Goal: Task Accomplishment & Management: Complete application form

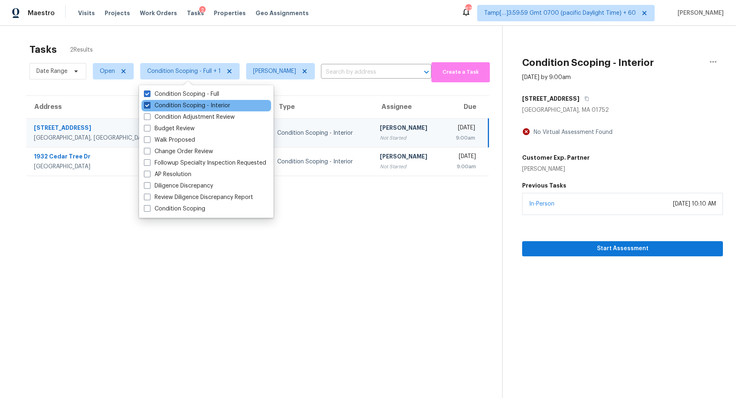
click at [184, 105] on label "Condition Scoping - Interior" at bounding box center [187, 105] width 86 height 8
click at [149, 105] on input "Condition Scoping - Interior" at bounding box center [146, 103] width 5 height 5
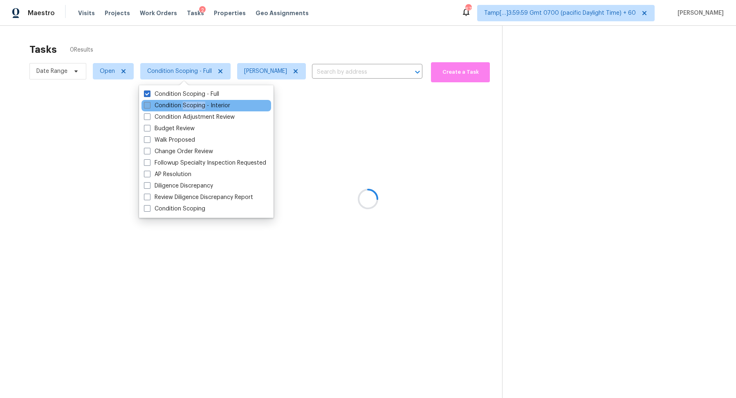
click at [184, 105] on label "Condition Scoping - Interior" at bounding box center [187, 105] width 86 height 8
click at [149, 105] on input "Condition Scoping - Interior" at bounding box center [146, 103] width 5 height 5
checkbox input "true"
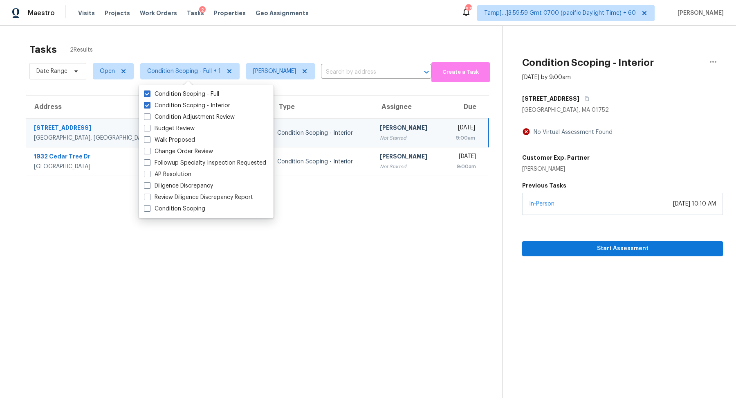
click at [294, 48] on div "Tasks 2 Results" at bounding box center [265, 49] width 473 height 21
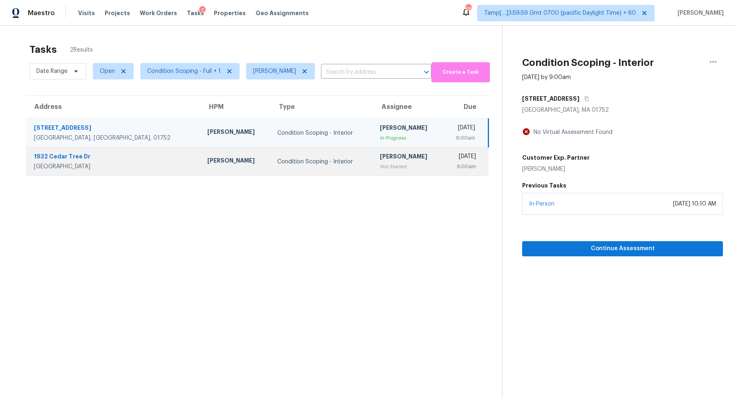
click at [201, 147] on td "Spencer Kleintop" at bounding box center [236, 161] width 70 height 29
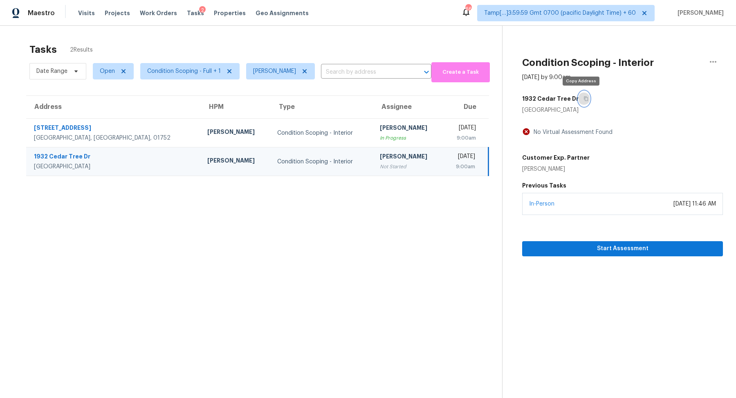
click at [579, 96] on button "button" at bounding box center [584, 98] width 11 height 15
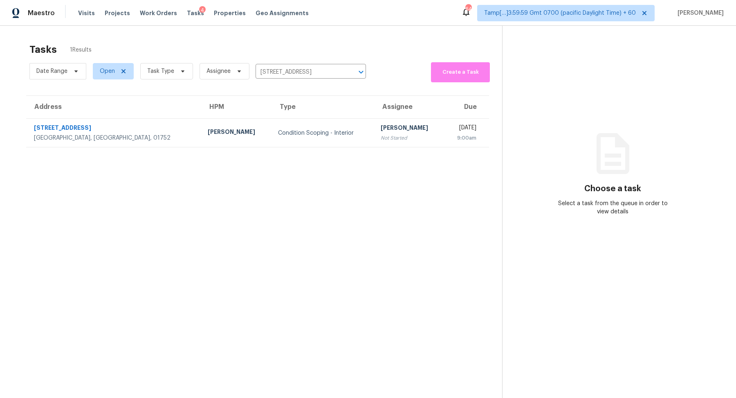
click at [278, 133] on div "Condition Scoping - Interior" at bounding box center [323, 133] width 90 height 8
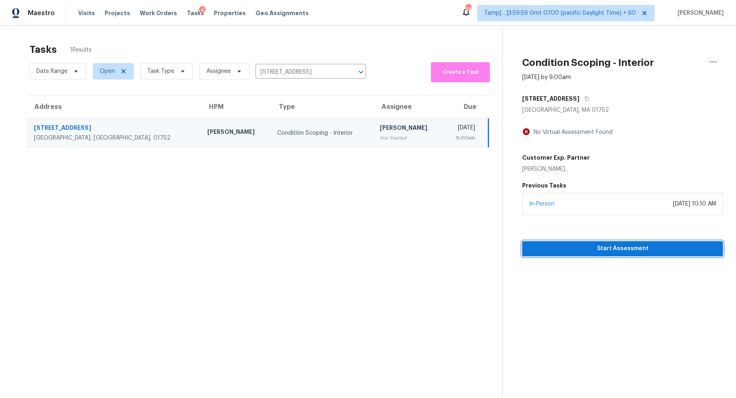
click at [549, 243] on span "Start Assessment" at bounding box center [623, 248] width 188 height 10
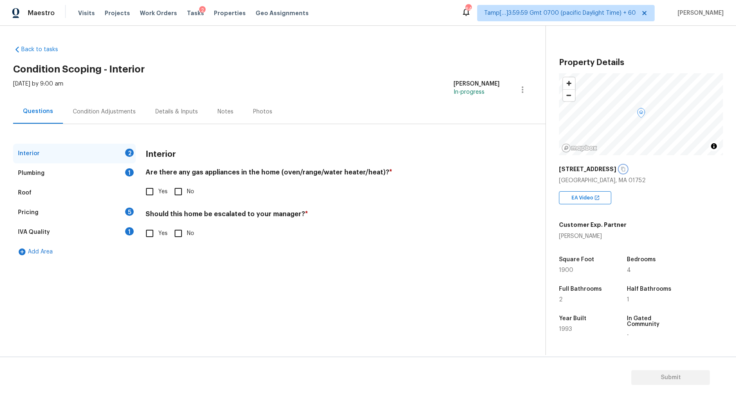
click at [620, 166] on button "button" at bounding box center [623, 168] width 7 height 7
click at [149, 196] on input "Yes" at bounding box center [149, 191] width 17 height 17
checkbox input "true"
click at [173, 238] on input "No" at bounding box center [178, 233] width 17 height 17
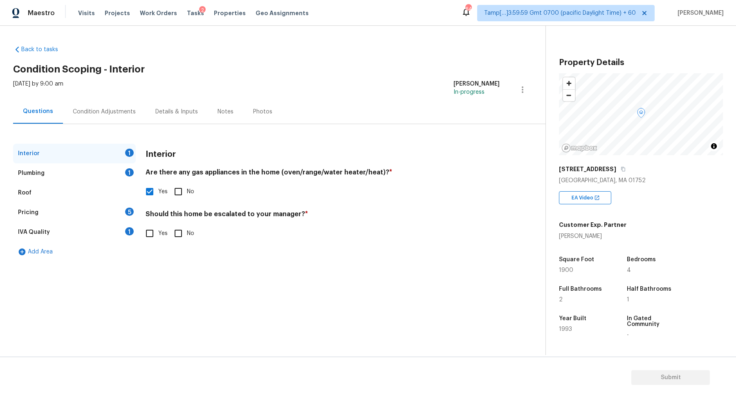
checkbox input "true"
click at [118, 170] on div "Plumbing 1" at bounding box center [74, 173] width 123 height 20
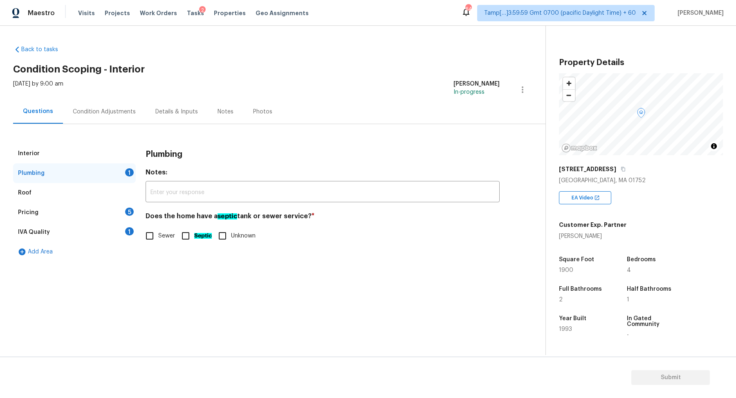
click at [155, 238] on input "Sewer" at bounding box center [149, 235] width 17 height 17
checkbox input "true"
click at [130, 191] on div "Roof" at bounding box center [74, 193] width 123 height 20
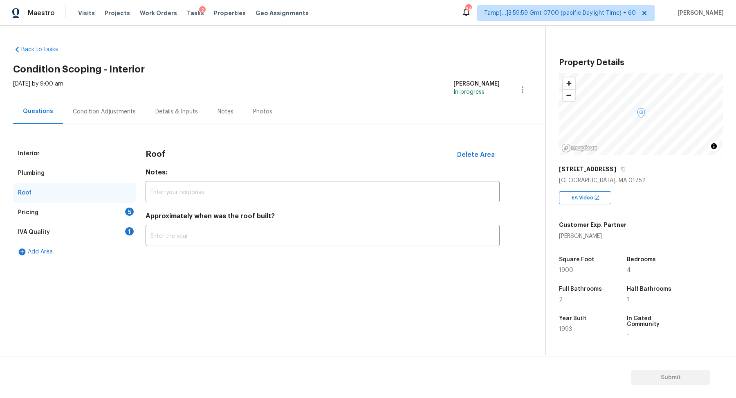
click at [123, 218] on div "Pricing 5" at bounding box center [74, 212] width 123 height 20
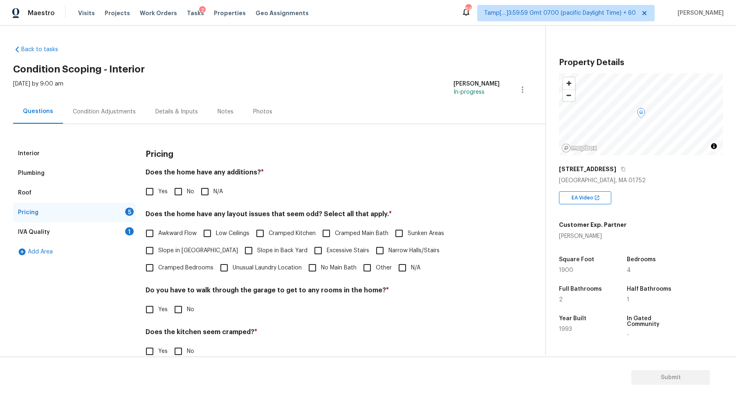
click at [175, 196] on input "No" at bounding box center [178, 191] width 17 height 17
checkbox input "true"
click at [176, 254] on span "Slope in Front Yard" at bounding box center [198, 250] width 80 height 9
click at [158, 254] on input "Slope in Front Yard" at bounding box center [149, 250] width 17 height 17
checkbox input "true"
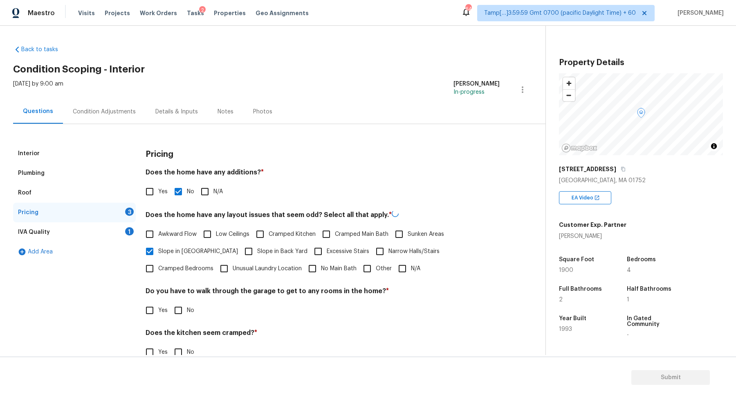
click at [240, 254] on input "Slope in Back Yard" at bounding box center [248, 251] width 17 height 17
checkbox input "true"
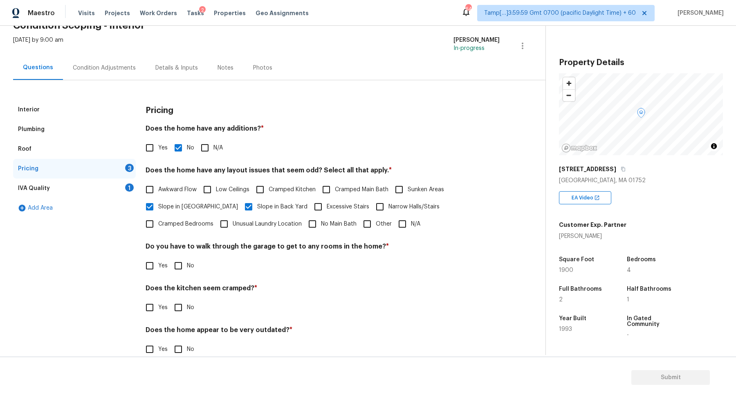
scroll to position [58, 0]
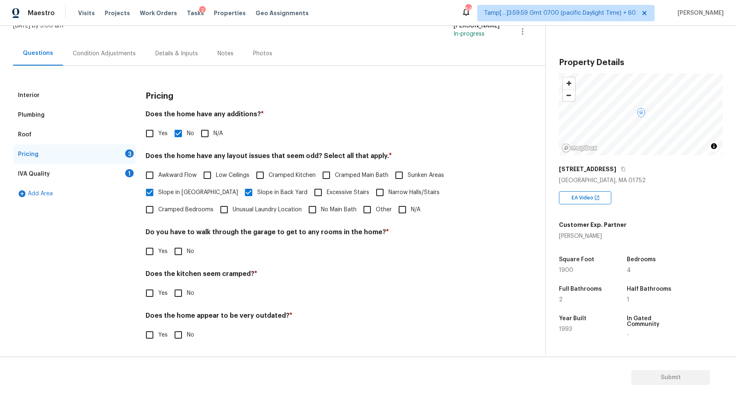
click at [177, 250] on input "No" at bounding box center [178, 251] width 17 height 17
checkbox input "true"
click at [170, 284] on input "No" at bounding box center [178, 292] width 17 height 17
checkbox input "true"
click at [170, 327] on input "No" at bounding box center [178, 335] width 17 height 17
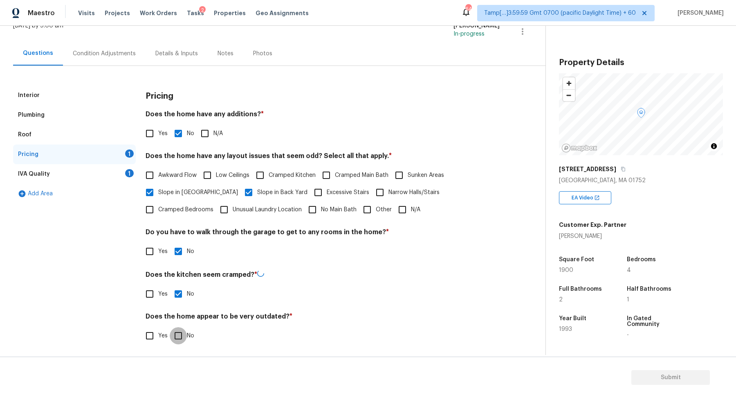
checkbox input "true"
click at [107, 178] on div "IVA Quality 1" at bounding box center [74, 174] width 123 height 20
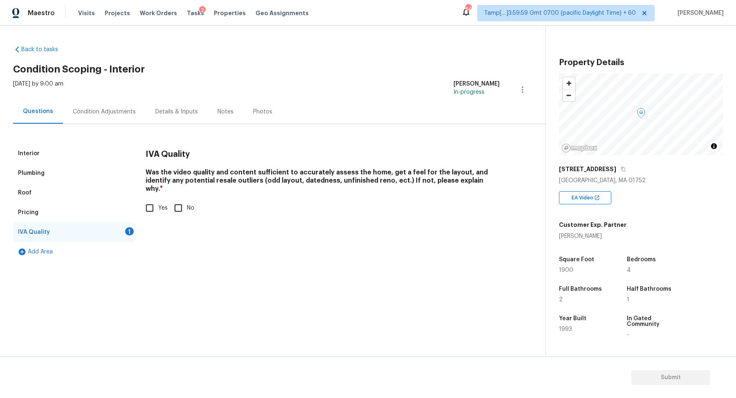
scroll to position [0, 0]
click at [159, 204] on span "Yes" at bounding box center [162, 208] width 9 height 9
click at [158, 199] on input "Yes" at bounding box center [149, 207] width 17 height 17
checkbox input "true"
click at [102, 108] on div "Condition Adjustments" at bounding box center [104, 112] width 63 height 8
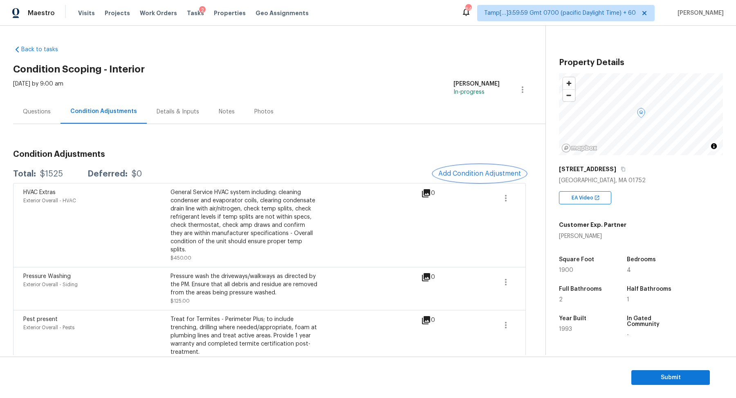
click at [450, 166] on button "Add Condition Adjustment" at bounding box center [480, 173] width 92 height 17
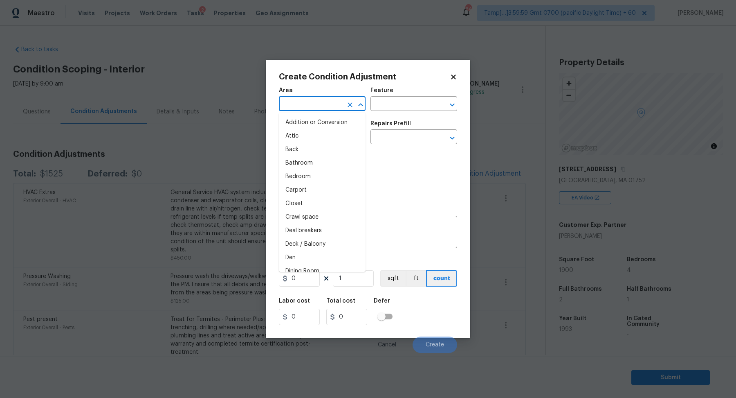
click at [309, 104] on input "text" at bounding box center [311, 104] width 64 height 13
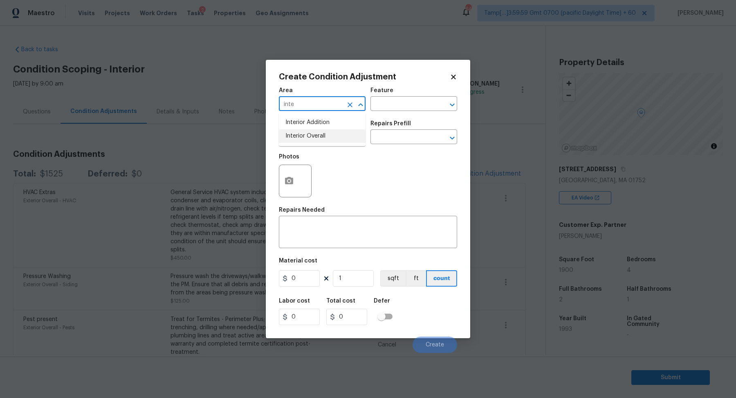
click at [322, 134] on li "Interior Overall" at bounding box center [322, 135] width 87 height 13
type input "Interior Overall"
click at [322, 134] on input "text" at bounding box center [311, 137] width 64 height 13
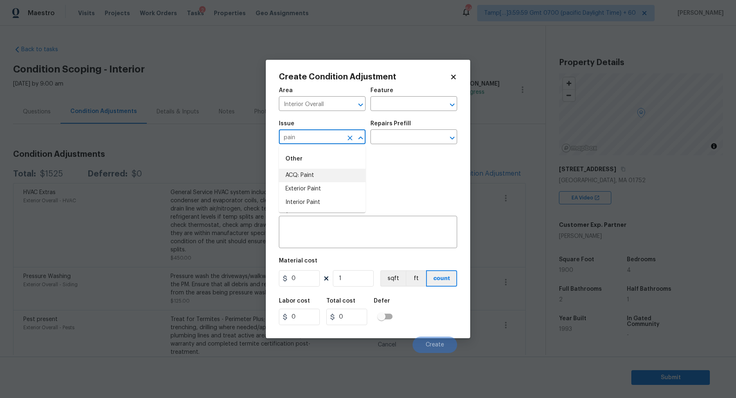
click at [322, 175] on li "ACQ: Paint" at bounding box center [322, 175] width 87 height 13
type input "ACQ: Paint"
click at [406, 134] on input "text" at bounding box center [403, 137] width 64 height 13
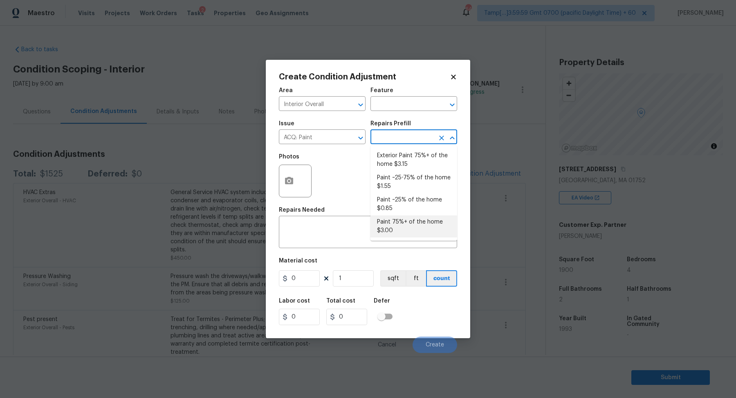
click at [405, 220] on li "Paint 75%+ of the home $3.00" at bounding box center [414, 226] width 87 height 22
type input "Acquisition"
type textarea "Acquisition Scope: 75%+ of the home will likely require interior paint"
type input "3"
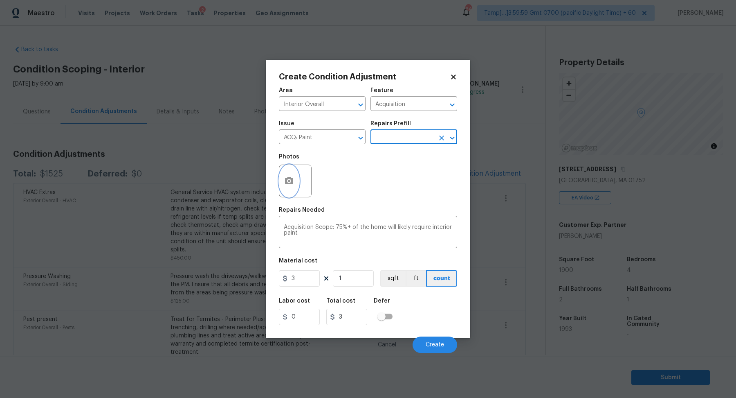
click at [287, 182] on icon "button" at bounding box center [289, 180] width 8 height 7
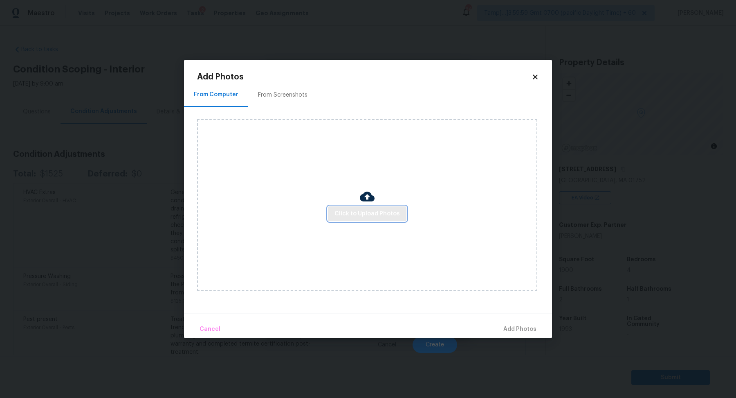
click at [346, 209] on span "Click to Upload Photos" at bounding box center [367, 214] width 65 height 10
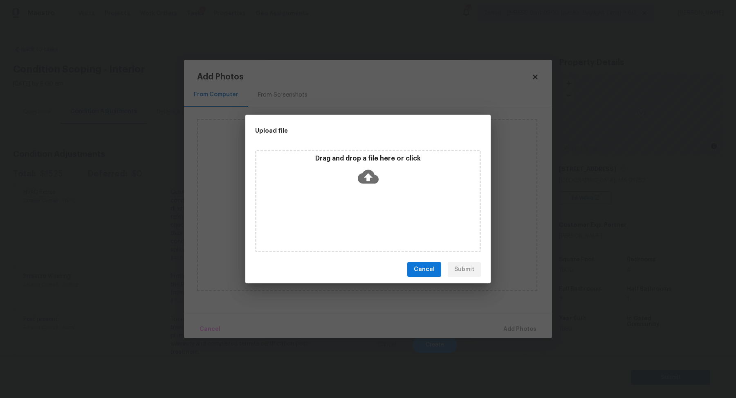
click at [373, 178] on icon at bounding box center [368, 177] width 21 height 14
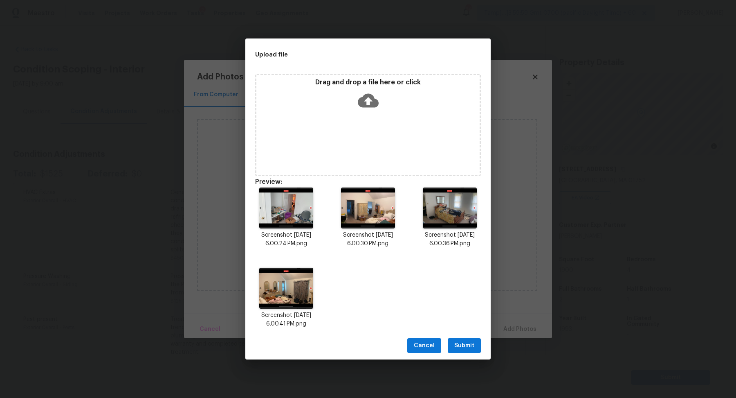
click at [464, 341] on span "Submit" at bounding box center [464, 345] width 20 height 10
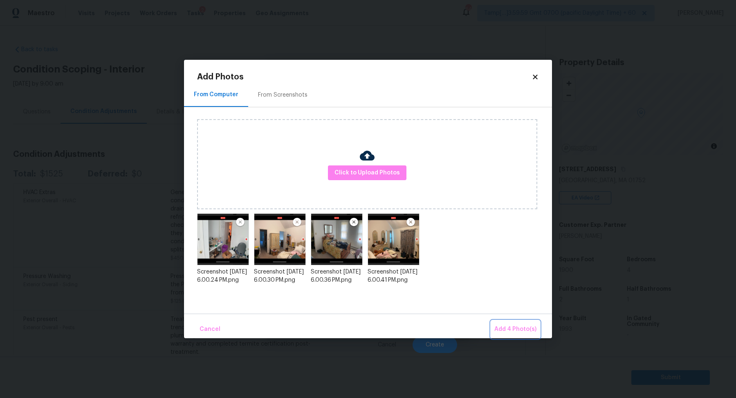
click at [536, 320] on button "Add 4 Photo(s)" at bounding box center [515, 329] width 49 height 18
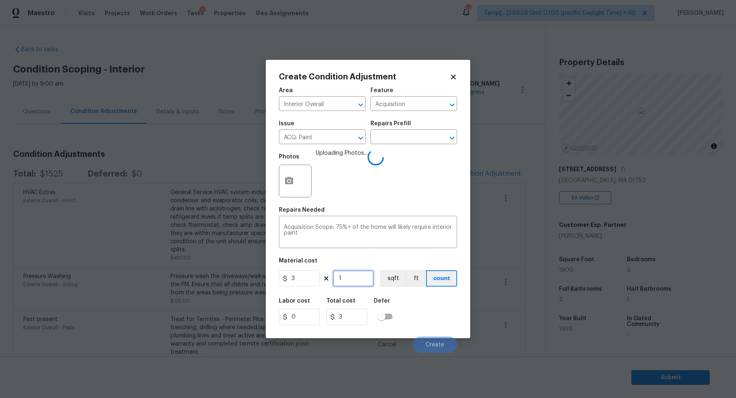
click at [369, 279] on input "1" at bounding box center [353, 278] width 41 height 16
type input "19"
type input "57"
type input "190"
type input "570"
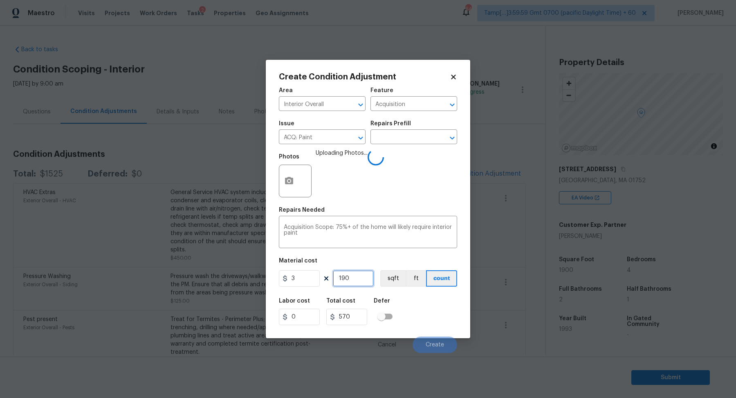
type input "1900"
type input "5700"
type input "1900"
click at [418, 297] on div "Labor cost 0 Total cost 5700 Defer" at bounding box center [368, 311] width 178 height 37
click at [420, 299] on div "Labor cost 0 Total cost 5700 Defer" at bounding box center [368, 311] width 178 height 37
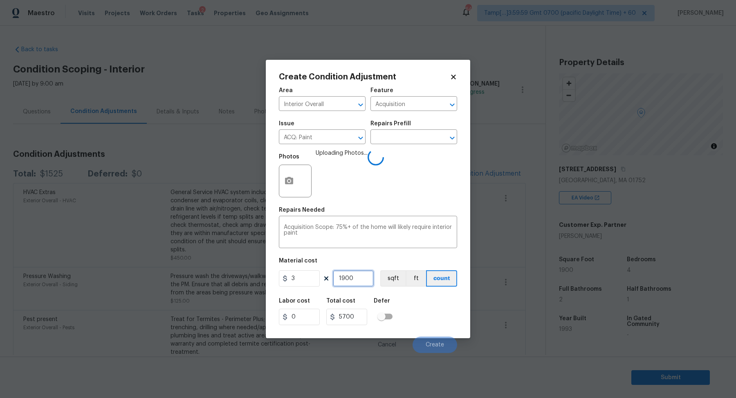
click at [363, 284] on input "1900" at bounding box center [353, 278] width 41 height 16
click at [407, 302] on div "Labor cost 0 Total cost 5700 Defer" at bounding box center [368, 311] width 178 height 37
click at [364, 283] on input "1900" at bounding box center [353, 278] width 41 height 16
click at [426, 314] on div "Labor cost 0 Total cost 5700 Defer" at bounding box center [368, 311] width 178 height 37
click at [369, 282] on input "1900" at bounding box center [353, 278] width 41 height 16
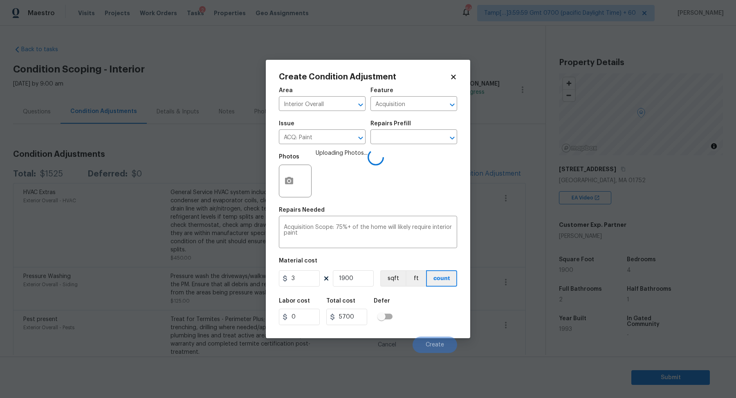
click at [421, 300] on div "Labor cost 0 Total cost 5700 Defer" at bounding box center [368, 311] width 178 height 37
click at [367, 276] on input "1900" at bounding box center [353, 278] width 41 height 16
click at [400, 303] on div "Labor cost 0 Total cost 5700 Defer" at bounding box center [368, 311] width 178 height 37
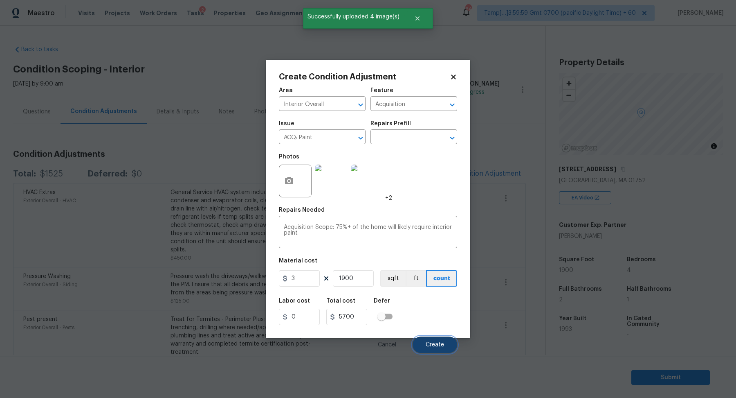
click at [421, 339] on button "Create" at bounding box center [435, 344] width 45 height 16
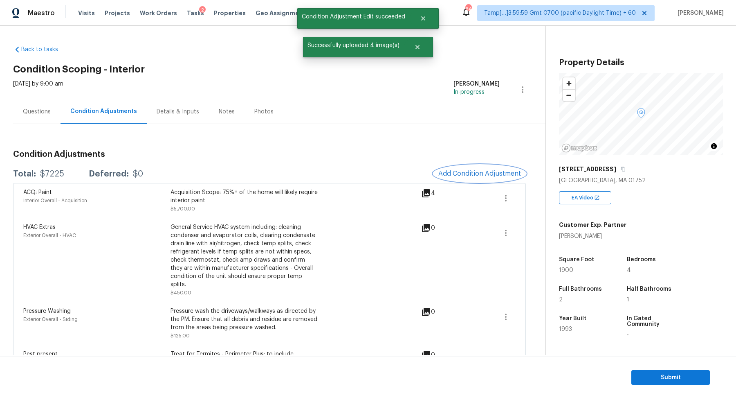
click at [470, 167] on button "Add Condition Adjustment" at bounding box center [480, 173] width 92 height 17
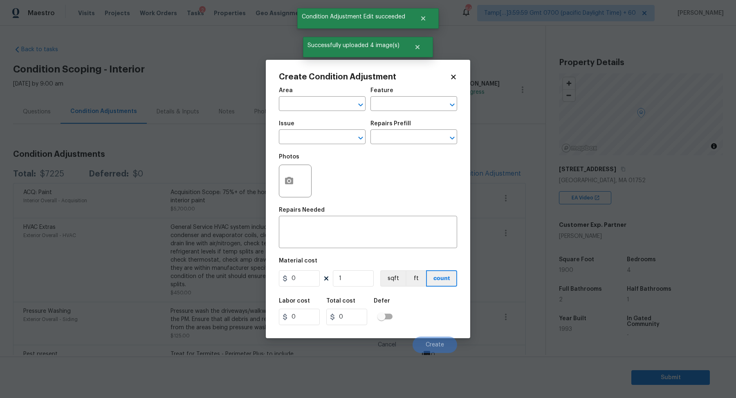
click at [324, 113] on span "Area ​" at bounding box center [322, 99] width 87 height 33
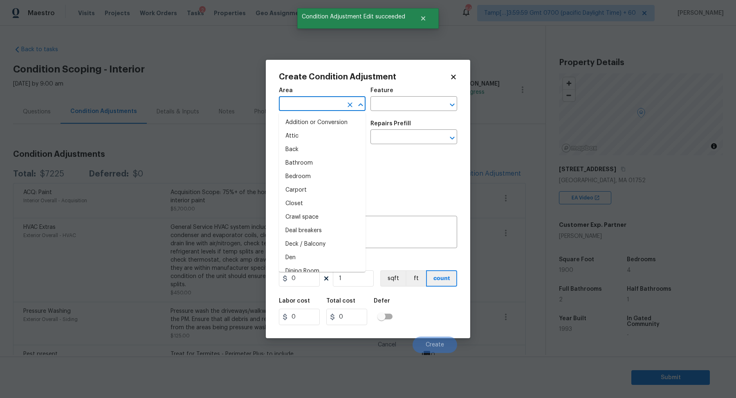
click at [324, 108] on input "text" at bounding box center [311, 104] width 64 height 13
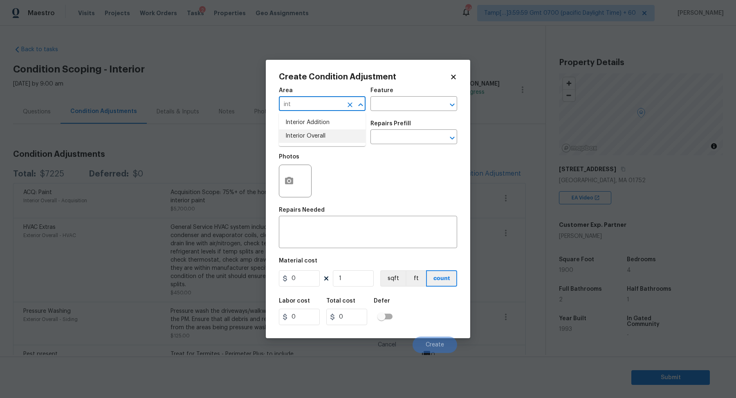
click at [306, 139] on li "Interior Overall" at bounding box center [322, 135] width 87 height 13
type input "Interior Overall"
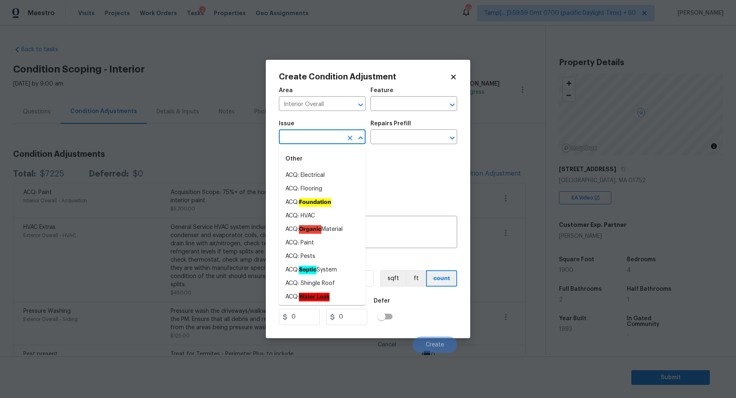
click at [306, 139] on input "text" at bounding box center [311, 137] width 64 height 13
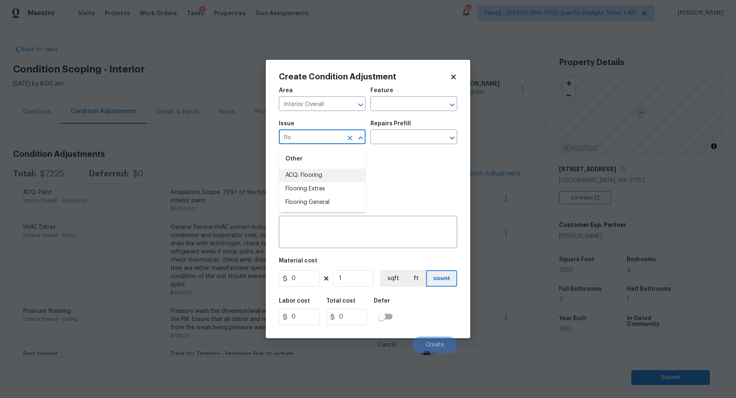
click at [351, 171] on li "ACQ: Flooring" at bounding box center [322, 175] width 87 height 13
click at [303, 181] on div at bounding box center [295, 180] width 33 height 33
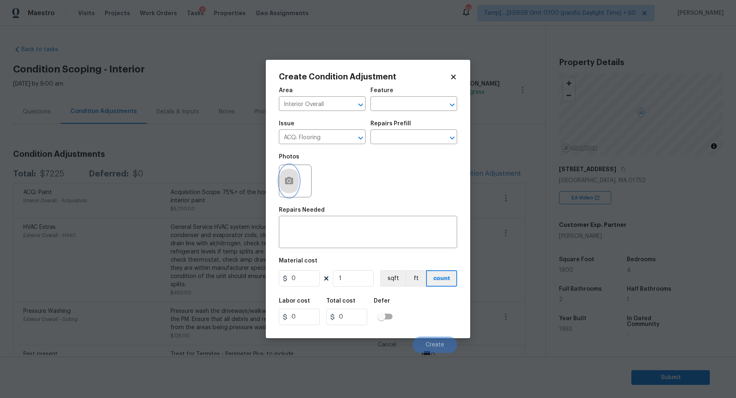
click at [291, 182] on icon "button" at bounding box center [289, 180] width 8 height 7
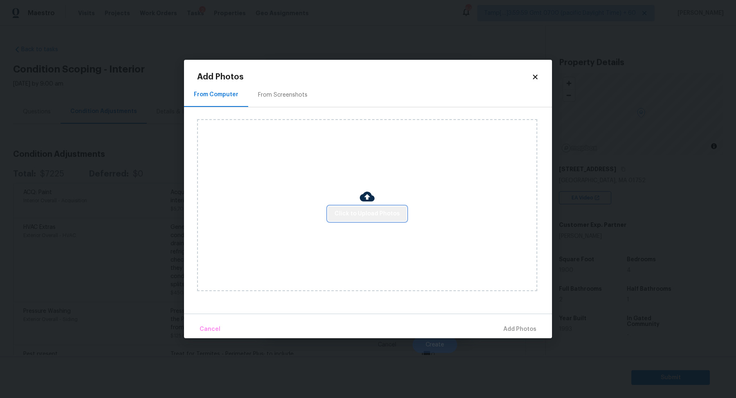
click at [381, 210] on span "Click to Upload Photos" at bounding box center [367, 214] width 65 height 10
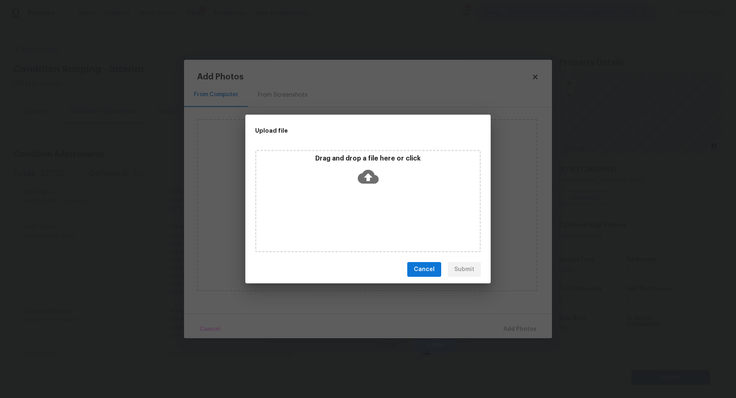
click at [381, 193] on div "Drag and drop a file here or click" at bounding box center [368, 201] width 226 height 102
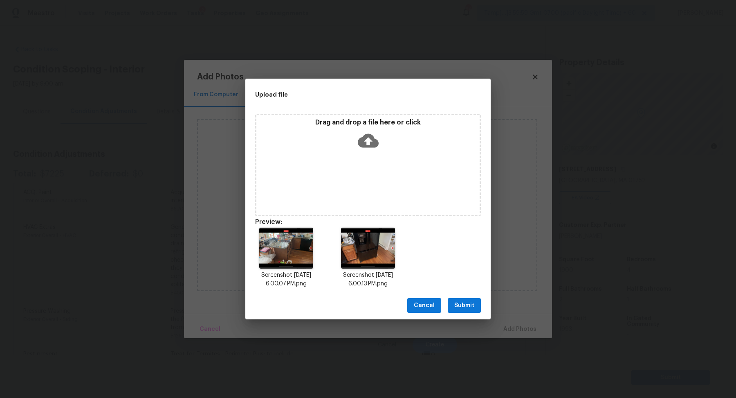
click at [461, 305] on span "Submit" at bounding box center [464, 305] width 20 height 10
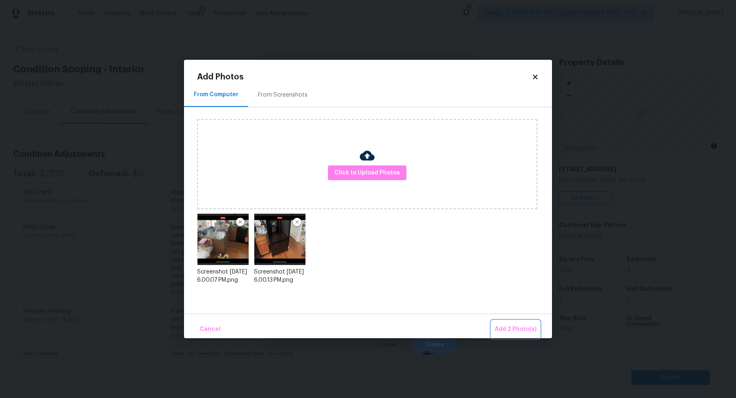
click at [525, 322] on button "Add 2 Photo(s)" at bounding box center [516, 329] width 48 height 18
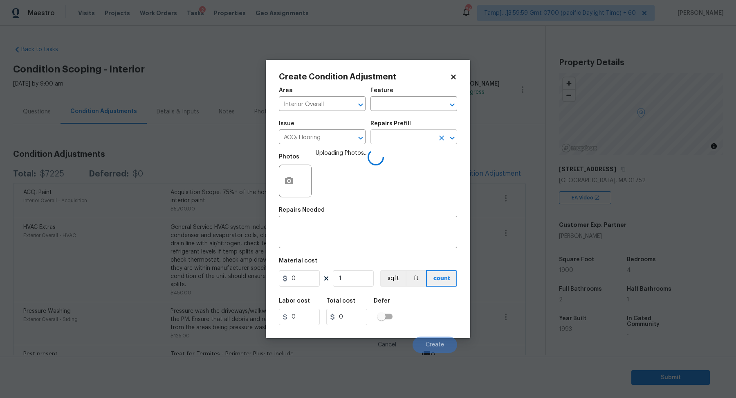
click at [413, 142] on input "text" at bounding box center [403, 137] width 64 height 13
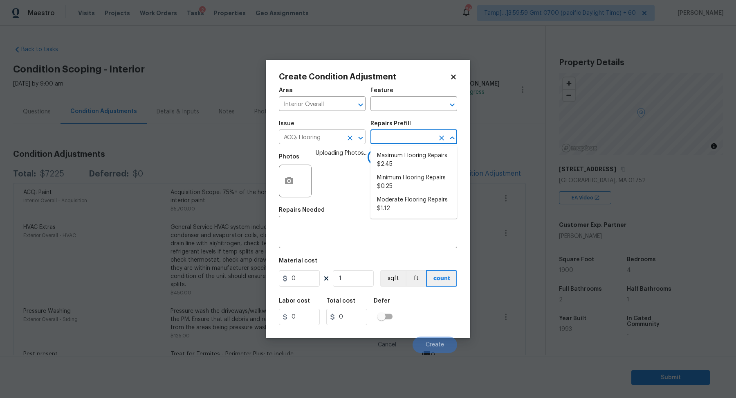
click at [308, 136] on input "ACQ: Flooring" at bounding box center [311, 137] width 64 height 13
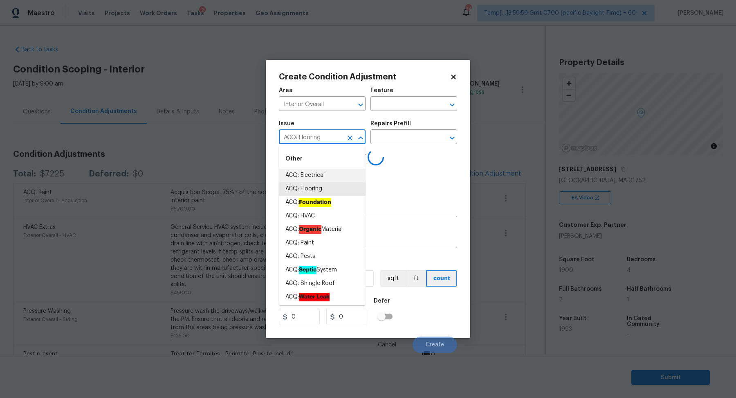
click at [308, 136] on input "ACQ: Flooring" at bounding box center [311, 137] width 64 height 13
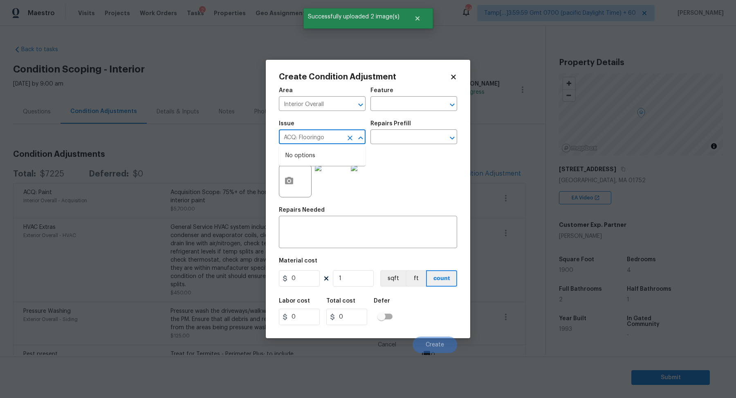
click at [306, 140] on input "ACQ: Flooringo" at bounding box center [311, 137] width 64 height 13
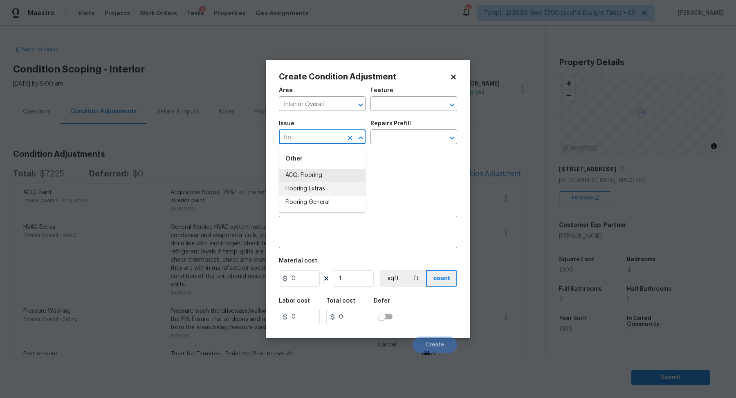
click at [312, 189] on li "Flooring Extras" at bounding box center [322, 188] width 87 height 13
type input "Flooring Extras"
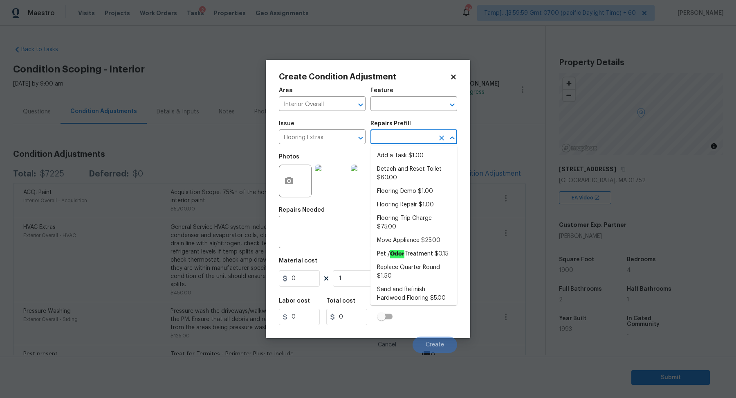
click at [400, 144] on body "Maestro Visits Projects Work Orders Tasks 2 Properties Geo Assignments 646 Tamp…" at bounding box center [368, 199] width 736 height 398
click at [395, 296] on li "Sand and Refinish Hardwood Flooring $5.00" at bounding box center [414, 294] width 87 height 22
type input "Overall Flooring"
type textarea "Sand and refinish the existing hardwood floors. PM to confirm color/sheen."
type input "5"
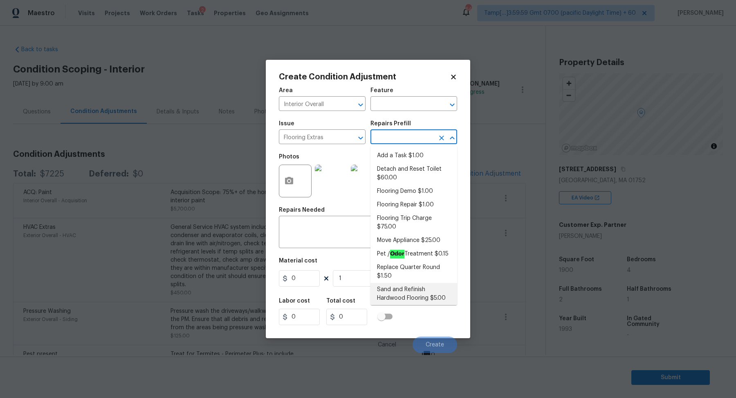
type input "5"
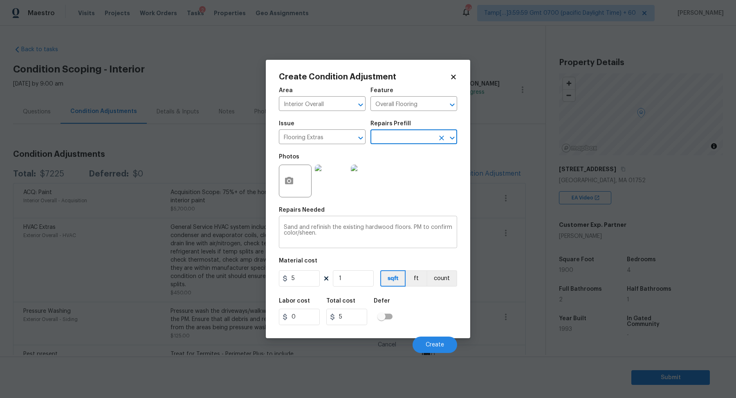
click at [347, 231] on textarea "Sand and refinish the existing hardwood floors. PM to confirm color/sheen." at bounding box center [368, 232] width 169 height 17
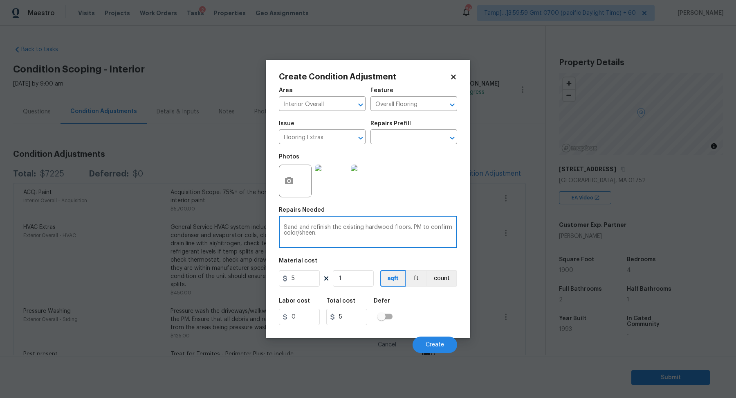
click at [347, 231] on textarea "Sand and refinish the existing hardwood floors. PM to confirm color/sheen." at bounding box center [368, 232] width 169 height 17
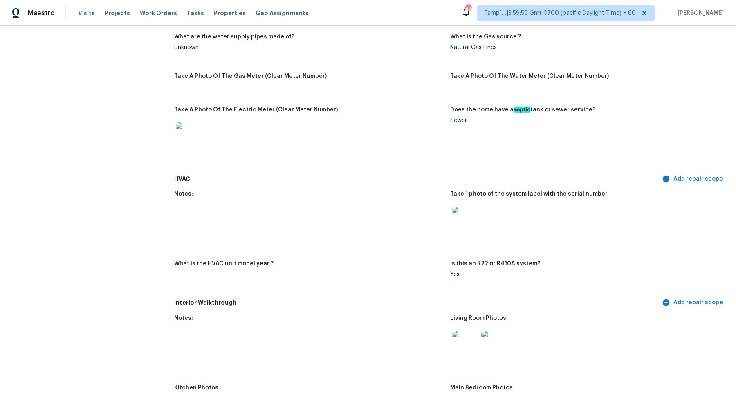
scroll to position [524, 0]
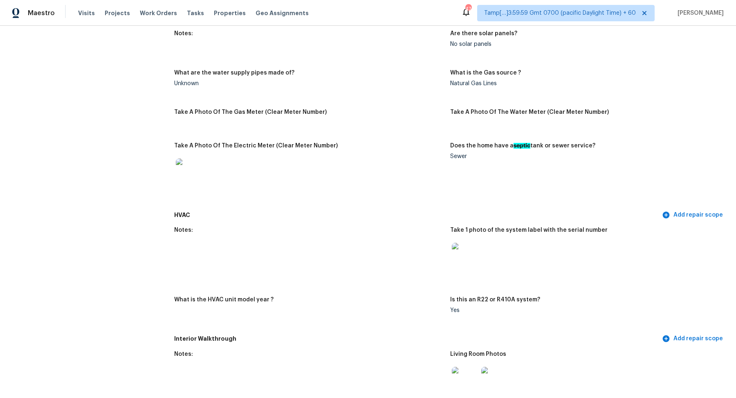
click at [474, 259] on img at bounding box center [465, 256] width 26 height 26
click at [180, 183] on img at bounding box center [189, 171] width 26 height 26
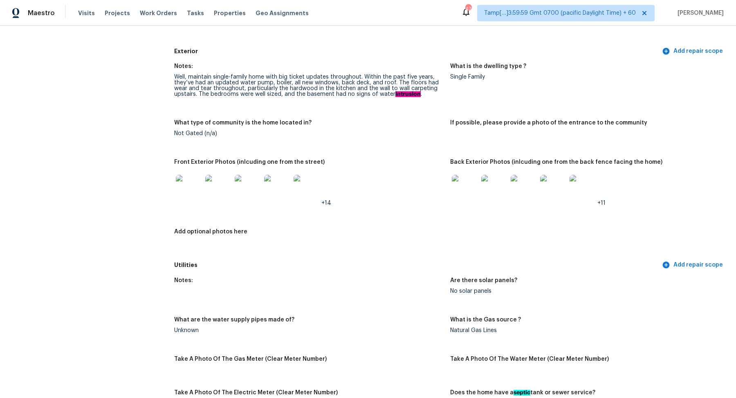
scroll to position [306, 0]
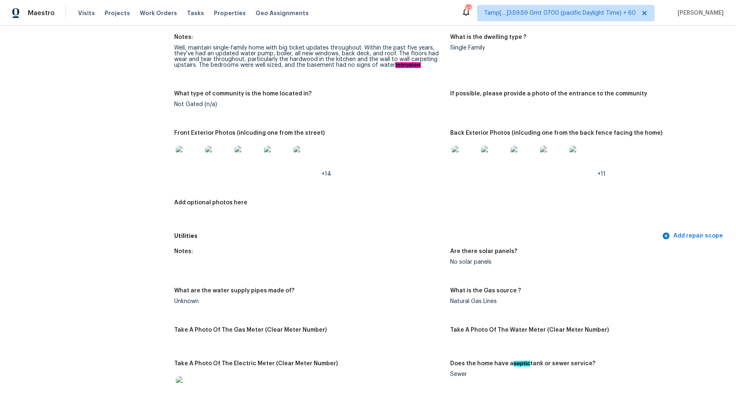
click at [188, 161] on img at bounding box center [189, 159] width 26 height 26
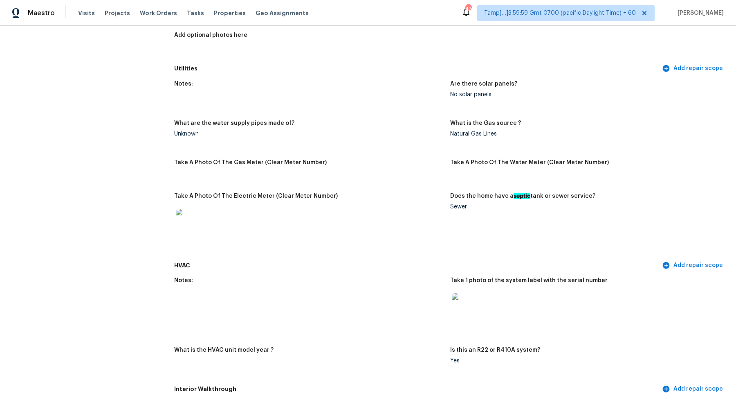
scroll to position [744, 0]
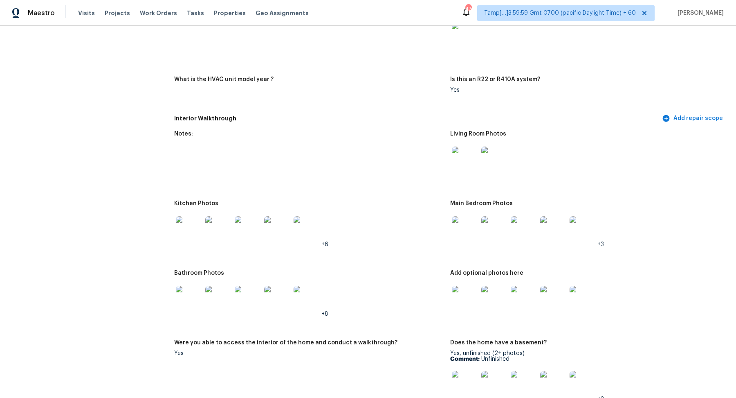
click at [470, 161] on img at bounding box center [465, 159] width 26 height 26
click at [207, 232] on img at bounding box center [218, 229] width 26 height 26
click at [461, 236] on img at bounding box center [465, 229] width 26 height 26
click at [196, 300] on img at bounding box center [189, 299] width 26 height 26
click at [468, 302] on img at bounding box center [465, 299] width 26 height 26
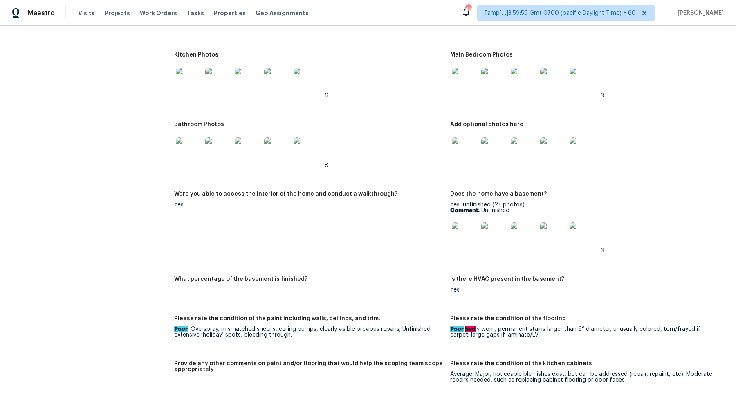
scroll to position [907, 0]
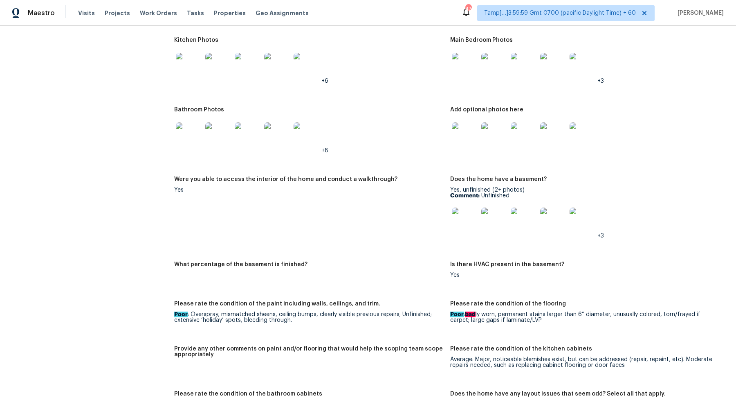
click at [473, 132] on img at bounding box center [465, 135] width 26 height 26
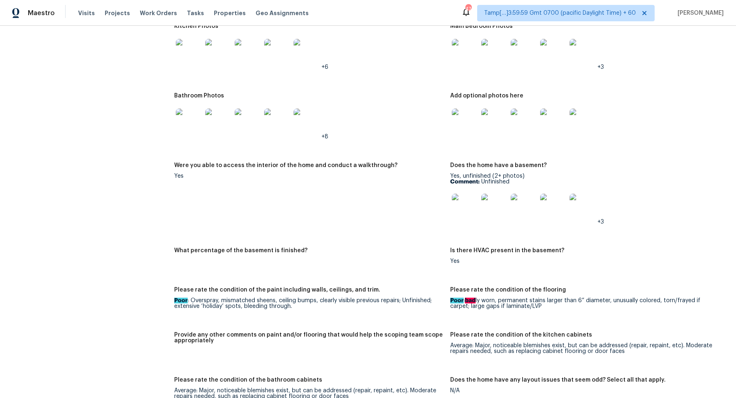
scroll to position [939, 0]
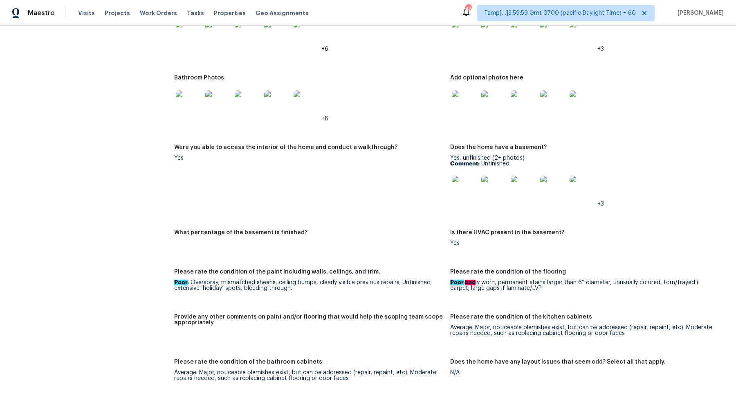
click at [468, 197] on img at bounding box center [465, 188] width 26 height 26
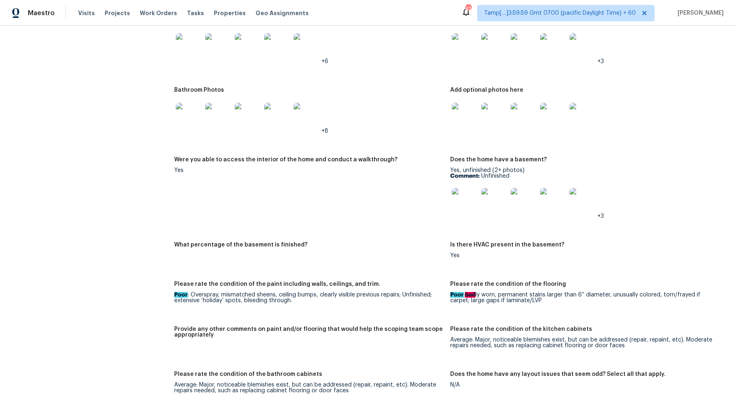
scroll to position [925, 0]
click at [457, 200] on img at bounding box center [465, 202] width 26 height 26
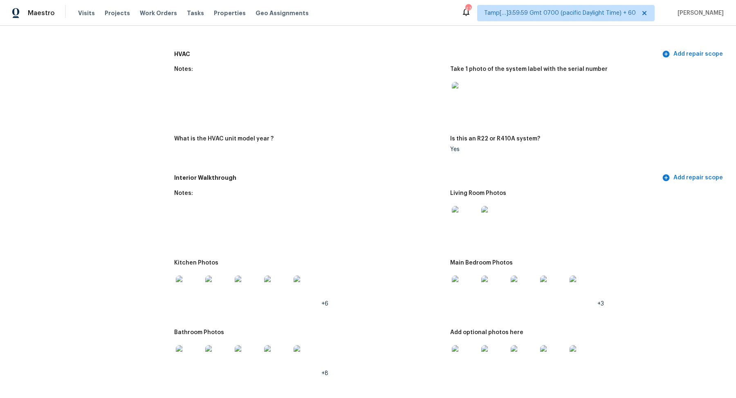
scroll to position [614, 0]
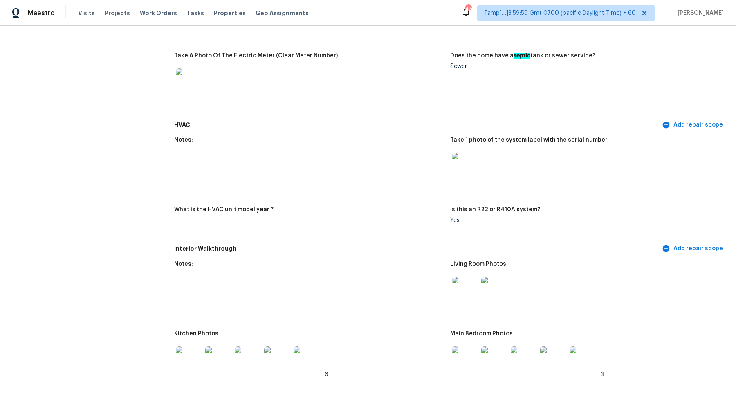
click at [457, 160] on img at bounding box center [465, 166] width 26 height 26
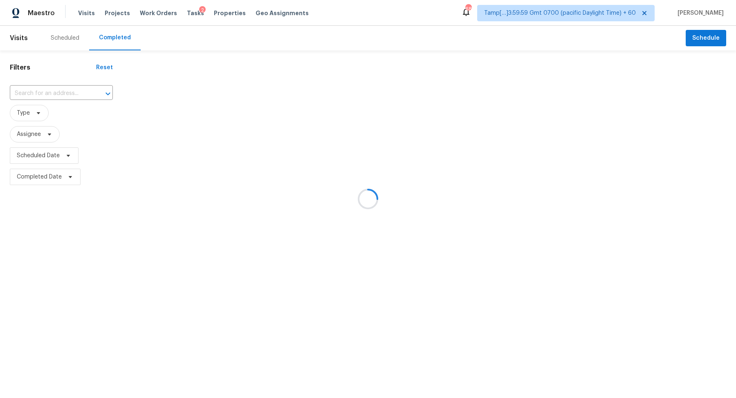
click at [67, 102] on div at bounding box center [368, 199] width 736 height 398
click at [82, 94] on div at bounding box center [368, 199] width 736 height 398
click at [68, 93] on div at bounding box center [368, 199] width 736 height 398
click at [71, 93] on div at bounding box center [368, 199] width 736 height 398
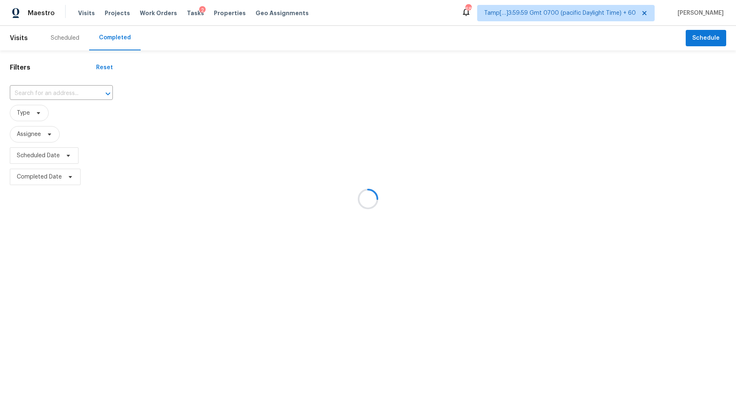
click at [71, 93] on div at bounding box center [368, 199] width 736 height 398
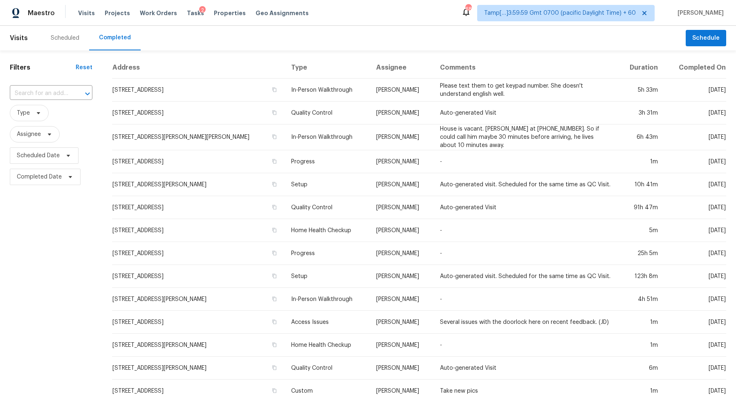
click at [69, 84] on div "Filters Reset ​ Type Assignee Scheduled Date Completed Date" at bounding box center [51, 305] width 102 height 511
click at [69, 92] on div "​" at bounding box center [51, 93] width 83 height 13
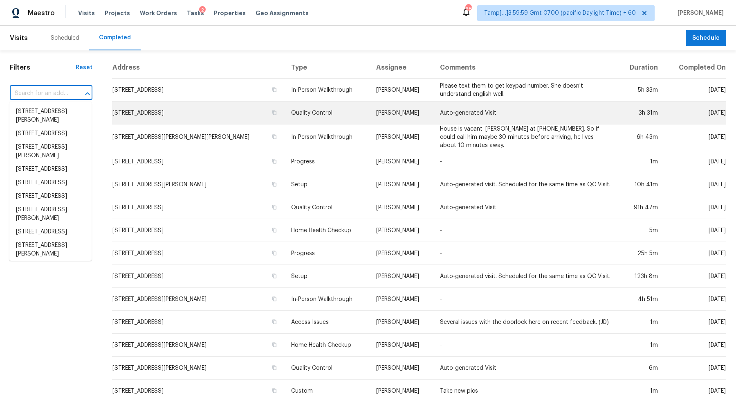
paste input "83 Berkley St, Marlborough, MA 01752"
type input "83 Berkley St, Marlborough, MA 01752"
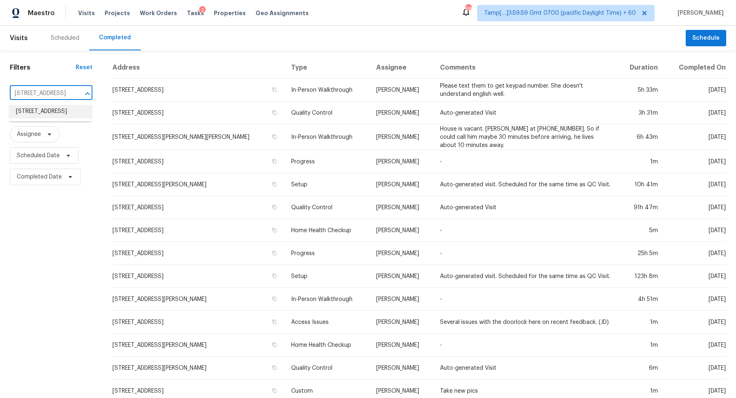
click at [63, 117] on li "83 Berkley St, Marlborough, MA 01752" at bounding box center [50, 111] width 82 height 13
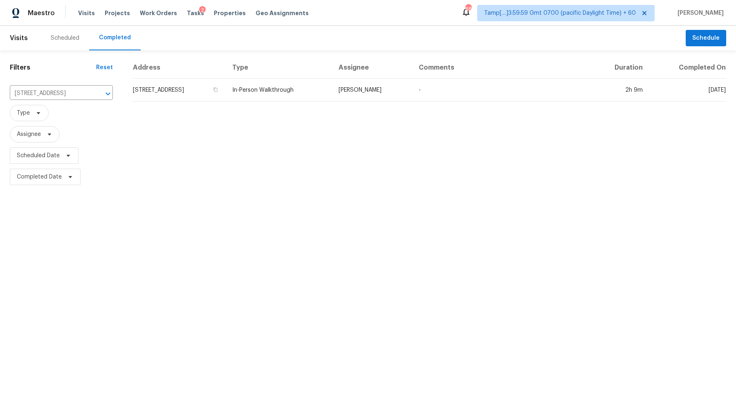
click at [192, 87] on td "83 Berkley St, Marlborough, MA 01752" at bounding box center [179, 90] width 93 height 23
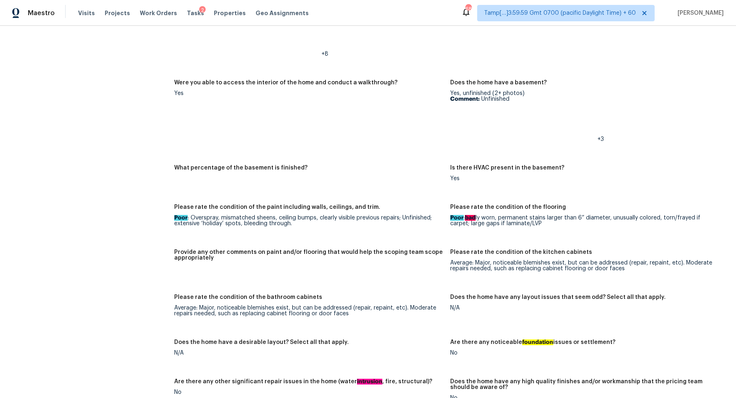
scroll to position [885, 0]
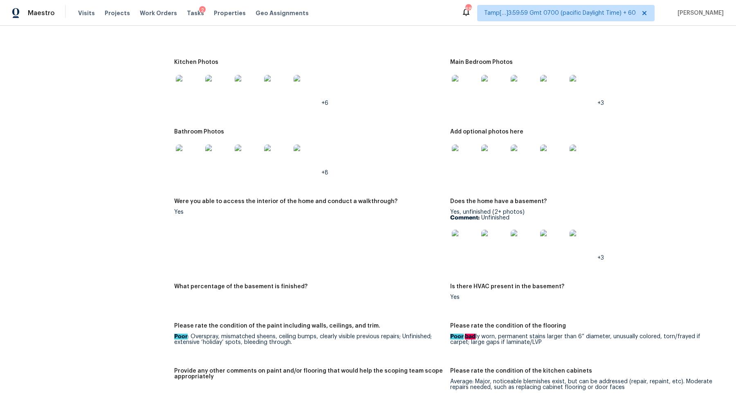
click at [455, 99] on img at bounding box center [465, 88] width 26 height 26
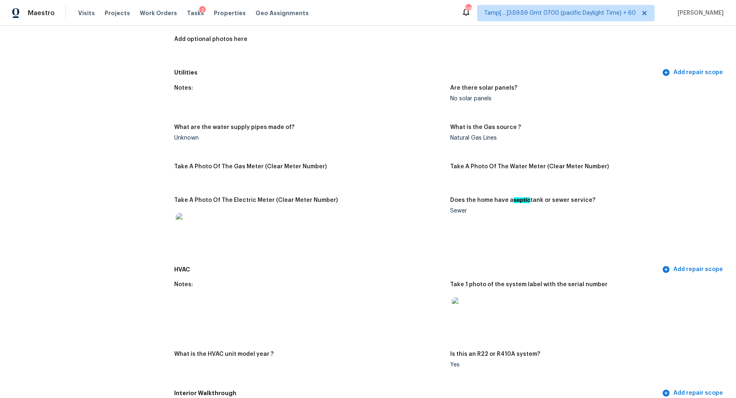
scroll to position [481, 0]
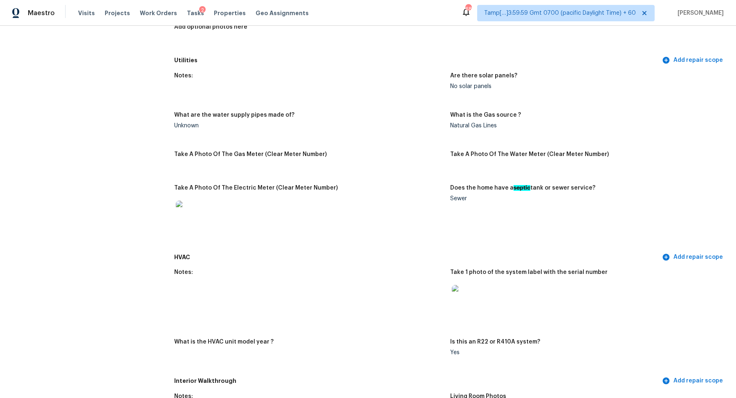
click at [461, 304] on img at bounding box center [465, 298] width 26 height 26
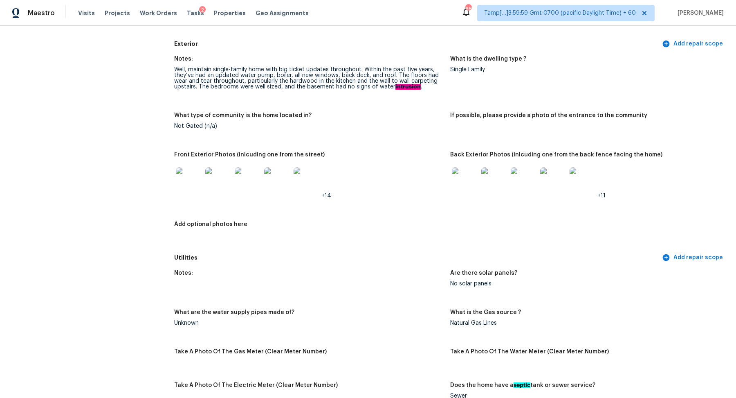
scroll to position [271, 0]
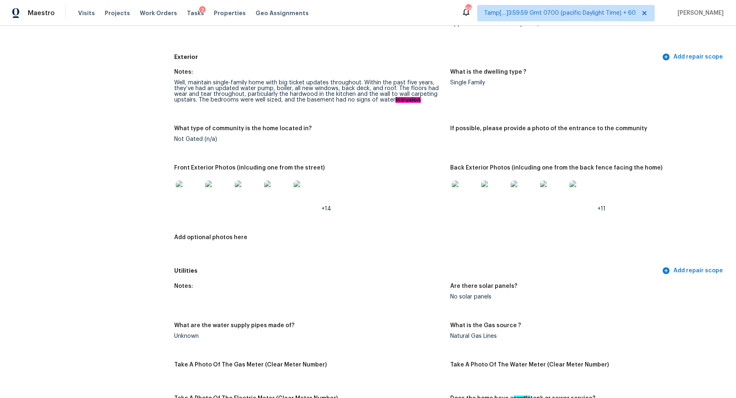
click at [197, 199] on img at bounding box center [189, 193] width 26 height 26
click at [464, 190] on img at bounding box center [465, 193] width 26 height 26
click at [467, 198] on img at bounding box center [465, 193] width 26 height 26
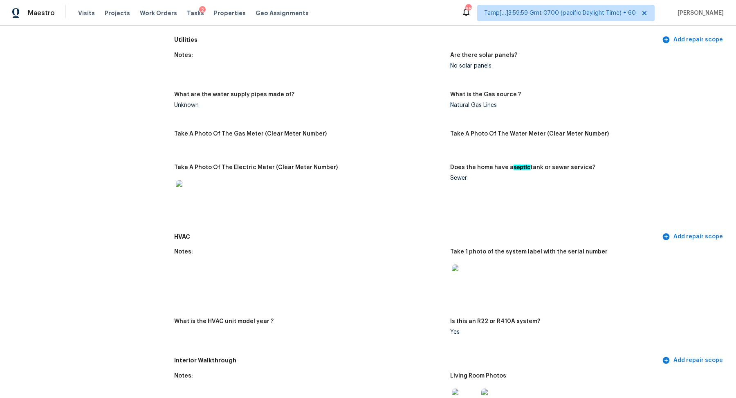
click at [448, 276] on figure "Notes:" at bounding box center [312, 279] width 276 height 60
click at [455, 276] on img at bounding box center [465, 277] width 26 height 26
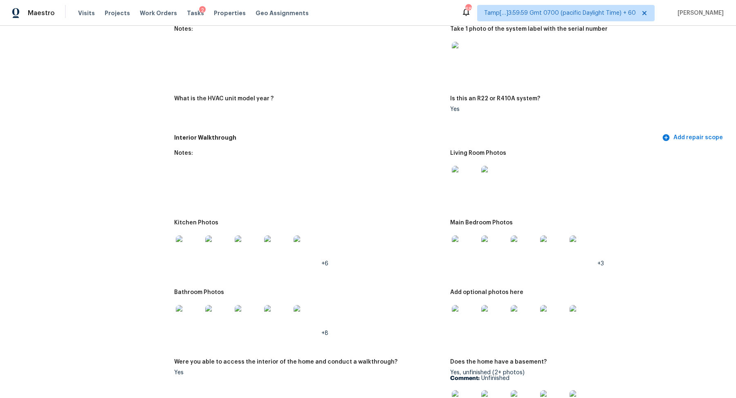
scroll to position [742, 0]
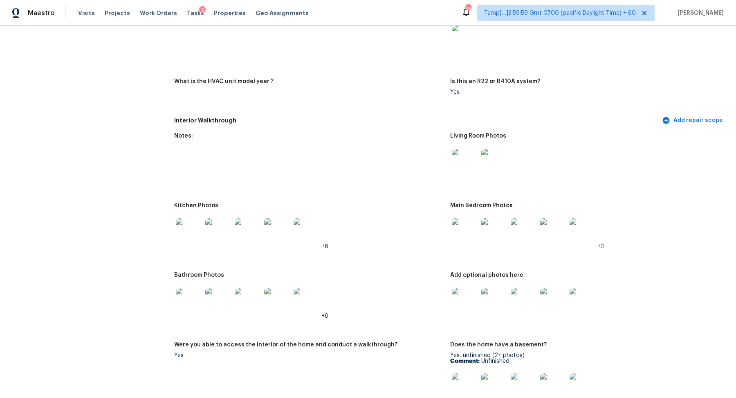
click at [468, 168] on img at bounding box center [465, 161] width 26 height 26
click at [184, 230] on img at bounding box center [189, 231] width 26 height 26
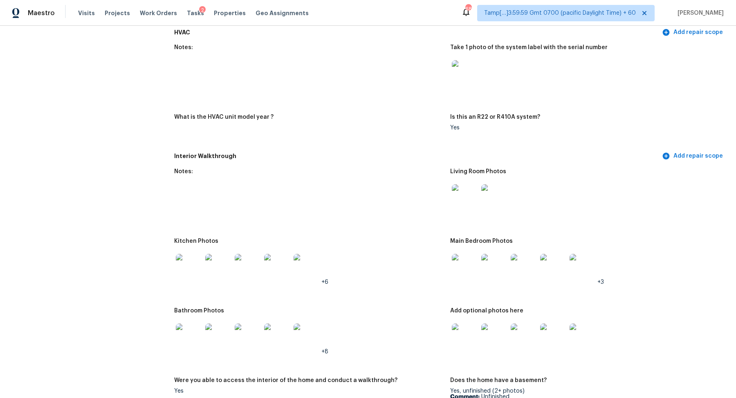
scroll to position [831, 0]
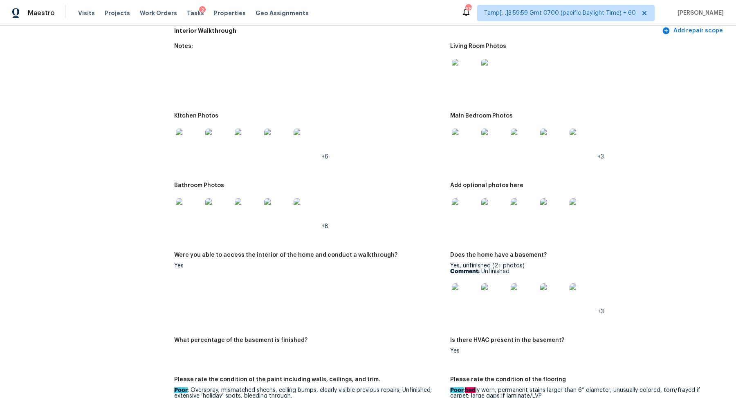
click at [463, 286] on img at bounding box center [465, 296] width 26 height 26
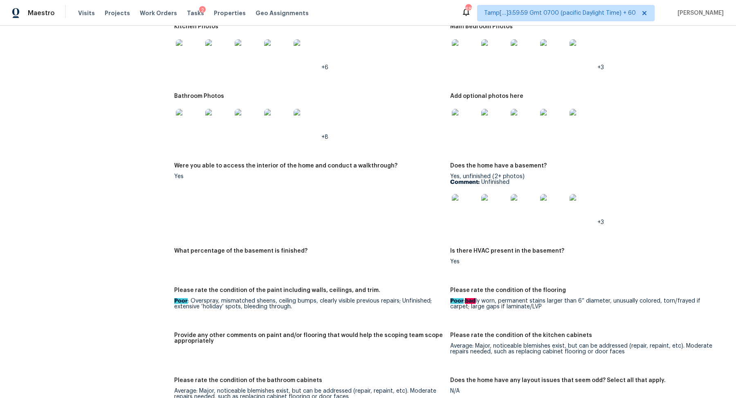
scroll to position [812, 0]
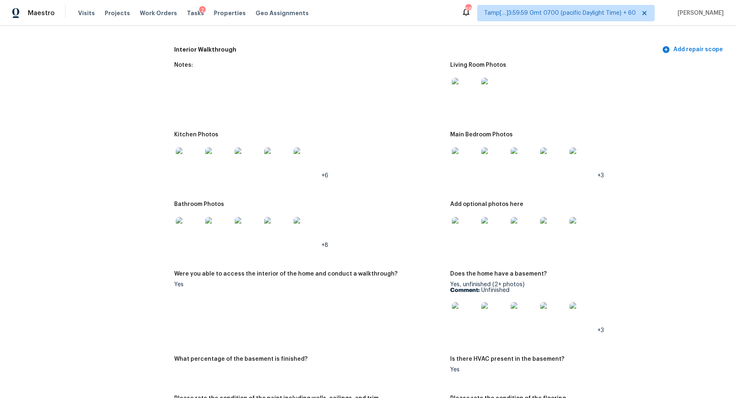
click at [470, 226] on img at bounding box center [465, 230] width 26 height 26
click at [180, 157] on img at bounding box center [189, 160] width 26 height 26
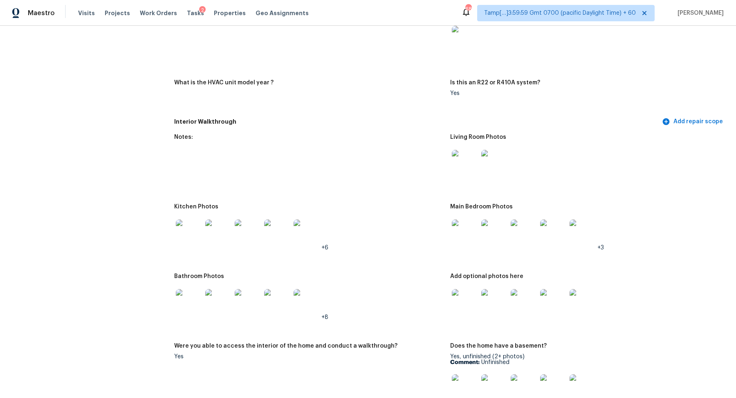
scroll to position [689, 0]
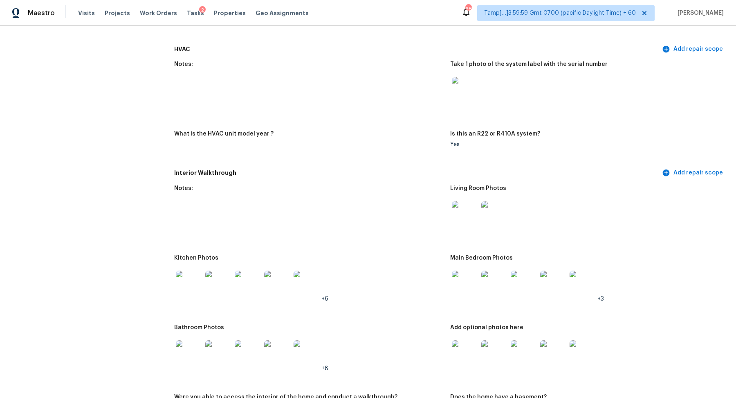
click at [477, 81] on img at bounding box center [465, 90] width 26 height 26
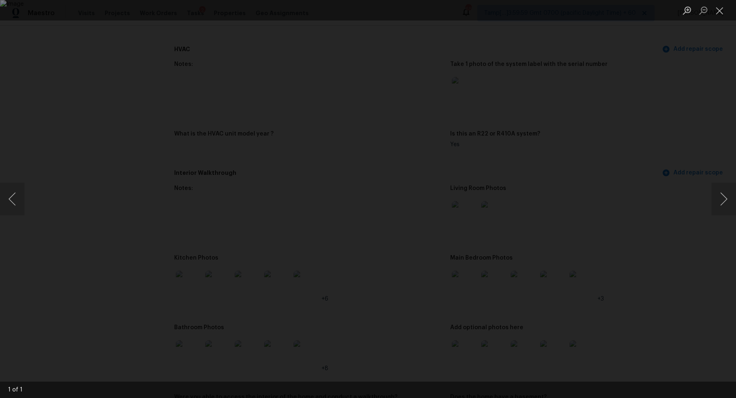
click at [620, 176] on div "Lightbox" at bounding box center [368, 199] width 736 height 398
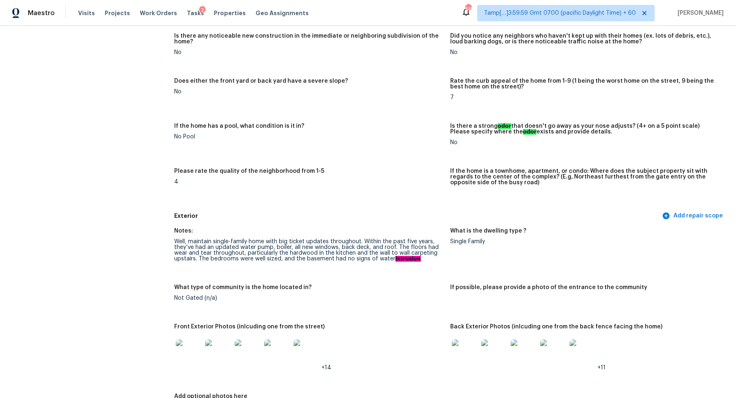
scroll to position [0, 0]
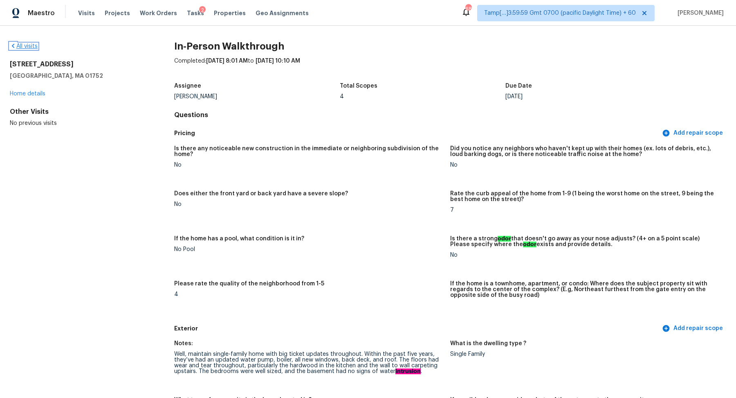
click at [34, 47] on link "All visits" at bounding box center [24, 46] width 28 height 6
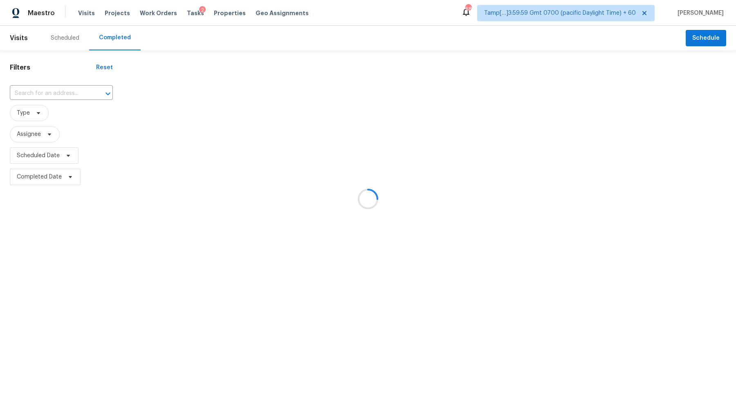
click at [49, 93] on div at bounding box center [368, 199] width 736 height 398
click at [56, 93] on div at bounding box center [368, 199] width 736 height 398
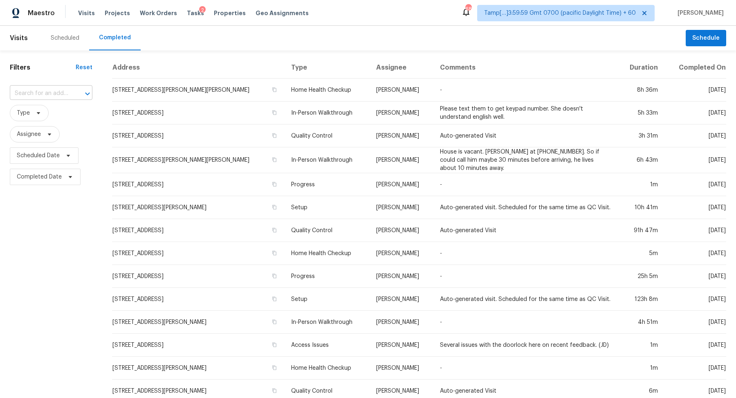
click at [73, 92] on div at bounding box center [81, 93] width 21 height 11
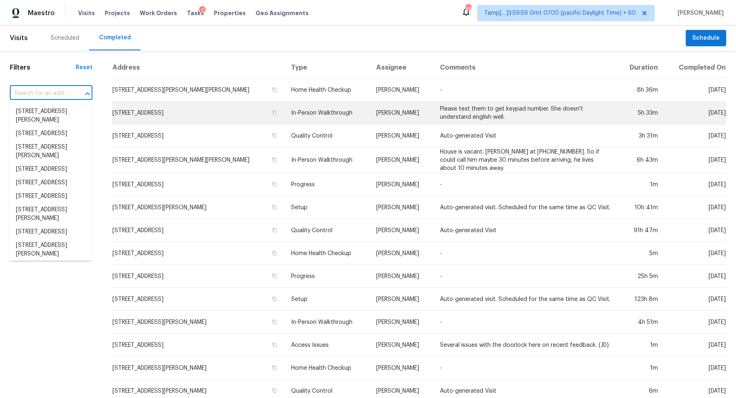
paste input "5002 S 17th St, Phoenix, AZ 85040"
type input "5002 S 17th St, Phoenix, AZ 85040"
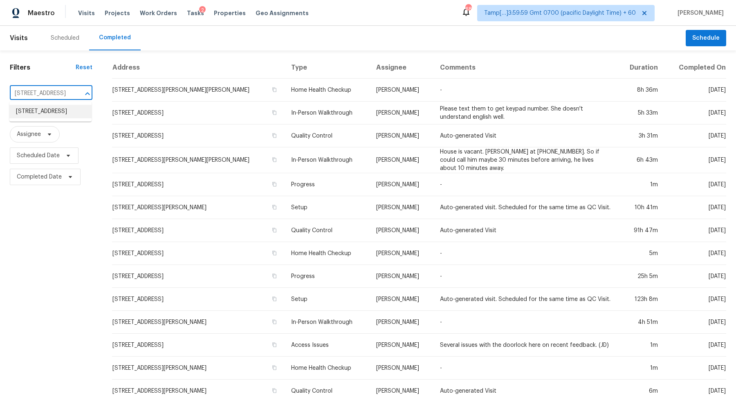
click at [43, 110] on li "5002 S 17th St, Phoenix, AZ 85040" at bounding box center [50, 111] width 82 height 13
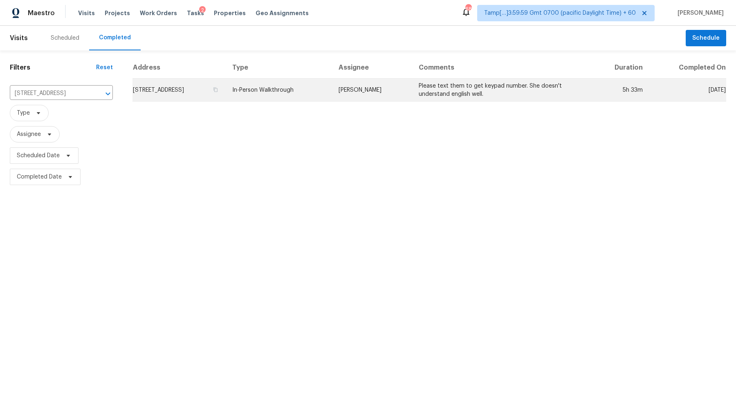
click at [204, 85] on td "5002 S 17th St, Phoenix, AZ 85040" at bounding box center [179, 90] width 93 height 23
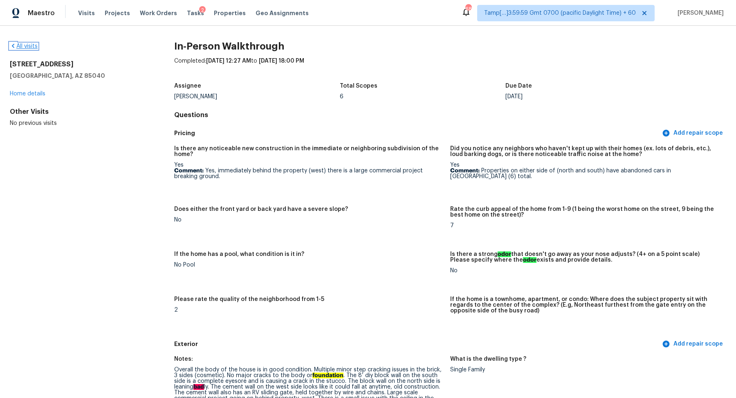
click at [17, 45] on link "All visits" at bounding box center [24, 46] width 28 height 6
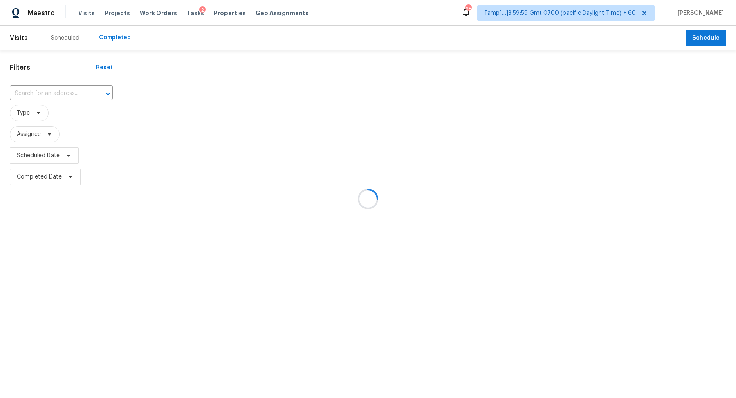
click at [56, 97] on div at bounding box center [368, 199] width 736 height 398
click at [64, 95] on div at bounding box center [368, 199] width 736 height 398
click at [51, 94] on div at bounding box center [368, 199] width 736 height 398
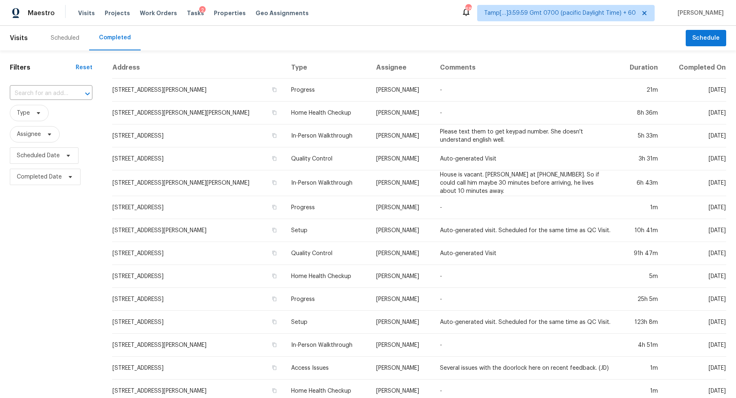
click at [51, 94] on input "text" at bounding box center [40, 93] width 60 height 13
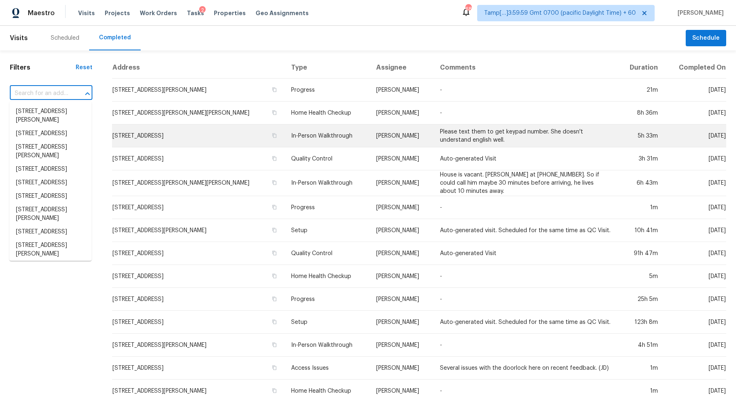
paste input "6345 E Sunset Ln, Prescott Valley, AZ 86314"
type input "6345 E Sunset Ln, Prescott Valley, AZ 86314"
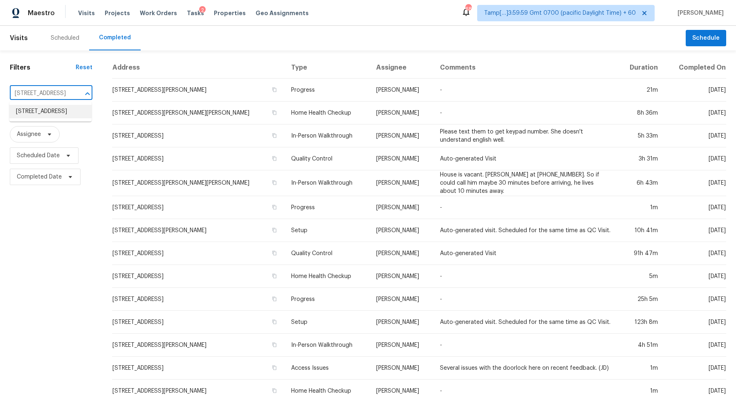
click at [56, 117] on li "6345 E Sunset Ln, Prescott Valley, AZ 86314" at bounding box center [50, 111] width 82 height 13
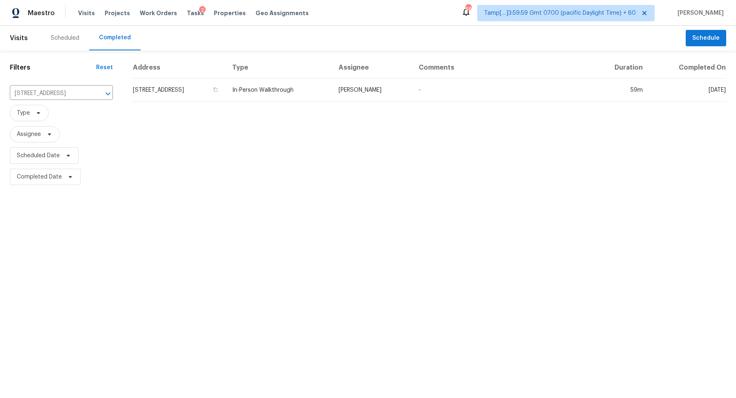
click at [189, 94] on td "6345 E Sunset Ln, Prescott Valley, AZ 86314" at bounding box center [179, 90] width 93 height 23
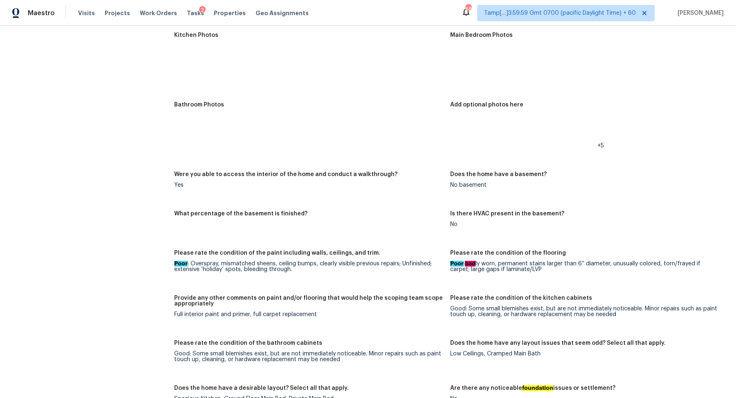
scroll to position [883, 0]
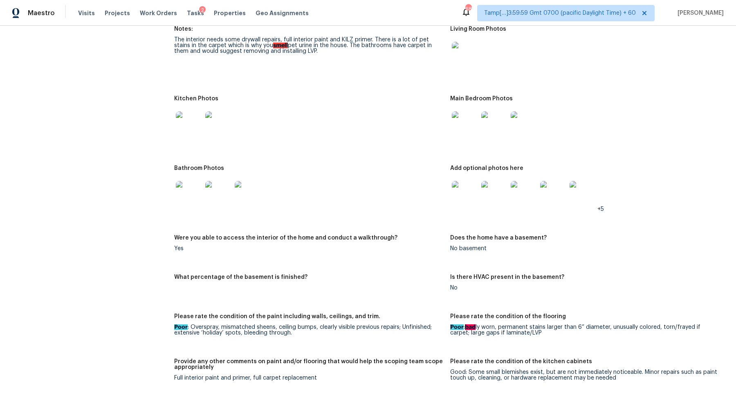
click at [196, 126] on img at bounding box center [189, 124] width 26 height 26
click at [469, 66] on img at bounding box center [465, 55] width 26 height 26
click at [469, 133] on img at bounding box center [465, 124] width 26 height 26
click at [195, 202] on img at bounding box center [189, 194] width 26 height 26
click at [465, 190] on img at bounding box center [465, 194] width 26 height 26
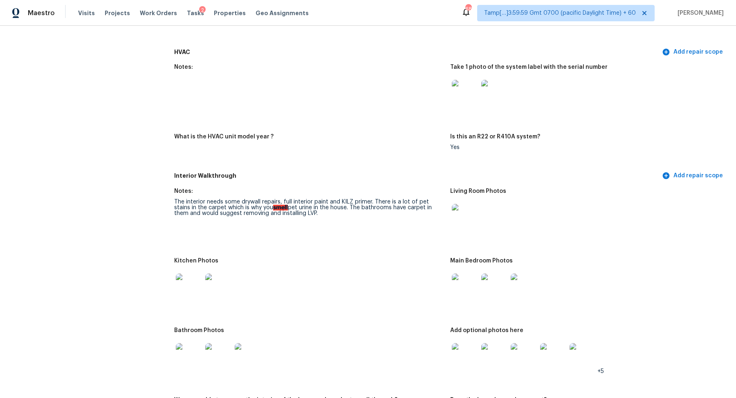
scroll to position [553, 0]
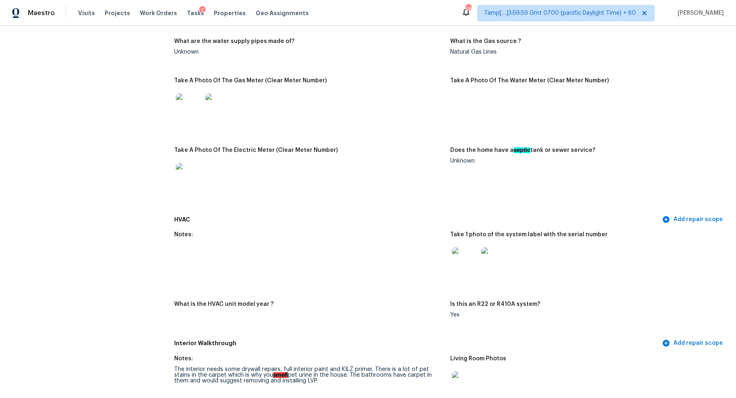
click at [457, 239] on div "Take 1 photo of the system label with the serial number" at bounding box center [585, 237] width 270 height 11
click at [462, 260] on img at bounding box center [465, 260] width 26 height 26
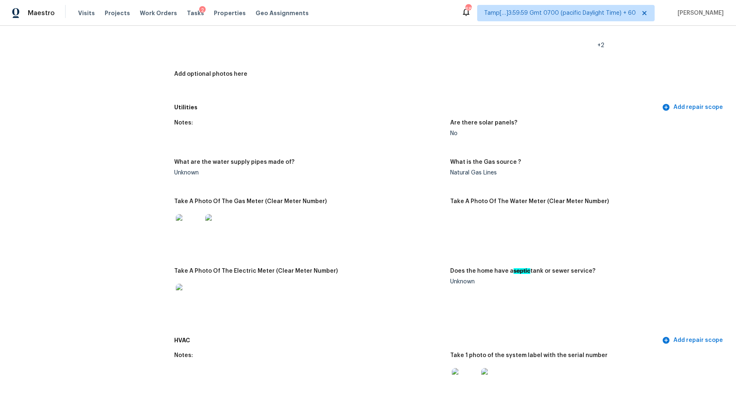
scroll to position [445, 0]
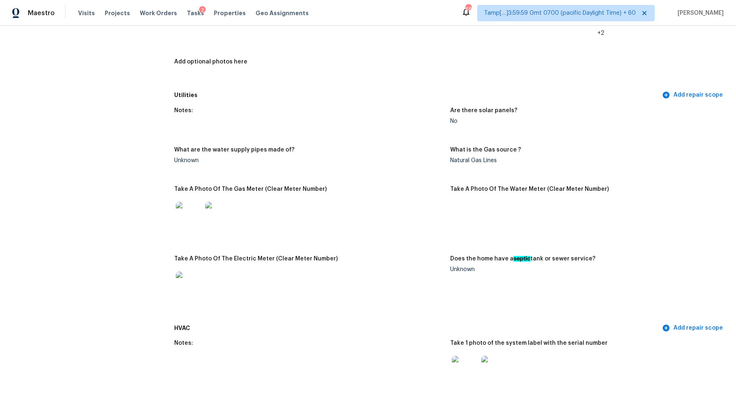
click at [203, 216] on div at bounding box center [188, 215] width 29 height 36
click at [200, 216] on img at bounding box center [189, 215] width 26 height 26
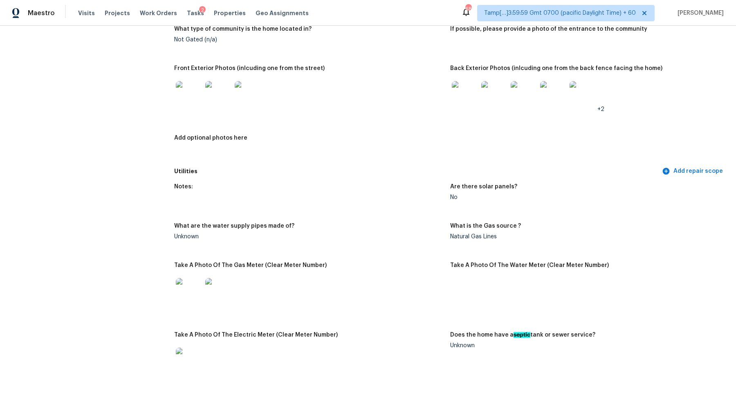
scroll to position [358, 0]
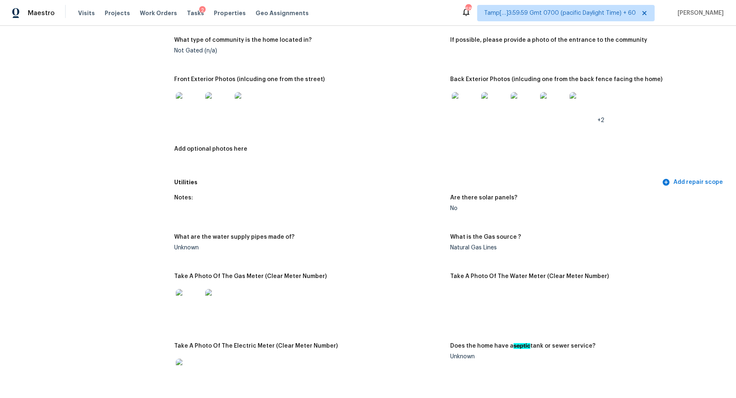
click at [470, 109] on img at bounding box center [465, 105] width 26 height 26
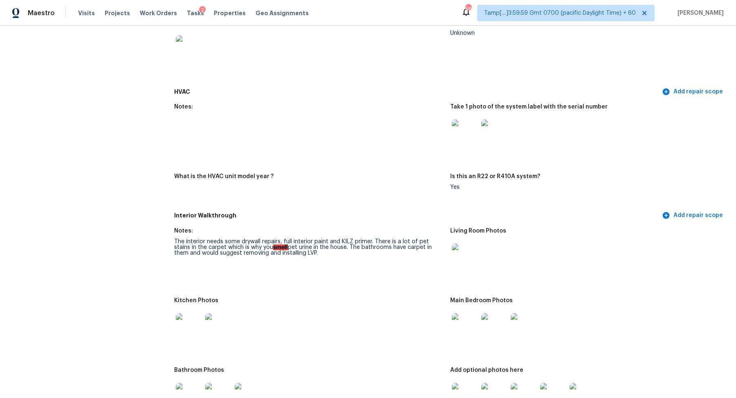
scroll to position [754, 0]
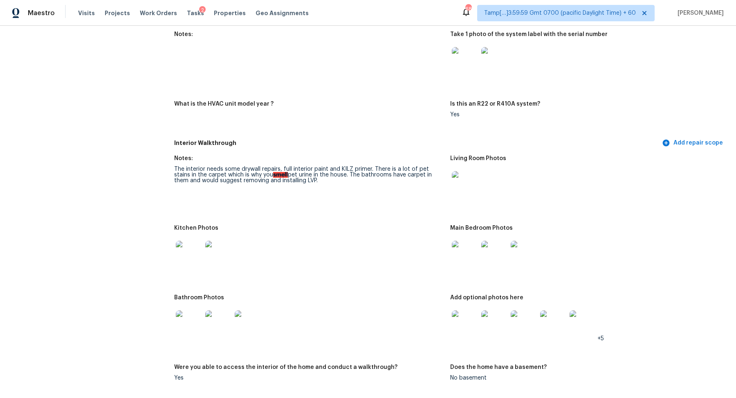
click at [472, 185] on img at bounding box center [465, 184] width 26 height 26
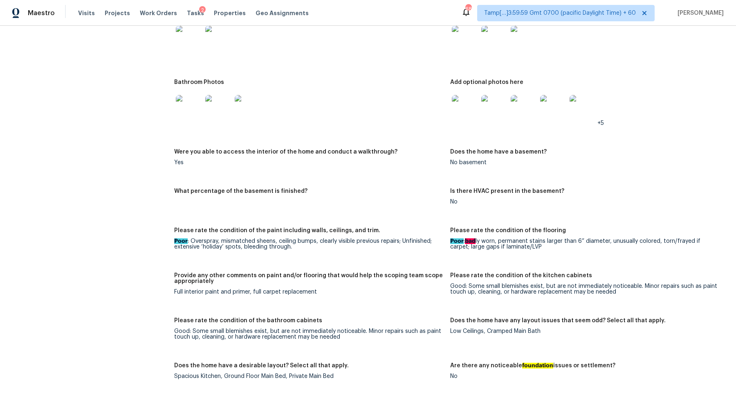
click at [457, 112] on img at bounding box center [465, 108] width 26 height 26
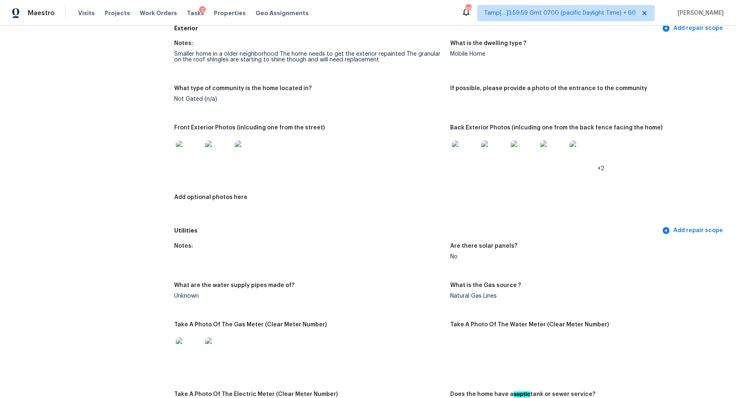
scroll to position [0, 0]
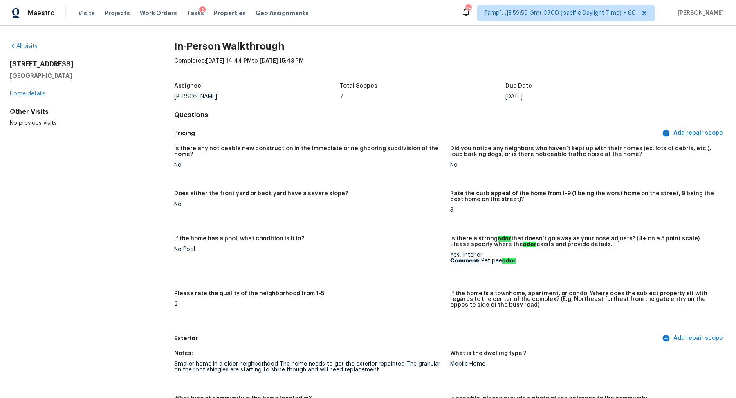
click at [24, 49] on div "All visits" at bounding box center [79, 46] width 138 height 8
click at [28, 47] on link "All visits" at bounding box center [24, 46] width 28 height 6
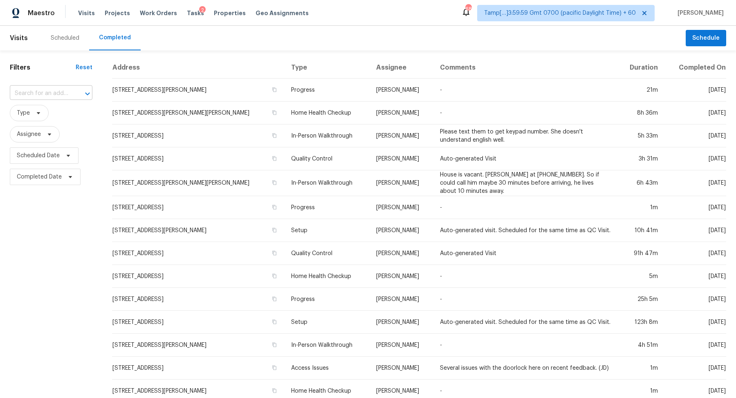
click at [65, 92] on input "text" at bounding box center [40, 93] width 60 height 13
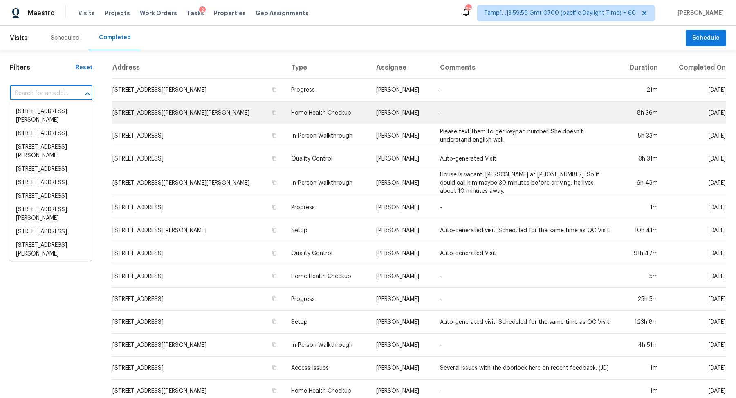
paste input "9673 Country Falls Ln, Elk Grove, CA 95757"
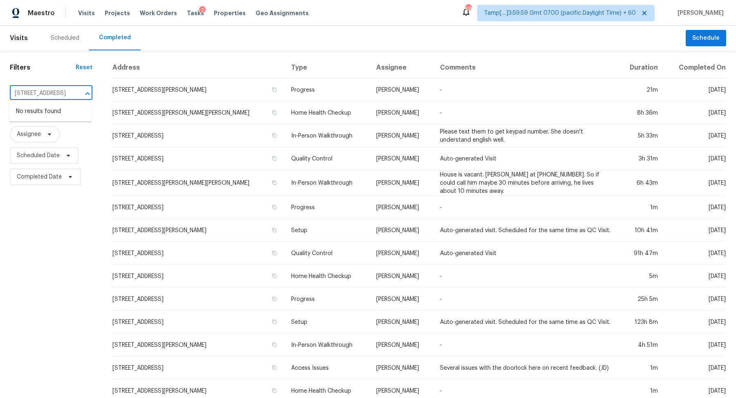
type input "9673 Country Falls Ln, Elk Grove, CA 95757"
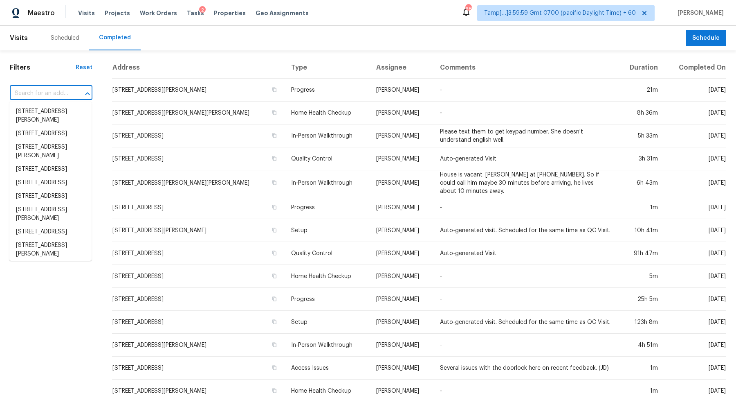
scroll to position [0, 0]
click at [56, 94] on input "text" at bounding box center [40, 93] width 60 height 13
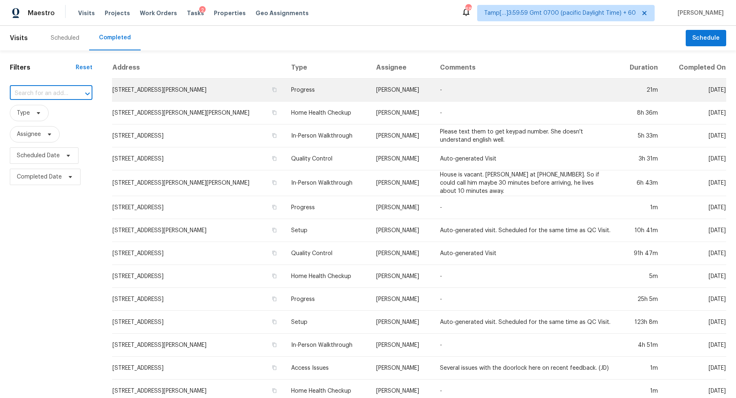
paste input "488 Plainville Dr SW, Atlanta, GA 30331"
type input "488 Plainville Dr SW, Atlanta, GA 30331"
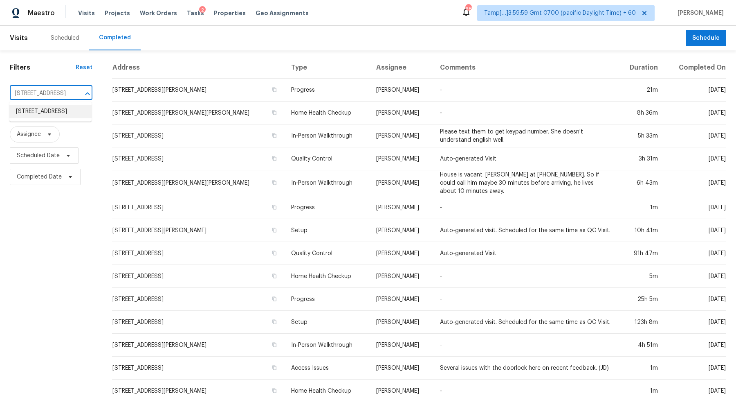
click at [50, 115] on li "488 Plainville Dr SW, Atlanta, GA 30331" at bounding box center [50, 111] width 82 height 13
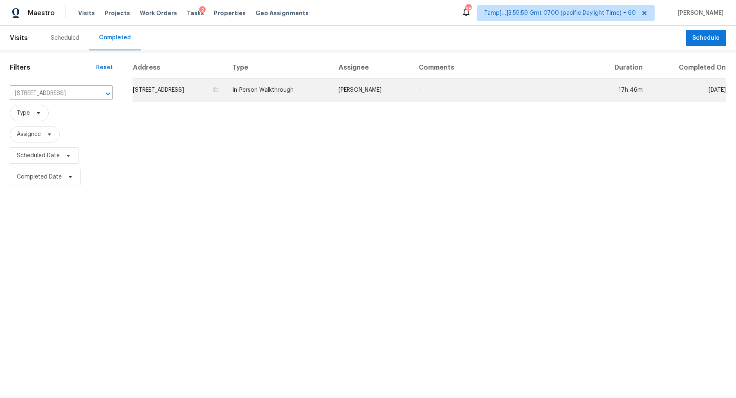
click at [209, 88] on td "488 Plainville Dr SW, Atlanta, GA 30331" at bounding box center [179, 90] width 93 height 23
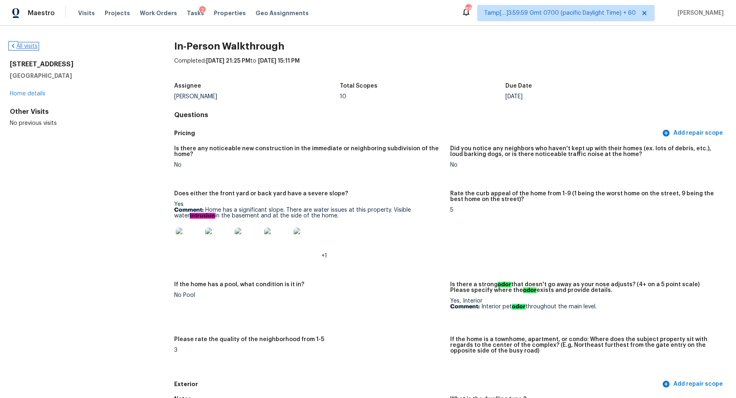
click at [32, 48] on link "All visits" at bounding box center [24, 46] width 28 height 6
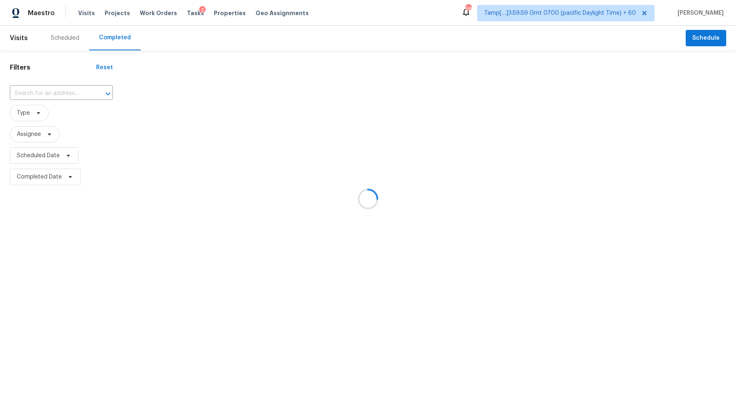
click at [46, 93] on div at bounding box center [368, 199] width 736 height 398
click at [47, 93] on div at bounding box center [368, 199] width 736 height 398
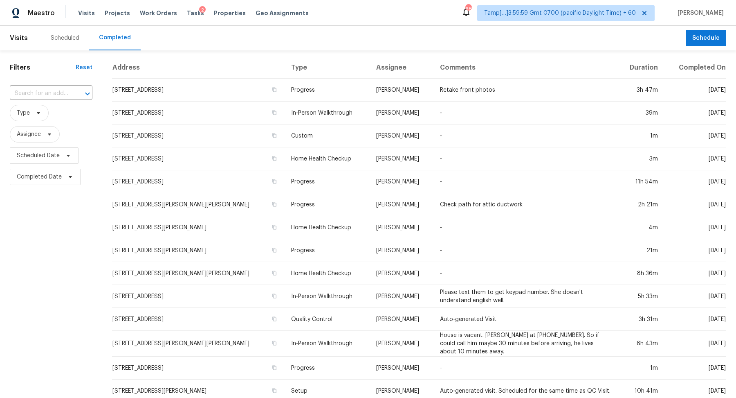
click at [47, 93] on input "text" at bounding box center [40, 93] width 60 height 13
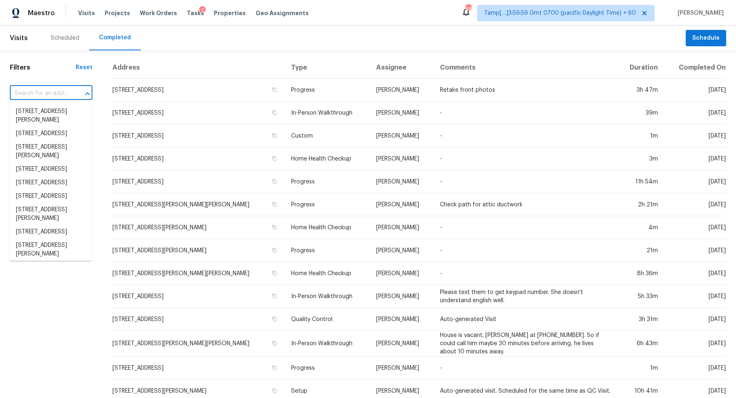
paste input "6711 W 111th Pl, Westminster, CO 80020"
type input "6711 W 111th Pl, Westminster, CO 80020"
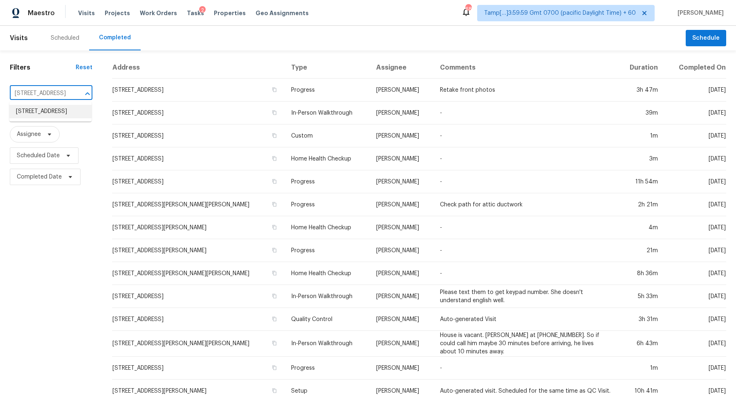
click at [55, 111] on li "6711 W 111th Pl, Westminster, CO 80020" at bounding box center [50, 111] width 82 height 13
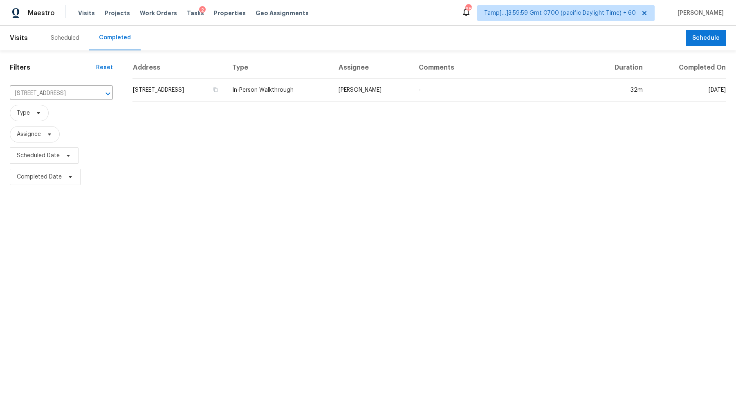
click at [184, 89] on td "6711 W 111th Pl, Westminster, CO 80020" at bounding box center [179, 90] width 93 height 23
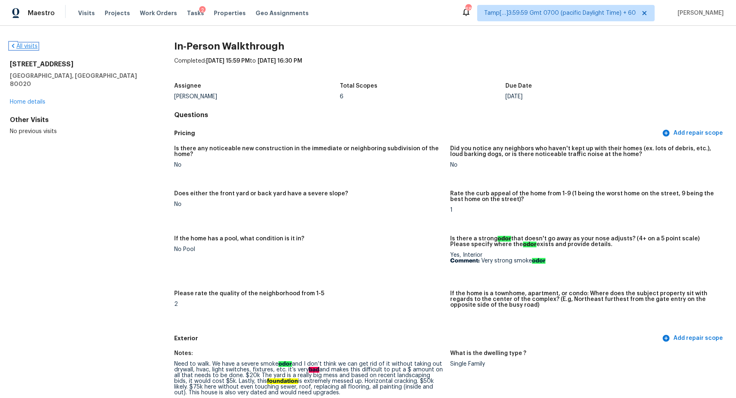
click at [24, 47] on link "All visits" at bounding box center [24, 46] width 28 height 6
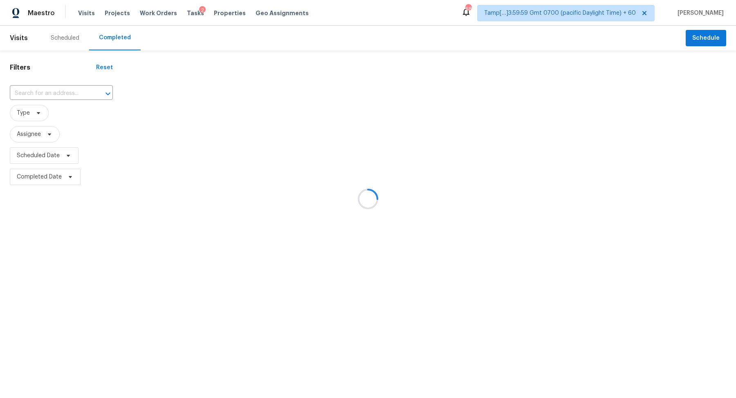
click at [61, 90] on div at bounding box center [368, 199] width 736 height 398
click at [66, 90] on div at bounding box center [368, 199] width 736 height 398
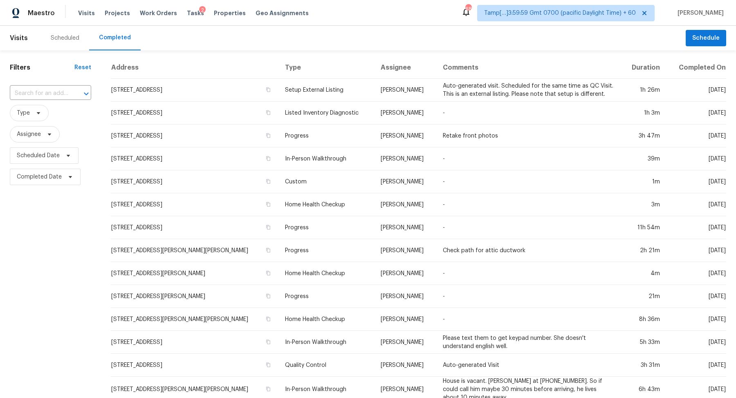
click at [66, 90] on input "text" at bounding box center [39, 93] width 58 height 13
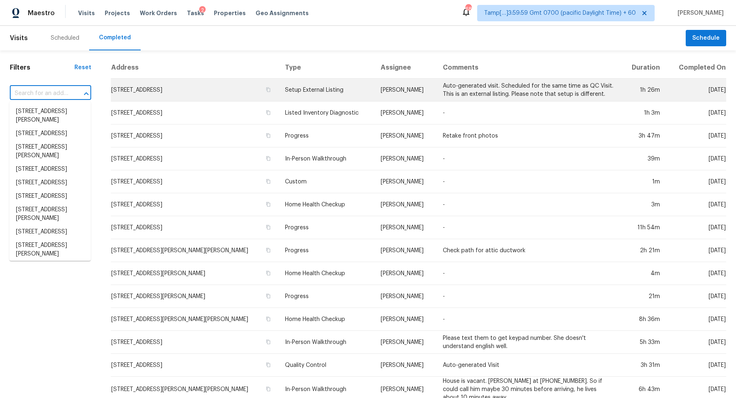
paste input "6701 Clear Springs Cir, Garland, TX 75044"
type input "6701 Clear Springs Cir, Garland, TX 75044"
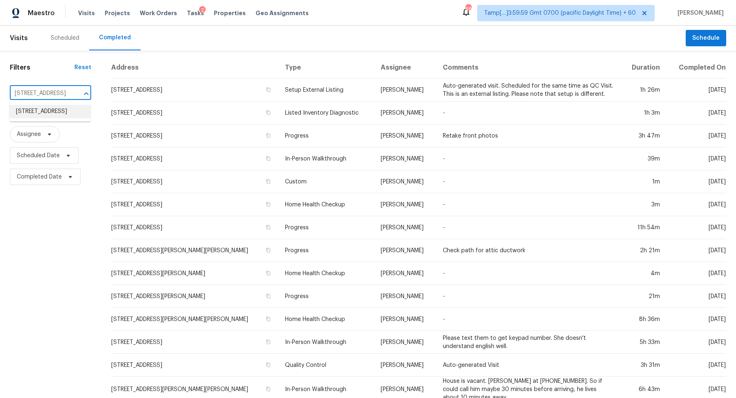
click at [58, 114] on li "6701 Clear Springs Cir, Garland, TX 75044" at bounding box center [49, 111] width 81 height 13
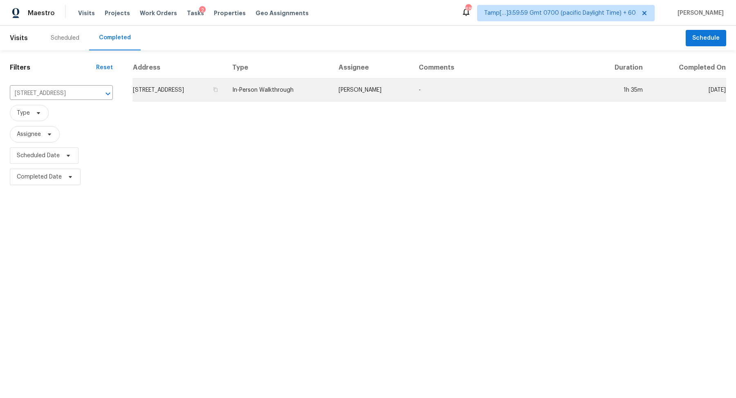
click at [207, 90] on td "6701 Clear Springs Cir, Garland, TX 75044" at bounding box center [179, 90] width 93 height 23
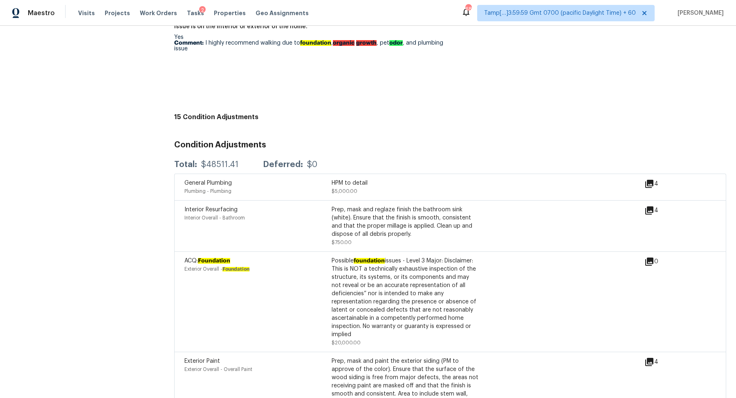
scroll to position [1971, 0]
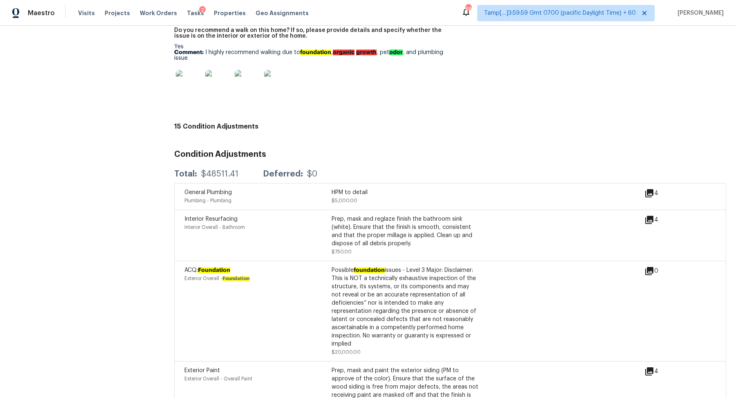
click at [647, 192] on icon at bounding box center [650, 193] width 10 height 10
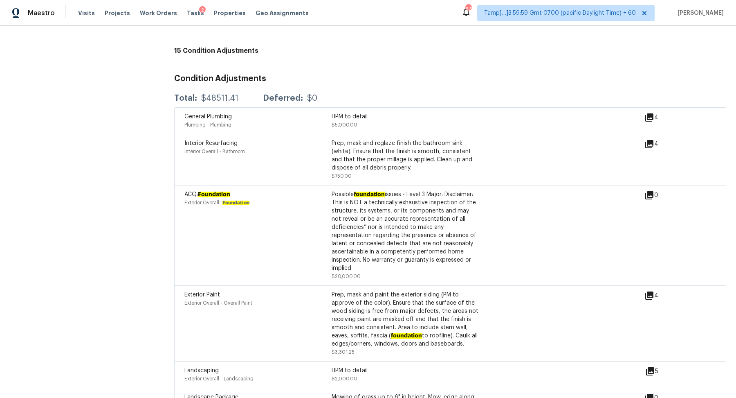
scroll to position [2031, 0]
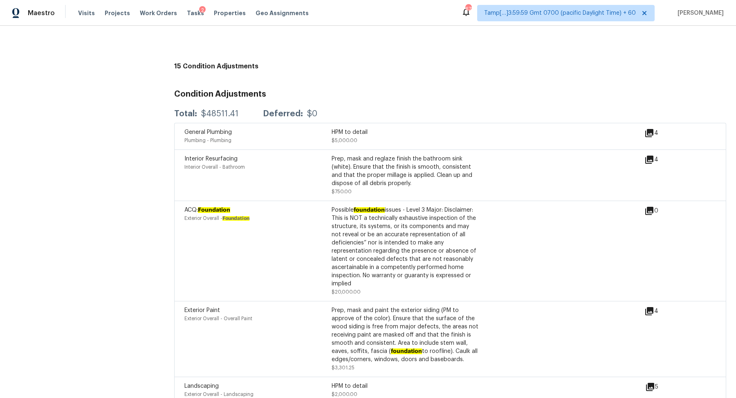
click at [647, 142] on div "4" at bounding box center [665, 136] width 40 height 16
click at [650, 137] on icon at bounding box center [650, 133] width 8 height 8
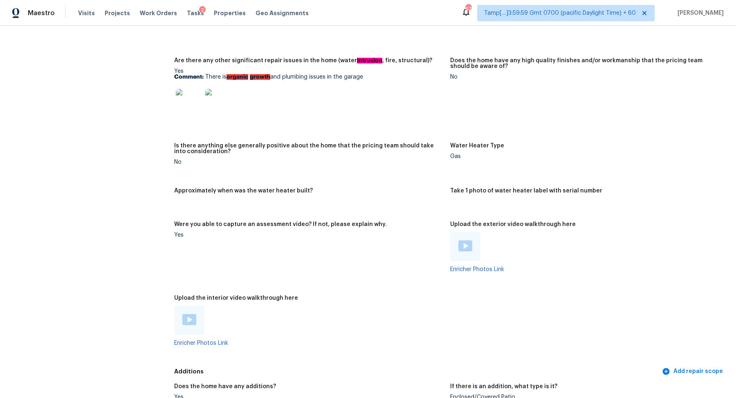
scroll to position [1327, 0]
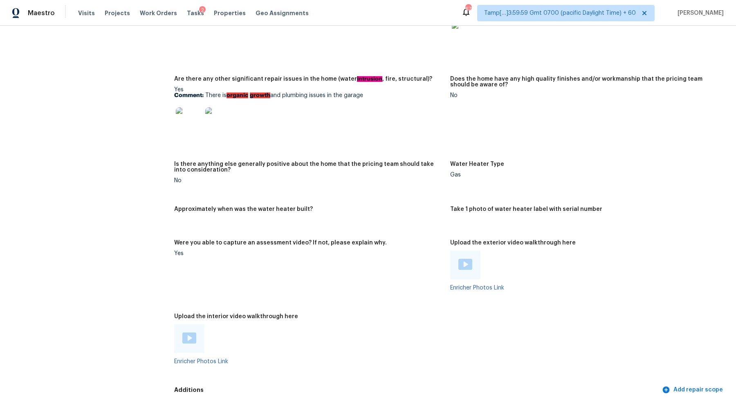
click at [183, 129] on img at bounding box center [189, 120] width 26 height 26
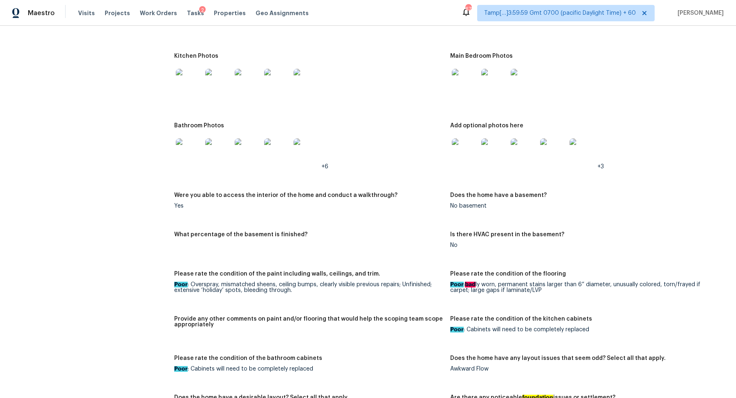
scroll to position [907, 0]
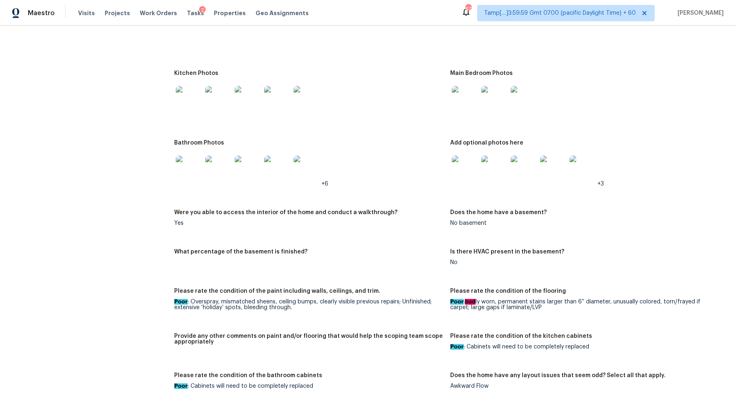
click at [187, 104] on img at bounding box center [189, 99] width 26 height 26
click at [192, 160] on img at bounding box center [189, 168] width 26 height 26
click at [483, 173] on img at bounding box center [494, 168] width 26 height 26
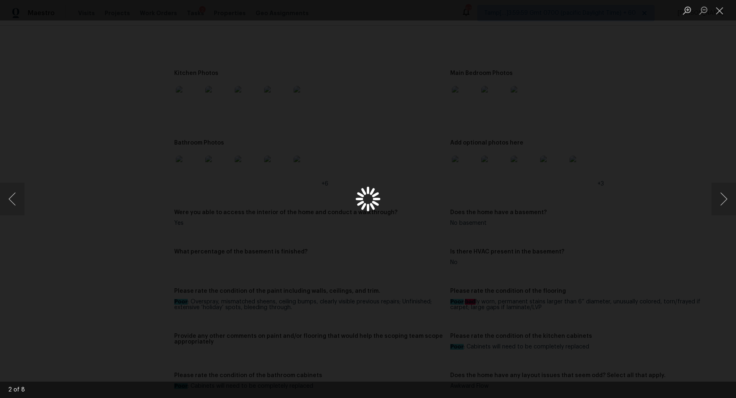
click at [473, 173] on div "Lightbox" at bounding box center [368, 199] width 736 height 398
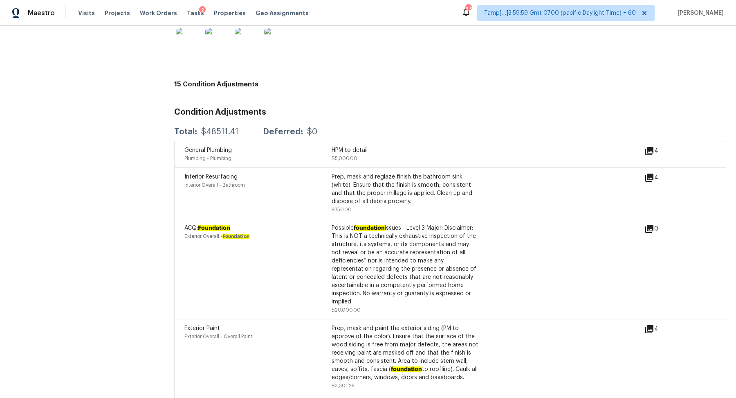
scroll to position [2012, 0]
click at [652, 153] on icon at bounding box center [650, 152] width 8 height 8
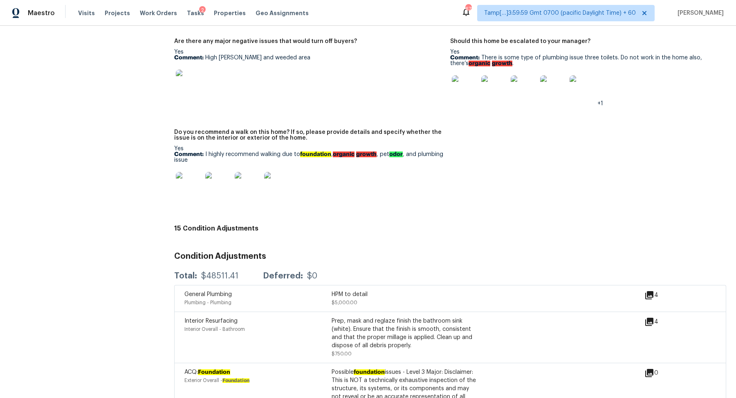
scroll to position [1855, 0]
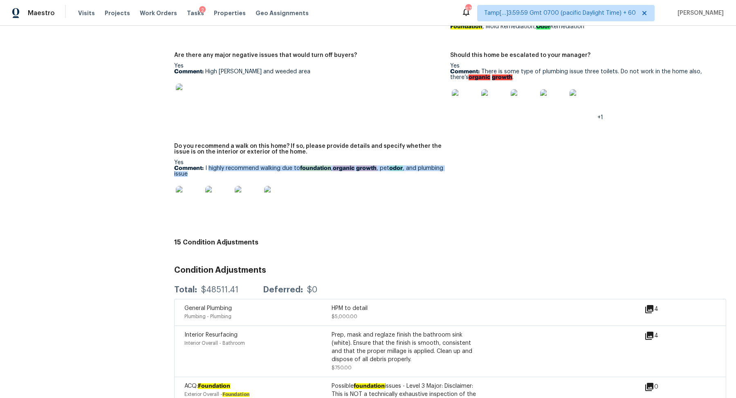
drag, startPoint x: 209, startPoint y: 171, endPoint x: 279, endPoint y: 179, distance: 70.5
click at [279, 177] on p "Comment: I highly recommend walking due to foundation , organic growth , pet od…" at bounding box center [309, 170] width 270 height 11
copy p "highly recommend walking due to foundation , organic growth , pet odor , and pl…"
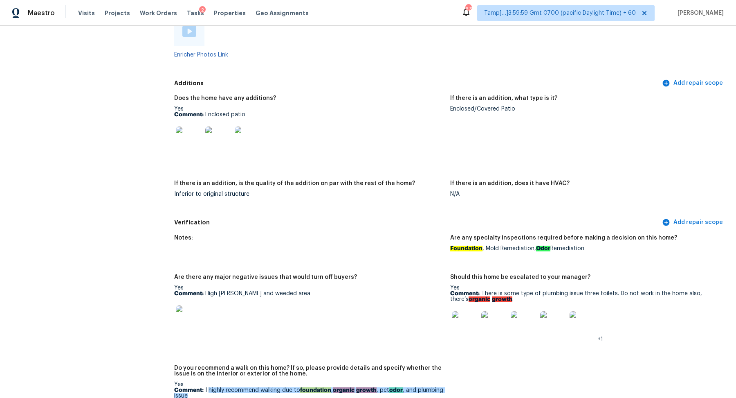
scroll to position [1588, 0]
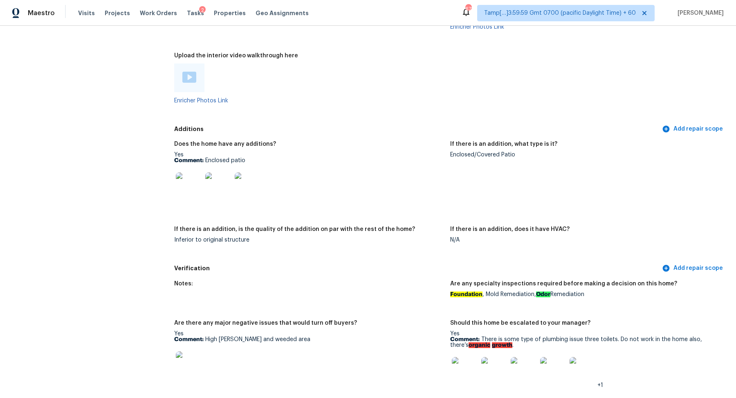
click at [179, 196] on img at bounding box center [189, 185] width 26 height 26
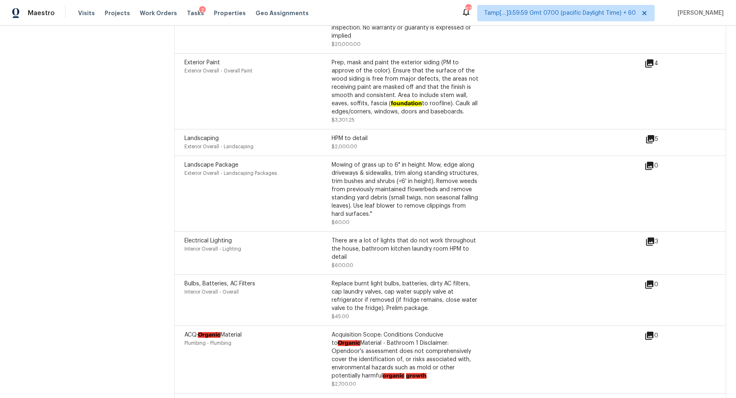
scroll to position [2035, 0]
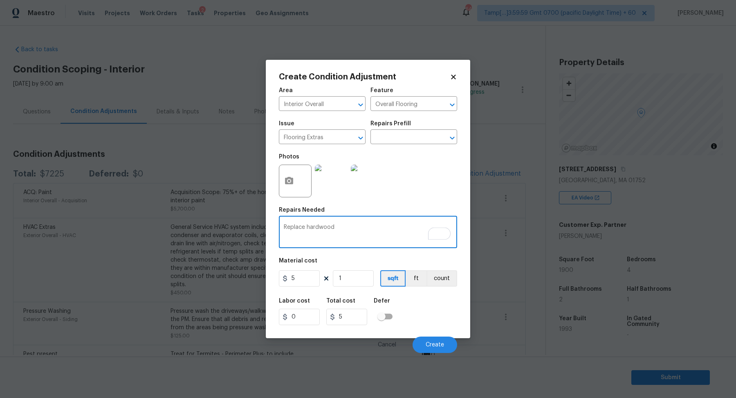
type textarea "Replace hardwood"
click at [304, 280] on input "5" at bounding box center [299, 278] width 41 height 16
click at [354, 278] on input "1" at bounding box center [353, 278] width 41 height 16
click at [346, 279] on input "1" at bounding box center [353, 278] width 41 height 16
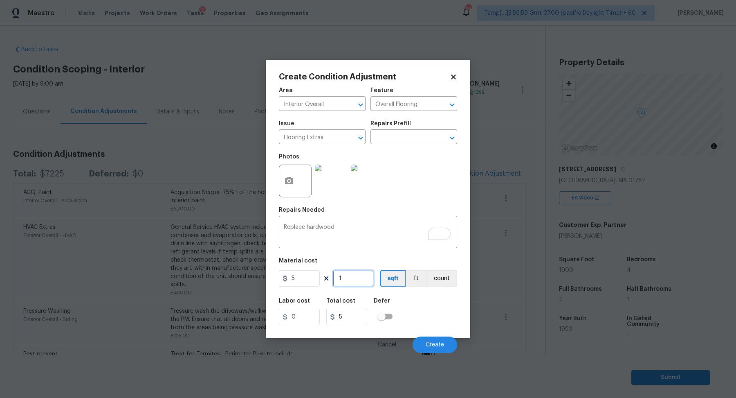
type input "5"
type input "25"
type input "50"
type input "250"
type input "500"
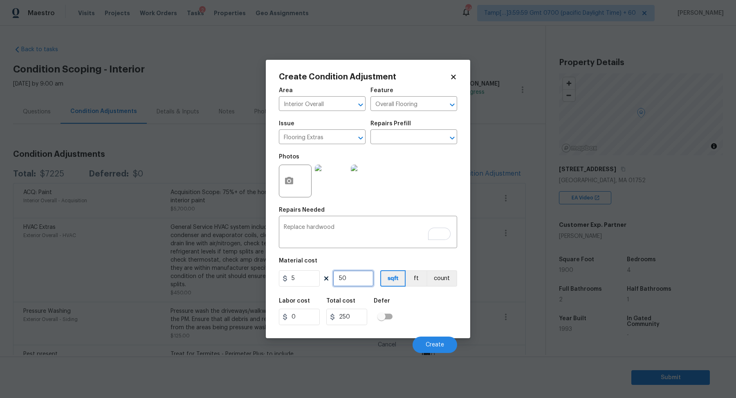
type input "2500"
click at [366, 283] on input "500" at bounding box center [353, 278] width 41 height 16
type input "8"
type input "40"
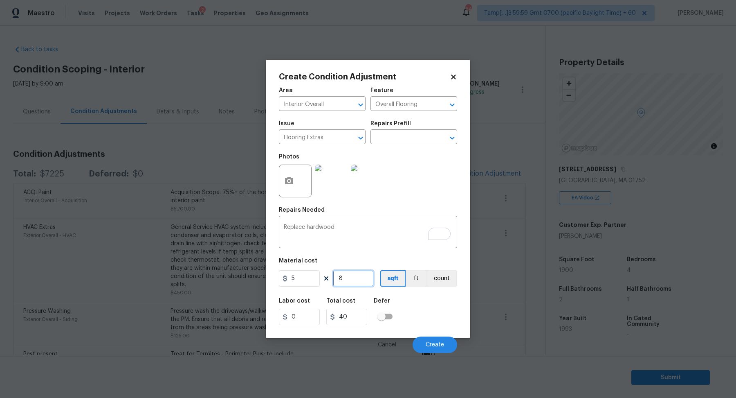
type input "80"
type input "400"
type input "800"
type input "4000"
click at [419, 304] on div "Labor cost 0 Total cost 4000 Defer" at bounding box center [368, 311] width 178 height 37
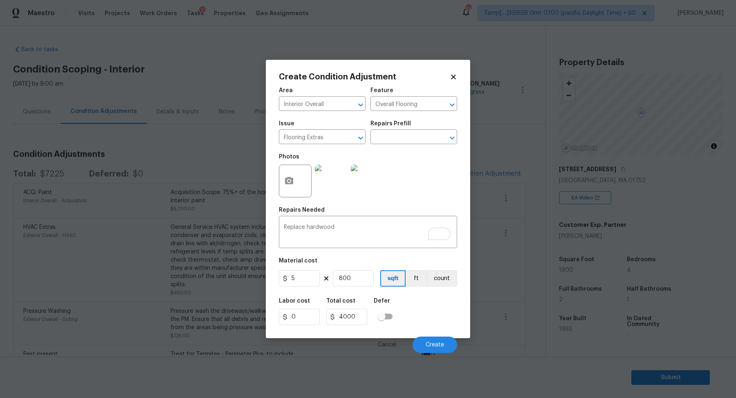
click at [334, 189] on img at bounding box center [331, 180] width 33 height 33
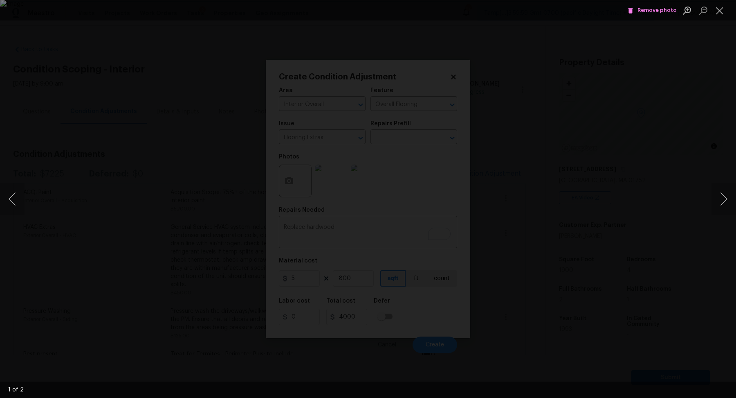
click at [613, 132] on div "Lightbox" at bounding box center [368, 199] width 736 height 398
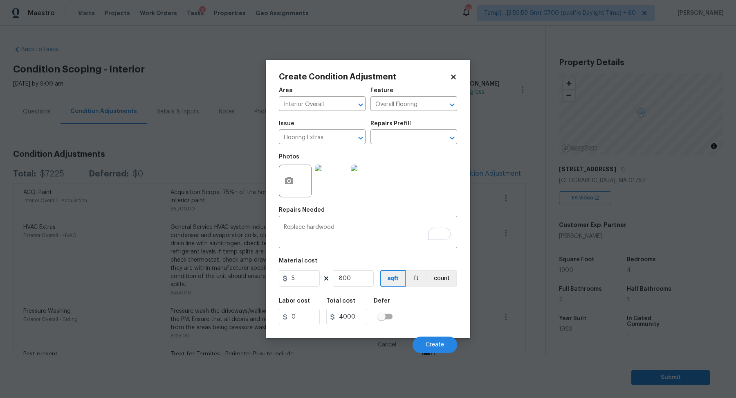
click at [384, 184] on div at bounding box center [367, 181] width 36 height 43
click at [407, 143] on input "text" at bounding box center [403, 137] width 64 height 13
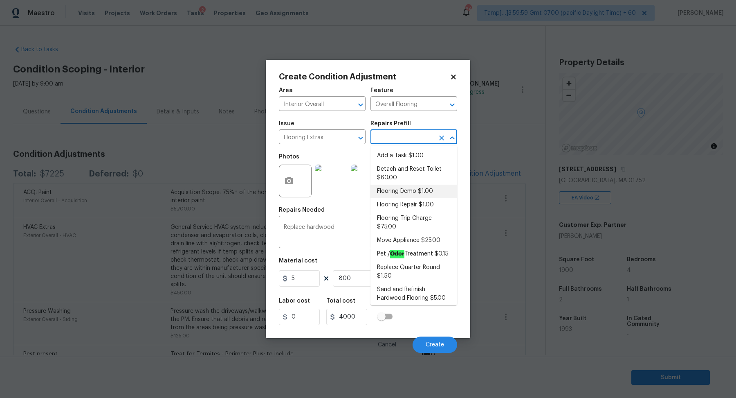
click at [346, 213] on div "Repairs Needed" at bounding box center [368, 212] width 178 height 11
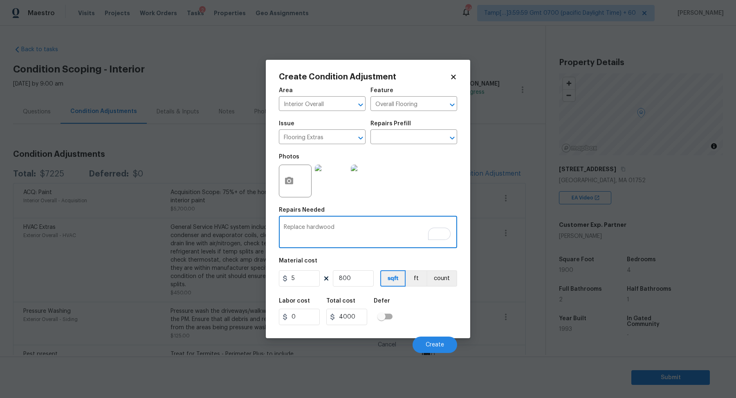
click at [358, 229] on textarea "Replace hardwood" at bounding box center [368, 232] width 169 height 17
click at [343, 277] on input "800" at bounding box center [353, 278] width 41 height 16
click at [353, 282] on input "800" at bounding box center [353, 278] width 41 height 16
type input "5"
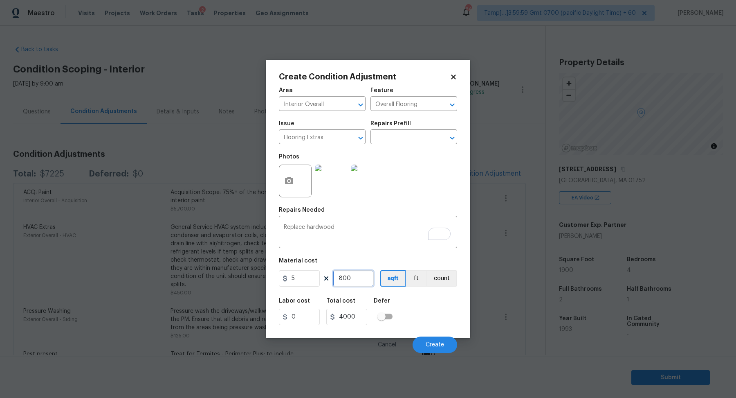
type input "25"
type input "50"
type input "250"
type input "500"
type input "2500"
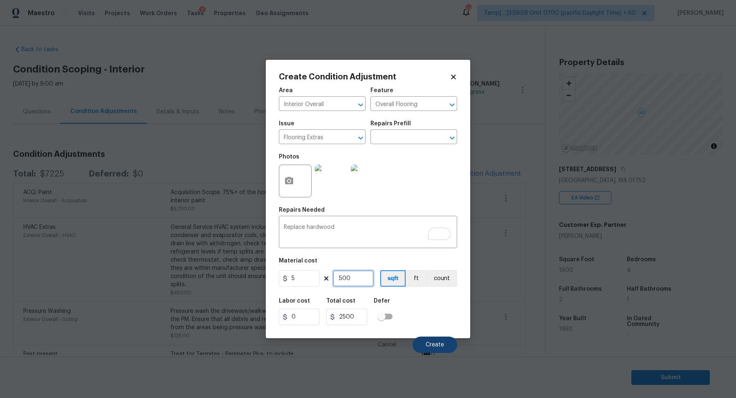
type input "500"
click at [425, 340] on button "Create" at bounding box center [435, 344] width 45 height 16
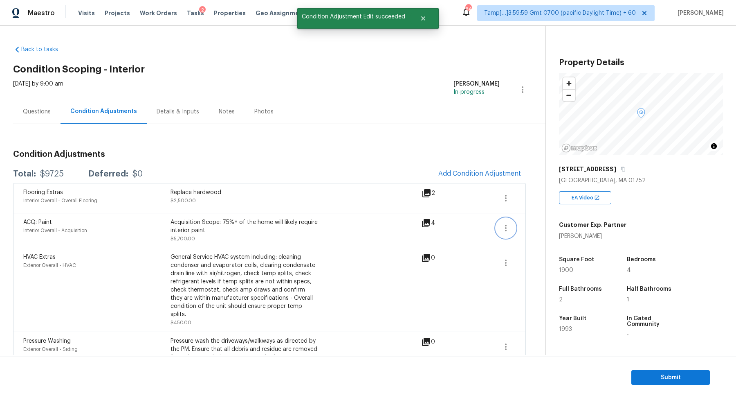
click at [496, 228] on button "button" at bounding box center [506, 228] width 20 height 20
click at [532, 225] on div "Edit" at bounding box center [553, 226] width 64 height 8
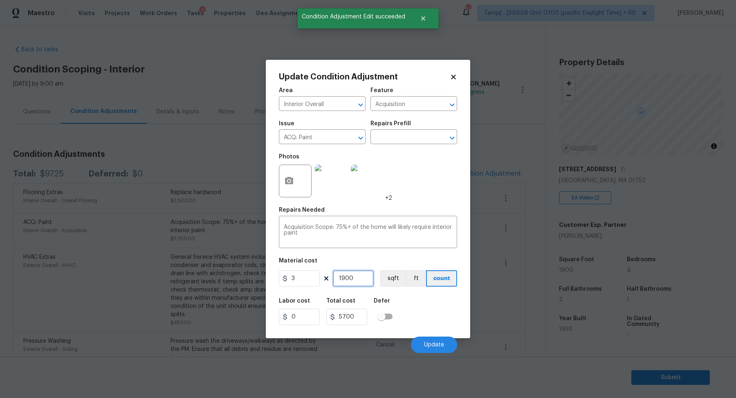
click at [363, 272] on input "1900" at bounding box center [353, 278] width 41 height 16
type input "2"
type input "6"
type input "20"
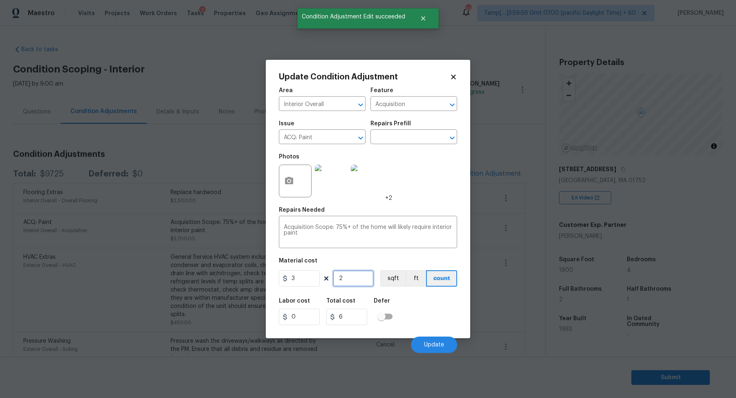
type input "60"
type input "202"
type input "606"
type input "2028"
type input "6084"
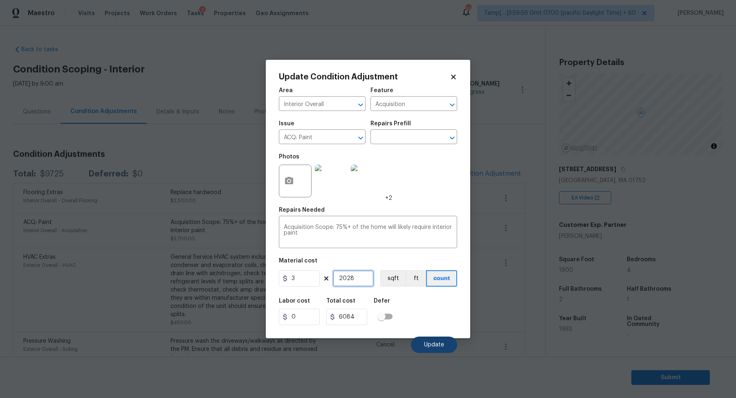
type input "2028"
click at [432, 345] on span "Update" at bounding box center [434, 345] width 20 height 6
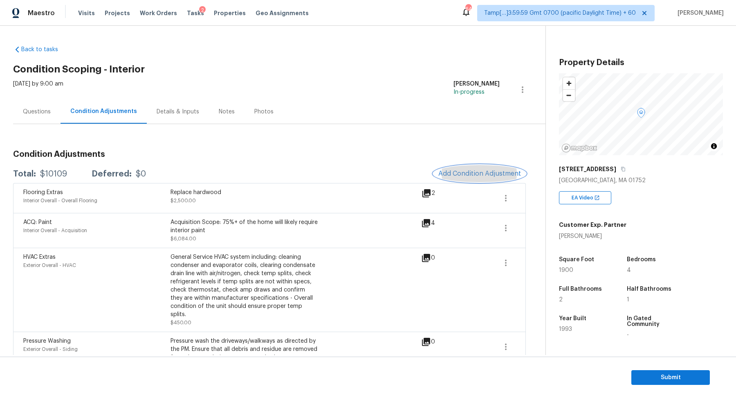
click at [472, 178] on button "Add Condition Adjustment" at bounding box center [480, 173] width 92 height 17
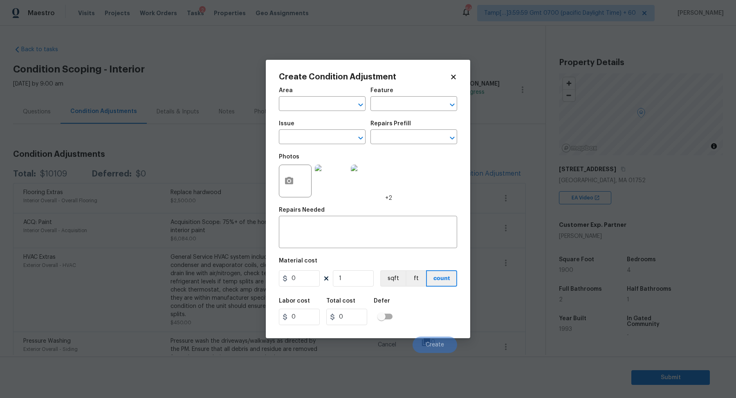
click at [317, 111] on span "Area ​" at bounding box center [322, 99] width 87 height 33
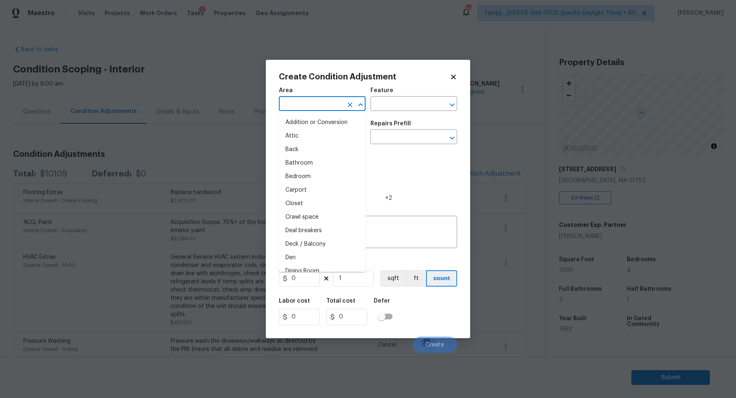
click at [309, 106] on input "text" at bounding box center [311, 104] width 64 height 13
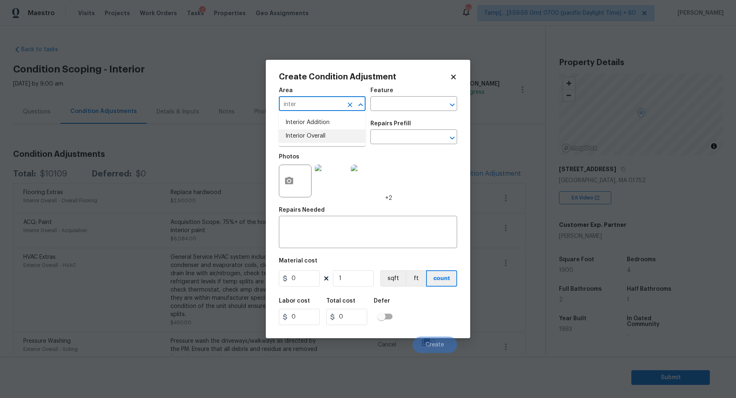
click at [331, 141] on li "Interior Overall" at bounding box center [322, 135] width 87 height 13
type input "Interior Overall"
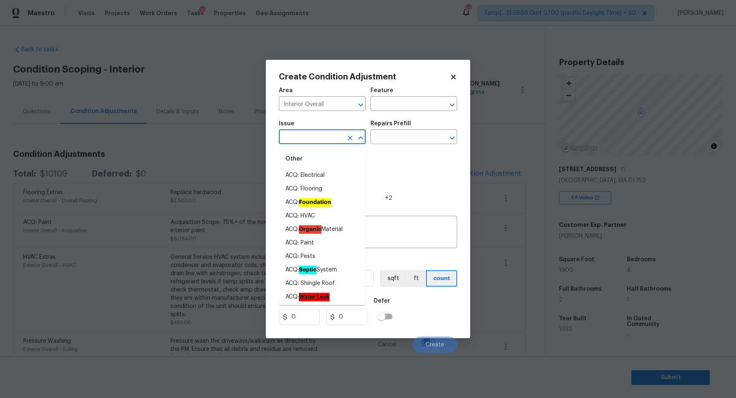
click at [331, 141] on input "text" at bounding box center [311, 137] width 64 height 13
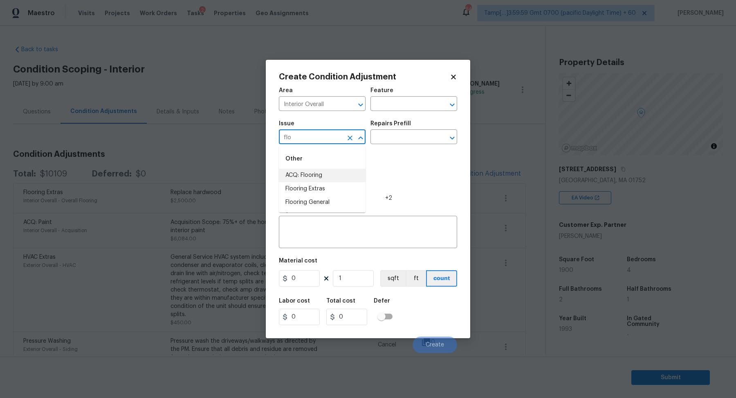
click at [333, 184] on li "Flooring Extras" at bounding box center [322, 188] width 87 height 13
type input "Flooring Extras"
click at [412, 130] on div "Repairs Prefill" at bounding box center [414, 126] width 87 height 11
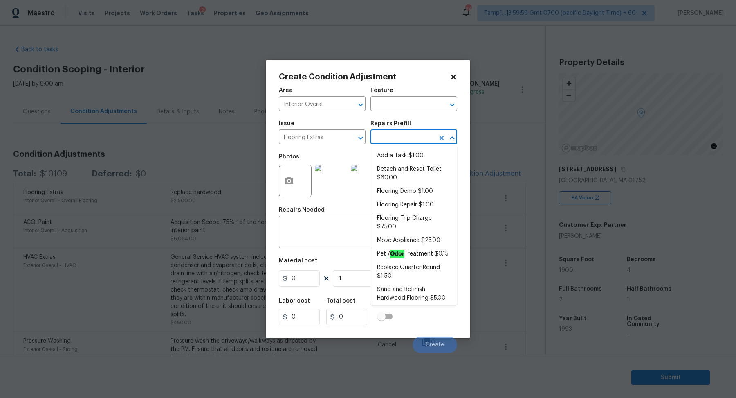
click at [411, 139] on input "text" at bounding box center [403, 137] width 64 height 13
click at [417, 193] on li "Flooring Demo $1.00" at bounding box center [414, 190] width 87 height 13
type input "Overall Flooring"
type textarea "Demo existing flooring."
type input "1"
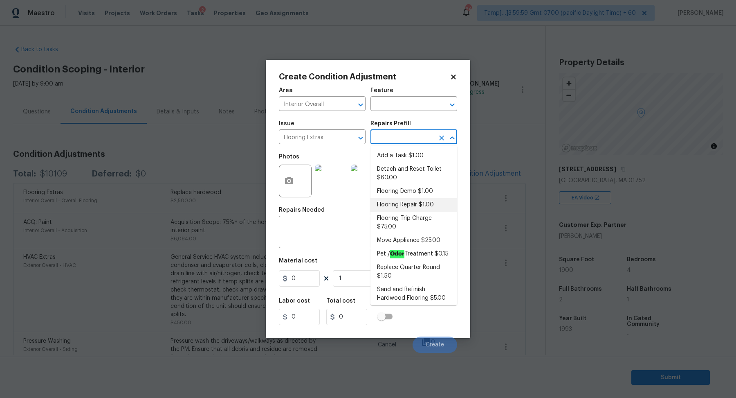
type input "1"
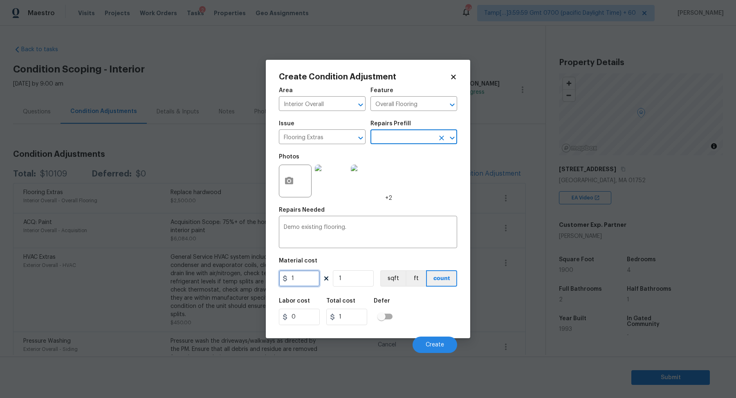
click at [311, 281] on input "1" at bounding box center [299, 278] width 41 height 16
type input "2"
click at [349, 280] on input "1" at bounding box center [353, 278] width 41 height 16
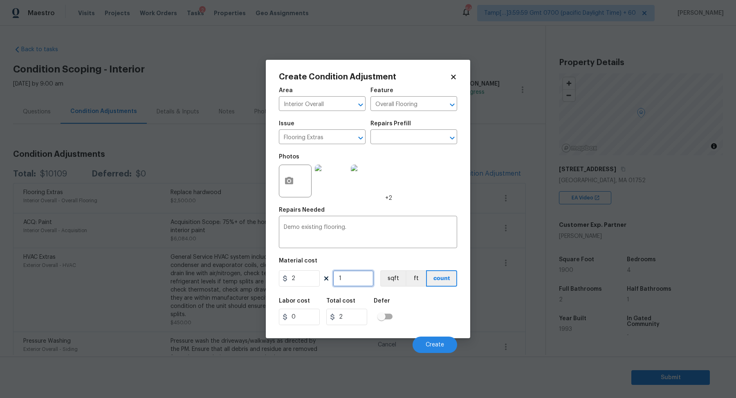
click at [359, 277] on input "1" at bounding box center [353, 278] width 41 height 16
type input "5"
type input "10"
type input "50"
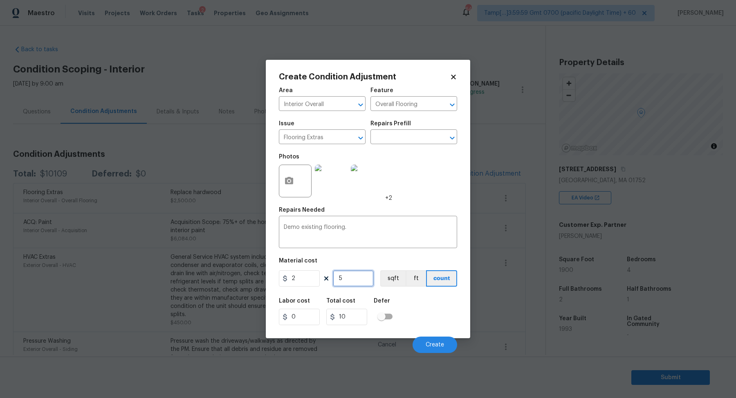
type input "100"
type input "500"
type input "1000"
type input "500"
click at [443, 342] on span "Create" at bounding box center [435, 345] width 18 height 6
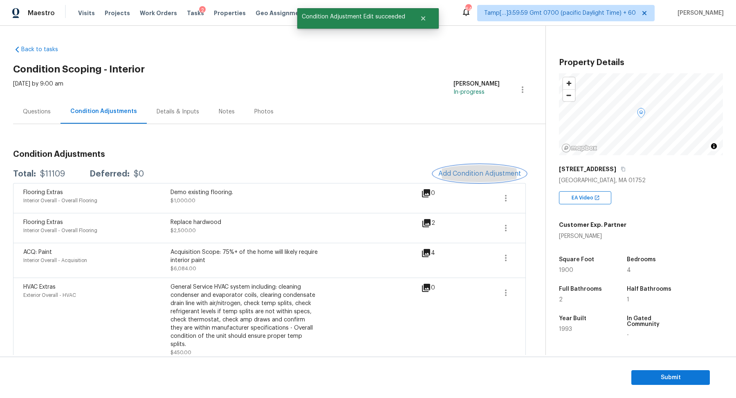
click at [491, 172] on span "Add Condition Adjustment" at bounding box center [480, 173] width 83 height 7
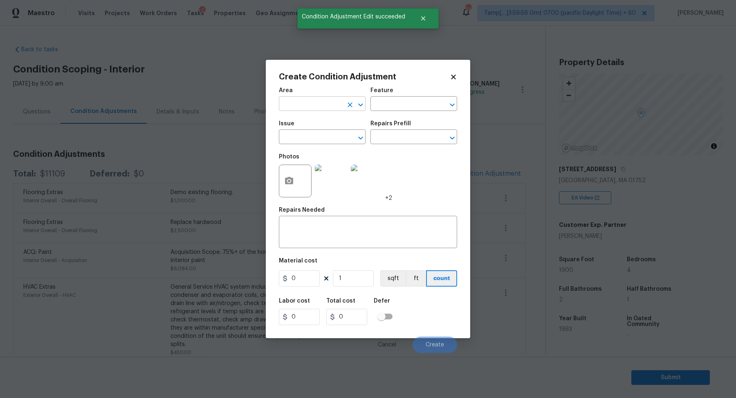
click at [329, 101] on input "text" at bounding box center [311, 104] width 64 height 13
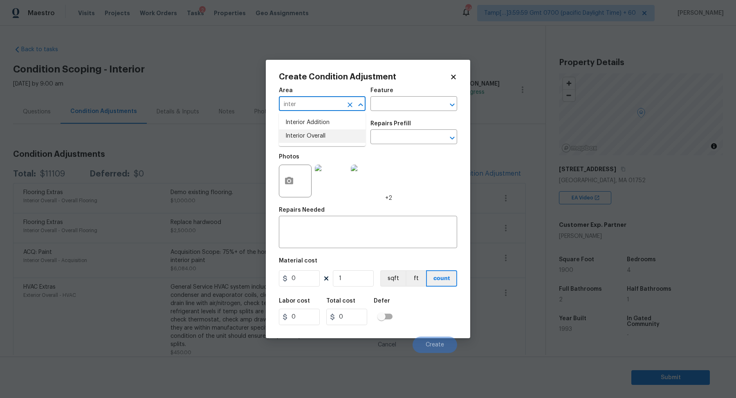
click at [308, 135] on li "Interior Overall" at bounding box center [322, 135] width 87 height 13
type input "Interior Overall"
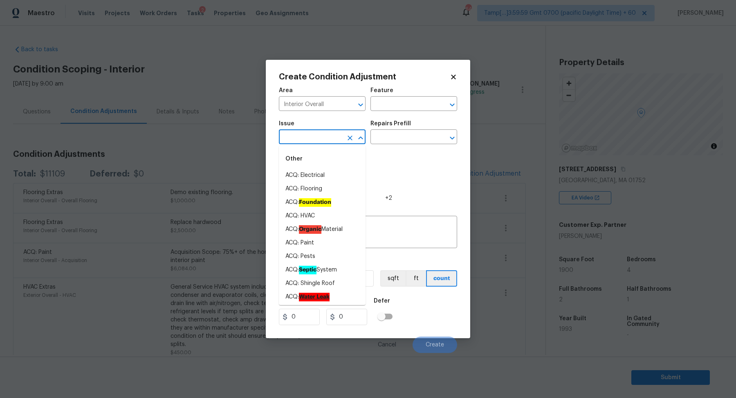
click at [308, 135] on input "text" at bounding box center [311, 137] width 64 height 13
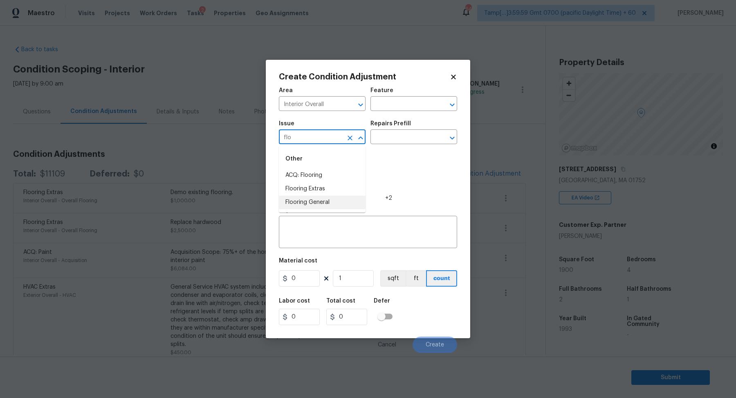
click at [333, 198] on li "Flooring General" at bounding box center [322, 202] width 87 height 13
type input "Flooring General"
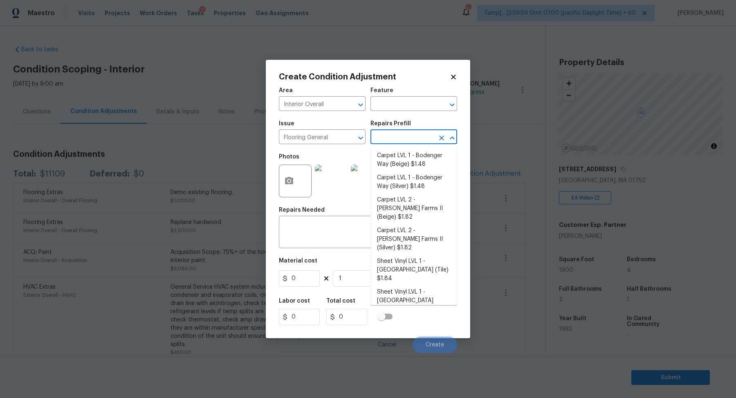
click at [420, 132] on input "text" at bounding box center [403, 137] width 64 height 13
click at [435, 225] on li "Carpet LVL 2 - Abshire Farms II (Silver) $1.82" at bounding box center [414, 239] width 87 height 31
type input "Overall Flooring"
type textarea "Install new carpet ([PERSON_NAME] Farms II - 929 Thin Ice) at all previously ca…"
type input "1.82"
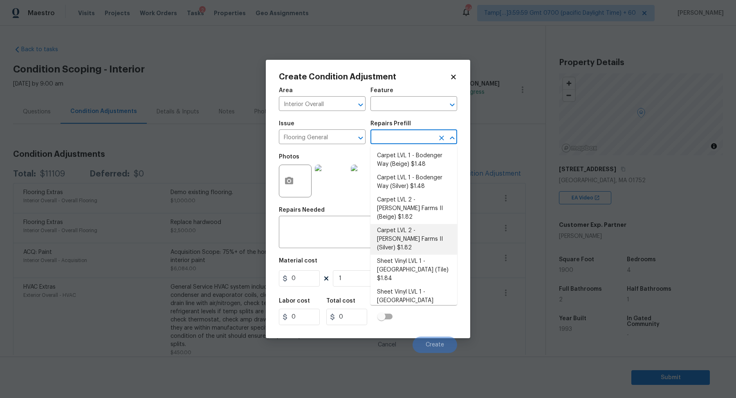
type input "1.82"
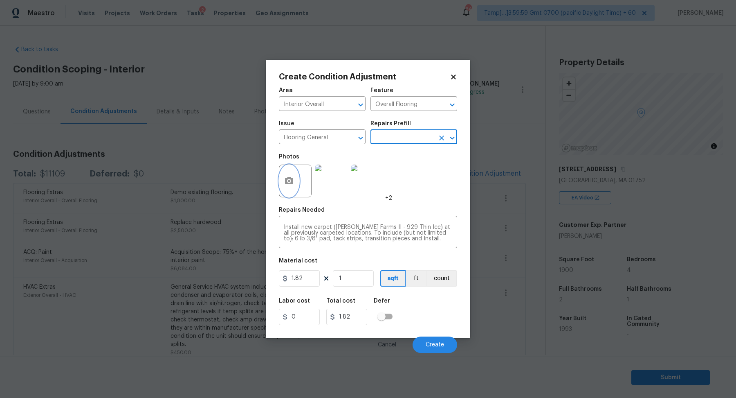
click at [287, 191] on button "button" at bounding box center [289, 181] width 20 height 32
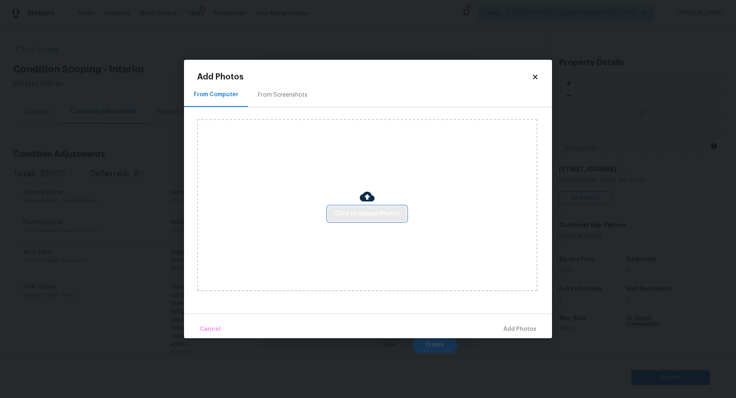
click at [365, 218] on button "Click to Upload Photos" at bounding box center [367, 213] width 79 height 15
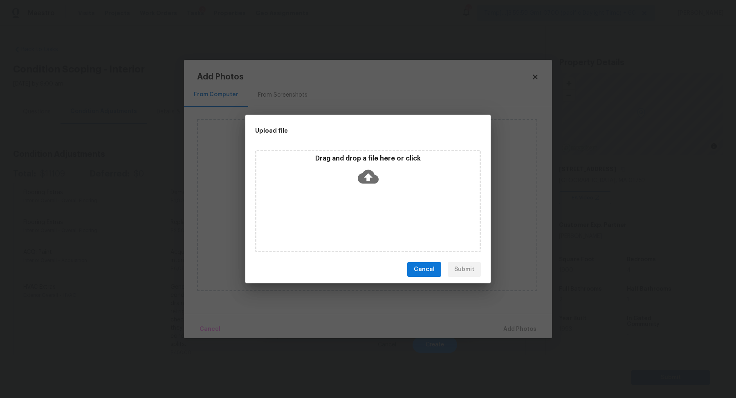
click at [375, 191] on div "Drag and drop a file here or click" at bounding box center [368, 201] width 226 height 102
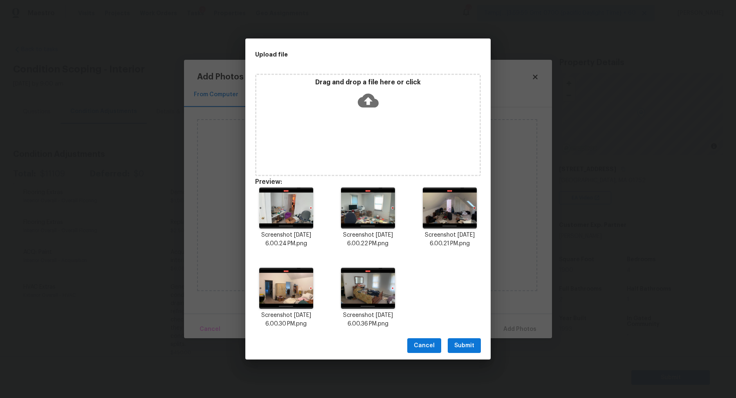
click at [467, 342] on span "Submit" at bounding box center [464, 345] width 20 height 10
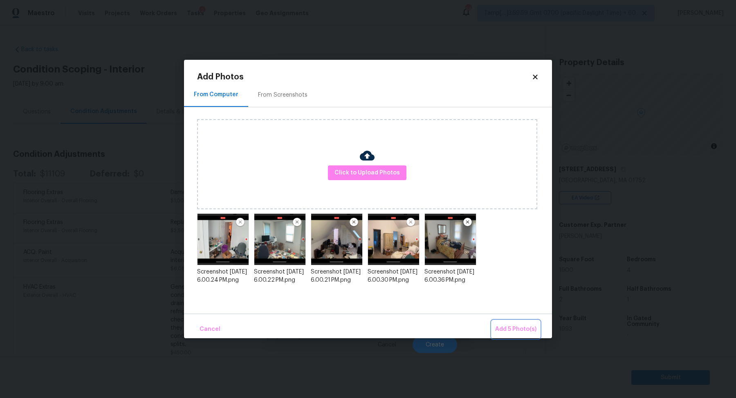
click at [528, 327] on span "Add 5 Photo(s)" at bounding box center [515, 329] width 41 height 10
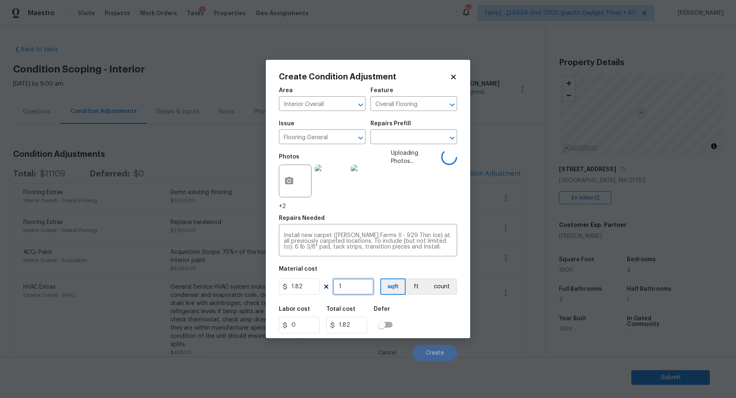
click at [358, 285] on input "1" at bounding box center [353, 286] width 41 height 16
click at [358, 291] on input "1" at bounding box center [353, 286] width 41 height 16
type input "15"
type input "27.3"
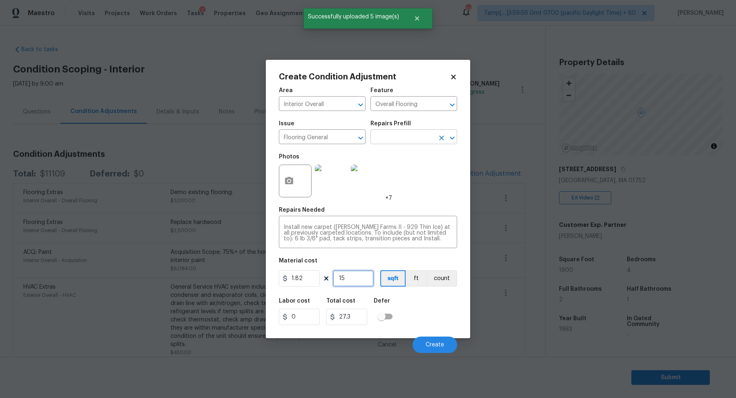
type input "152"
type input "276.64"
type input "1528"
type input "2780.96"
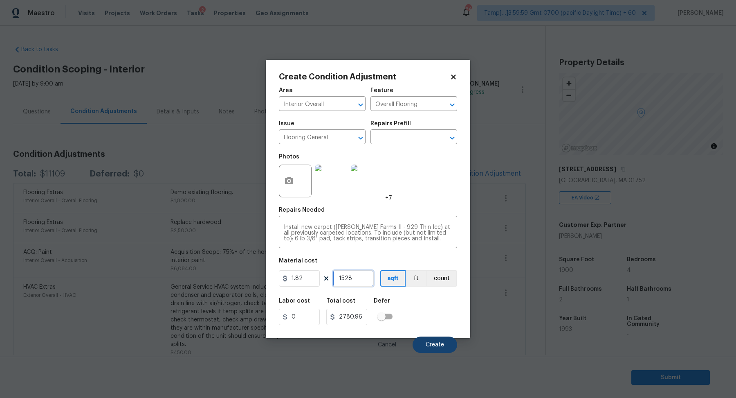
type input "1528"
click at [430, 344] on span "Create" at bounding box center [435, 345] width 18 height 6
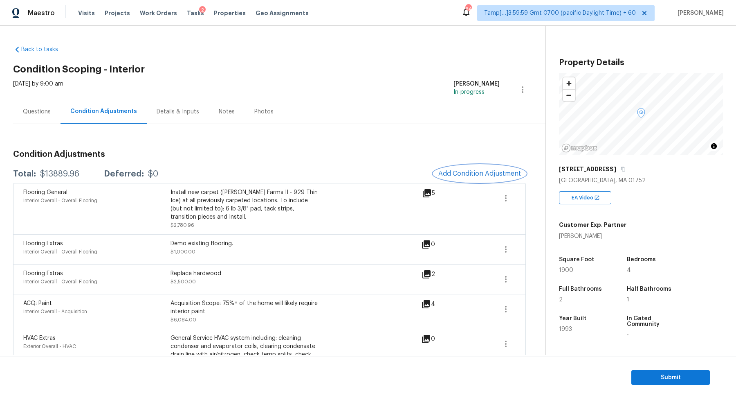
click at [468, 173] on span "Add Condition Adjustment" at bounding box center [480, 173] width 83 height 7
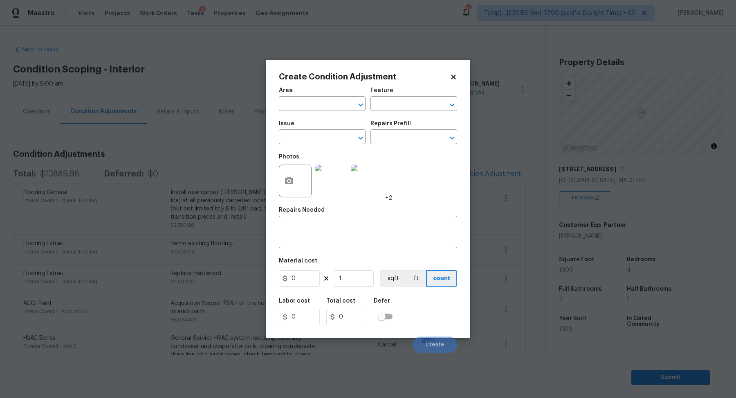
click at [242, 136] on body "Maestro Visits Projects Work Orders Tasks 2 Properties Geo Assignments 646 Tamp…" at bounding box center [368, 199] width 736 height 398
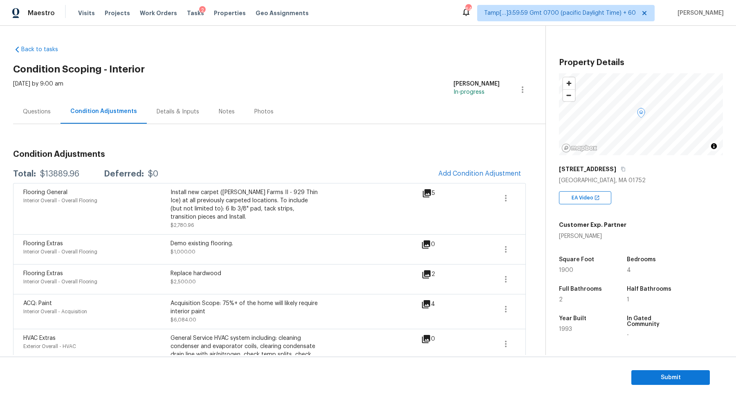
click at [67, 174] on div "$13889.96" at bounding box center [59, 174] width 39 height 8
copy div "$13889.96"
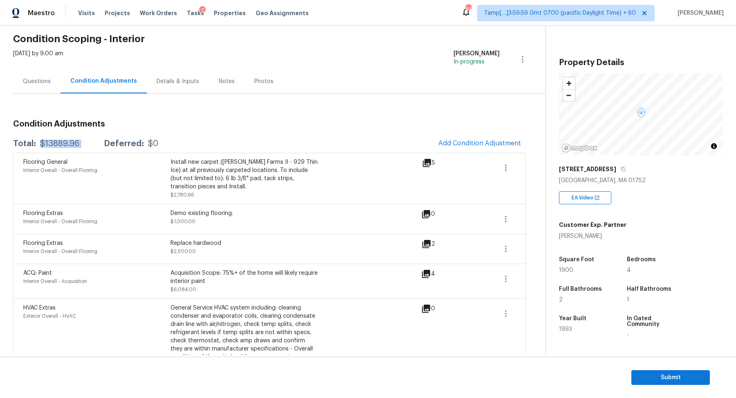
copy div "$13889.96"
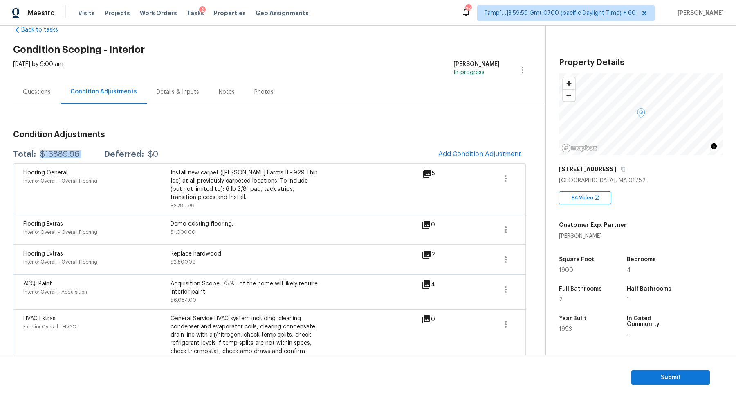
scroll to position [13, 0]
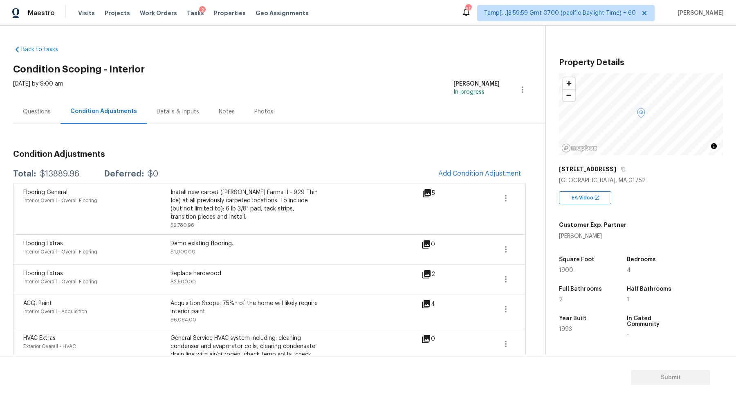
click at [56, 102] on div "Questions" at bounding box center [36, 111] width 47 height 24
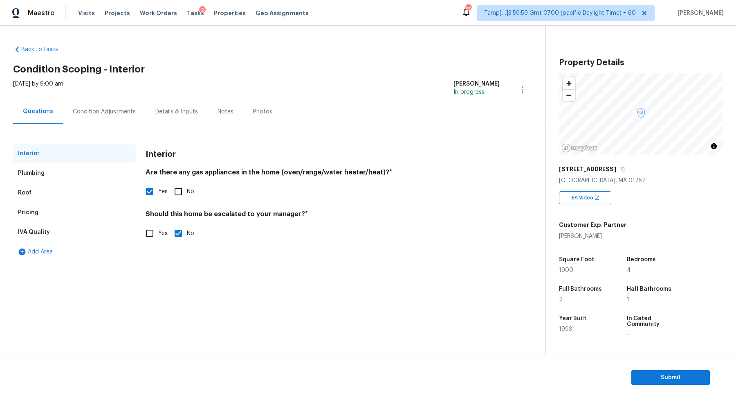
click at [62, 210] on div "Pricing" at bounding box center [74, 212] width 123 height 20
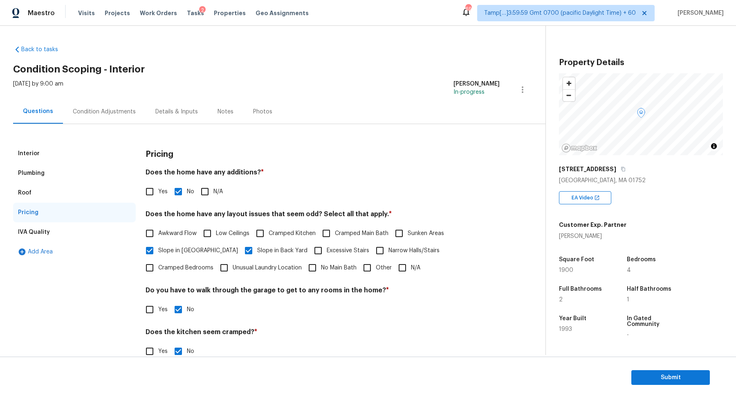
scroll to position [58, 0]
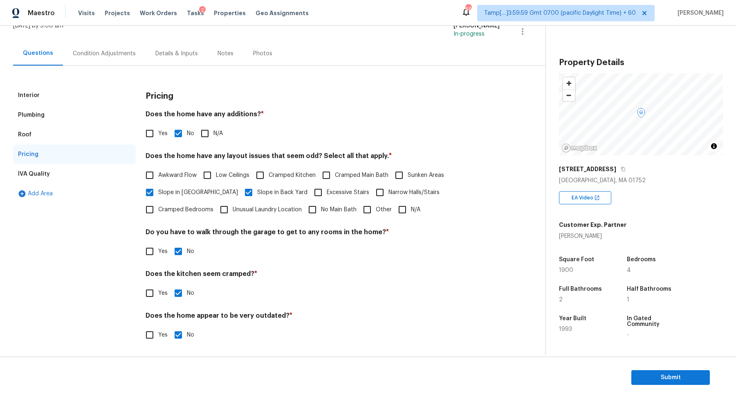
click at [359, 205] on input "Other" at bounding box center [367, 209] width 17 height 17
checkbox input "true"
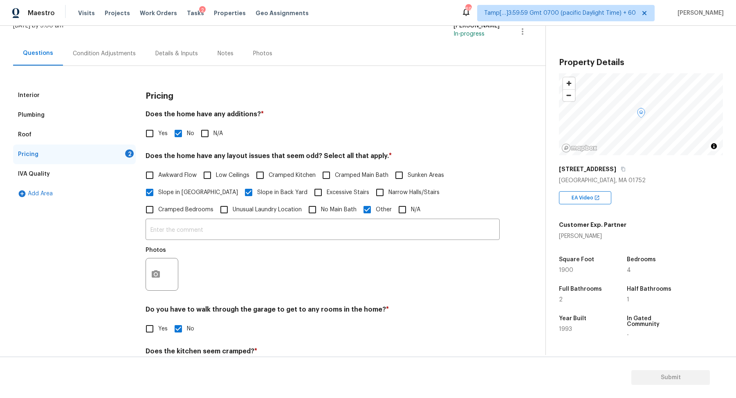
click at [171, 280] on div at bounding box center [162, 274] width 33 height 33
click at [157, 278] on icon "button" at bounding box center [156, 274] width 10 height 10
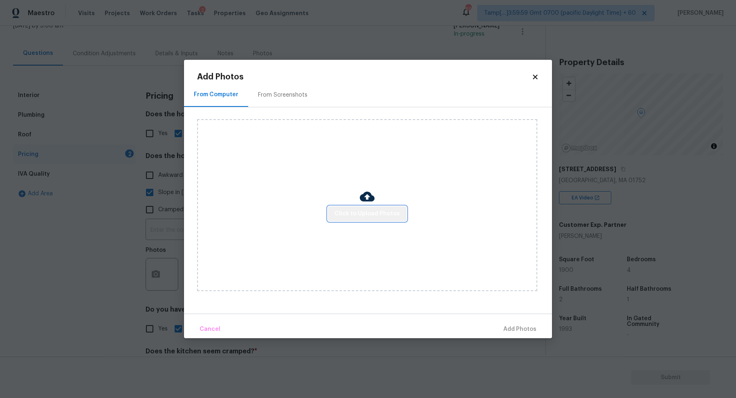
click at [377, 216] on span "Click to Upload Photos" at bounding box center [367, 214] width 65 height 10
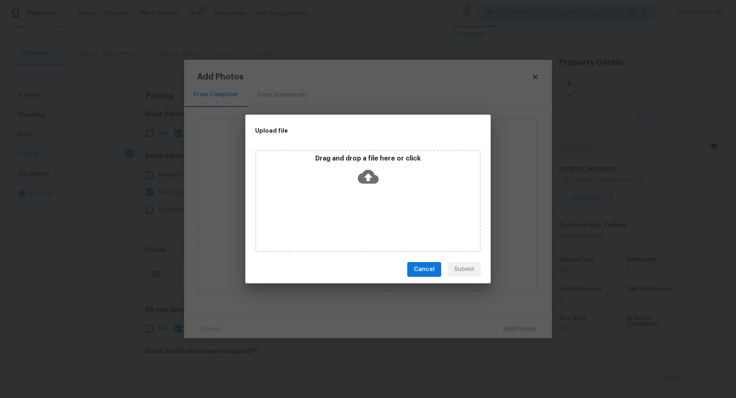
click at [377, 203] on div "Drag and drop a file here or click" at bounding box center [368, 201] width 226 height 102
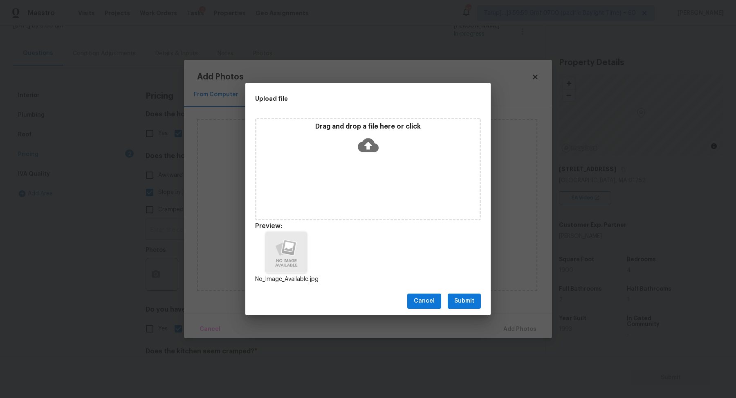
click at [473, 295] on button "Submit" at bounding box center [464, 300] width 33 height 15
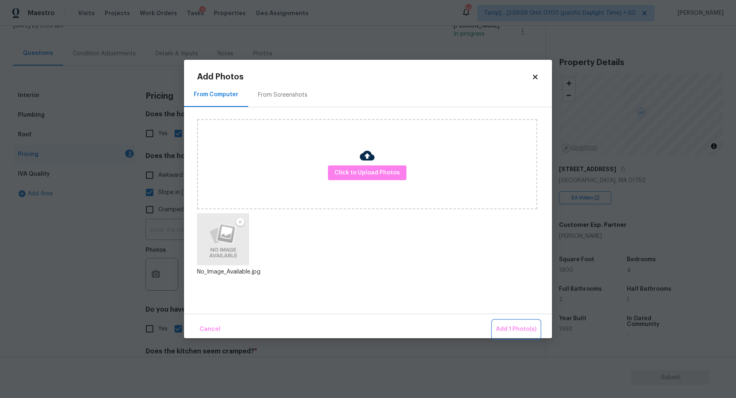
click at [508, 330] on span "Add 1 Photo(s)" at bounding box center [516, 329] width 40 height 10
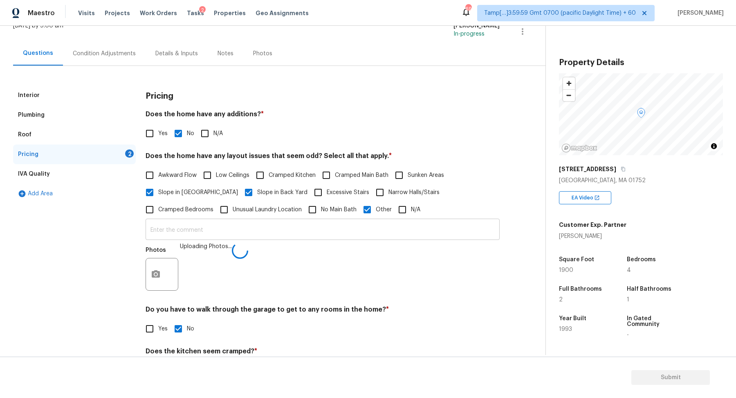
click at [342, 230] on input "text" at bounding box center [323, 229] width 354 height 19
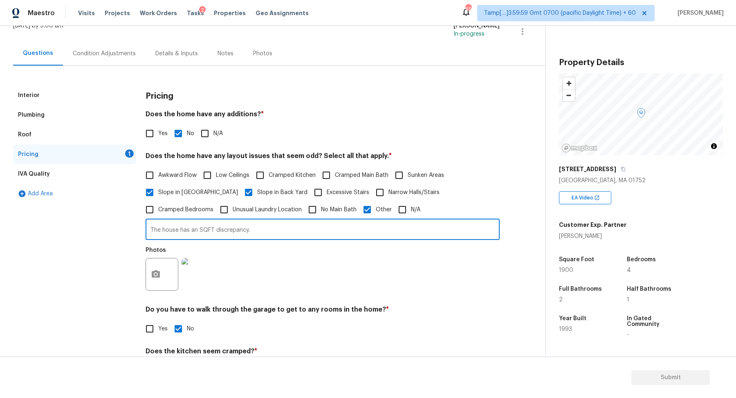
type input "The house has an SQFT discrepancy."
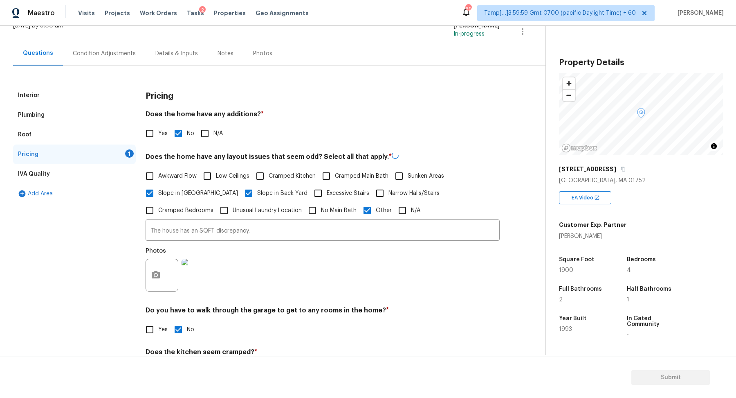
click at [495, 284] on div "Photos" at bounding box center [323, 269] width 354 height 53
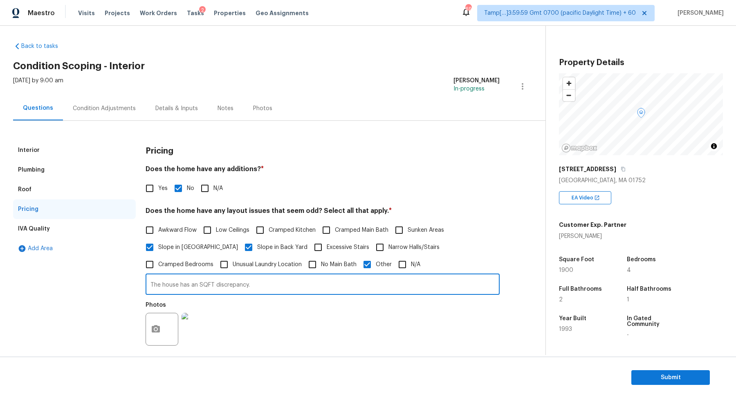
drag, startPoint x: 162, startPoint y: 286, endPoint x: 352, endPoint y: 286, distance: 189.8
click at [352, 286] on input "The house has an SQFT discrepancy." at bounding box center [323, 284] width 354 height 19
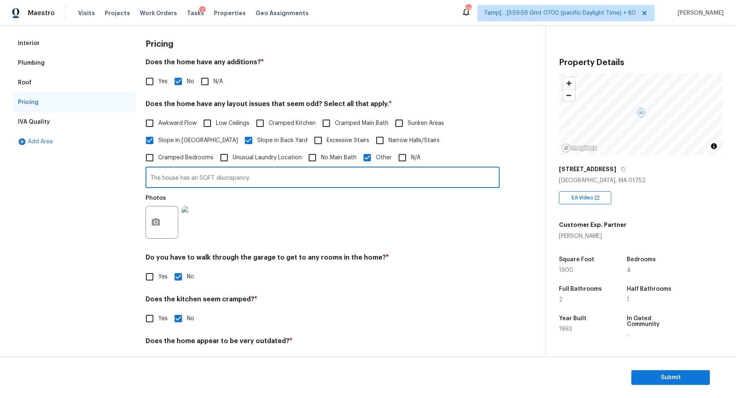
scroll to position [90, 0]
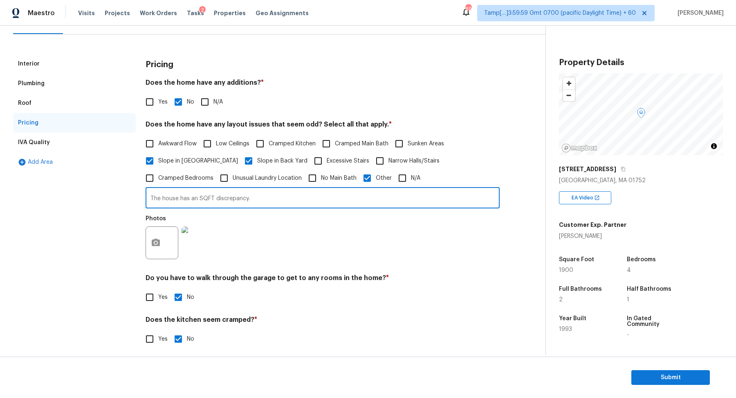
click at [53, 61] on div "Interior" at bounding box center [74, 64] width 123 height 20
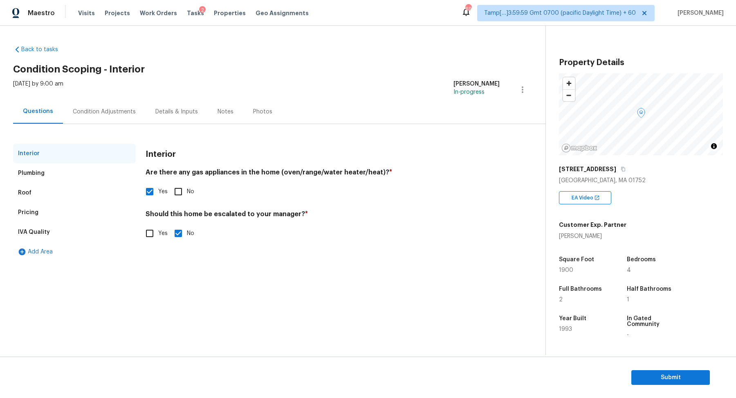
scroll to position [0, 0]
click at [690, 383] on button "Submit" at bounding box center [671, 377] width 79 height 15
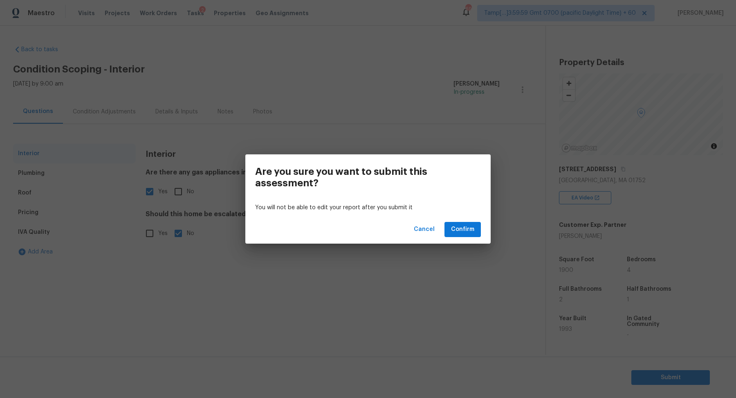
click at [472, 221] on div "Cancel Confirm" at bounding box center [367, 229] width 245 height 28
click at [473, 224] on span "Confirm" at bounding box center [462, 229] width 23 height 10
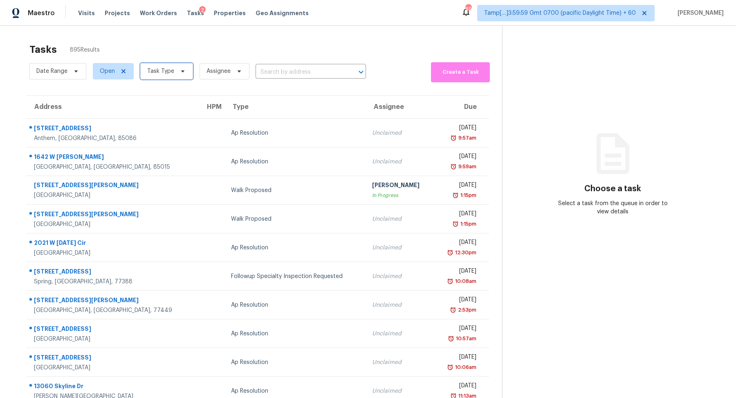
click at [170, 65] on span "Task Type" at bounding box center [166, 71] width 53 height 16
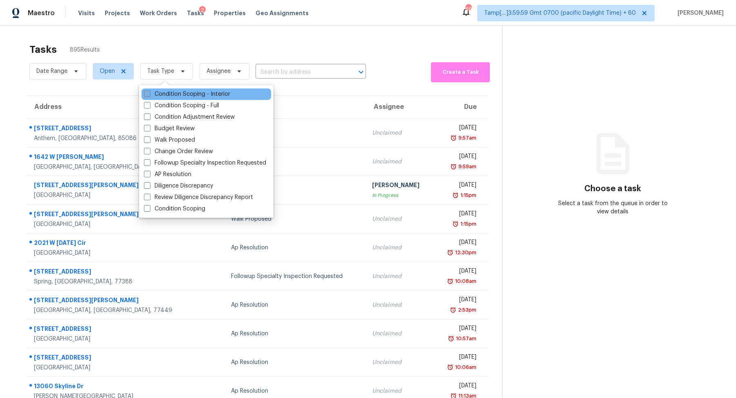
click at [199, 92] on label "Condition Scoping - Interior" at bounding box center [187, 94] width 86 height 8
click at [149, 92] on input "Condition Scoping - Interior" at bounding box center [146, 92] width 5 height 5
checkbox input "true"
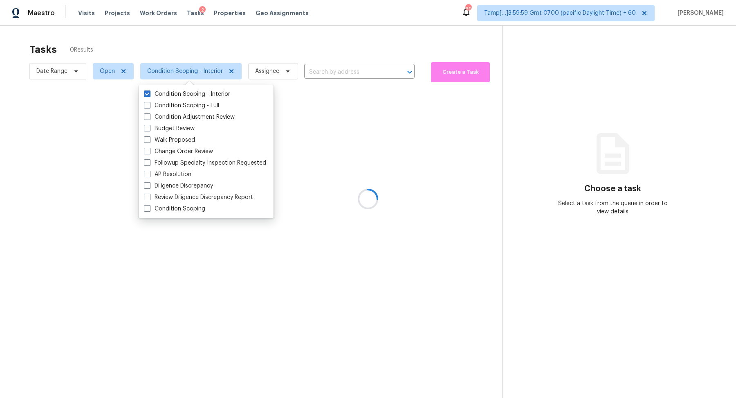
click at [279, 61] on div at bounding box center [368, 199] width 736 height 398
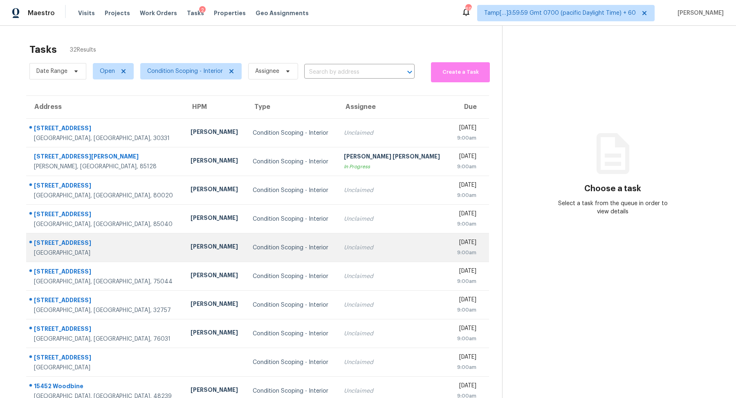
scroll to position [27, 0]
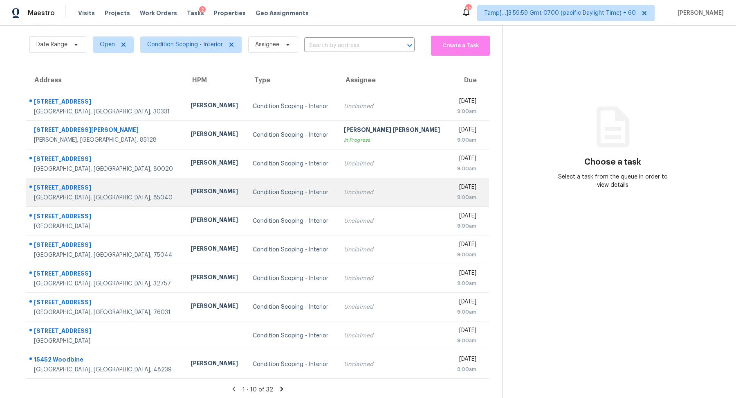
click at [295, 200] on td "Condition Scoping - Interior" at bounding box center [291, 192] width 91 height 29
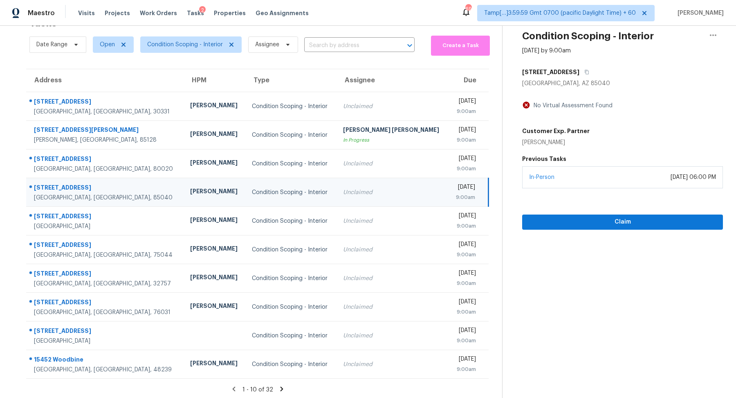
click at [575, 72] on div "5002 S 17th St" at bounding box center [622, 72] width 201 height 15
click at [585, 72] on icon "button" at bounding box center [587, 72] width 5 height 5
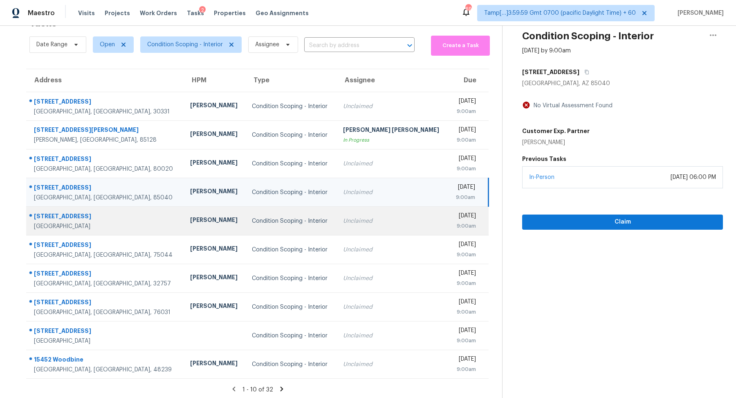
click at [329, 222] on div "Condition Scoping - Interior" at bounding box center [291, 221] width 78 height 8
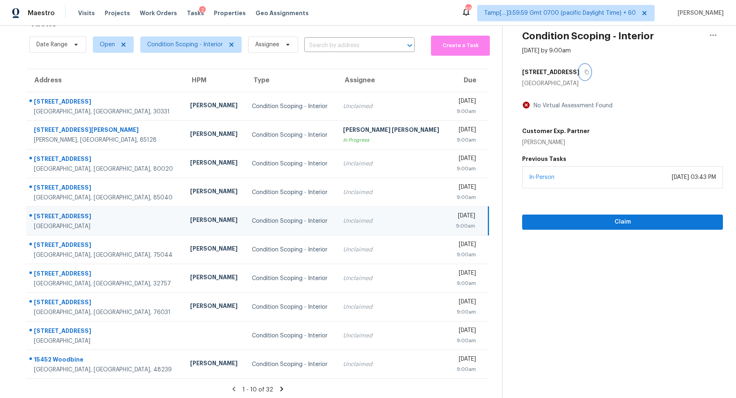
click at [585, 70] on icon "button" at bounding box center [587, 72] width 4 height 4
click at [524, 218] on button "Claim" at bounding box center [622, 221] width 201 height 15
click at [582, 75] on div "6345 E Sunset Ln" at bounding box center [622, 72] width 201 height 15
click at [580, 75] on button "button" at bounding box center [585, 72] width 11 height 15
click at [542, 218] on span "Start Assessment" at bounding box center [623, 222] width 188 height 10
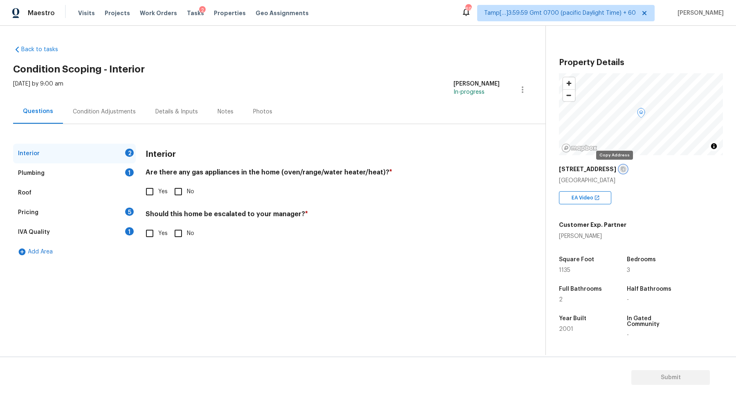
click at [621, 168] on icon "button" at bounding box center [623, 168] width 5 height 5
click at [160, 188] on span "Yes" at bounding box center [162, 191] width 9 height 9
click at [158, 188] on input "Yes" at bounding box center [149, 191] width 17 height 17
checkbox input "true"
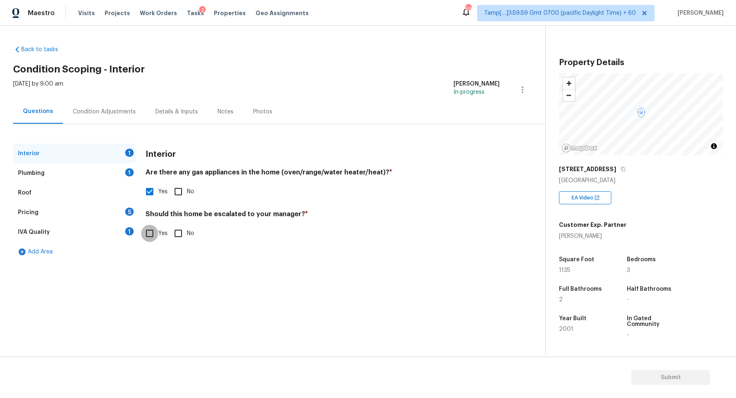
click at [154, 239] on input "Yes" at bounding box center [149, 233] width 17 height 17
checkbox input "true"
click at [270, 254] on input "text" at bounding box center [323, 253] width 354 height 19
click at [161, 295] on button "button" at bounding box center [156, 299] width 20 height 32
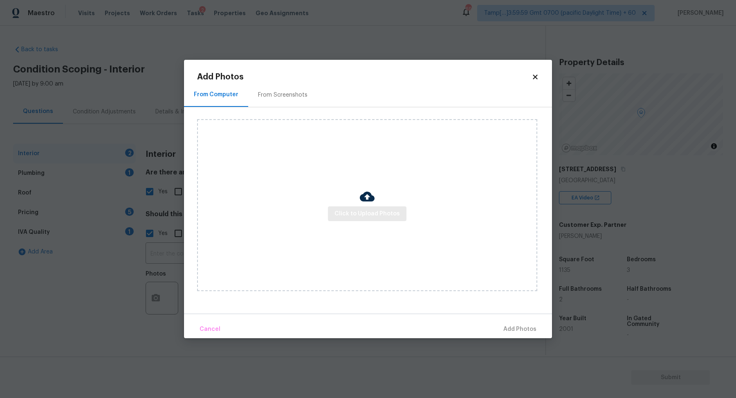
click at [362, 221] on div "Click to Upload Photos" at bounding box center [367, 205] width 340 height 172
drag, startPoint x: 376, startPoint y: 190, endPoint x: 372, endPoint y: 209, distance: 19.2
click at [376, 190] on div "Click to Upload Photos" at bounding box center [367, 205] width 340 height 172
click at [369, 223] on div "Click to Upload Photos" at bounding box center [367, 205] width 340 height 172
click at [375, 218] on button "Click to Upload Photos" at bounding box center [367, 213] width 79 height 15
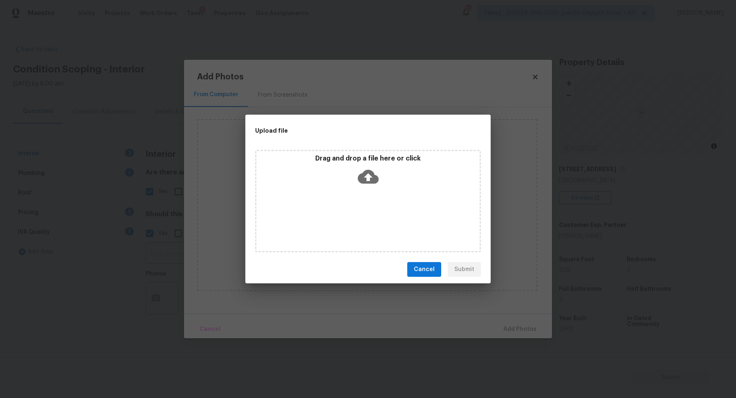
click at [410, 151] on div "Drag and drop a file here or click" at bounding box center [368, 201] width 226 height 102
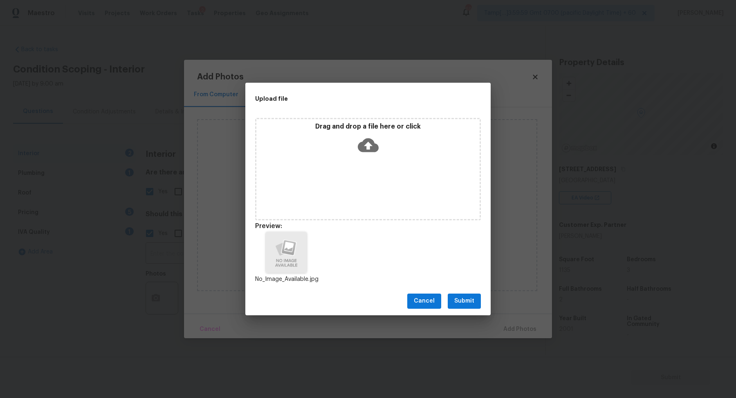
click at [462, 292] on div "Cancel Submit" at bounding box center [367, 301] width 245 height 28
click at [462, 299] on span "Submit" at bounding box center [464, 301] width 20 height 10
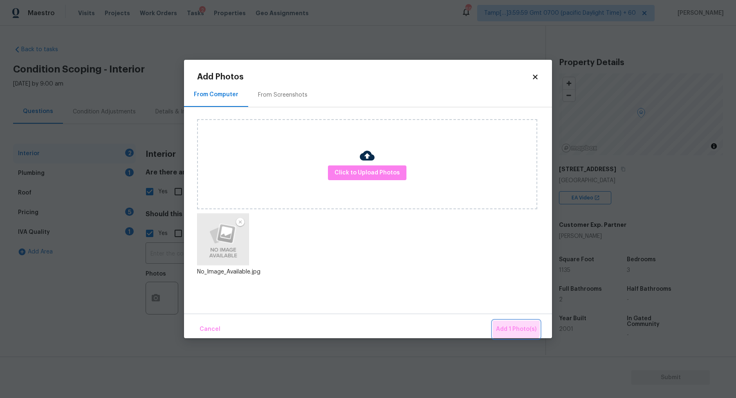
click at [505, 324] on button "Add 1 Photo(s)" at bounding box center [516, 329] width 47 height 18
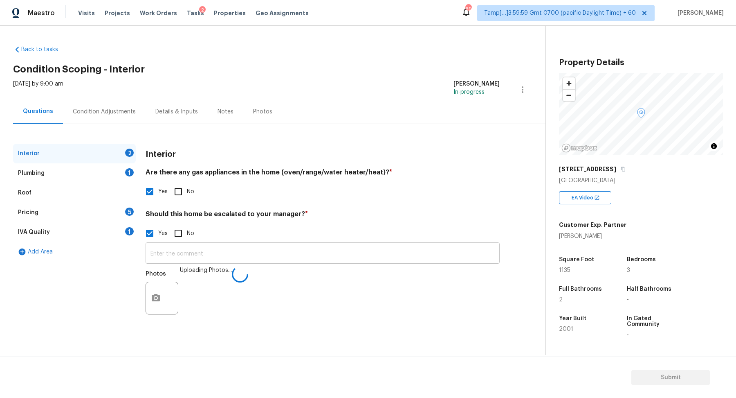
click at [347, 255] on input "text" at bounding box center [323, 253] width 354 height 19
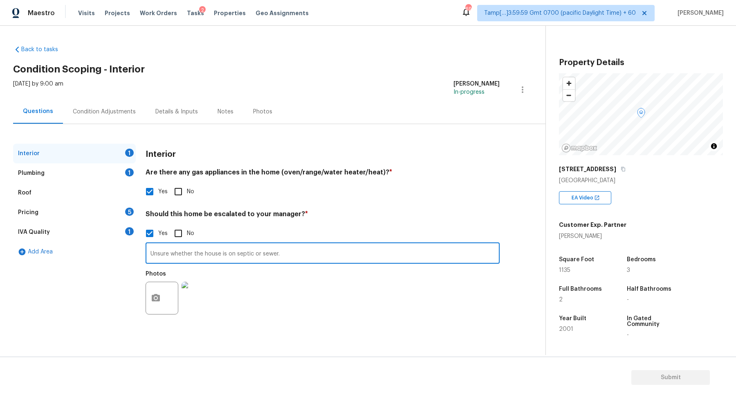
type input "Unsure whether the house is on septic or sewer."
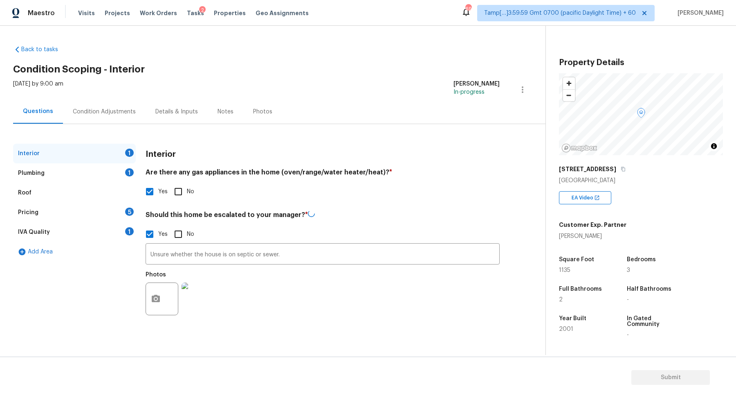
click at [457, 210] on h4 "Should this home be escalated to your manager? *" at bounding box center [323, 216] width 354 height 12
click at [123, 175] on div "Plumbing 1" at bounding box center [74, 173] width 123 height 20
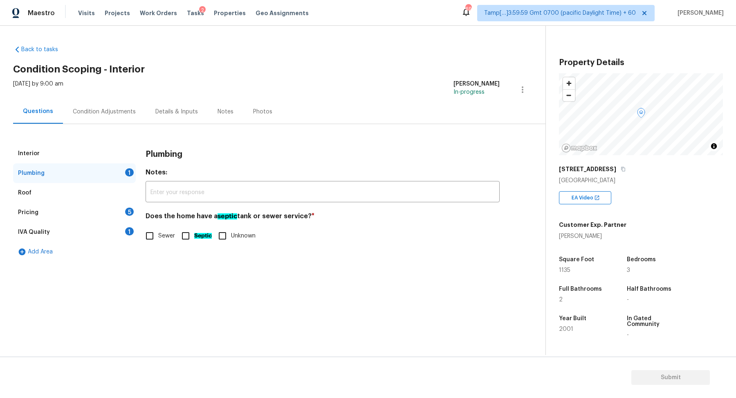
click at [164, 228] on label "Sewer" at bounding box center [158, 235] width 34 height 17
click at [158, 228] on input "Sewer" at bounding box center [149, 235] width 17 height 17
checkbox input "true"
click at [121, 220] on div "Pricing 5" at bounding box center [74, 212] width 123 height 20
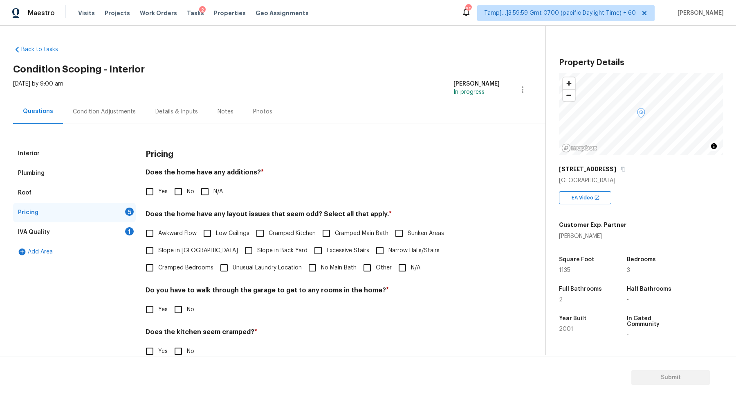
click at [83, 170] on div "Plumbing" at bounding box center [74, 173] width 123 height 20
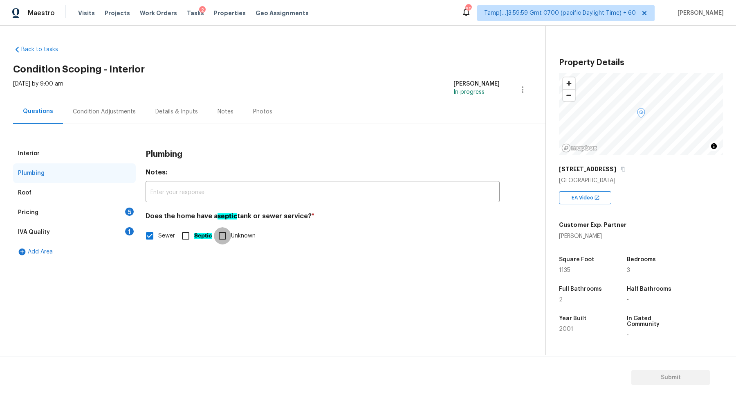
click at [214, 232] on input "Unknown" at bounding box center [222, 235] width 17 height 17
checkbox input "true"
checkbox input "false"
click at [64, 206] on div "Pricing 5" at bounding box center [74, 212] width 123 height 20
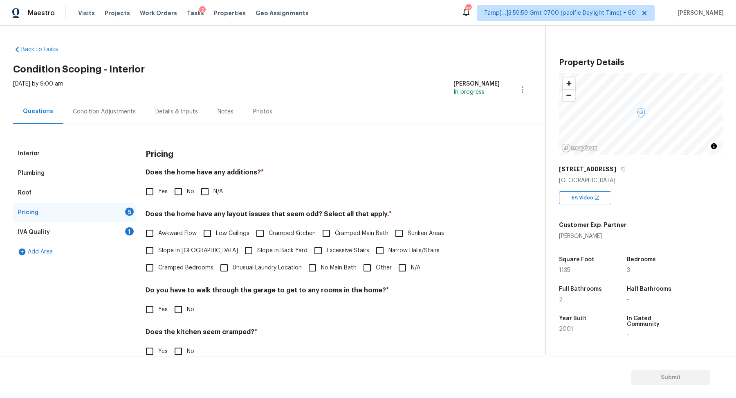
click at [167, 193] on div "Yes No N/A" at bounding box center [323, 191] width 354 height 17
click at [188, 191] on span "No" at bounding box center [190, 191] width 7 height 9
click at [187, 191] on input "No" at bounding box center [178, 191] width 17 height 17
checkbox input "true"
click at [172, 251] on span "Slope in [GEOGRAPHIC_DATA]" at bounding box center [198, 250] width 80 height 9
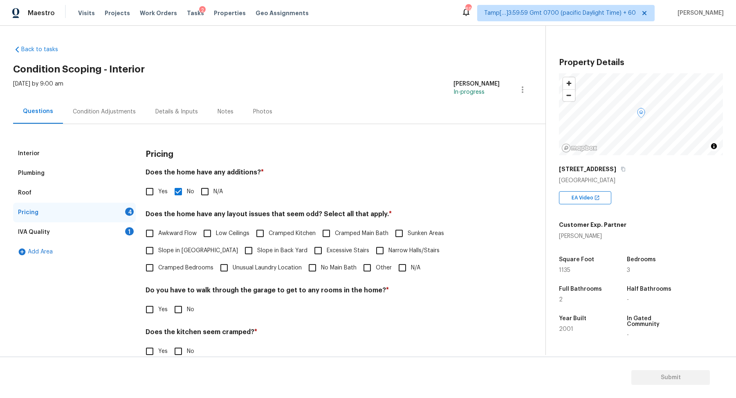
click at [158, 251] on input "Slope in [GEOGRAPHIC_DATA]" at bounding box center [149, 250] width 17 height 17
checkbox input "true"
click at [257, 251] on span "Slope in Back Yard" at bounding box center [282, 251] width 50 height 9
click at [240, 251] on input "Slope in Back Yard" at bounding box center [248, 251] width 17 height 17
checkbox input "true"
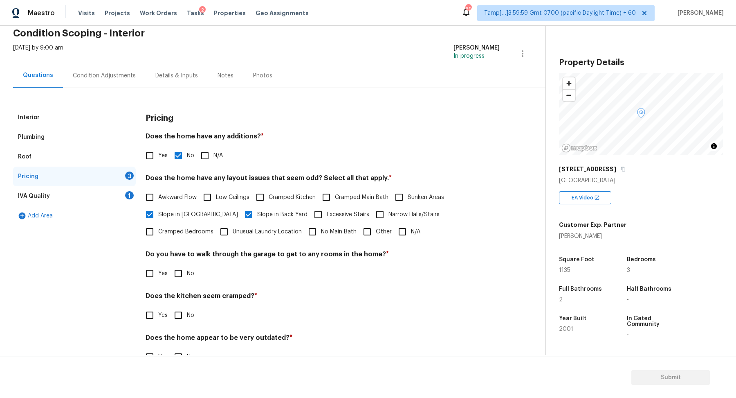
scroll to position [58, 0]
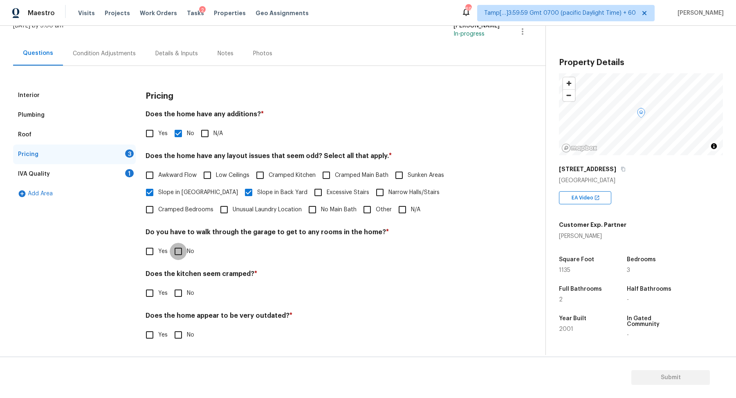
click at [180, 251] on input "No" at bounding box center [178, 251] width 17 height 17
checkbox input "true"
click at [170, 284] on input "No" at bounding box center [178, 292] width 17 height 17
checkbox input "true"
click at [170, 327] on input "No" at bounding box center [178, 335] width 17 height 17
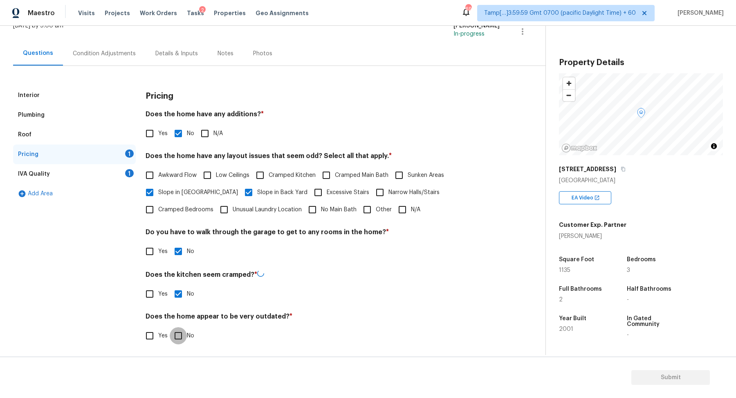
checkbox input "true"
click at [113, 167] on div "IVA Quality 1" at bounding box center [74, 174] width 123 height 20
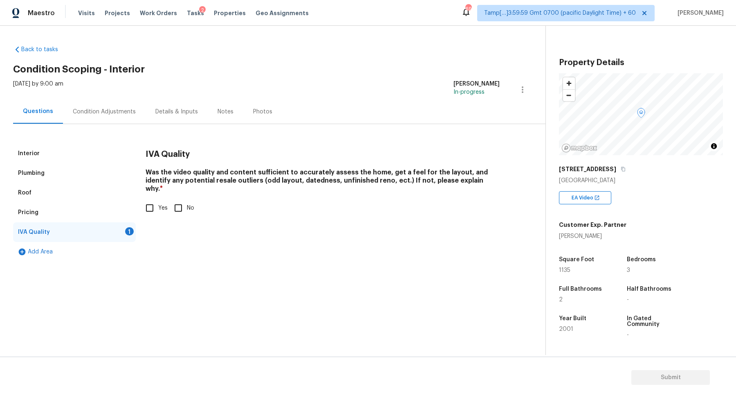
click at [152, 199] on input "Yes" at bounding box center [149, 207] width 17 height 17
checkbox input "true"
click at [95, 117] on div "Condition Adjustments" at bounding box center [104, 111] width 83 height 24
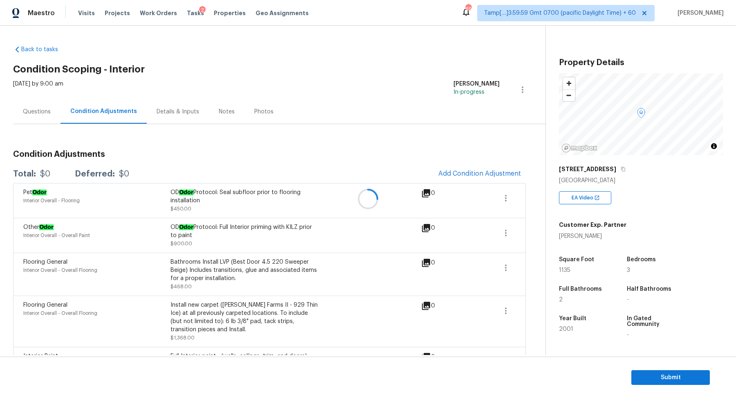
click at [465, 170] on div at bounding box center [368, 199] width 736 height 398
click at [466, 171] on span "Add Condition Adjustment" at bounding box center [480, 173] width 83 height 7
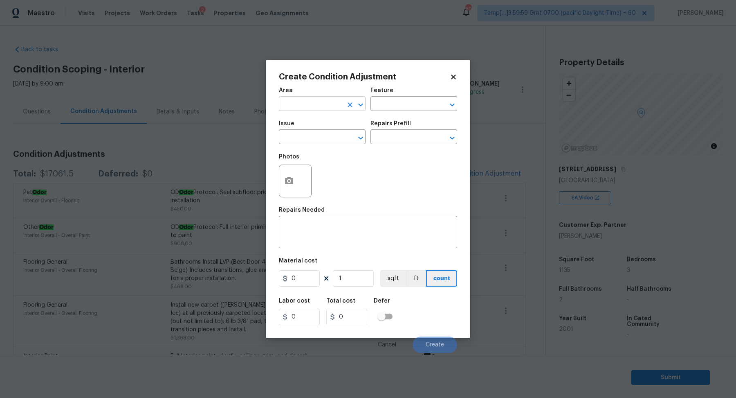
click at [295, 106] on input "text" at bounding box center [311, 104] width 64 height 13
click at [311, 139] on li "Interior Overall" at bounding box center [322, 135] width 87 height 13
type input "Interior Overall"
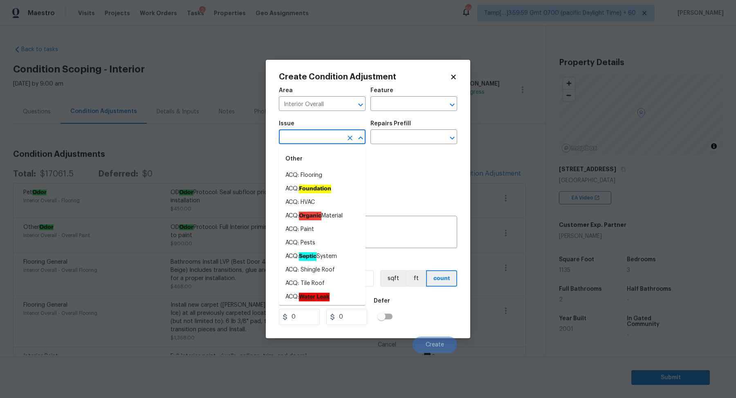
click at [311, 139] on input "text" at bounding box center [311, 137] width 64 height 13
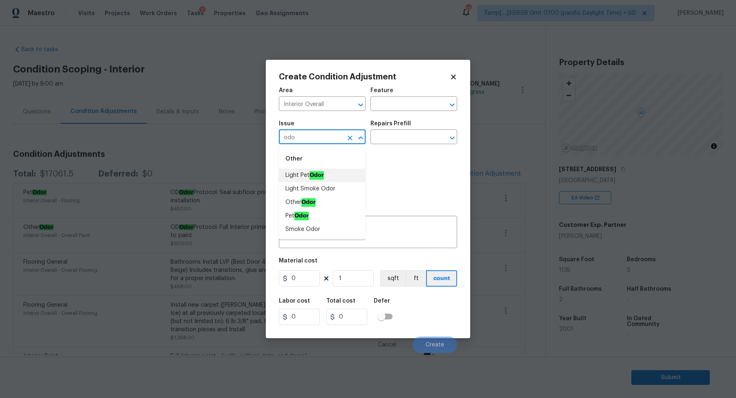
click at [315, 172] on ah_el_jm_1744356538015 "Odor" at bounding box center [317, 175] width 14 height 9
type input "Light Pet Odor"
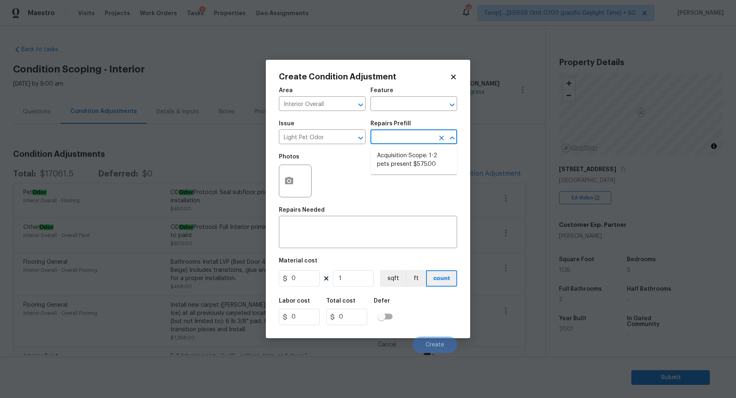
click at [400, 141] on input "text" at bounding box center [403, 137] width 64 height 13
click at [400, 157] on li "Acquisition Scope: 1-2 pets present $575.00" at bounding box center [414, 160] width 87 height 22
type textarea "Acquisition Scope: 1-2 pets present"
type input "575"
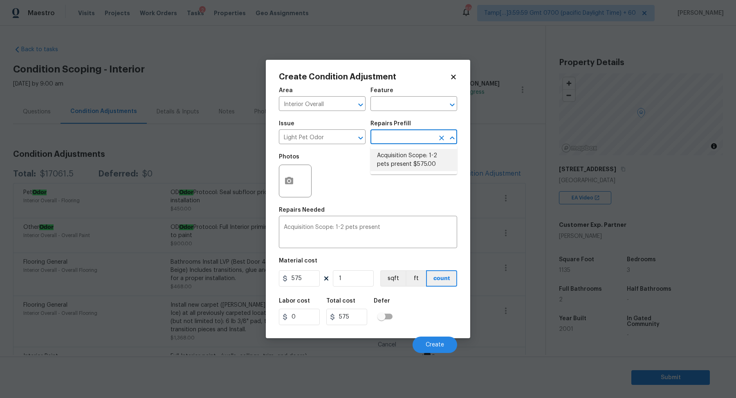
click at [394, 133] on input "text" at bounding box center [403, 137] width 64 height 13
click at [327, 143] on input "Light Pet Odor" at bounding box center [311, 137] width 64 height 13
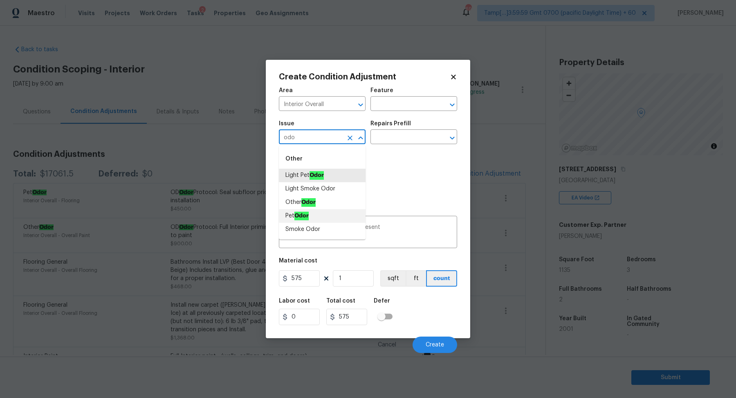
click at [322, 216] on li "Pet Odor" at bounding box center [322, 215] width 87 height 13
type input "Pet Odor"
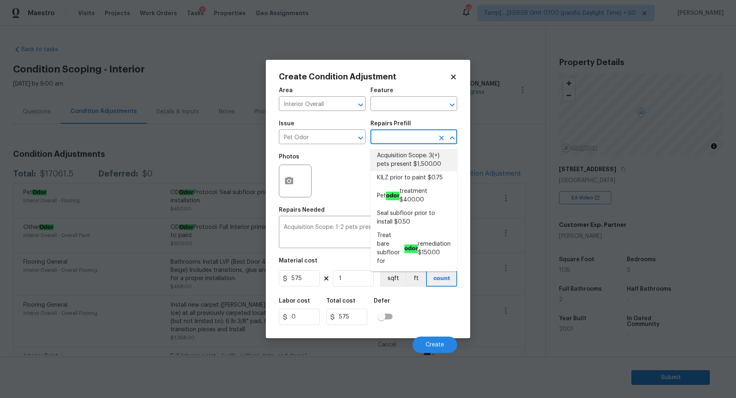
click at [394, 138] on input "text" at bounding box center [403, 137] width 64 height 13
click at [396, 156] on li "Acquisition Scope: 3(+) pets present $1,500.00" at bounding box center [414, 160] width 87 height 22
type textarea "Acquisition Scope: 3(+) pets present"
type input "1500"
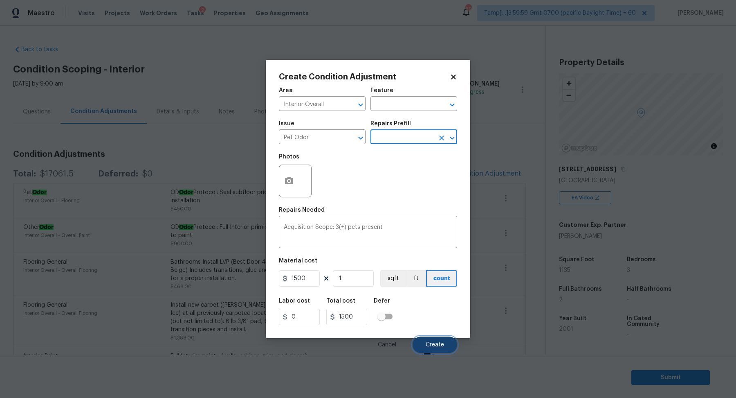
click at [432, 346] on span "Create" at bounding box center [435, 345] width 18 height 6
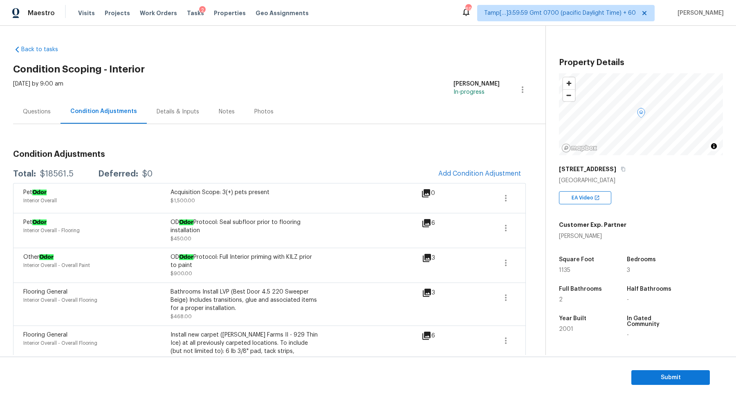
click at [67, 171] on div "$18561.5" at bounding box center [57, 174] width 34 height 8
copy div "$18561.5"
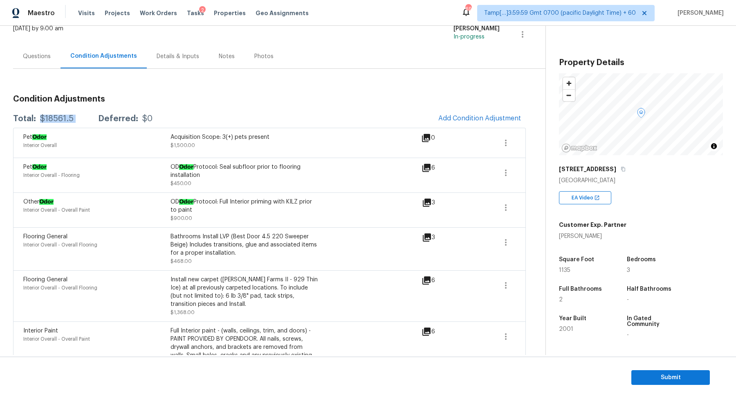
scroll to position [29, 0]
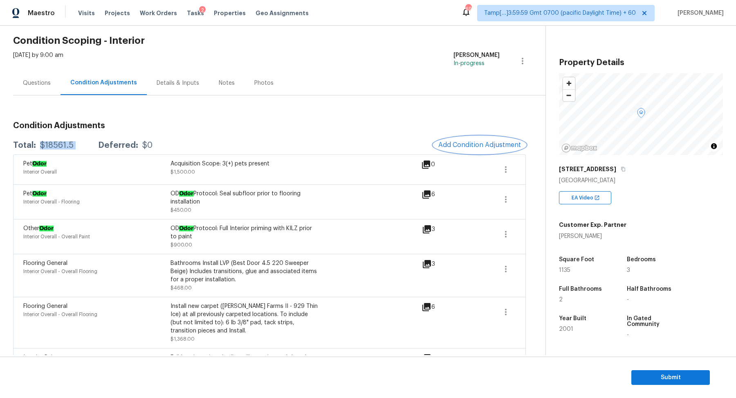
click at [481, 146] on span "Add Condition Adjustment" at bounding box center [480, 144] width 83 height 7
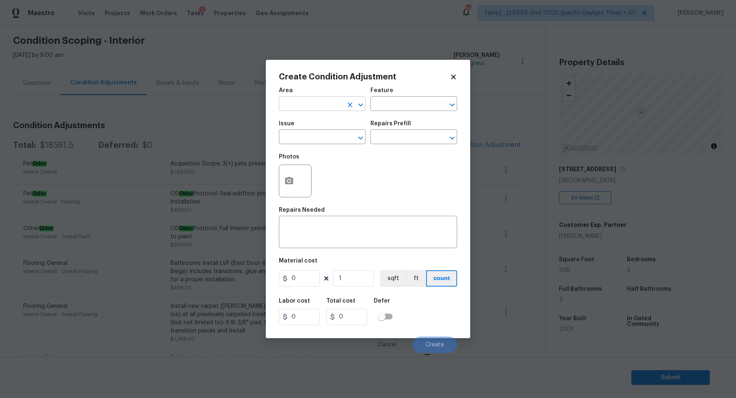
click at [333, 108] on input "text" at bounding box center [311, 104] width 64 height 13
click at [311, 140] on li "Interior Overall" at bounding box center [322, 135] width 87 height 13
type input "Interior Overall"
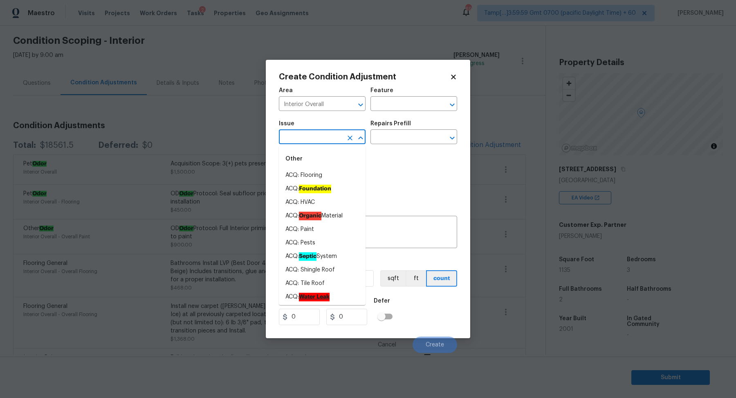
click at [311, 140] on input "text" at bounding box center [311, 137] width 64 height 13
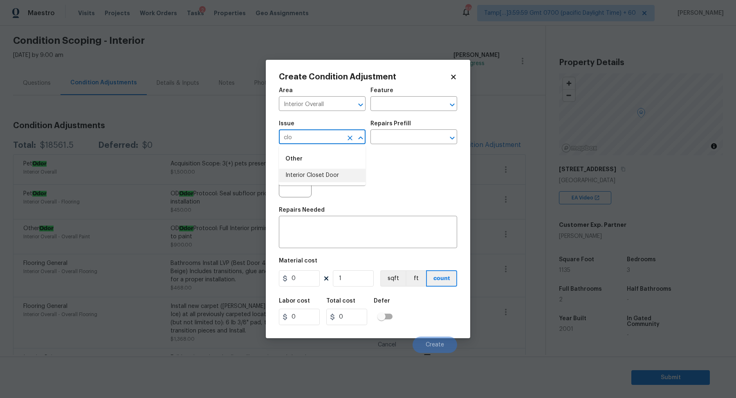
click at [327, 179] on li "Interior Closet Door" at bounding box center [322, 175] width 87 height 13
type input "Interior Closet Door"
click at [413, 135] on input "text" at bounding box center [403, 137] width 64 height 13
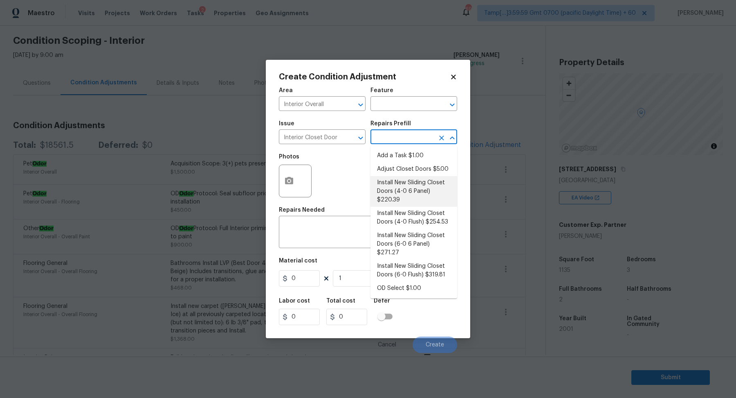
click at [403, 178] on li "Install New Sliding Closet Doors (4-0 6 Panel) $220.39" at bounding box center [414, 191] width 87 height 31
type input "Interior Door"
type textarea "Remove the existing door (if present). Install a new 4-0 bi-fold 6 panel interi…"
type input "220.39"
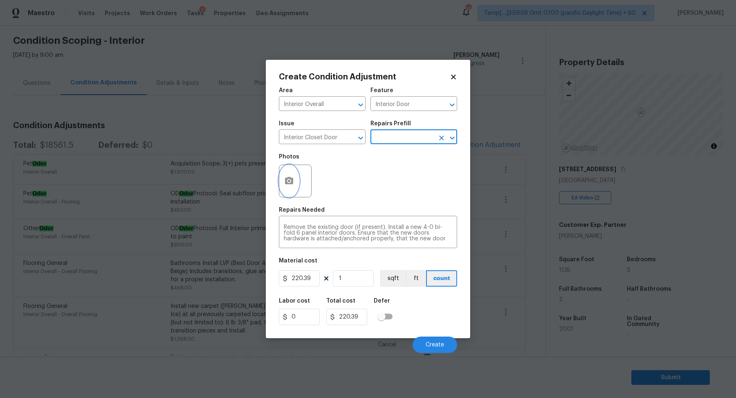
click at [290, 168] on button "button" at bounding box center [289, 181] width 20 height 32
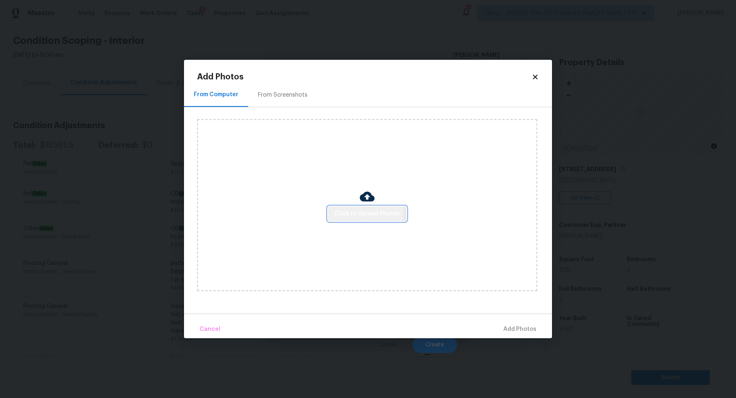
click at [337, 213] on span "Click to Upload Photos" at bounding box center [367, 214] width 65 height 10
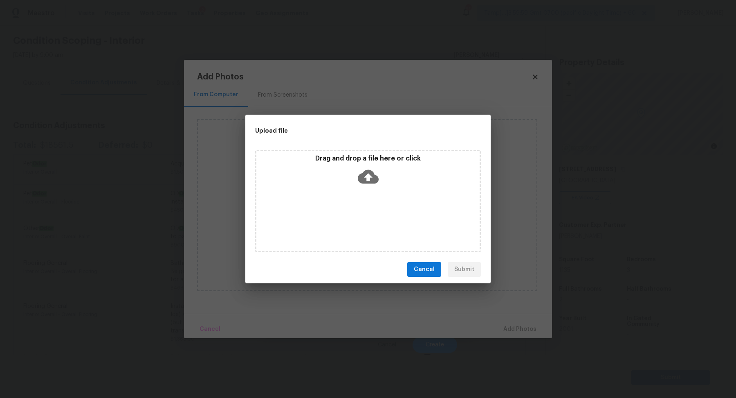
click at [354, 206] on div "Drag and drop a file here or click" at bounding box center [368, 201] width 226 height 102
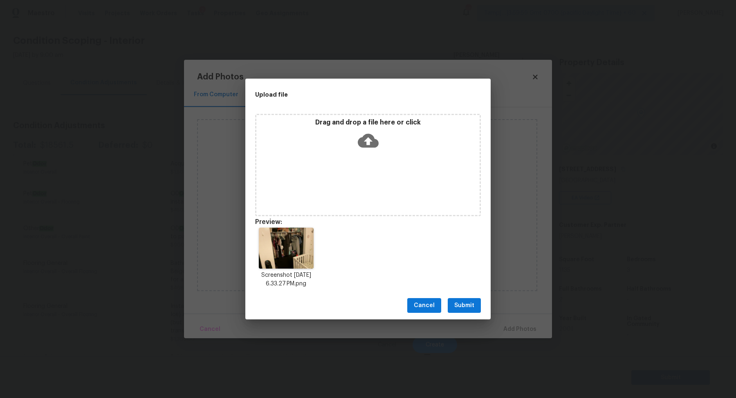
click at [472, 296] on div "Cancel Submit" at bounding box center [367, 305] width 245 height 28
click at [471, 302] on span "Submit" at bounding box center [464, 305] width 20 height 10
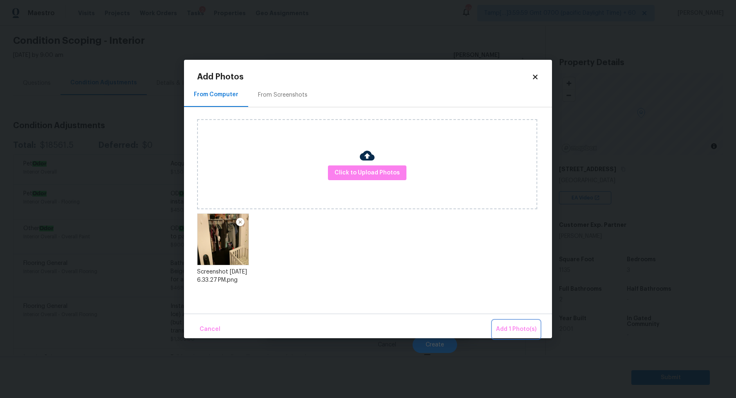
click at [508, 324] on span "Add 1 Photo(s)" at bounding box center [516, 329] width 40 height 10
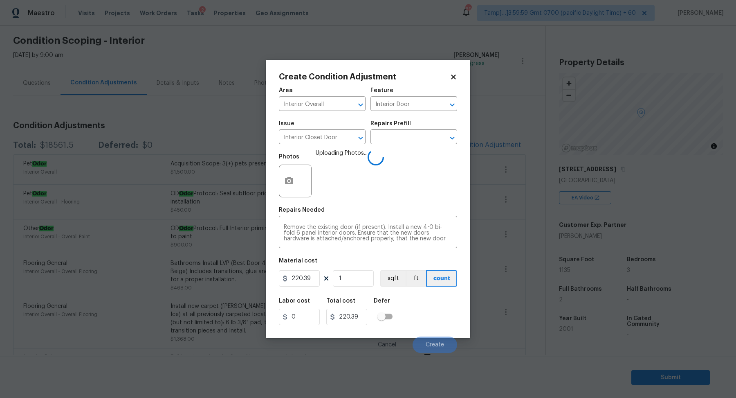
click at [428, 309] on div "Labor cost 0 Total cost 220.39 Defer" at bounding box center [368, 311] width 178 height 37
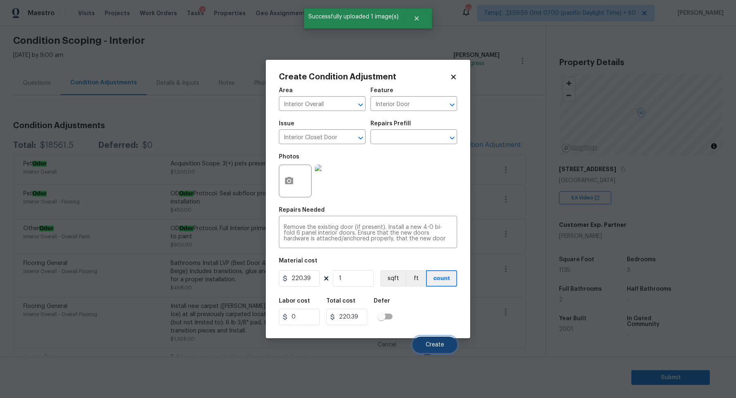
click at [432, 338] on button "Create" at bounding box center [435, 344] width 45 height 16
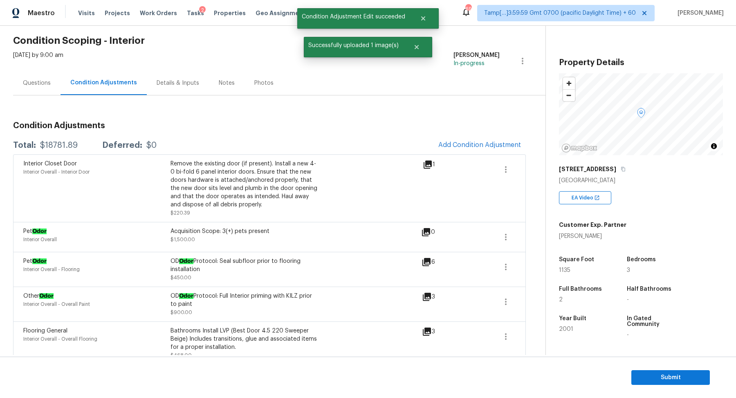
click at [64, 144] on div "$18781.89" at bounding box center [59, 145] width 38 height 8
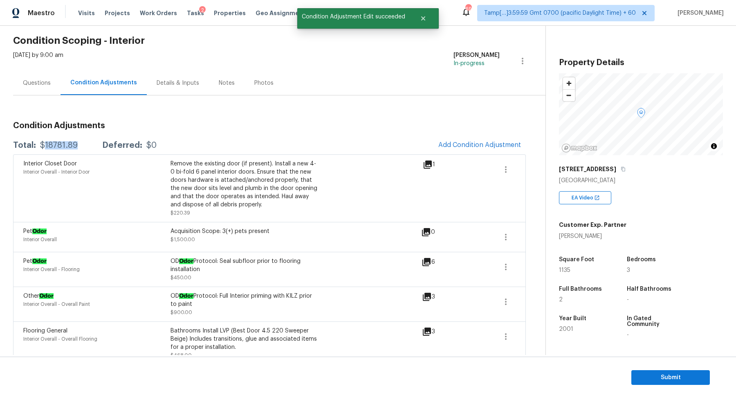
click at [64, 144] on div "$18781.89" at bounding box center [59, 145] width 38 height 8
copy div "$18781.89"
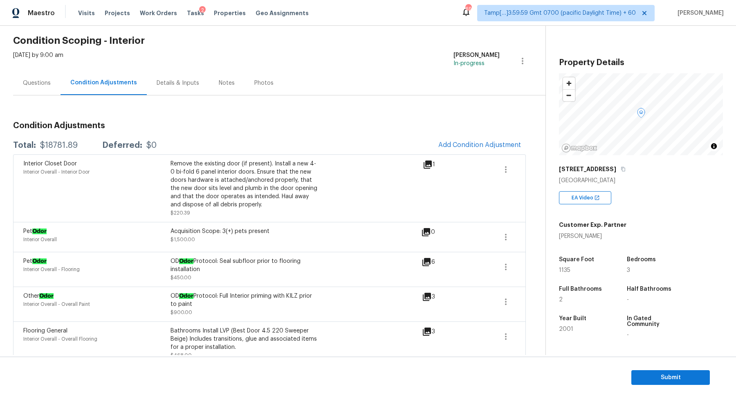
click at [56, 86] on div "Questions" at bounding box center [36, 83] width 47 height 24
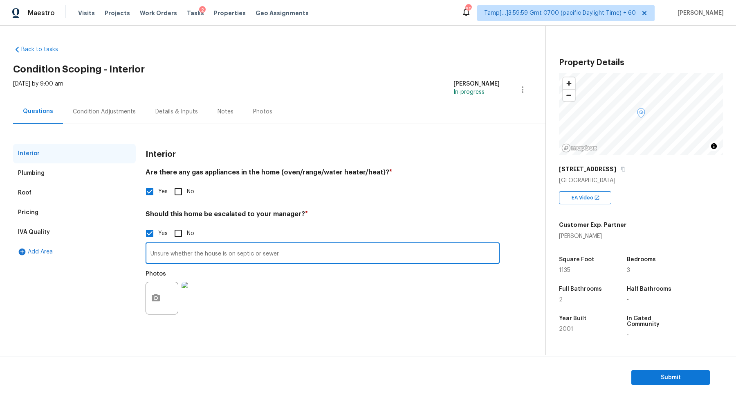
drag, startPoint x: 151, startPoint y: 253, endPoint x: 359, endPoint y: 252, distance: 207.8
click at [359, 252] on input "Unsure whether the house is on septic or sewer." at bounding box center [323, 253] width 354 height 19
click at [653, 382] on span "Submit" at bounding box center [670, 377] width 65 height 10
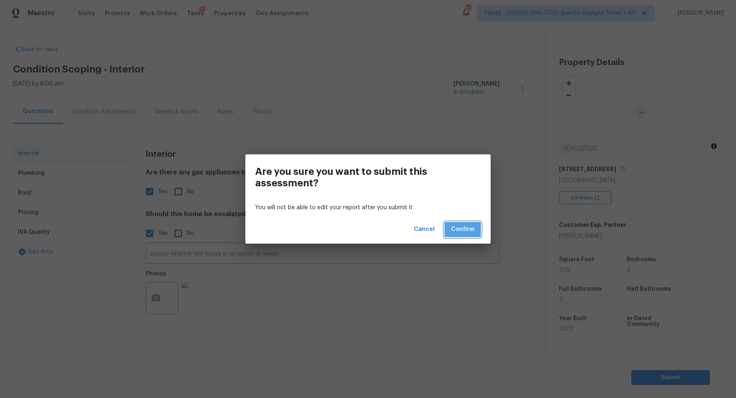
click at [465, 235] on button "Confirm" at bounding box center [463, 229] width 36 height 15
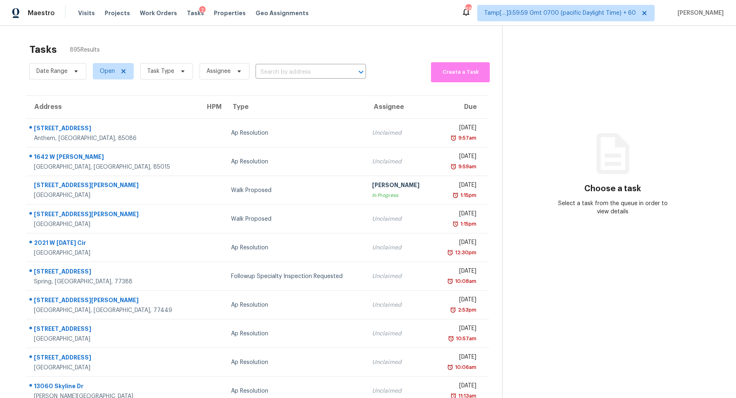
click at [167, 62] on span "Task Type" at bounding box center [163, 71] width 59 height 21
click at [167, 69] on span "Task Type" at bounding box center [160, 71] width 27 height 8
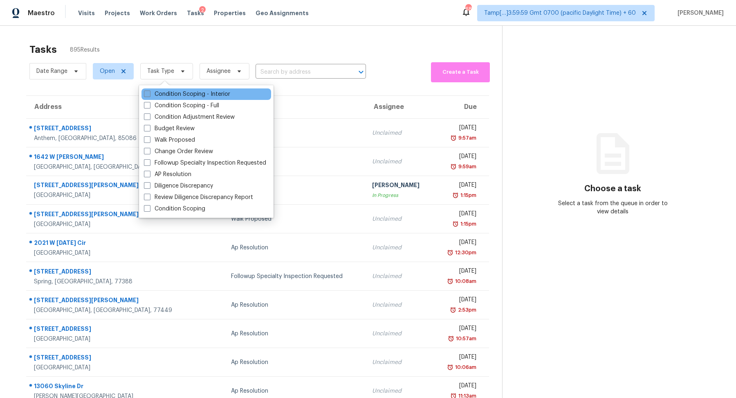
click at [173, 92] on label "Condition Scoping - Interior" at bounding box center [187, 94] width 86 height 8
click at [149, 92] on input "Condition Scoping - Interior" at bounding box center [146, 92] width 5 height 5
checkbox input "true"
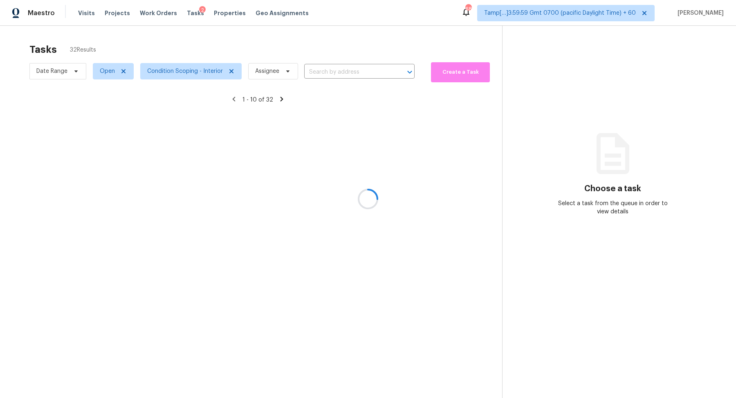
click at [276, 32] on div at bounding box center [368, 199] width 736 height 398
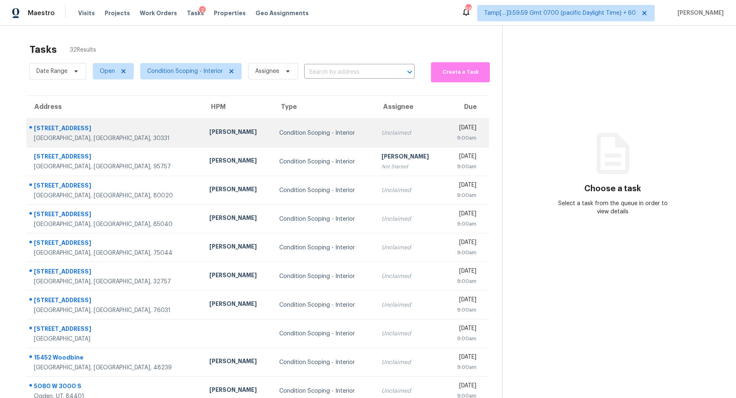
click at [317, 144] on td "Condition Scoping - Interior" at bounding box center [324, 133] width 102 height 29
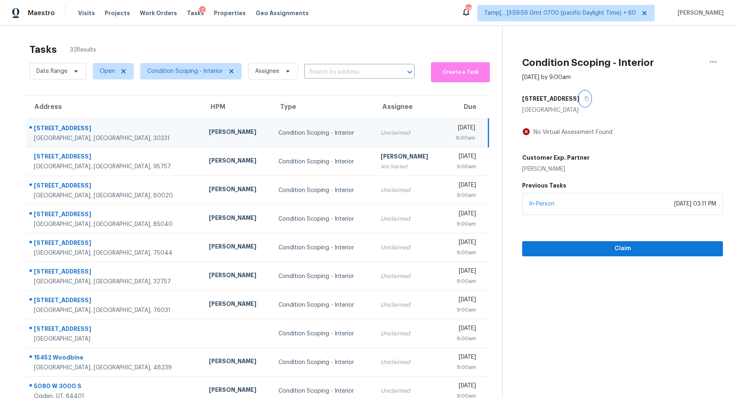
click at [584, 101] on button "button" at bounding box center [585, 98] width 11 height 15
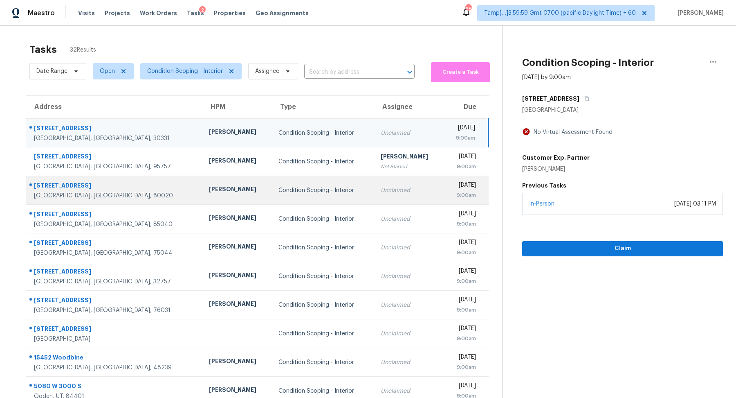
click at [306, 187] on div "Condition Scoping - Interior" at bounding box center [323, 190] width 89 height 8
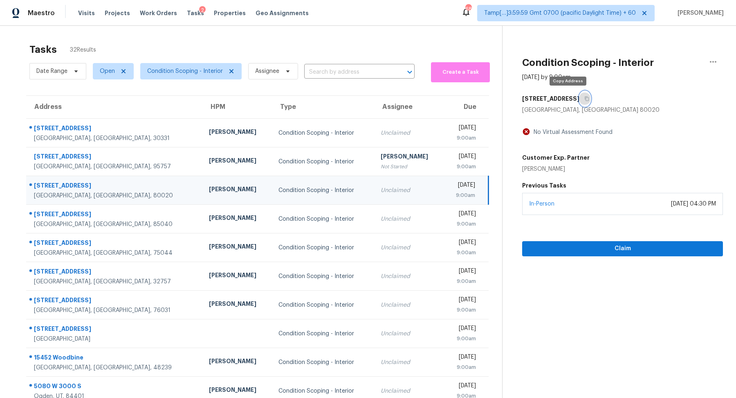
click at [585, 99] on icon "button" at bounding box center [587, 98] width 5 height 5
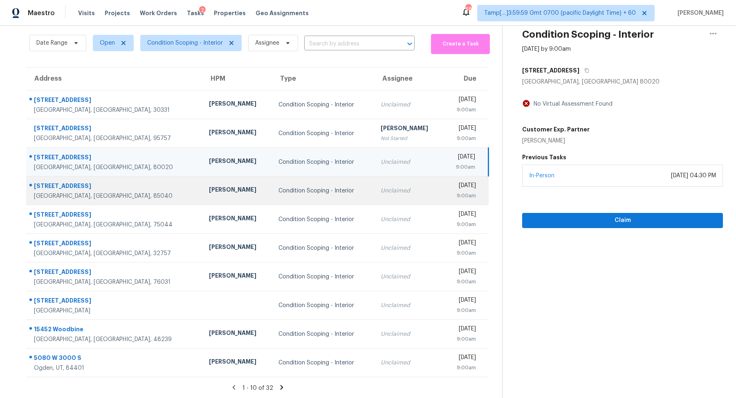
click at [316, 202] on td "Condition Scoping - Interior" at bounding box center [323, 190] width 102 height 29
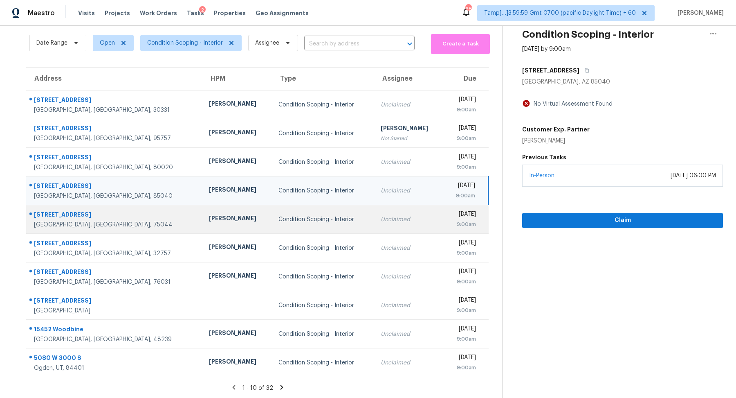
click at [311, 232] on td "Condition Scoping - Interior" at bounding box center [323, 219] width 102 height 29
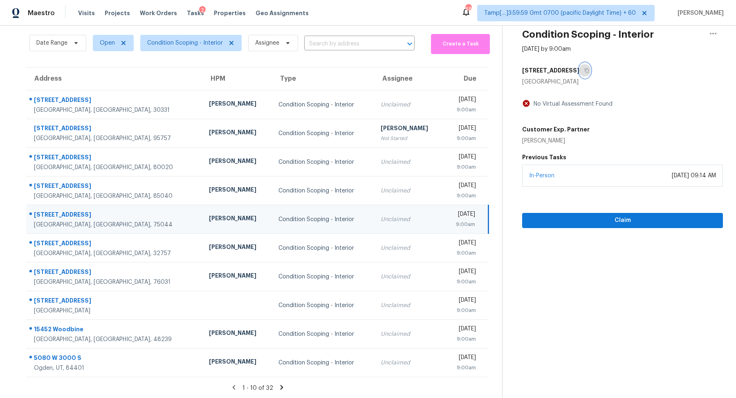
click at [589, 71] on icon "button" at bounding box center [587, 70] width 4 height 4
click at [543, 216] on span "Claim" at bounding box center [623, 220] width 188 height 10
click at [549, 218] on span "Start Assessment" at bounding box center [623, 220] width 188 height 10
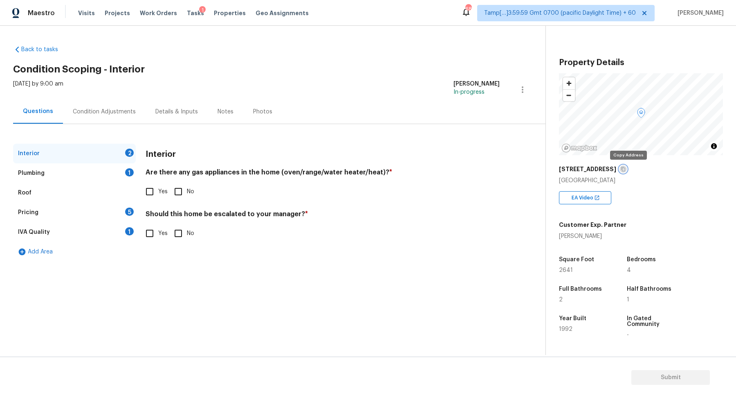
click at [625, 171] on icon "button" at bounding box center [623, 169] width 4 height 4
click at [633, 170] on div "6701 Clear Springs Cir" at bounding box center [641, 169] width 164 height 15
click at [624, 169] on button "button" at bounding box center [623, 168] width 7 height 7
click at [155, 189] on input "Yes" at bounding box center [149, 191] width 17 height 17
checkbox input "true"
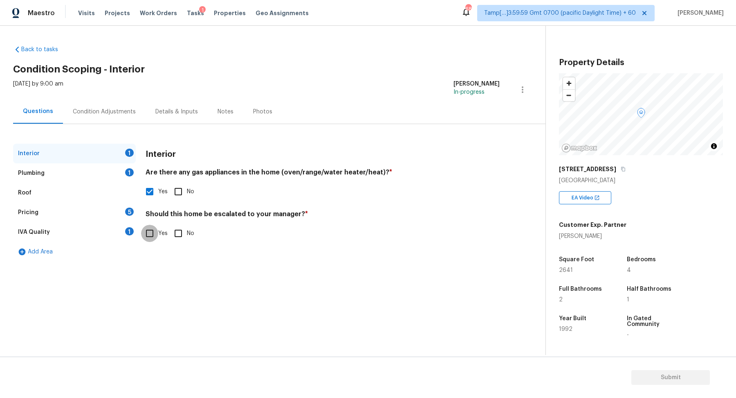
click at [156, 231] on input "Yes" at bounding box center [149, 233] width 17 height 17
checkbox input "true"
click at [163, 295] on button "button" at bounding box center [156, 298] width 20 height 32
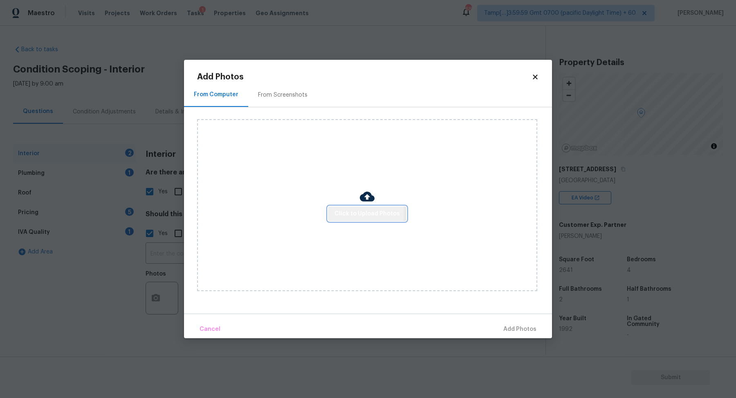
click at [358, 213] on span "Click to Upload Photos" at bounding box center [367, 214] width 65 height 10
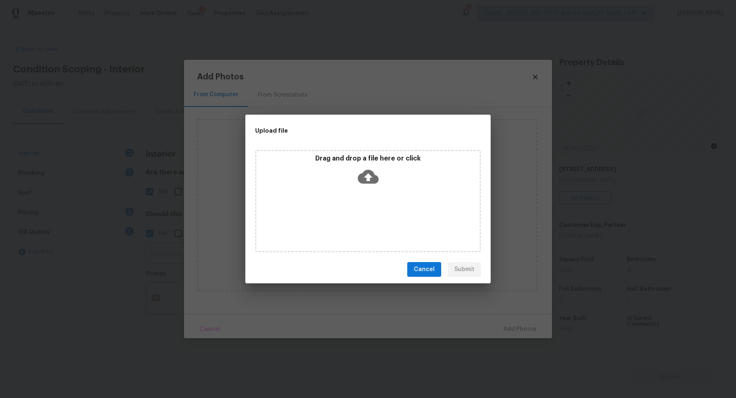
click at [385, 180] on div "Drag and drop a file here or click" at bounding box center [367, 171] width 223 height 35
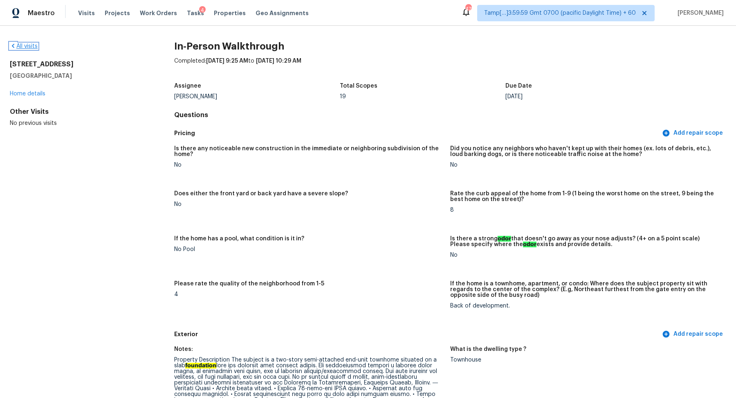
click at [30, 46] on link "All visits" at bounding box center [24, 46] width 28 height 6
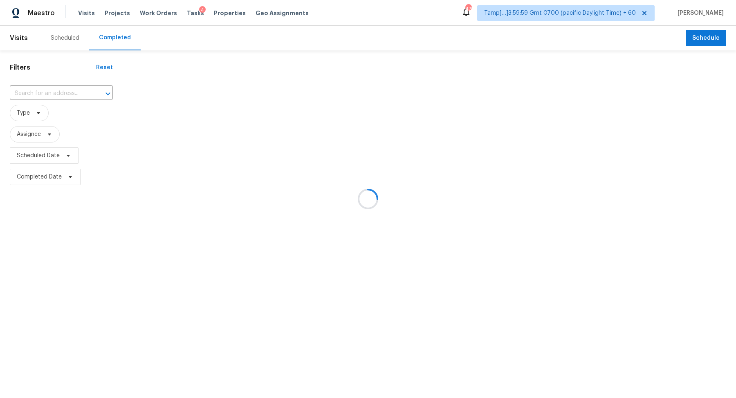
click at [51, 83] on div at bounding box center [368, 199] width 736 height 398
click at [54, 86] on div at bounding box center [368, 199] width 736 height 398
click at [54, 88] on div at bounding box center [368, 199] width 736 height 398
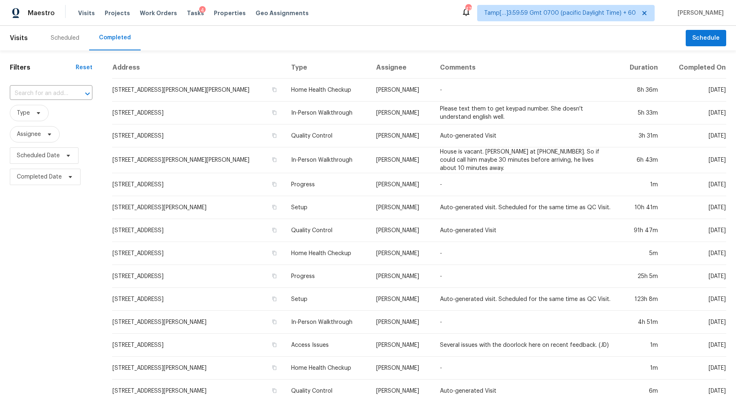
click at [56, 99] on div "​" at bounding box center [51, 94] width 83 height 18
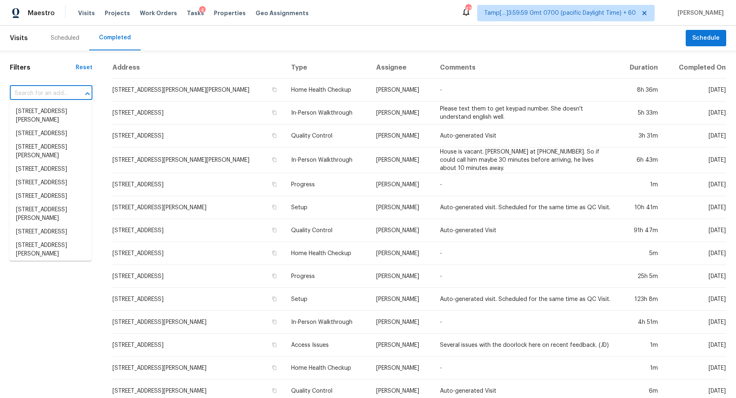
click at [54, 98] on input "text" at bounding box center [40, 93] width 60 height 13
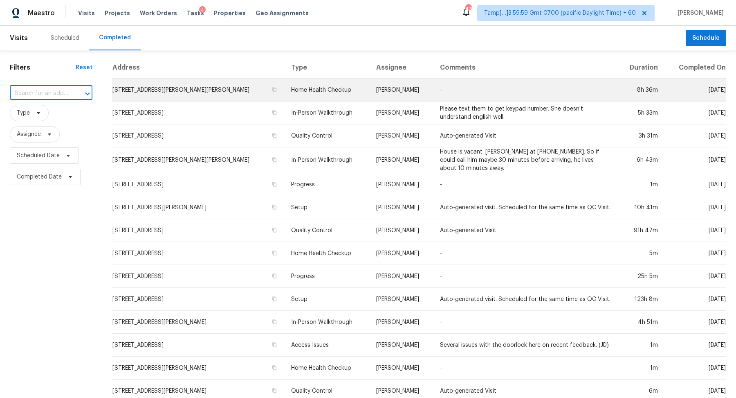
paste input "[STREET_ADDRESS]"
type input "[STREET_ADDRESS]"
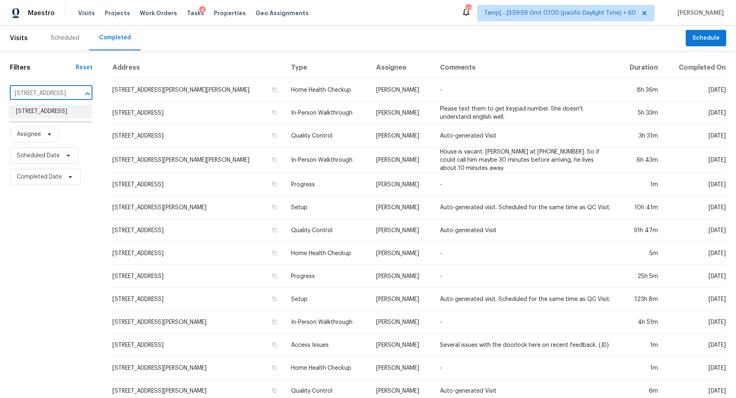
click at [34, 113] on li "[STREET_ADDRESS]" at bounding box center [50, 111] width 82 height 13
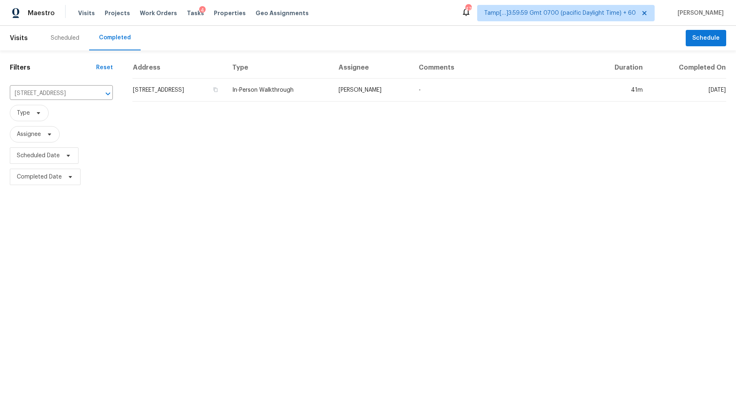
click at [219, 101] on table "Address Type Assignee Comments Duration Completed On [STREET_ADDRESS] In-Person…" at bounding box center [430, 79] width 594 height 45
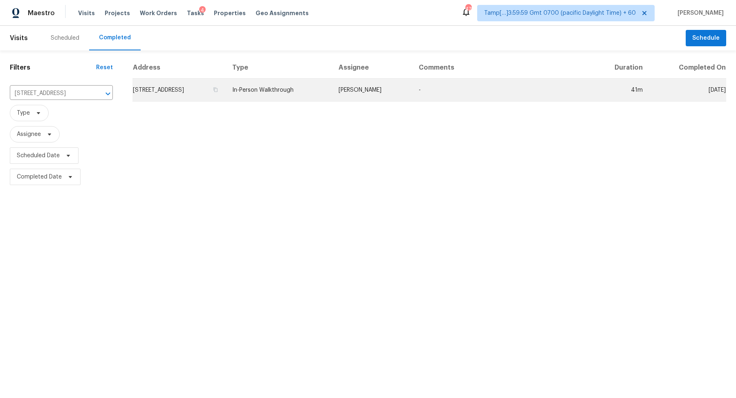
click at [226, 90] on td "[STREET_ADDRESS]" at bounding box center [179, 90] width 93 height 23
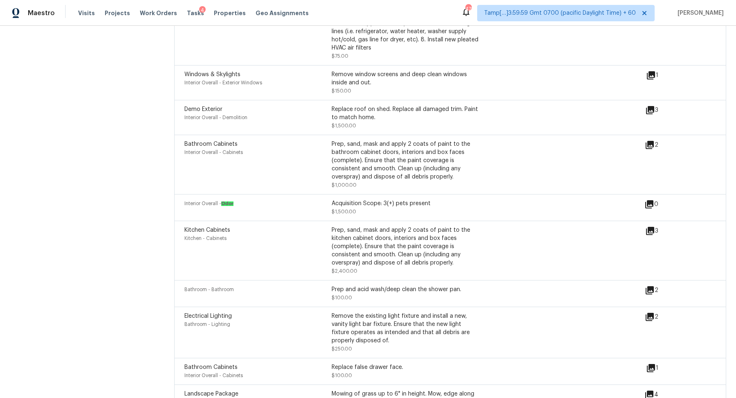
scroll to position [2143, 0]
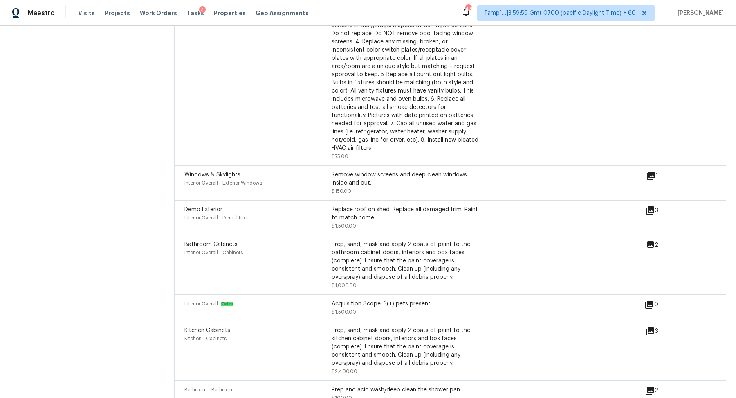
click at [657, 209] on div "3" at bounding box center [665, 210] width 39 height 10
click at [651, 210] on icon at bounding box center [650, 210] width 8 height 8
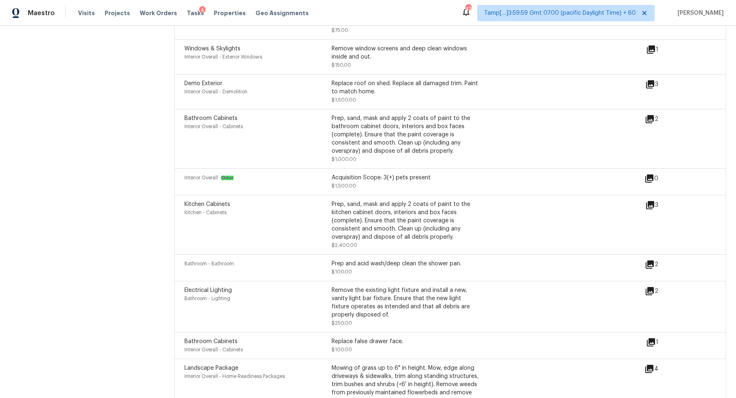
scroll to position [2448, 0]
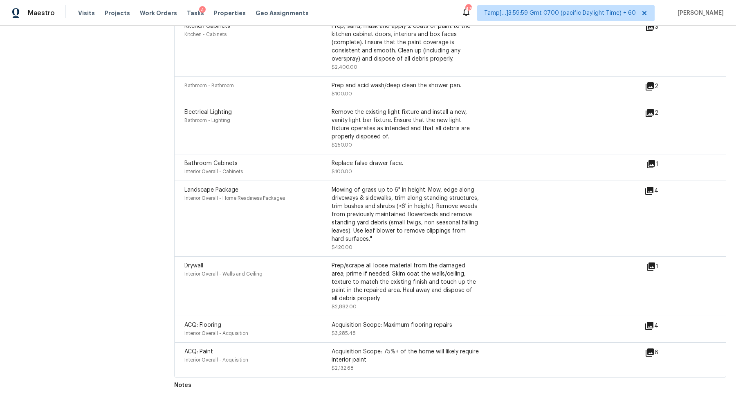
click at [651, 114] on icon at bounding box center [650, 113] width 10 height 10
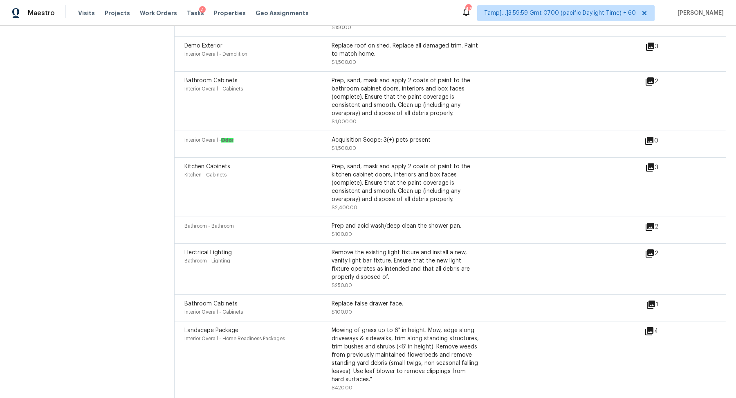
scroll to position [2287, 0]
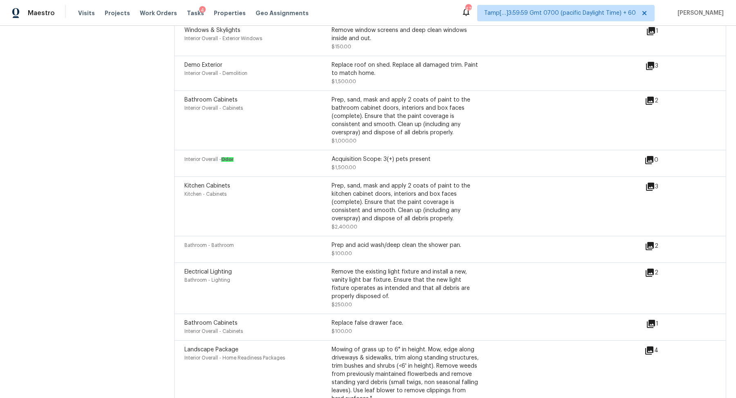
click at [655, 104] on icon at bounding box center [650, 101] width 10 height 10
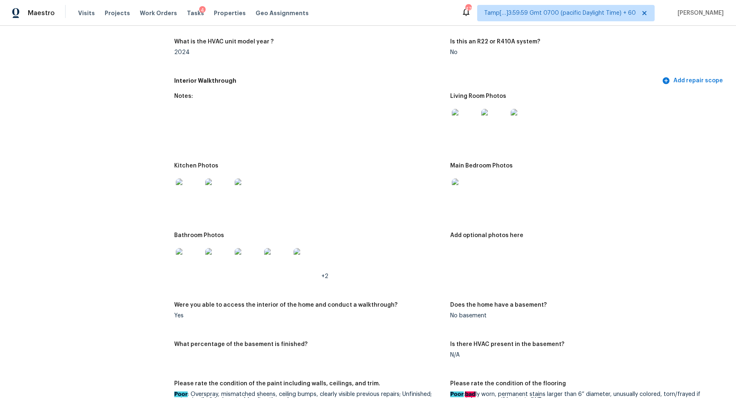
scroll to position [776, 0]
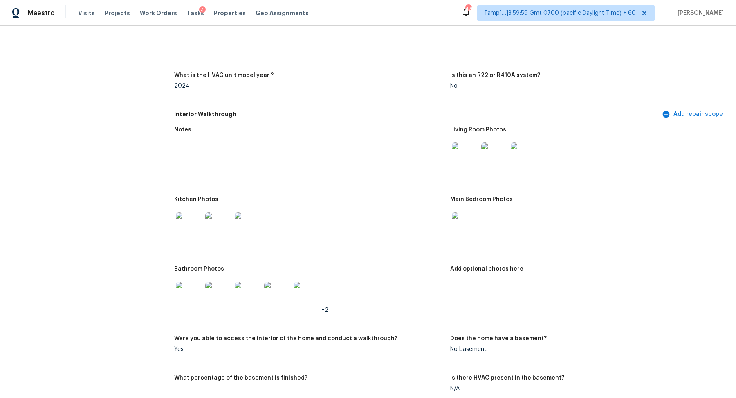
click at [464, 164] on img at bounding box center [465, 155] width 26 height 26
click at [194, 220] on img at bounding box center [189, 225] width 26 height 26
click at [466, 235] on img at bounding box center [465, 225] width 26 height 26
click at [190, 292] on img at bounding box center [189, 294] width 26 height 26
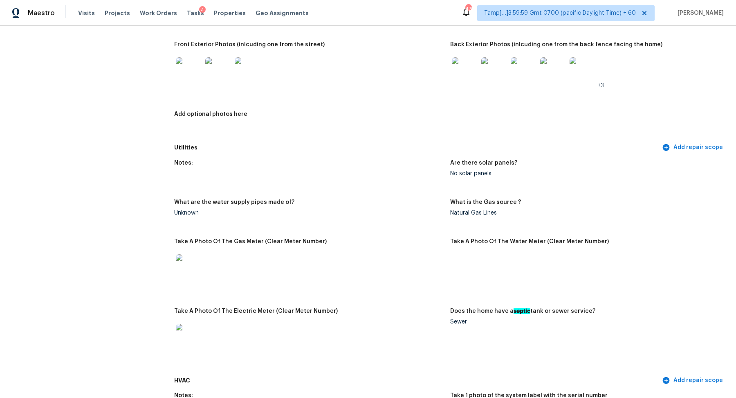
scroll to position [346, 0]
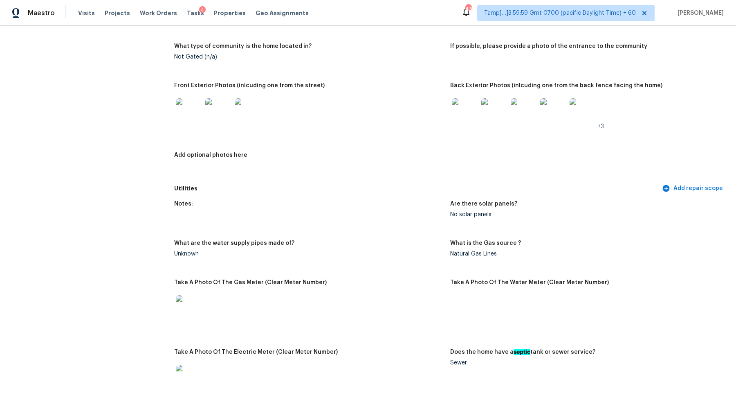
click at [459, 112] on img at bounding box center [465, 111] width 26 height 26
click at [182, 128] on div at bounding box center [188, 111] width 29 height 36
click at [183, 108] on img at bounding box center [189, 111] width 26 height 26
click at [466, 113] on img at bounding box center [465, 111] width 26 height 26
click at [224, 116] on img at bounding box center [218, 111] width 26 height 26
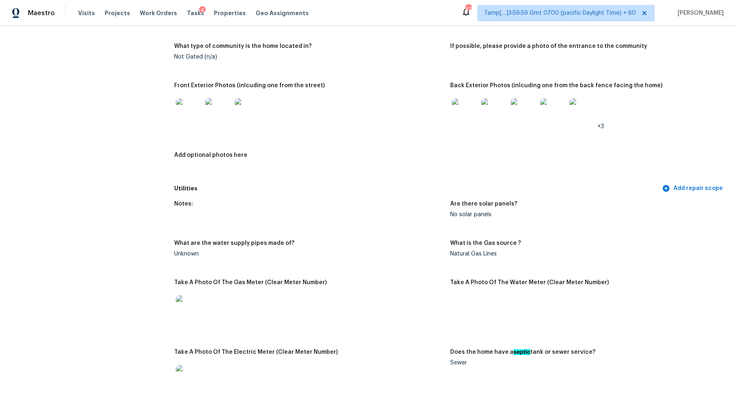
click at [459, 110] on img at bounding box center [465, 111] width 26 height 26
click at [457, 118] on img at bounding box center [465, 111] width 26 height 26
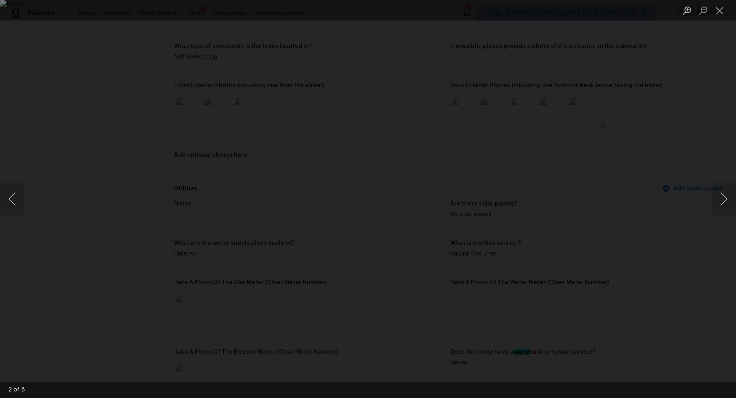
click at [655, 151] on div "Lightbox" at bounding box center [368, 199] width 736 height 398
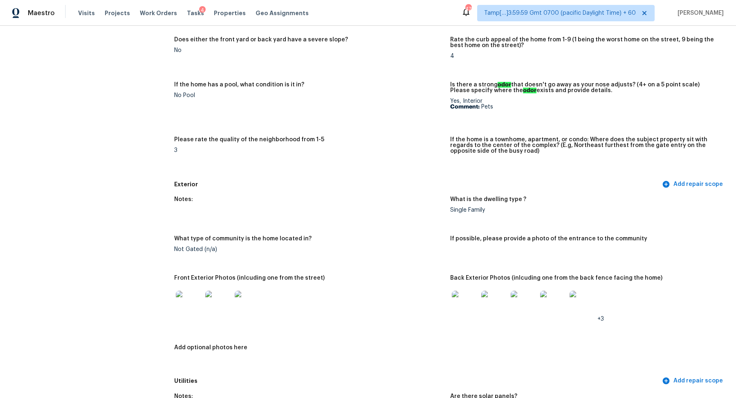
scroll to position [0, 0]
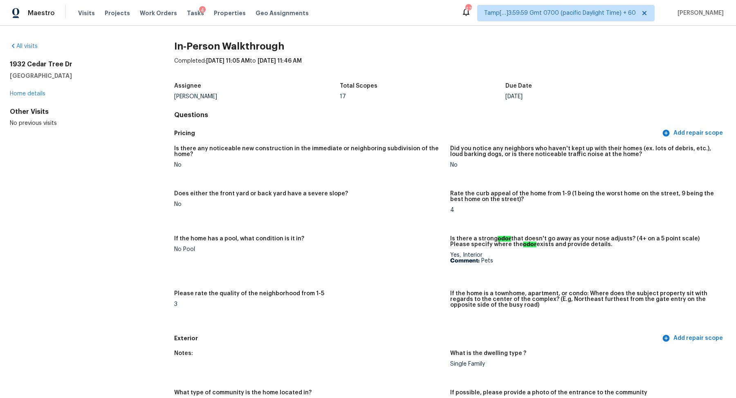
click at [25, 40] on div "All visits [STREET_ADDRESS] Home details Other Visits No previous visits In-Per…" at bounding box center [368, 212] width 736 height 372
click at [26, 42] on div "All visits" at bounding box center [79, 46] width 138 height 8
click at [29, 43] on div "All visits" at bounding box center [79, 46] width 138 height 8
click at [27, 45] on link "All visits" at bounding box center [24, 46] width 28 height 6
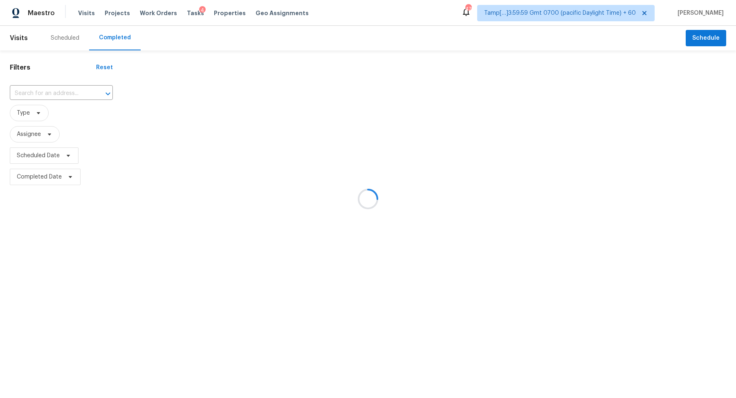
click at [72, 87] on div at bounding box center [368, 199] width 736 height 398
click at [69, 89] on div at bounding box center [368, 199] width 736 height 398
click at [67, 94] on div at bounding box center [368, 199] width 736 height 398
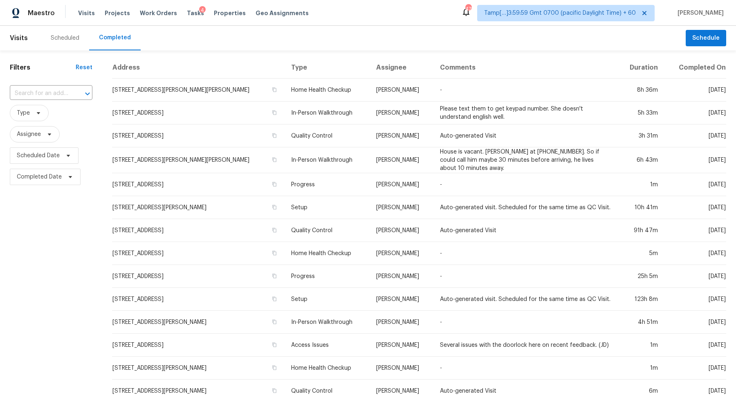
click at [67, 94] on input "text" at bounding box center [40, 93] width 60 height 13
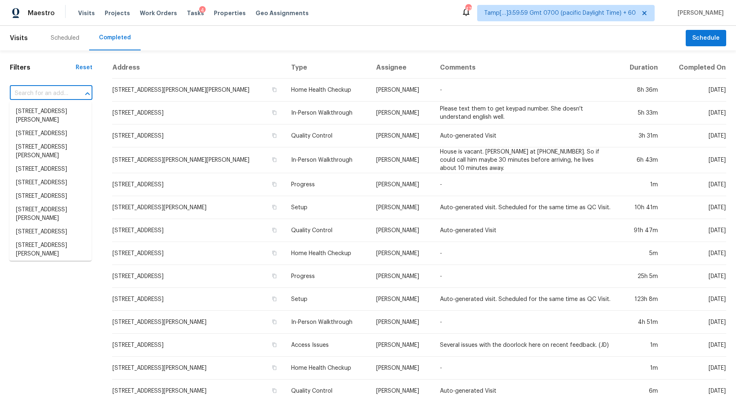
paste input "[STREET_ADDRESS]"
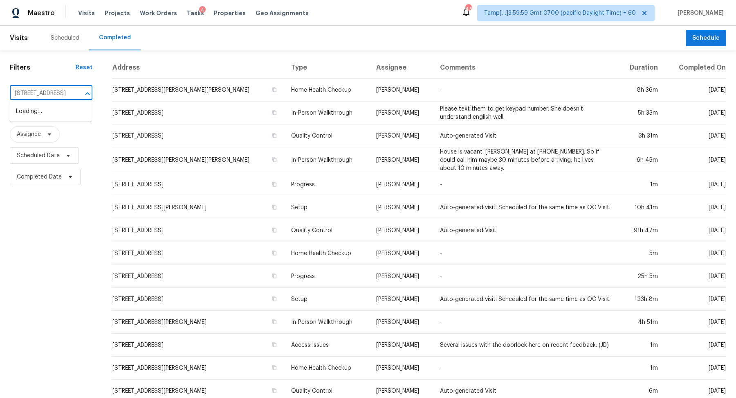
type input "[STREET_ADDRESS]"
click at [53, 103] on span "Type" at bounding box center [51, 112] width 83 height 21
click at [56, 100] on div "​" at bounding box center [51, 94] width 83 height 18
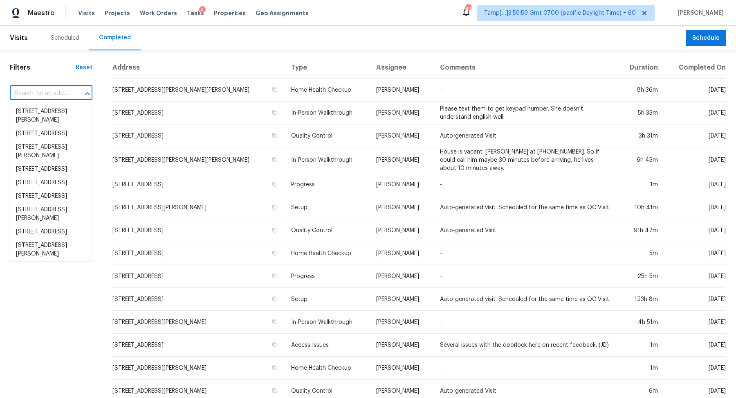
click at [64, 91] on input "text" at bounding box center [40, 93] width 60 height 13
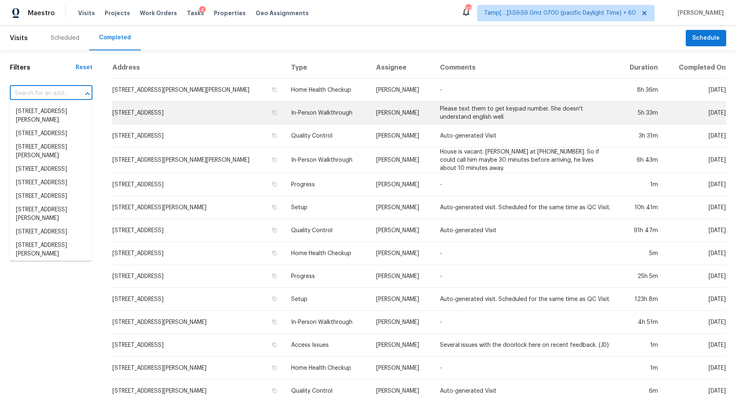
paste input "[STREET_ADDRESS]"
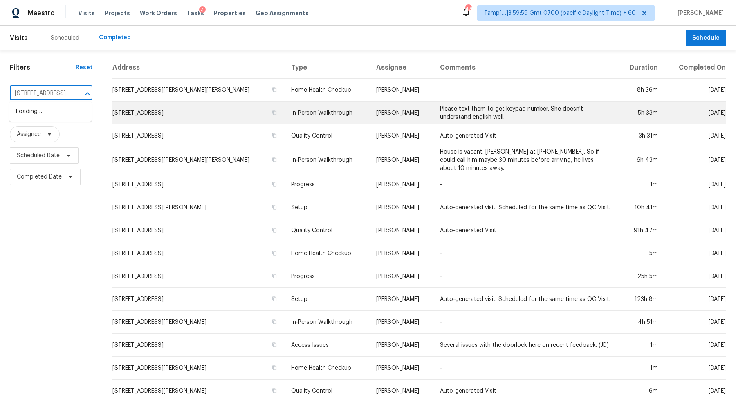
scroll to position [0, 60]
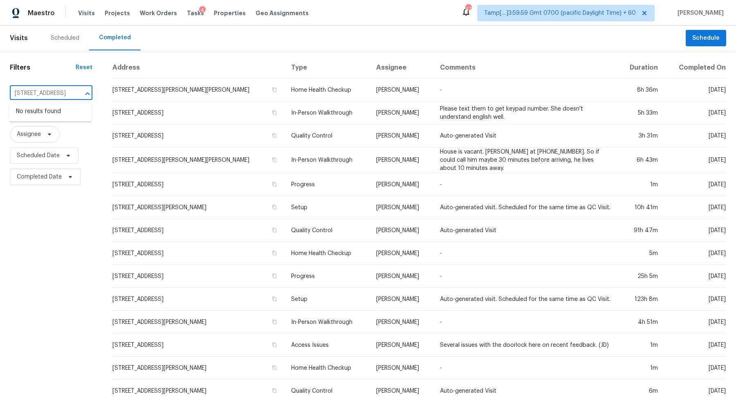
type input "[STREET_ADDRESS]"
click at [56, 93] on input "text" at bounding box center [40, 93] width 60 height 13
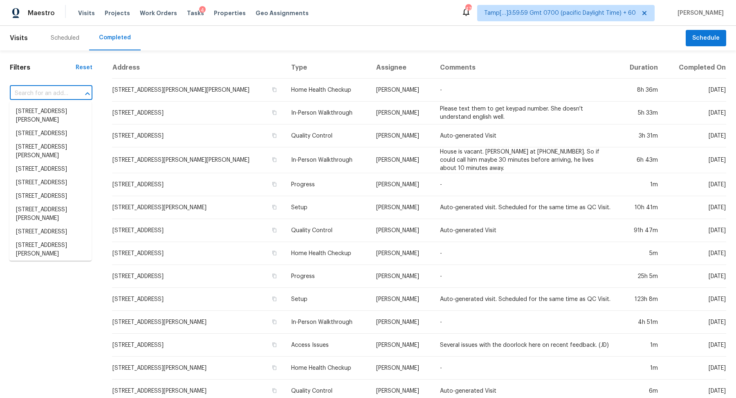
paste input "[STREET_ADDRESS]"
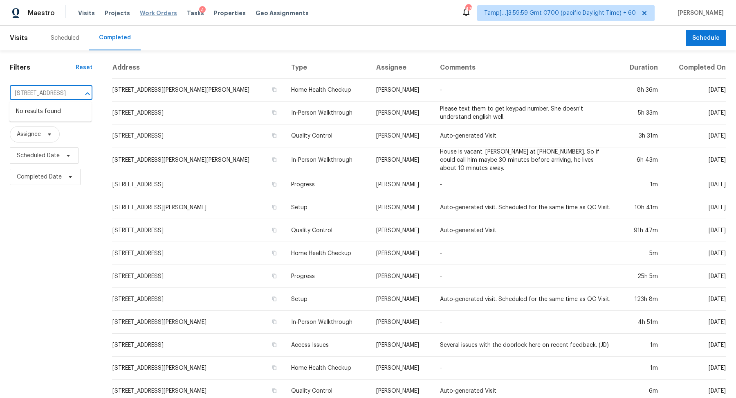
type input "[STREET_ADDRESS]"
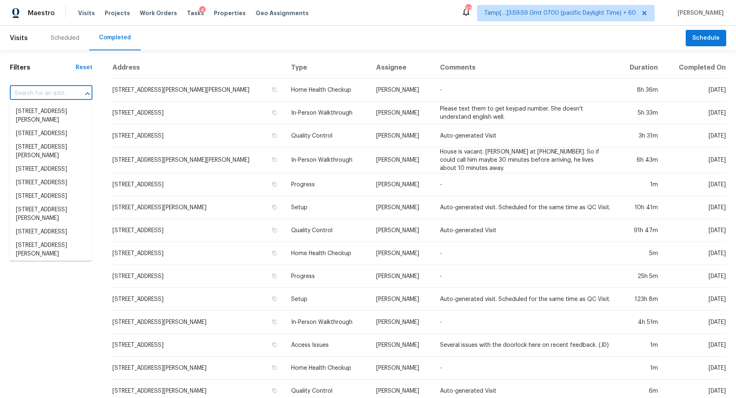
click at [23, 94] on input "text" at bounding box center [40, 93] width 60 height 13
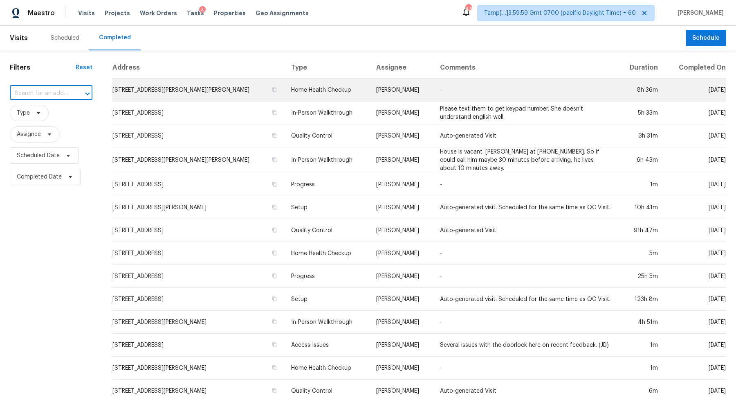
paste input "[STREET_ADDRESS]"
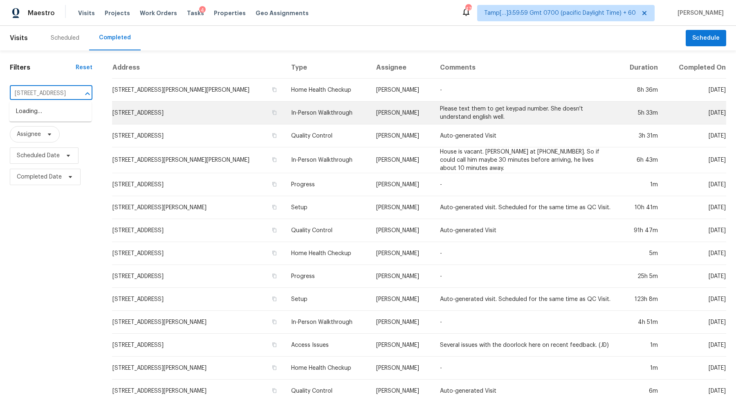
drag, startPoint x: 25, startPoint y: 93, endPoint x: 245, endPoint y: 109, distance: 221.1
click at [243, 109] on div "Filters Reset 9673 Country Falls Ln, Elk Grove, CA 95757 ​ Type Assignee Schedu…" at bounding box center [368, 305] width 736 height 511
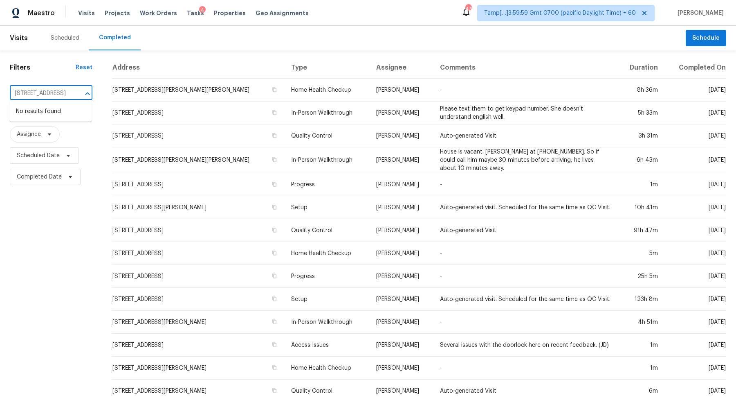
type input "[STREET_ADDRESS]"
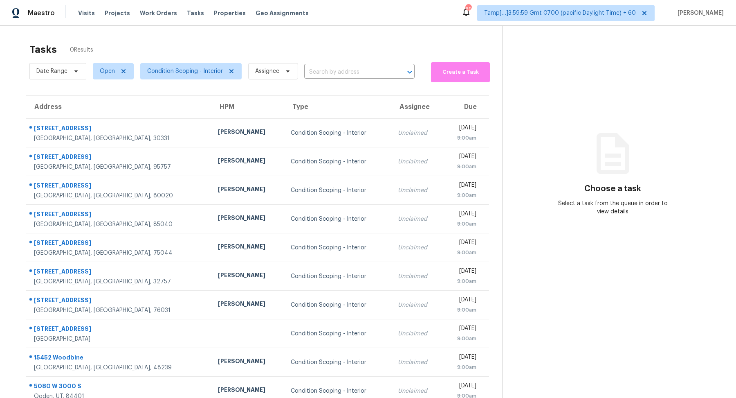
scroll to position [25, 0]
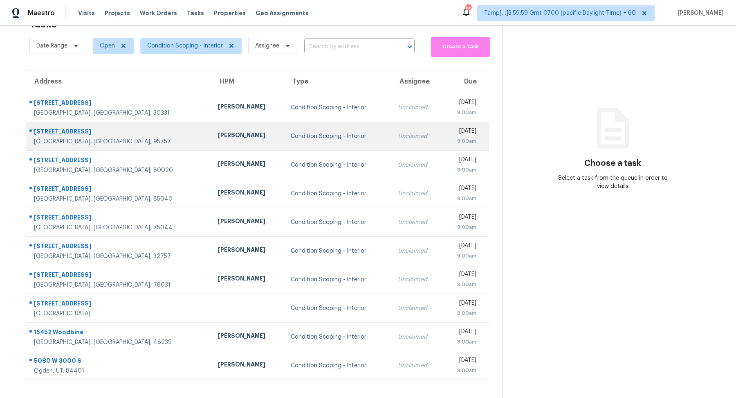
click at [398, 138] on div "Unclaimed" at bounding box center [417, 136] width 38 height 8
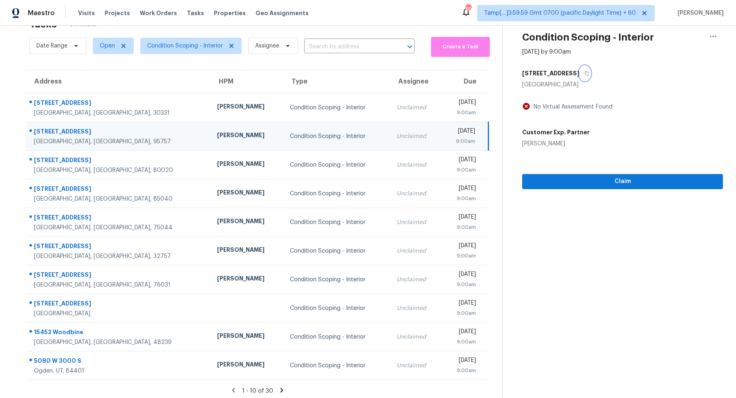
click at [584, 74] on button "button" at bounding box center [585, 73] width 11 height 15
click at [589, 66] on button "button" at bounding box center [585, 73] width 11 height 15
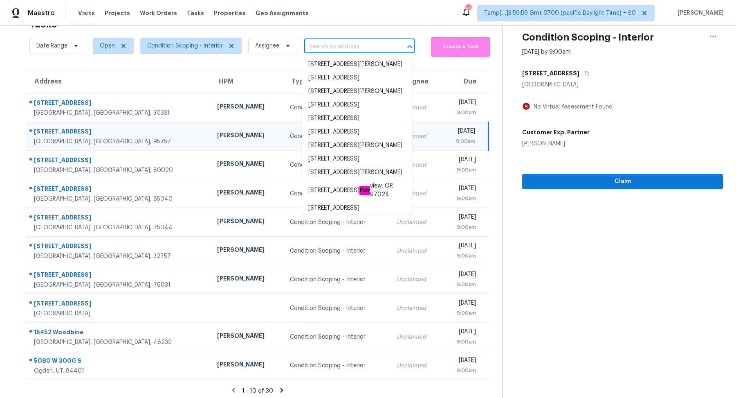
click at [371, 47] on input "text" at bounding box center [348, 46] width 88 height 13
paste input "[STREET_ADDRESS]"
type input "[STREET_ADDRESS]"
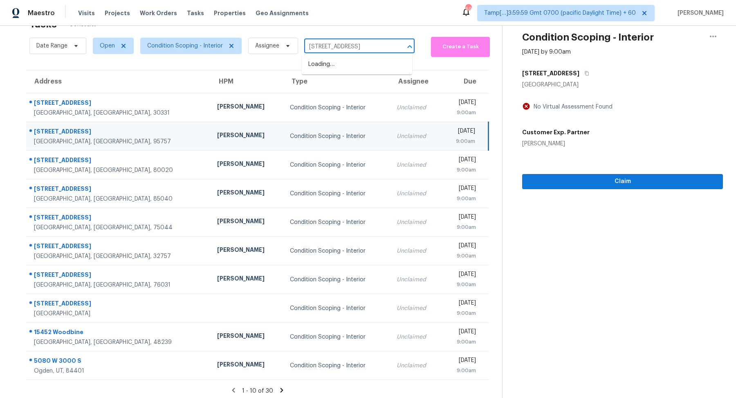
scroll to position [0, 32]
click at [347, 67] on li "[STREET_ADDRESS]" at bounding box center [357, 64] width 110 height 13
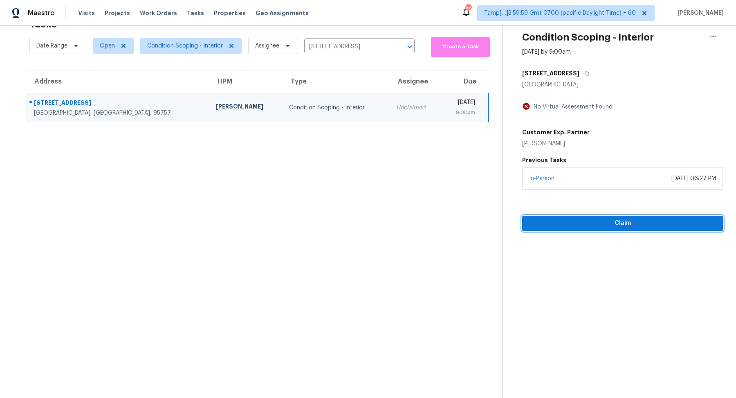
click at [670, 226] on span "Claim" at bounding box center [623, 223] width 188 height 10
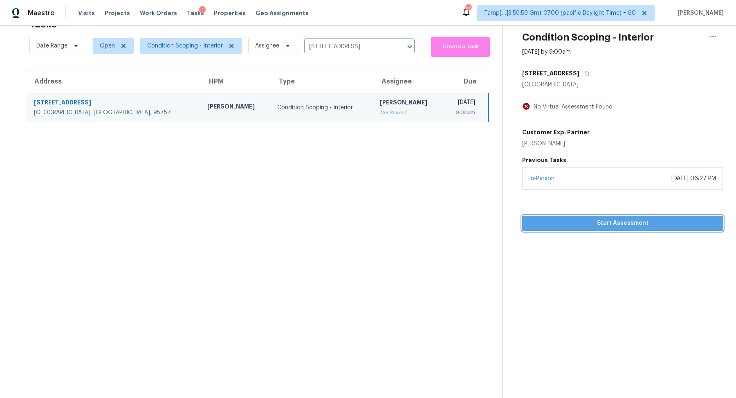
click at [545, 218] on span "Start Assessment" at bounding box center [623, 223] width 188 height 10
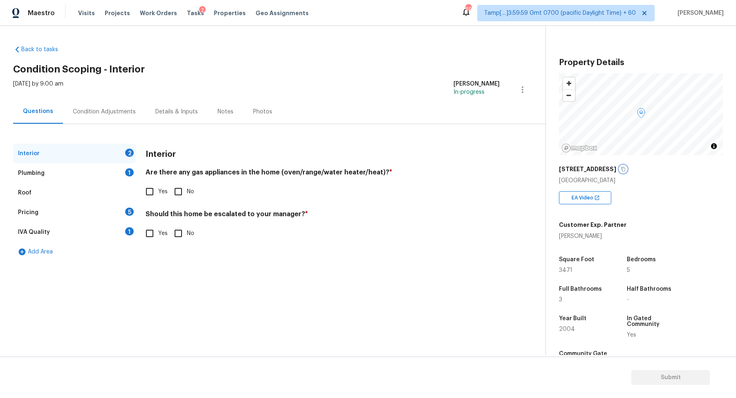
click at [625, 170] on icon "button" at bounding box center [623, 168] width 5 height 5
click at [158, 183] on input "Yes" at bounding box center [149, 191] width 17 height 17
checkbox input "true"
click at [165, 231] on span "Yes" at bounding box center [162, 233] width 9 height 9
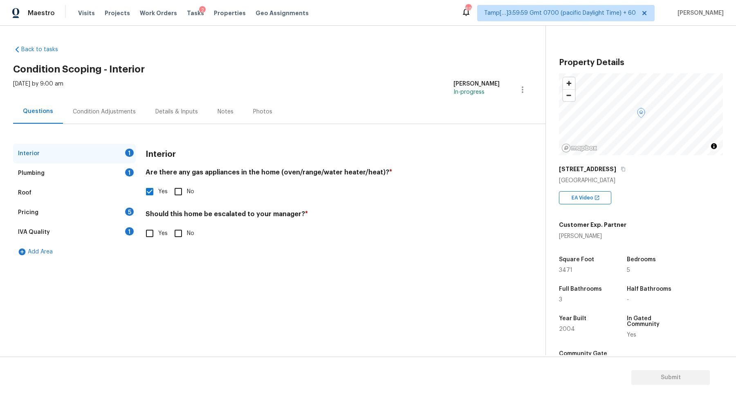
click at [158, 231] on input "Yes" at bounding box center [149, 233] width 17 height 17
checkbox input "true"
click at [178, 232] on input "No" at bounding box center [178, 233] width 17 height 17
checkbox input "true"
checkbox input "false"
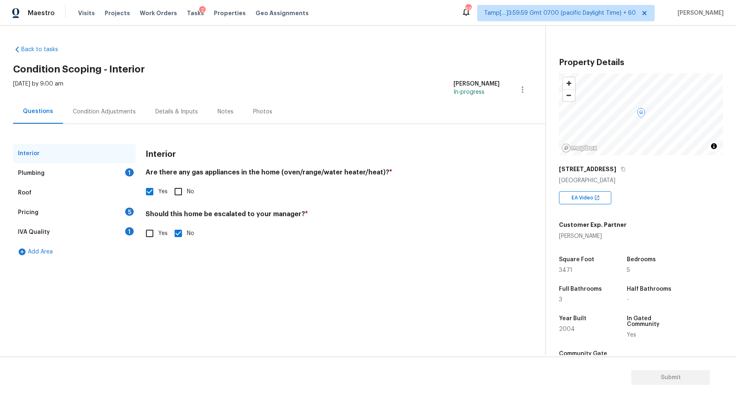
click at [119, 164] on div "Plumbing 1" at bounding box center [74, 173] width 123 height 20
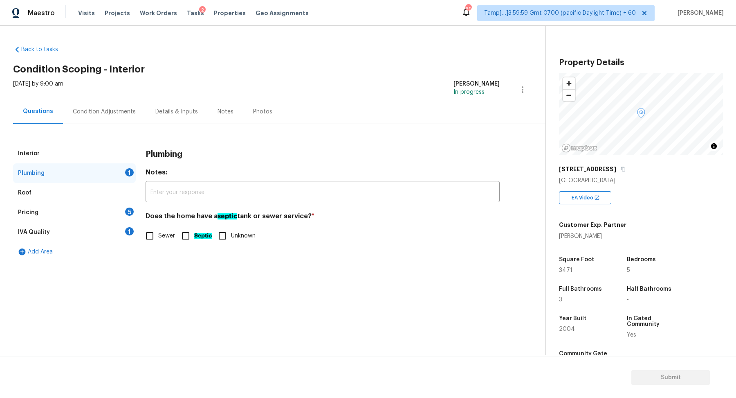
click at [175, 240] on div "Sewer Septic Unknown" at bounding box center [323, 235] width 354 height 17
click at [164, 238] on span "Sewer" at bounding box center [166, 236] width 17 height 9
click at [158, 238] on input "Sewer" at bounding box center [149, 235] width 17 height 17
checkbox input "true"
click at [114, 209] on div "Pricing 5" at bounding box center [74, 212] width 123 height 20
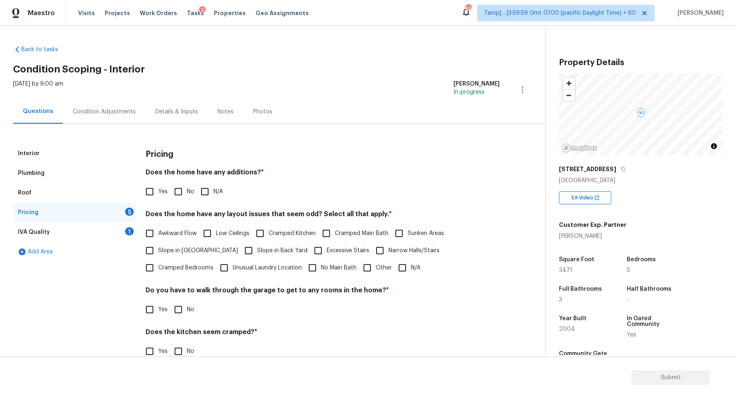
click at [175, 189] on input "No" at bounding box center [178, 191] width 17 height 17
checkbox input "true"
click at [192, 254] on span "Slope in [GEOGRAPHIC_DATA]" at bounding box center [198, 250] width 80 height 9
click at [158, 254] on input "Slope in [GEOGRAPHIC_DATA]" at bounding box center [149, 250] width 17 height 17
checkbox input "true"
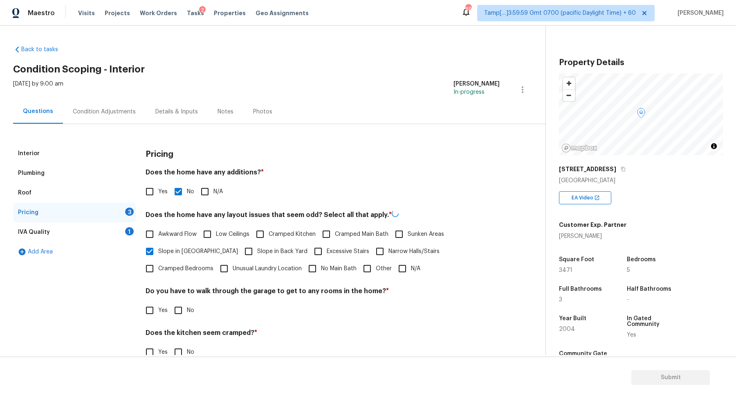
click at [257, 247] on span "Slope in Back Yard" at bounding box center [282, 251] width 50 height 9
click at [251, 247] on input "Slope in Back Yard" at bounding box center [248, 251] width 17 height 17
checkbox input "true"
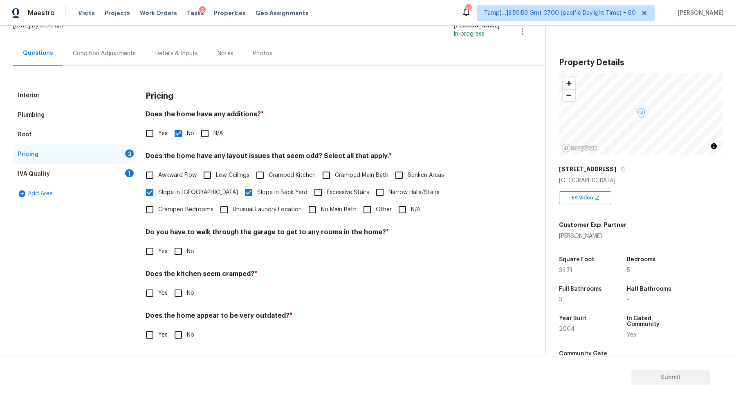
click at [182, 256] on input "No" at bounding box center [178, 251] width 17 height 17
checkbox input "true"
click at [170, 285] on input "No" at bounding box center [178, 293] width 17 height 17
checkbox input "true"
click at [170, 327] on input "No" at bounding box center [178, 335] width 17 height 17
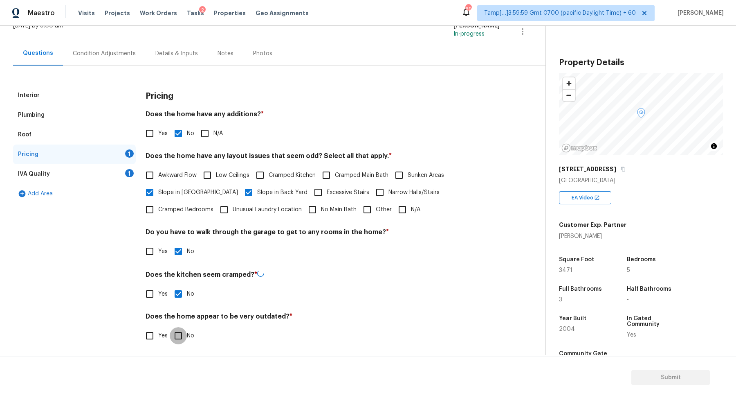
checkbox input "true"
click at [121, 175] on div "IVA Quality 1" at bounding box center [74, 174] width 123 height 20
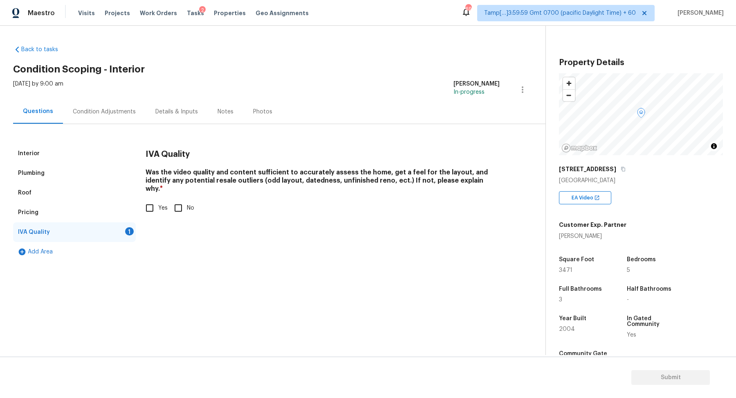
click at [160, 204] on span "Yes" at bounding box center [162, 208] width 9 height 9
click at [158, 200] on input "Yes" at bounding box center [149, 207] width 17 height 17
checkbox input "true"
click at [119, 113] on div "Condition Adjustments" at bounding box center [104, 112] width 63 height 8
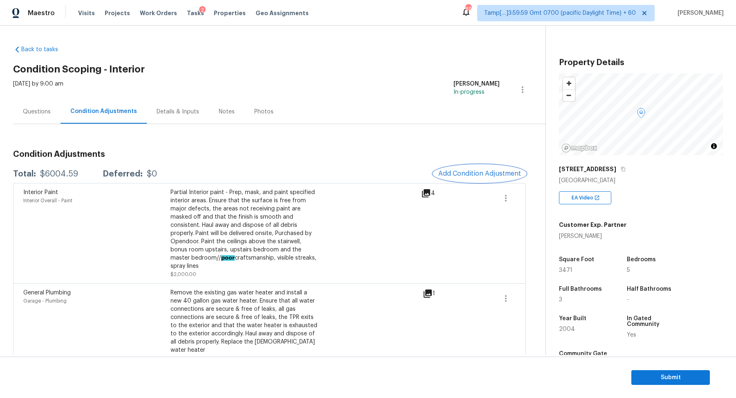
click at [477, 175] on span "Add Condition Adjustment" at bounding box center [480, 173] width 83 height 7
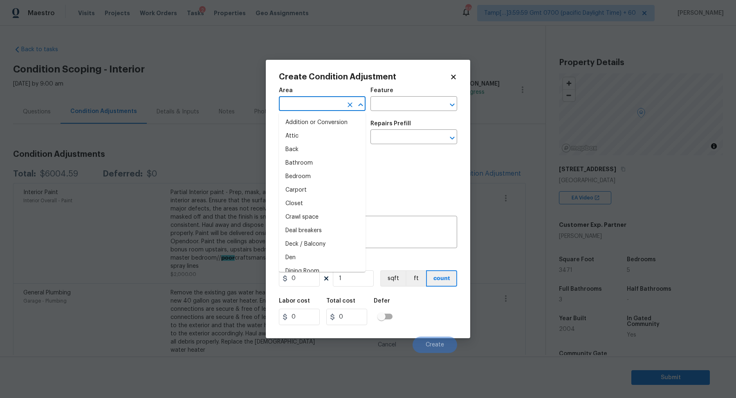
click at [322, 106] on input "text" at bounding box center [311, 104] width 64 height 13
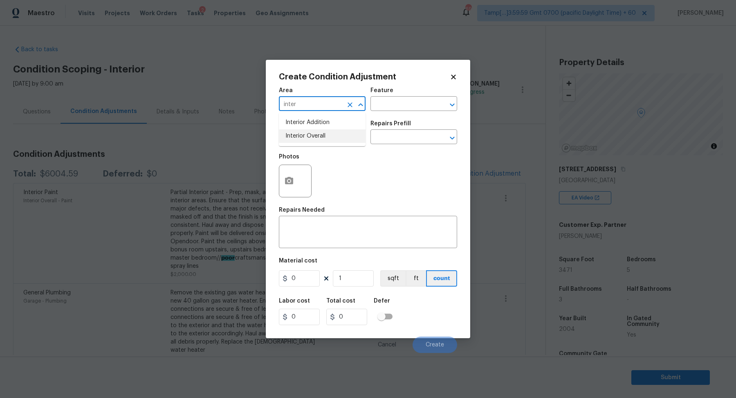
click at [334, 143] on ul "Interior Addition Interior Overall" at bounding box center [322, 129] width 87 height 34
click at [334, 142] on li "Interior Overall" at bounding box center [322, 135] width 87 height 13
type input "Interior Overall"
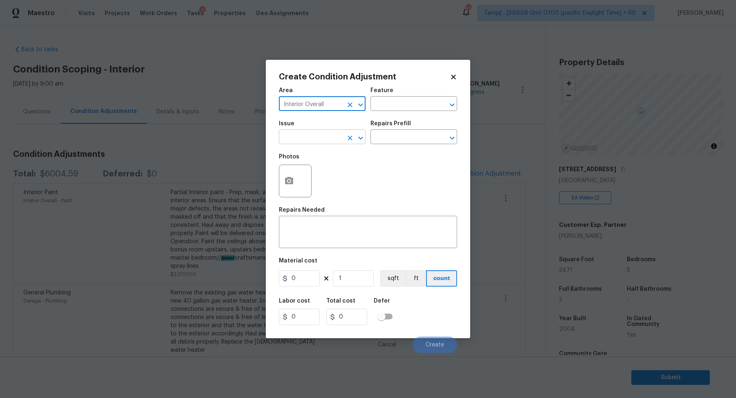
click at [334, 142] on input "text" at bounding box center [311, 137] width 64 height 13
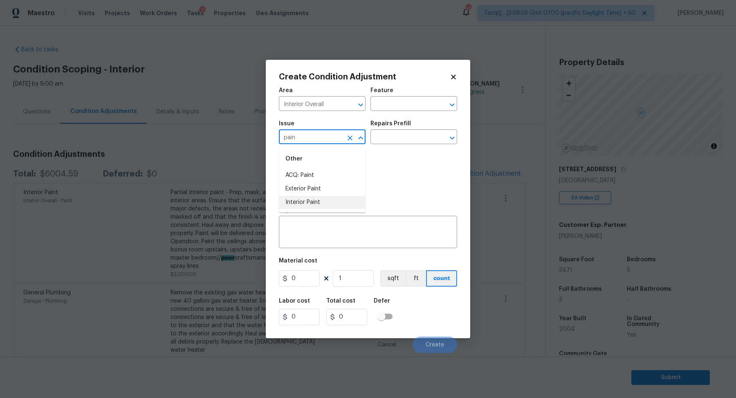
click at [334, 198] on ul "ACQ: Paint Exterior Paint Interior Paint" at bounding box center [322, 189] width 87 height 40
click at [334, 198] on li "Interior Paint" at bounding box center [322, 202] width 87 height 13
type input "Interior Paint"
click at [403, 136] on input "text" at bounding box center [403, 137] width 64 height 13
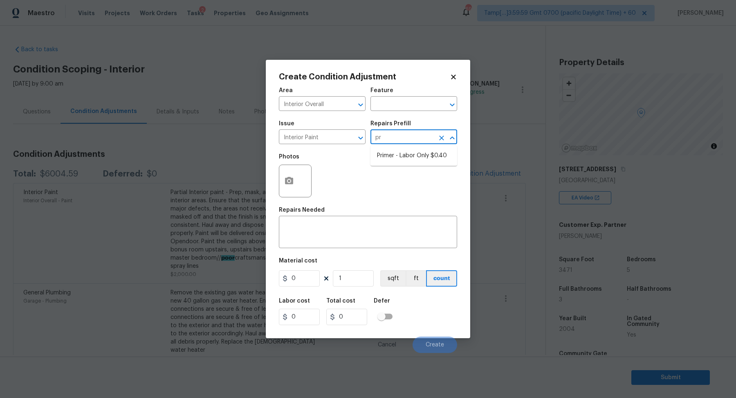
type input "pri"
click at [423, 154] on li "Primer - Labor Only $0.40" at bounding box center [414, 155] width 87 height 13
type input "Overall Paint"
type textarea "Interior primer - PRIMER PROVIDED BY OPENDOOR - All nails, screws, drywall anch…"
type input "0.4"
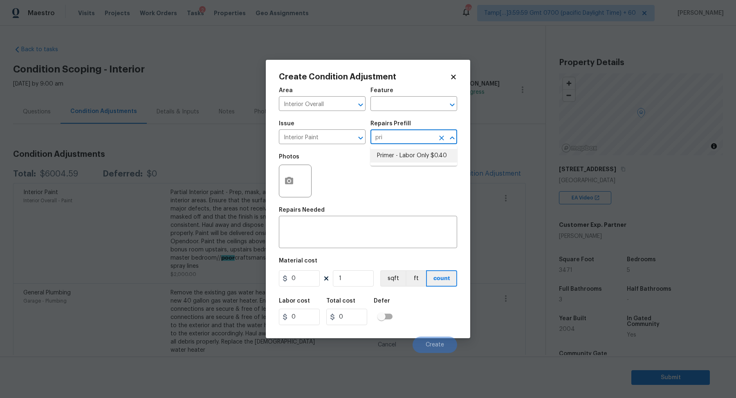
type input "0.4"
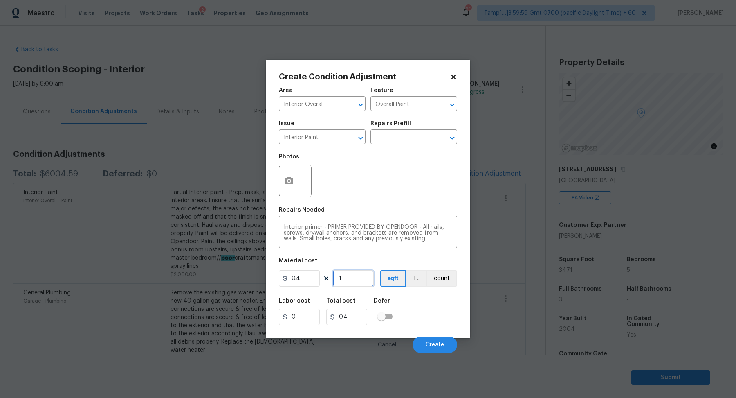
click at [344, 280] on input "1" at bounding box center [353, 278] width 41 height 16
type input "0"
type input "8"
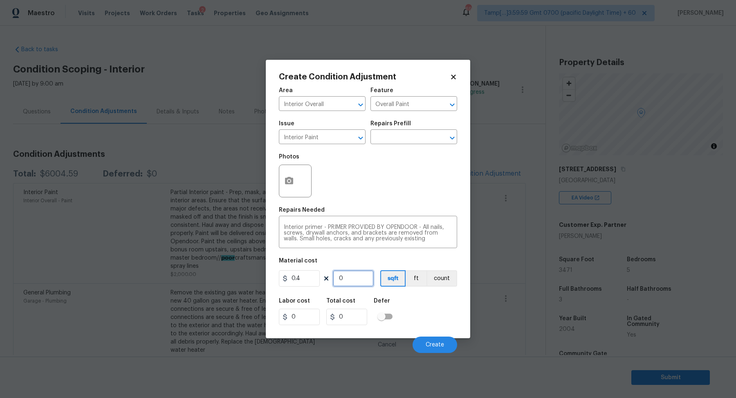
type input "3.2"
type input "80"
type input "32"
type input "800"
type input "320"
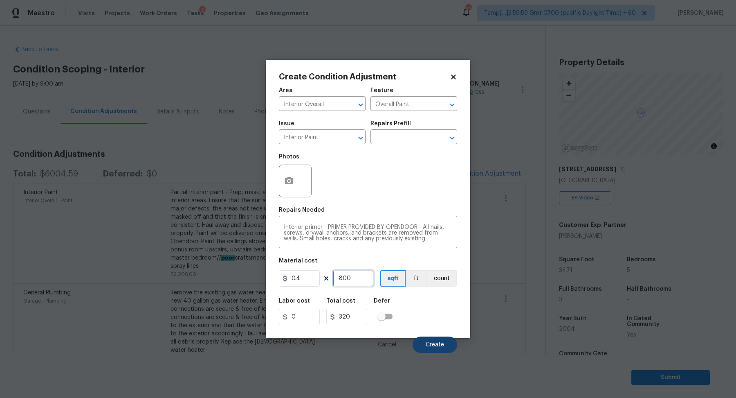
type input "800"
click at [440, 349] on button "Create" at bounding box center [435, 344] width 45 height 16
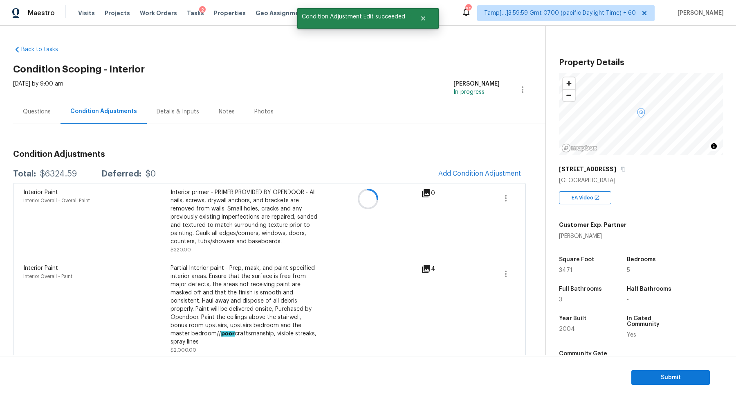
click at [57, 175] on div "$6324.59" at bounding box center [58, 174] width 37 height 8
copy div "$6324.59"
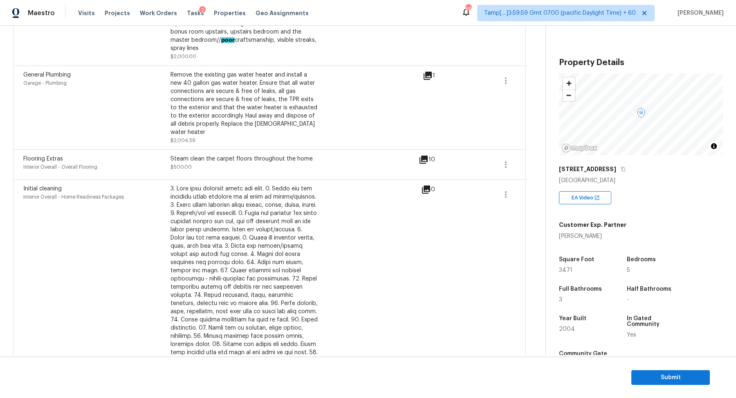
scroll to position [373, 0]
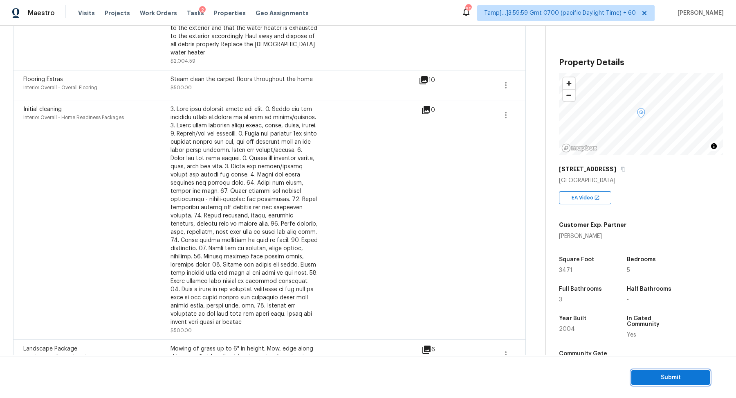
click at [685, 382] on span "Submit" at bounding box center [670, 377] width 65 height 10
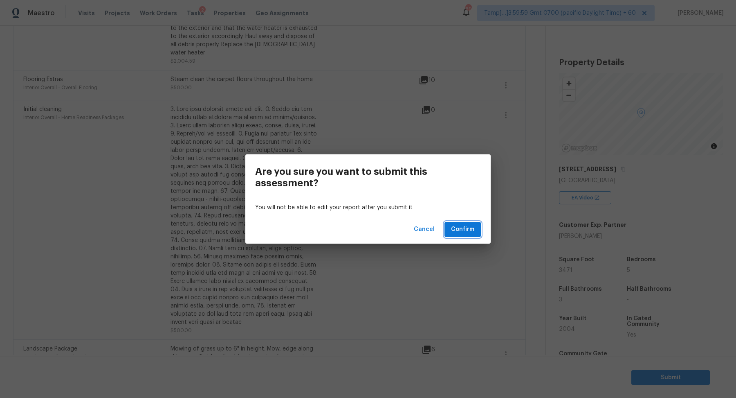
click at [472, 232] on span "Confirm" at bounding box center [462, 229] width 23 height 10
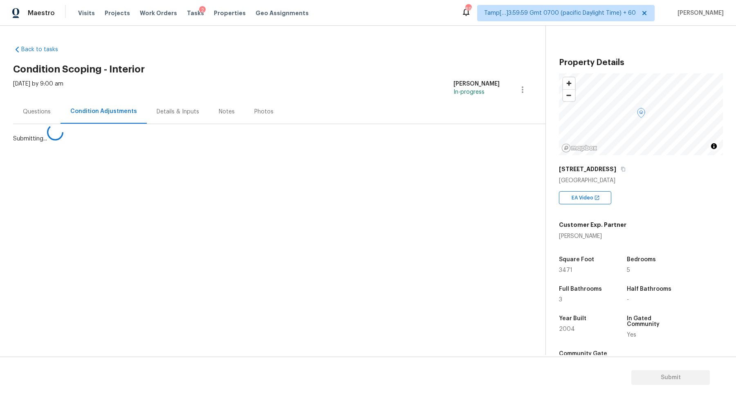
scroll to position [0, 0]
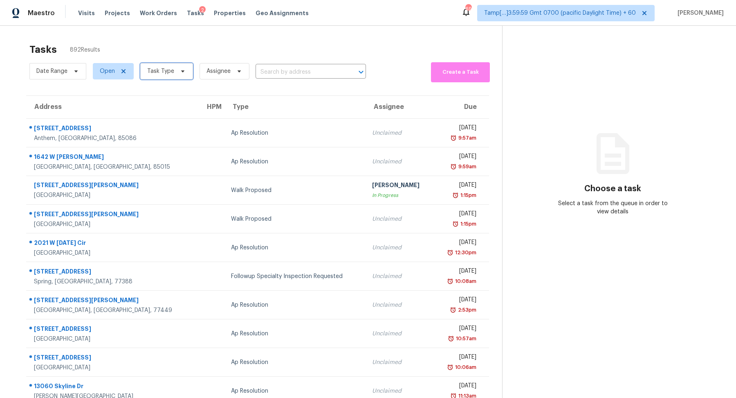
click at [163, 74] on span "Task Type" at bounding box center [160, 71] width 27 height 8
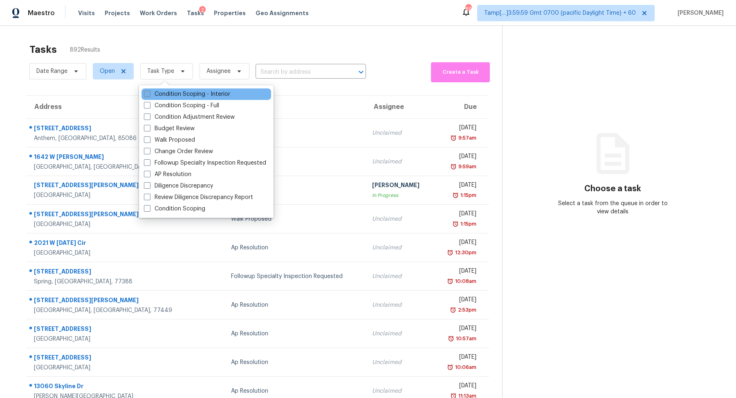
click at [193, 96] on label "Condition Scoping - Interior" at bounding box center [187, 94] width 86 height 8
click at [149, 95] on input "Condition Scoping - Interior" at bounding box center [146, 92] width 5 height 5
checkbox input "true"
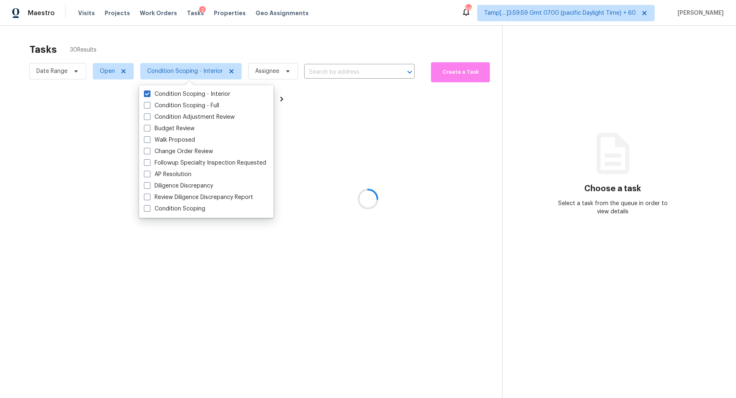
click at [304, 57] on div at bounding box center [368, 199] width 736 height 398
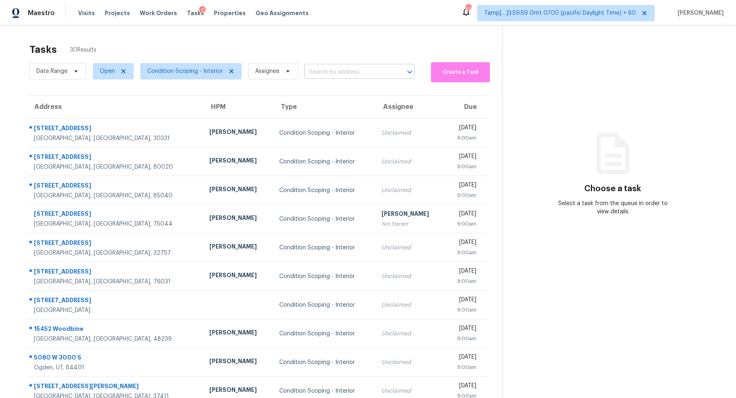
click at [313, 73] on input "text" at bounding box center [348, 72] width 88 height 13
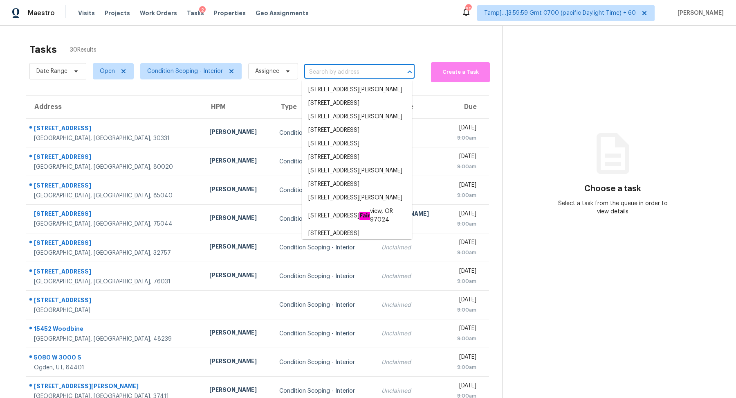
paste input "303 Pembrook St, Ladson, SC 29456"
type input "303 Pembrook St, Ladson, SC 29456"
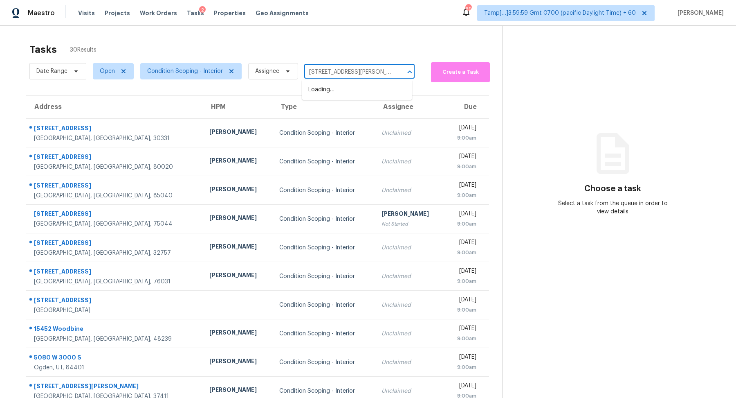
scroll to position [0, 16]
click at [368, 101] on li "303 Pembrook St, Ladson, SC 29456" at bounding box center [357, 94] width 110 height 22
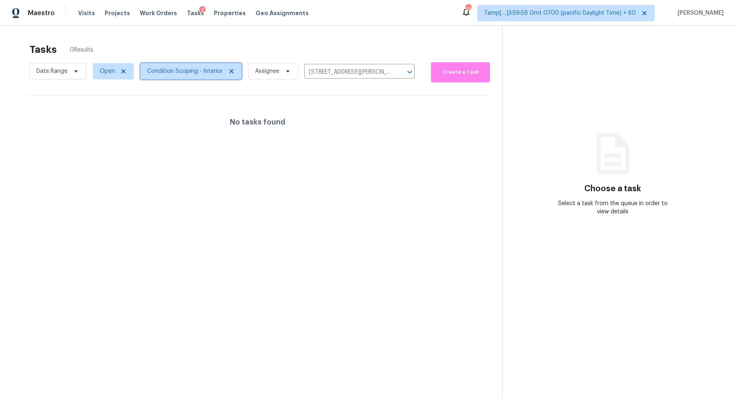
click at [190, 71] on span "Condition Scoping - Interior" at bounding box center [185, 71] width 76 height 8
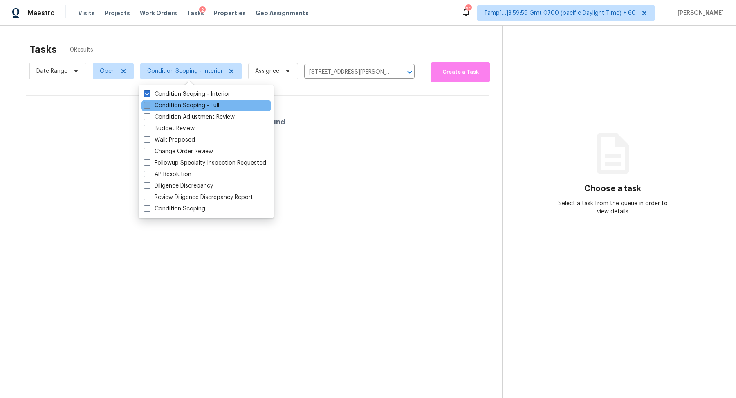
click at [189, 105] on label "Condition Scoping - Full" at bounding box center [181, 105] width 75 height 8
click at [149, 105] on input "Condition Scoping - Full" at bounding box center [146, 103] width 5 height 5
checkbox input "true"
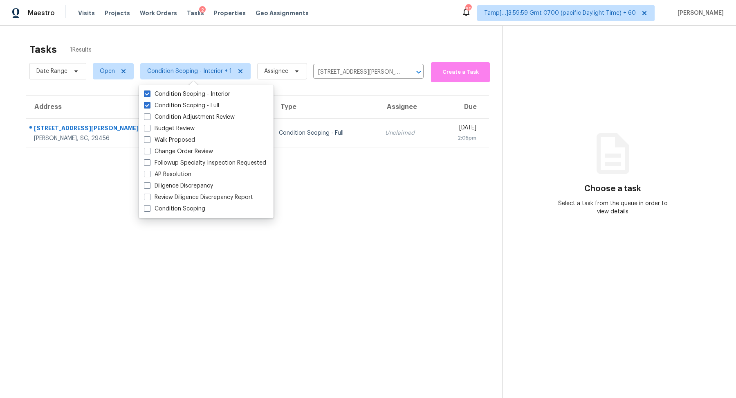
click at [364, 179] on section "Tasks 1 Results Date Range Open Condition Scoping - Interior + 1 Assignee 303 P…" at bounding box center [257, 231] width 489 height 385
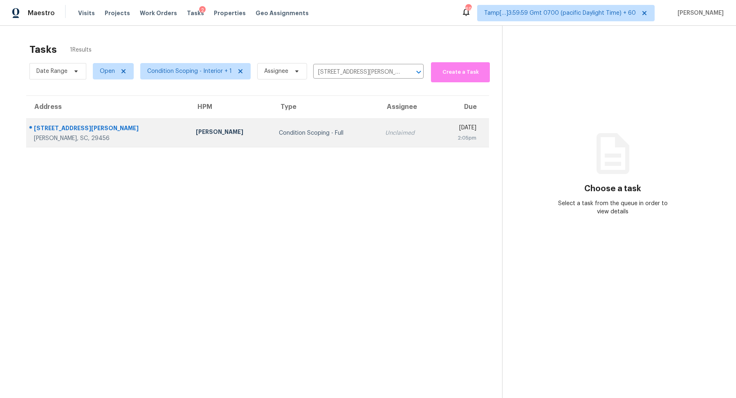
click at [379, 122] on td "Unclaimed" at bounding box center [408, 133] width 58 height 29
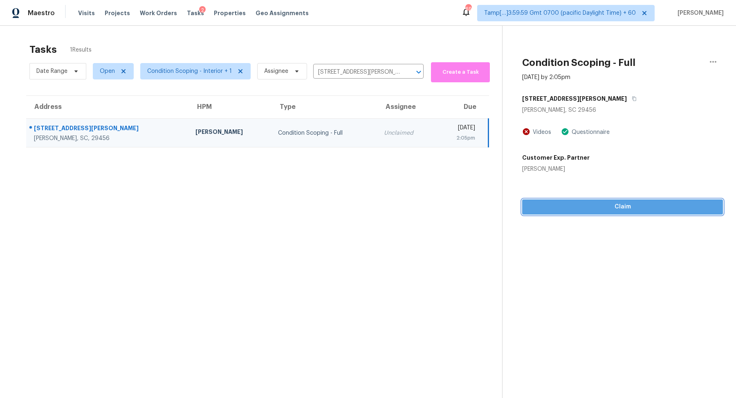
click at [537, 201] on button "Claim" at bounding box center [622, 206] width 201 height 15
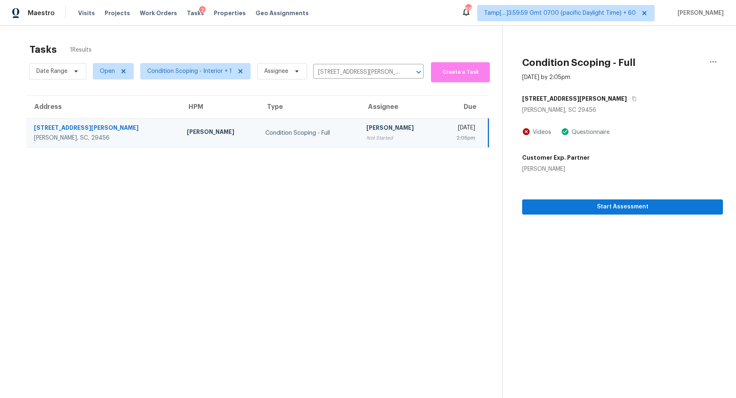
click at [569, 101] on h5 "[STREET_ADDRESS][PERSON_NAME]" at bounding box center [574, 98] width 105 height 8
click at [632, 99] on icon "button" at bounding box center [634, 98] width 5 height 5
click at [564, 203] on span "Start Assessment" at bounding box center [623, 207] width 188 height 10
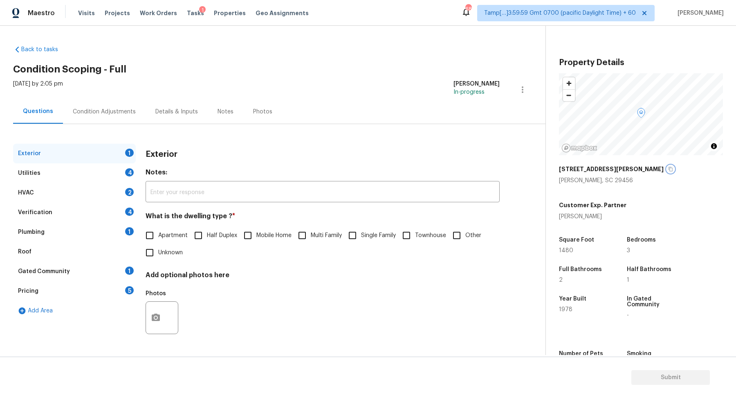
click at [669, 170] on icon "button" at bounding box center [671, 169] width 4 height 4
click at [384, 224] on div "What is the dwelling type ? * Apartment Half Duplex Mobile Home Multi Family Si…" at bounding box center [323, 236] width 354 height 49
click at [367, 238] on span "Single Family" at bounding box center [378, 235] width 35 height 9
click at [361, 238] on input "Single Family" at bounding box center [352, 235] width 17 height 17
checkbox input "true"
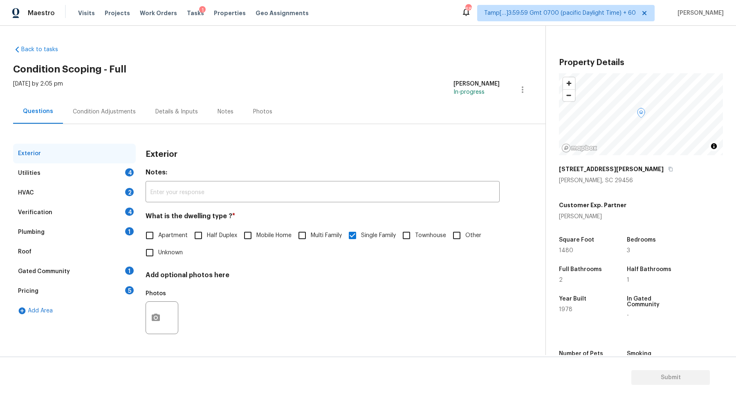
click at [119, 176] on div "Utilities 4" at bounding box center [74, 173] width 123 height 20
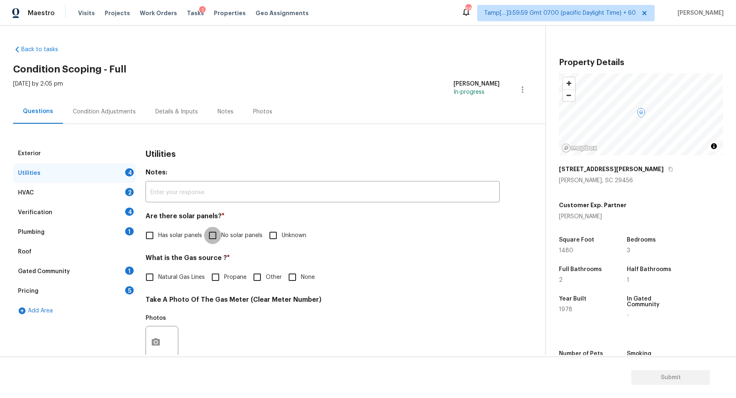
click at [204, 230] on input "No solar panels" at bounding box center [212, 235] width 17 height 17
checkbox input "true"
click at [170, 280] on span "Natural Gas Lines" at bounding box center [181, 277] width 47 height 9
click at [158, 280] on input "Natural Gas Lines" at bounding box center [149, 276] width 17 height 17
checkbox input "true"
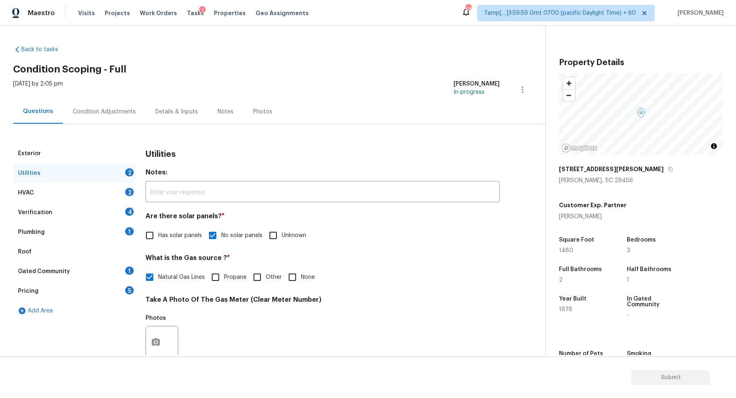
click at [301, 268] on label "None" at bounding box center [299, 276] width 31 height 17
click at [301, 268] on input "None" at bounding box center [292, 276] width 17 height 17
checkbox input "true"
checkbox input "false"
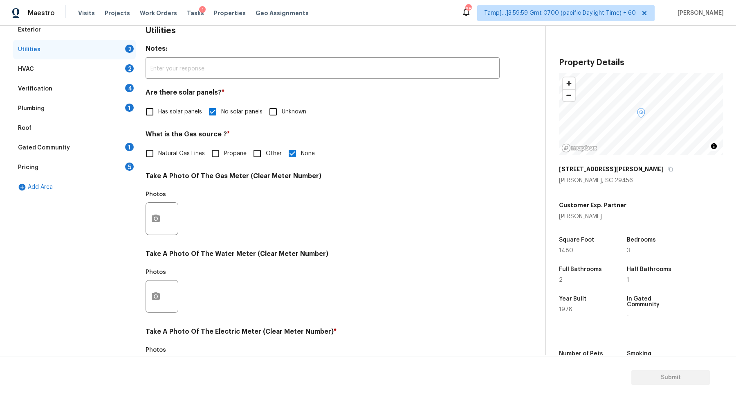
scroll to position [218, 0]
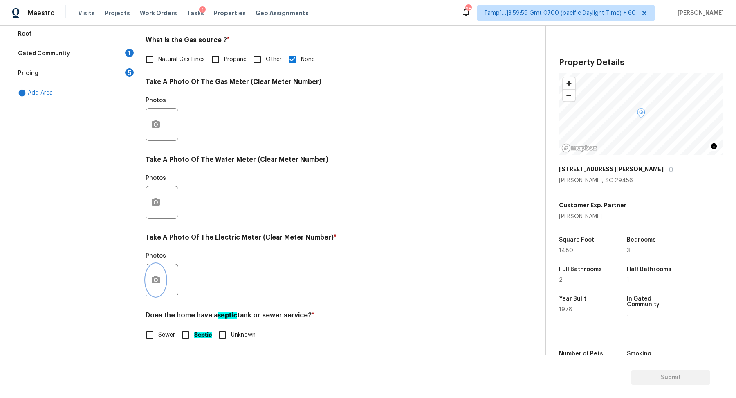
click at [164, 277] on button "button" at bounding box center [156, 280] width 20 height 32
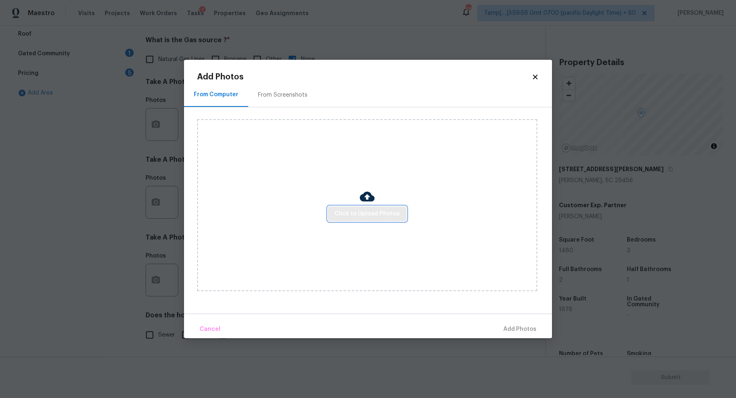
click at [345, 216] on span "Click to Upload Photos" at bounding box center [367, 214] width 65 height 10
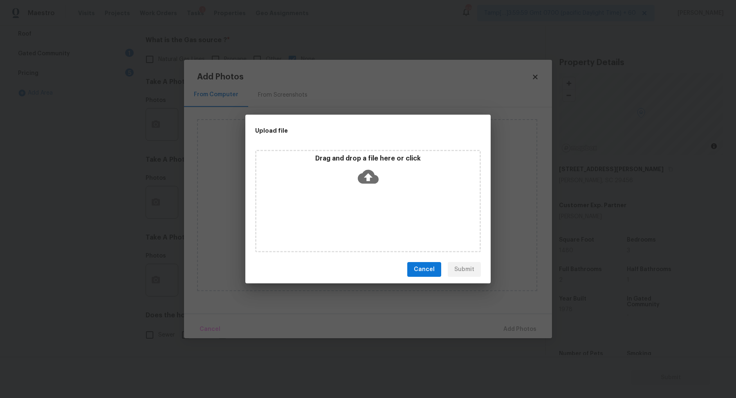
click at [379, 176] on div "Drag and drop a file here or click" at bounding box center [367, 171] width 223 height 35
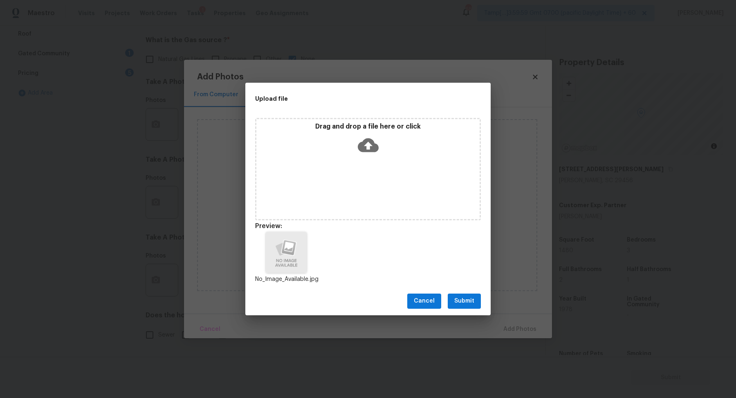
click at [464, 301] on span "Submit" at bounding box center [464, 301] width 20 height 10
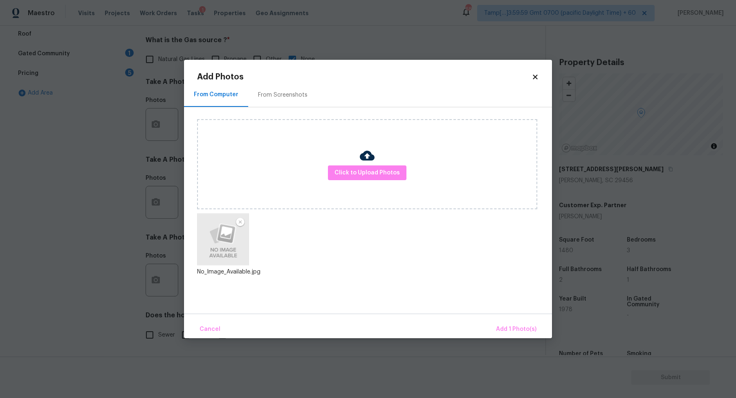
click at [510, 318] on div "Cancel Add 1 Photo(s)" at bounding box center [368, 325] width 368 height 25
click at [510, 322] on button "Add 1 Photo(s)" at bounding box center [516, 329] width 47 height 18
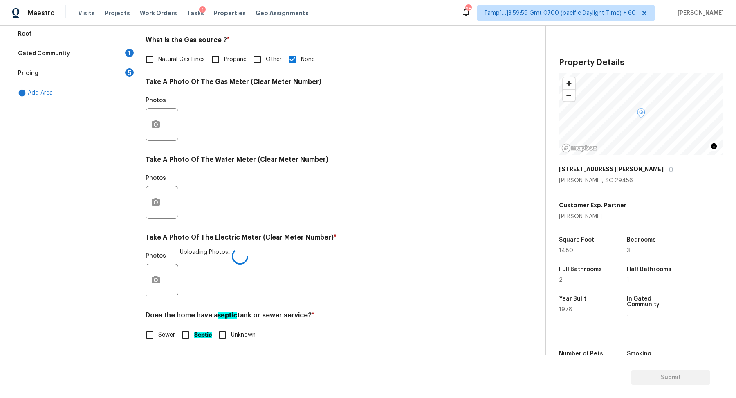
click at [167, 333] on span "Sewer" at bounding box center [166, 335] width 17 height 9
click at [158, 333] on input "Sewer" at bounding box center [149, 334] width 17 height 17
checkbox input "true"
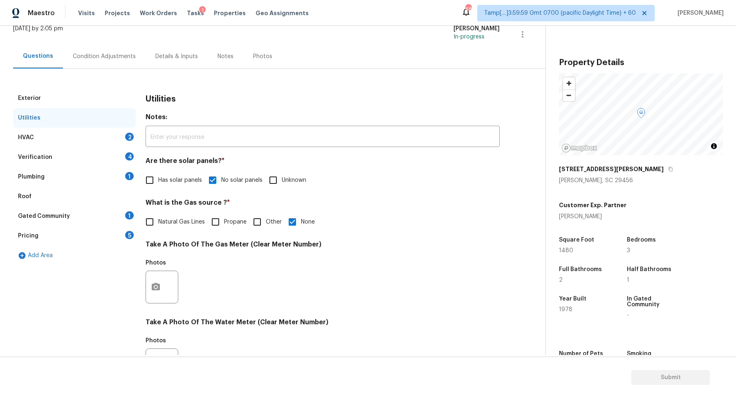
click at [110, 136] on div "HVAC 2" at bounding box center [74, 138] width 123 height 20
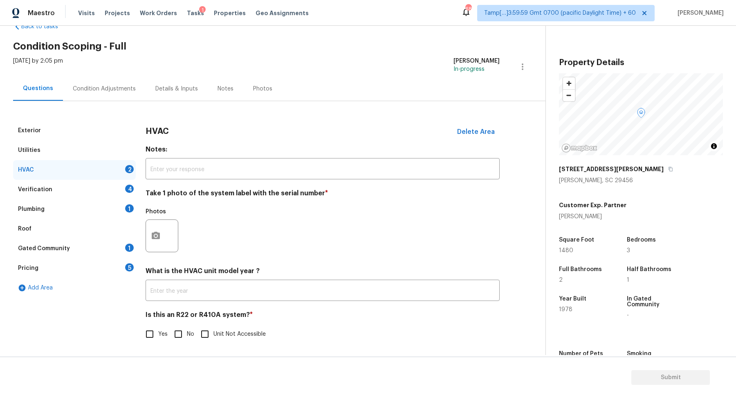
scroll to position [22, 0]
click at [153, 241] on icon "button" at bounding box center [156, 236] width 10 height 10
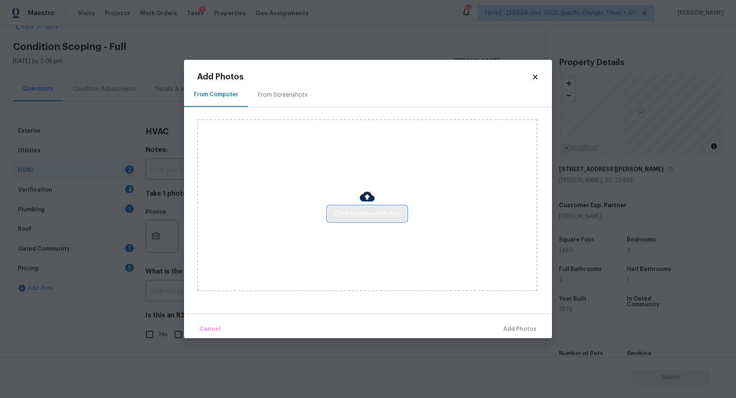
click at [376, 214] on span "Click to Upload Photos" at bounding box center [367, 214] width 65 height 10
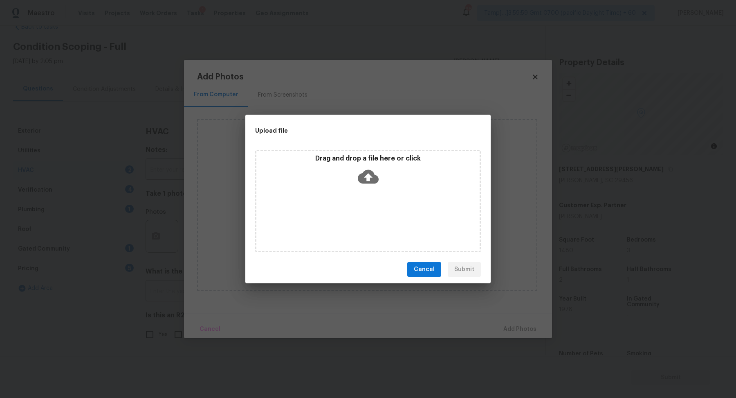
click at [376, 192] on div "Drag and drop a file here or click" at bounding box center [368, 201] width 226 height 102
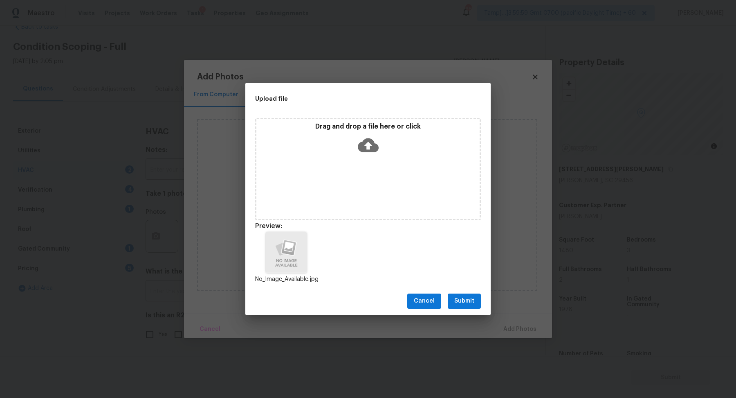
click at [472, 293] on button "Submit" at bounding box center [464, 300] width 33 height 15
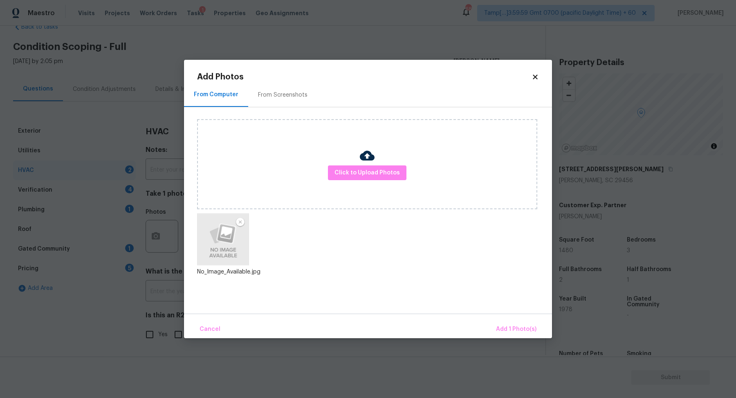
click at [495, 316] on div "Cancel Add 1 Photo(s)" at bounding box center [368, 325] width 368 height 25
click at [504, 327] on span "Add 1 Photo(s)" at bounding box center [516, 329] width 40 height 10
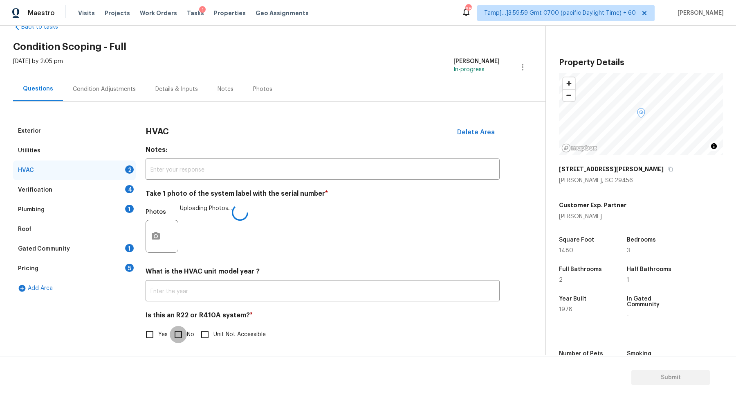
click at [176, 330] on input "No" at bounding box center [178, 334] width 17 height 17
checkbox input "true"
click at [103, 185] on div "Verification 4" at bounding box center [74, 190] width 123 height 20
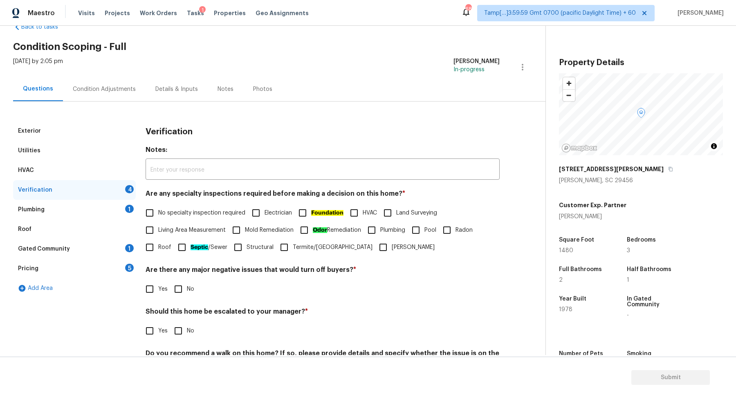
click at [205, 215] on span "No specialty inspection required" at bounding box center [201, 213] width 87 height 9
click at [158, 215] on input "No specialty inspection required" at bounding box center [149, 212] width 17 height 17
checkbox input "true"
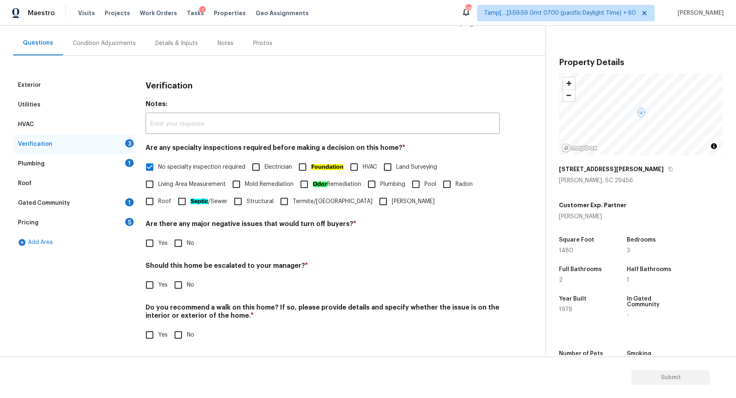
click at [161, 238] on label "Yes" at bounding box center [154, 242] width 27 height 17
click at [158, 238] on input "Yes" at bounding box center [149, 242] width 17 height 17
checkbox input "true"
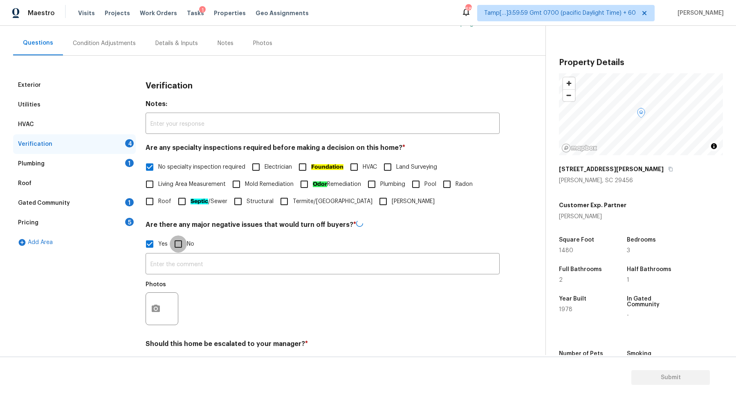
click at [177, 238] on input "No" at bounding box center [178, 243] width 17 height 17
checkbox input "true"
checkbox input "false"
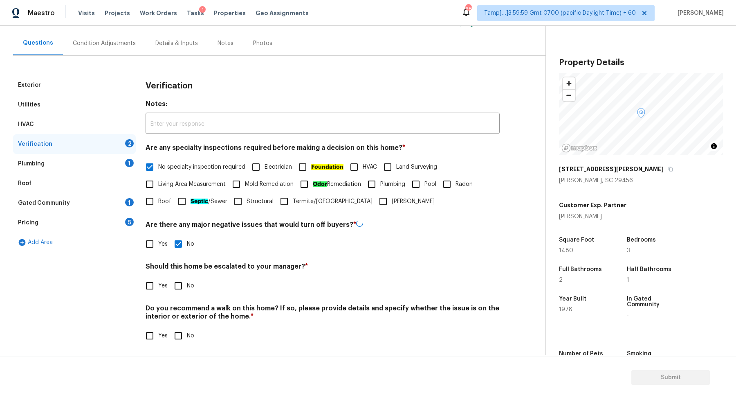
click at [177, 286] on input "No" at bounding box center [178, 285] width 17 height 17
checkbox input "true"
click at [177, 328] on input "No" at bounding box center [178, 335] width 17 height 17
checkbox input "true"
click at [146, 289] on input "Yes" at bounding box center [149, 284] width 17 height 17
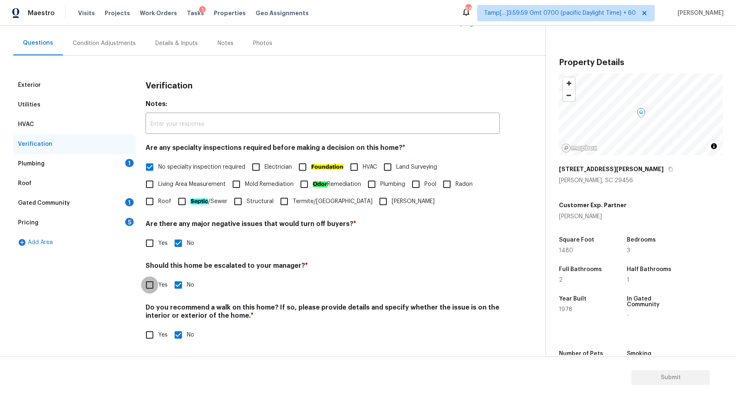
checkbox input "true"
checkbox input "false"
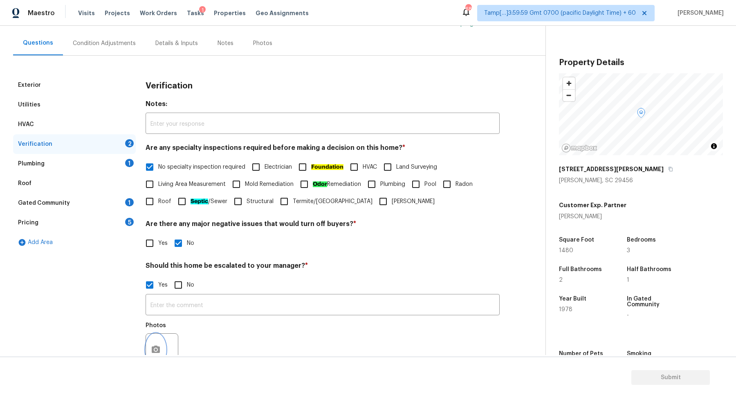
click at [160, 342] on button "button" at bounding box center [156, 349] width 20 height 32
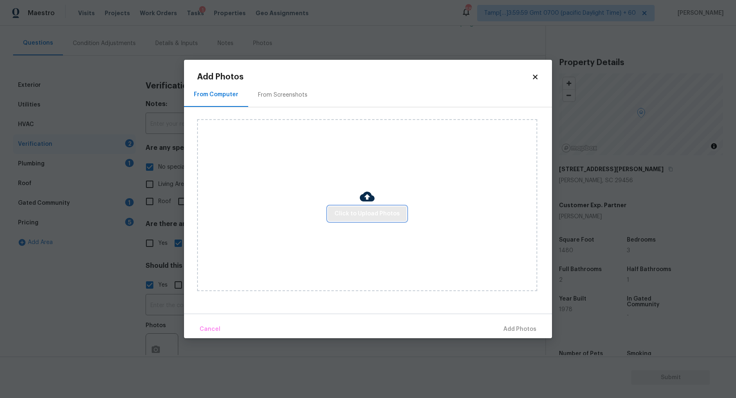
click at [374, 212] on span "Click to Upload Photos" at bounding box center [367, 214] width 65 height 10
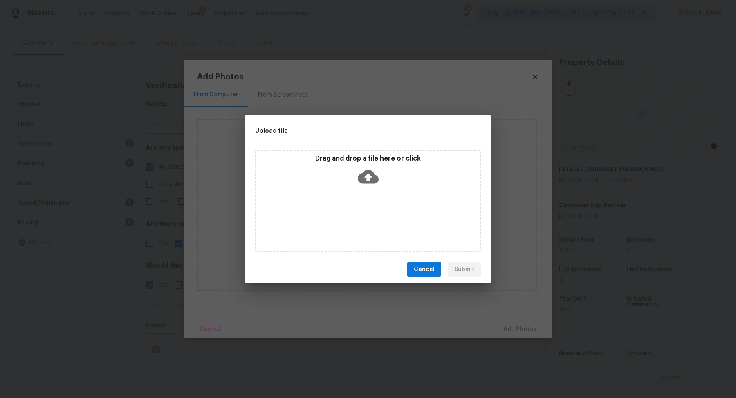
click at [386, 184] on div "Drag and drop a file here or click" at bounding box center [367, 171] width 223 height 35
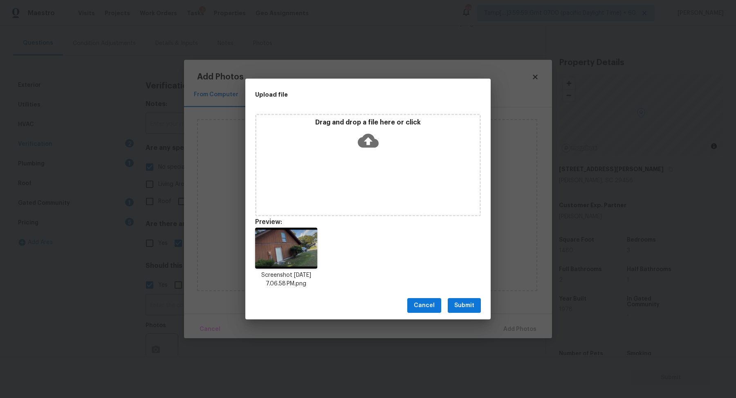
click at [469, 307] on span "Submit" at bounding box center [464, 305] width 20 height 10
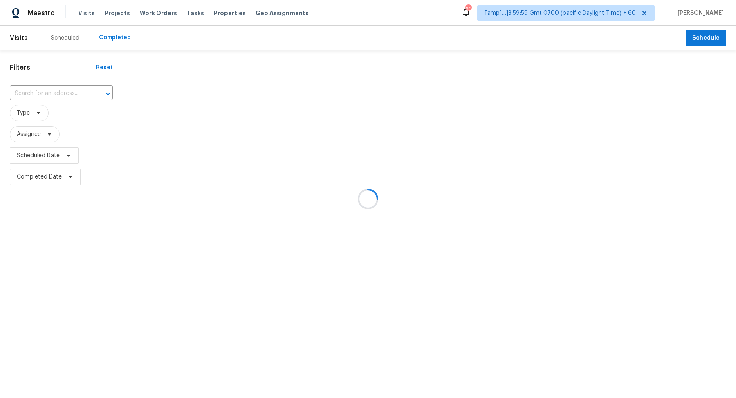
click at [63, 101] on div at bounding box center [368, 199] width 736 height 398
click at [67, 94] on div at bounding box center [368, 199] width 736 height 398
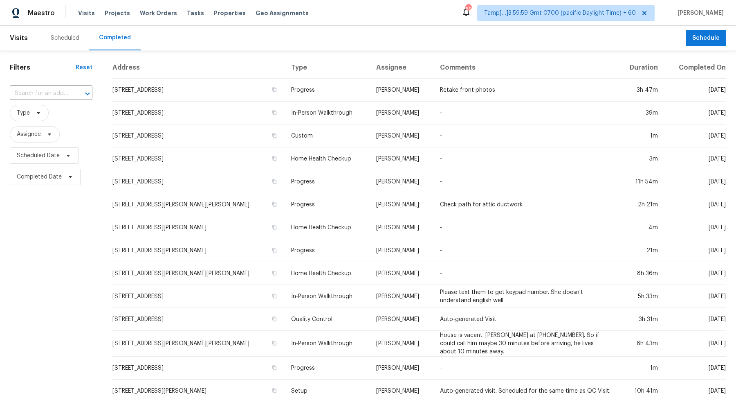
click at [67, 94] on input "text" at bounding box center [40, 93] width 60 height 13
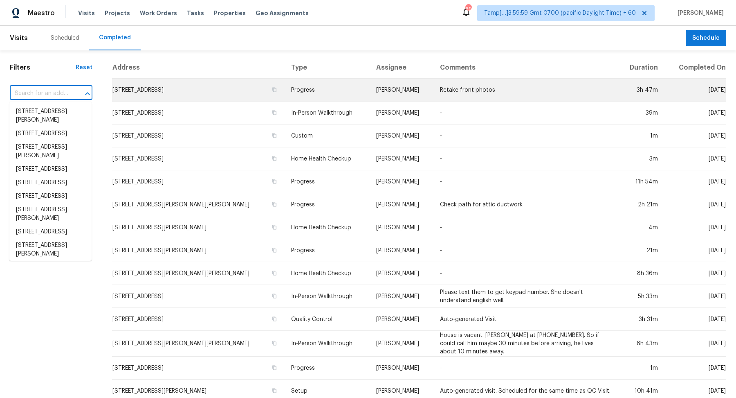
paste input "[STREET_ADDRESS]"
type input "[STREET_ADDRESS]"
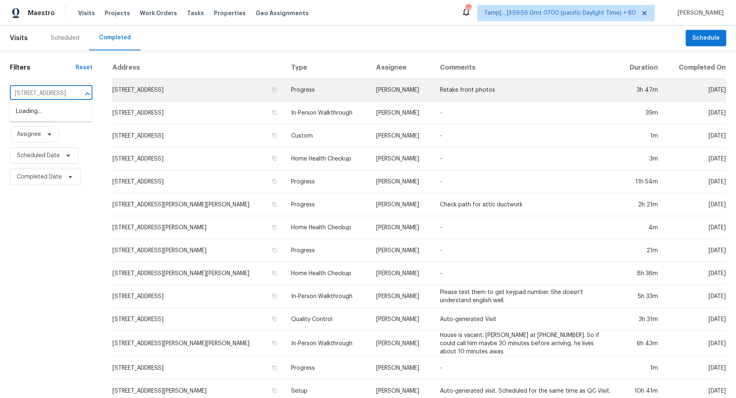
scroll to position [0, 60]
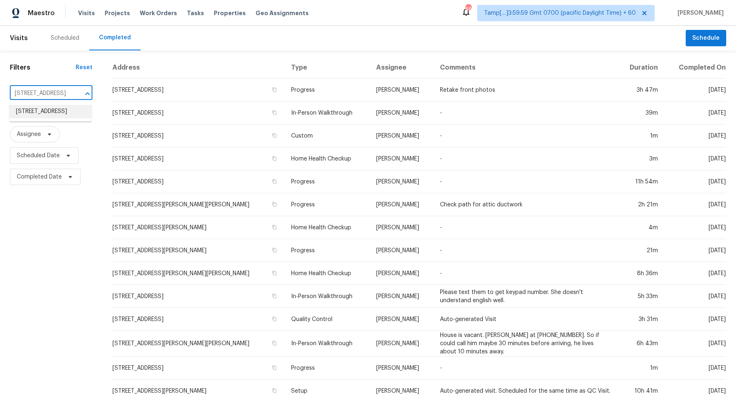
click at [62, 112] on li "[STREET_ADDRESS]" at bounding box center [50, 111] width 82 height 13
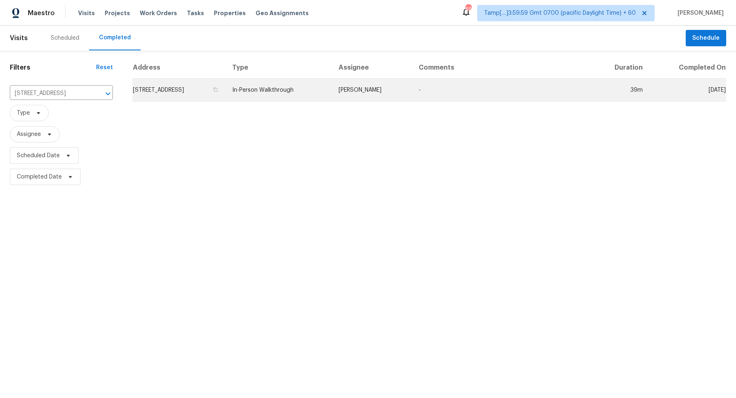
click at [209, 80] on td "[STREET_ADDRESS]" at bounding box center [179, 90] width 93 height 23
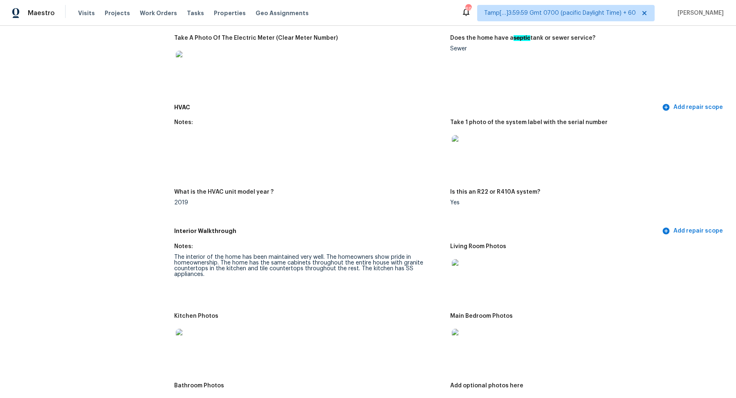
scroll to position [636, 0]
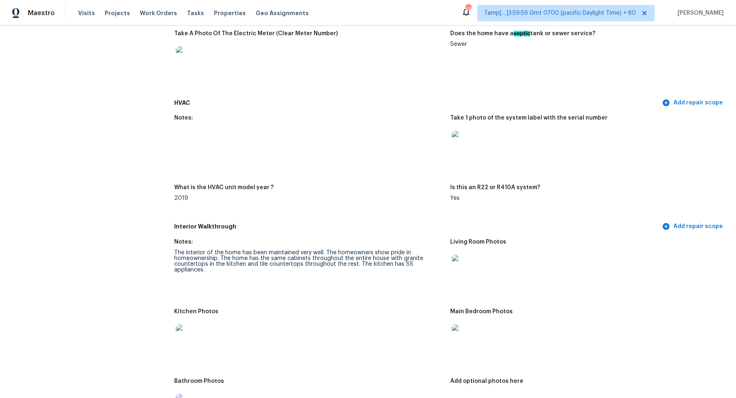
click at [471, 277] on img at bounding box center [465, 267] width 26 height 26
click at [194, 329] on img at bounding box center [189, 337] width 26 height 26
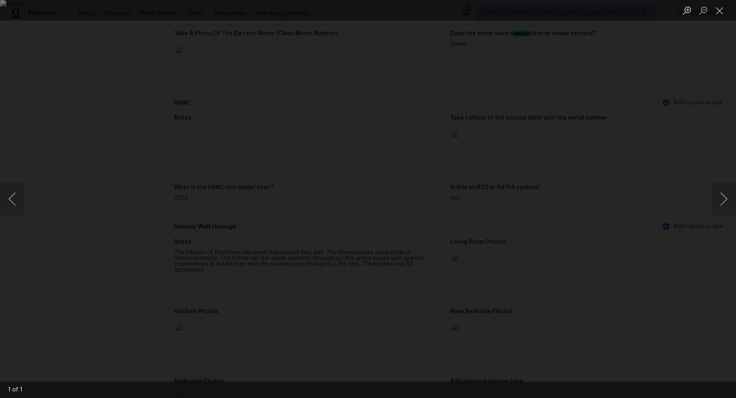
click at [369, 142] on img "Lightbox" at bounding box center [368, 199] width 736 height 398
click at [328, 212] on img "Lightbox" at bounding box center [368, 199] width 736 height 398
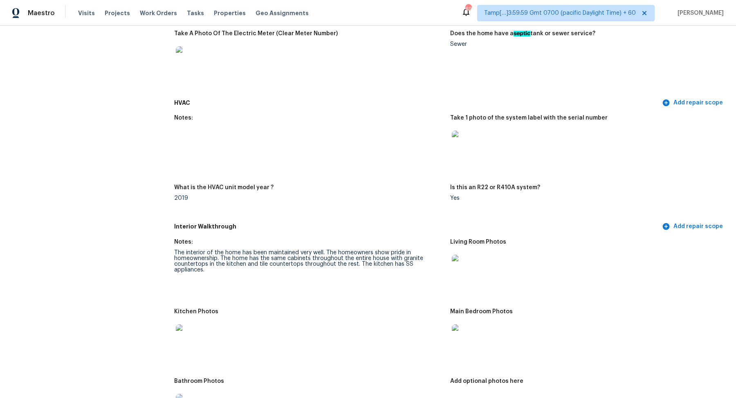
click at [468, 336] on img at bounding box center [465, 337] width 26 height 26
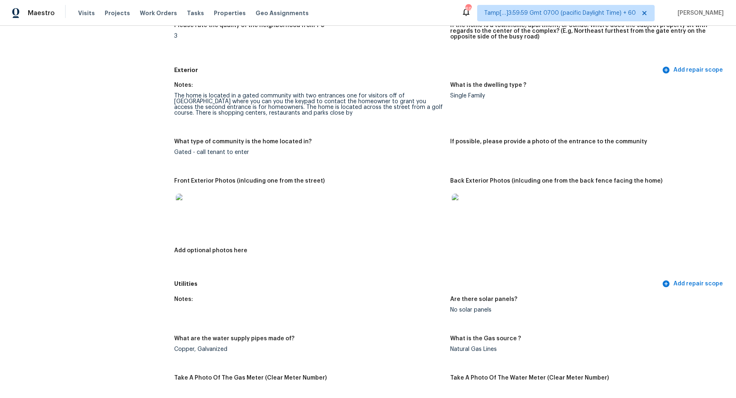
scroll to position [265, 0]
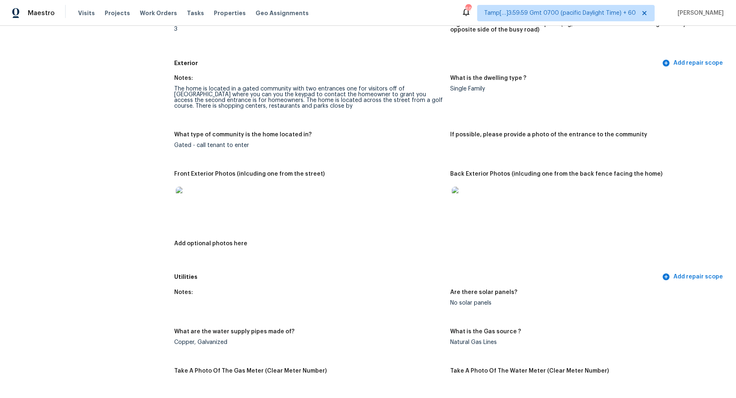
click at [454, 197] on img at bounding box center [465, 200] width 26 height 26
click at [196, 199] on img at bounding box center [189, 200] width 26 height 26
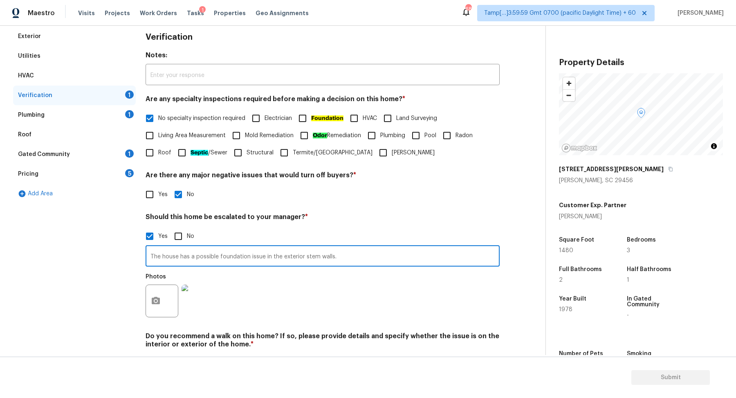
scroll to position [108, 0]
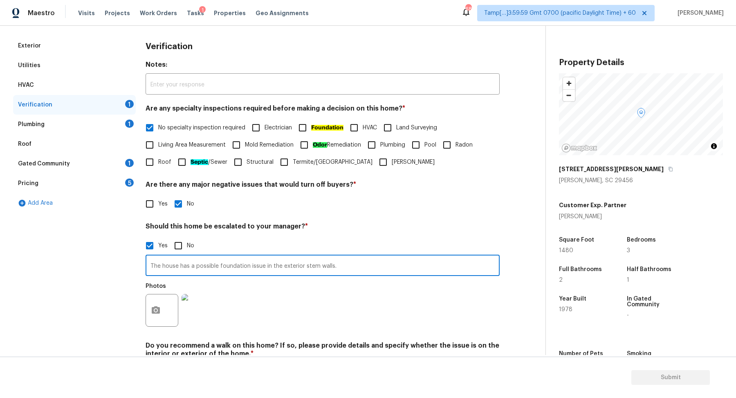
type input "The house has a possible foundation issue in the exterior stem walls."
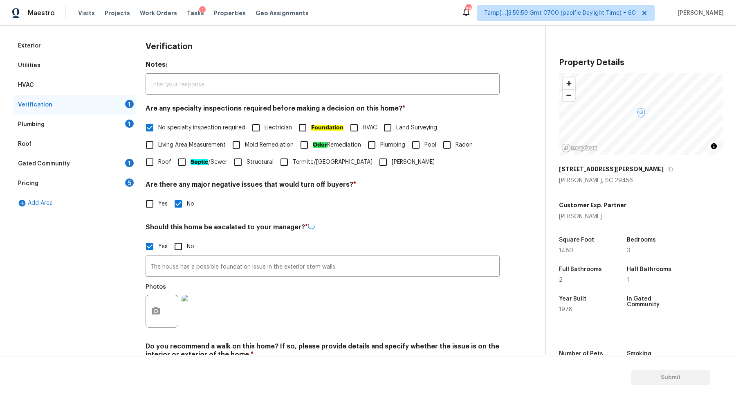
click at [123, 124] on div "Plumbing 1" at bounding box center [74, 125] width 123 height 20
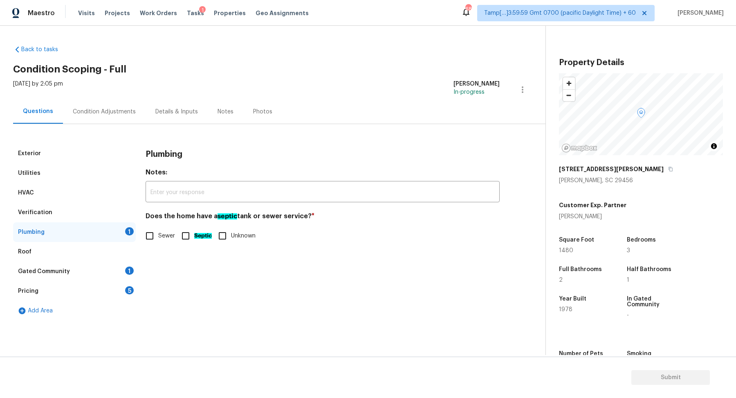
click at [173, 229] on label "Sewer" at bounding box center [158, 235] width 34 height 17
click at [158, 229] on input "Sewer" at bounding box center [149, 235] width 17 height 17
checkbox input "true"
click at [106, 263] on div "Gated Community 1" at bounding box center [74, 271] width 123 height 20
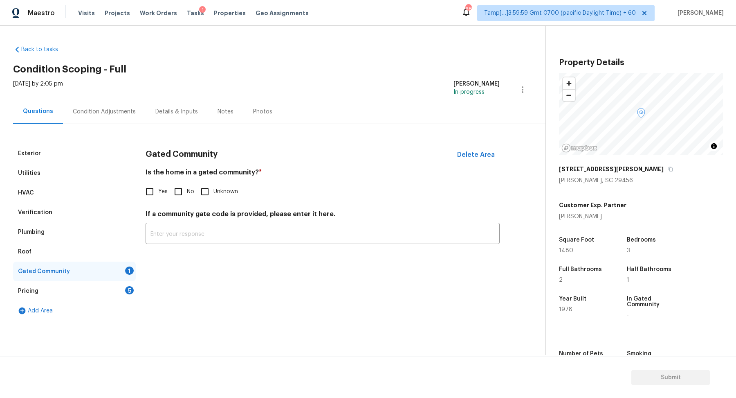
click at [187, 192] on span "No" at bounding box center [190, 191] width 7 height 9
click at [187, 192] on input "No" at bounding box center [178, 191] width 17 height 17
checkbox input "true"
click at [101, 293] on div "Pricing 5" at bounding box center [74, 291] width 123 height 20
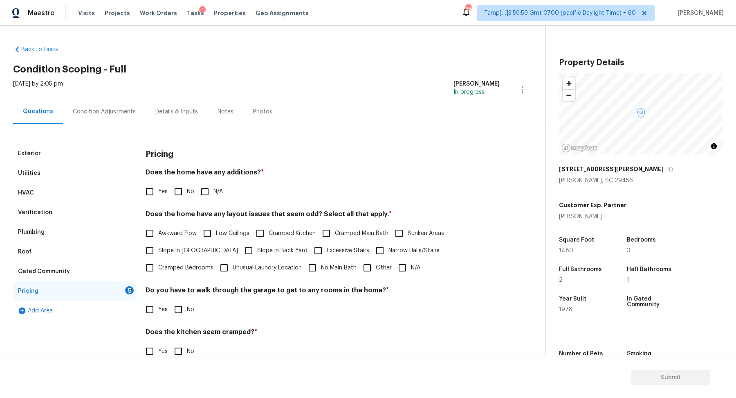
click at [190, 192] on span "No" at bounding box center [190, 191] width 7 height 9
click at [187, 192] on input "No" at bounding box center [178, 191] width 17 height 17
checkbox input "true"
click at [150, 257] on input "Slope in [GEOGRAPHIC_DATA]" at bounding box center [149, 251] width 17 height 17
checkbox input "true"
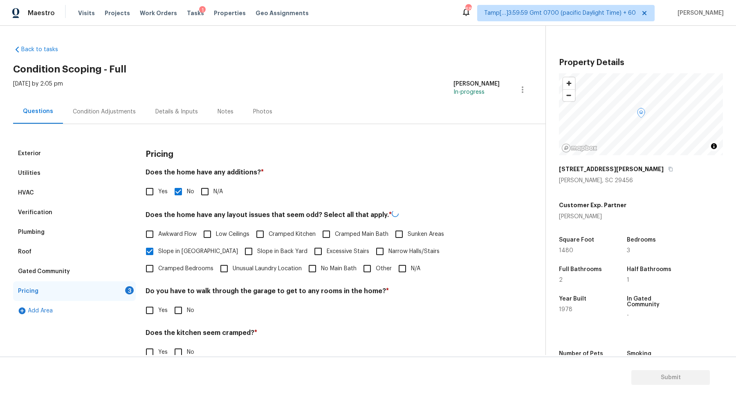
click at [261, 241] on input "Cramped Kitchen" at bounding box center [260, 233] width 17 height 17
checkbox input "true"
click at [257, 251] on span "Slope in Back Yard" at bounding box center [282, 250] width 50 height 9
click at [253, 251] on input "Slope in Back Yard" at bounding box center [248, 250] width 17 height 17
checkbox input "true"
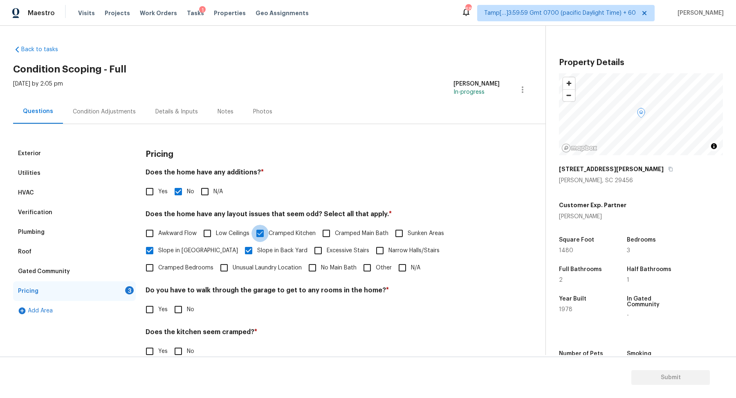
click at [266, 231] on input "Cramped Kitchen" at bounding box center [260, 233] width 17 height 17
checkbox input "false"
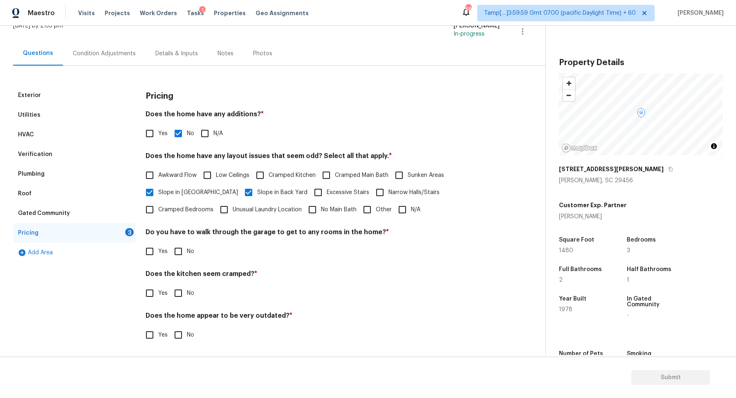
click at [171, 247] on input "No" at bounding box center [178, 251] width 17 height 17
checkbox input "true"
click at [170, 284] on input "No" at bounding box center [178, 292] width 17 height 17
checkbox input "true"
click at [170, 327] on input "No" at bounding box center [178, 335] width 17 height 17
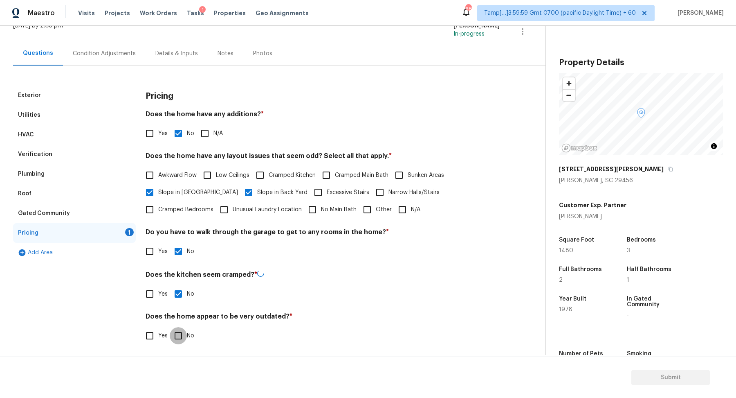
checkbox input "true"
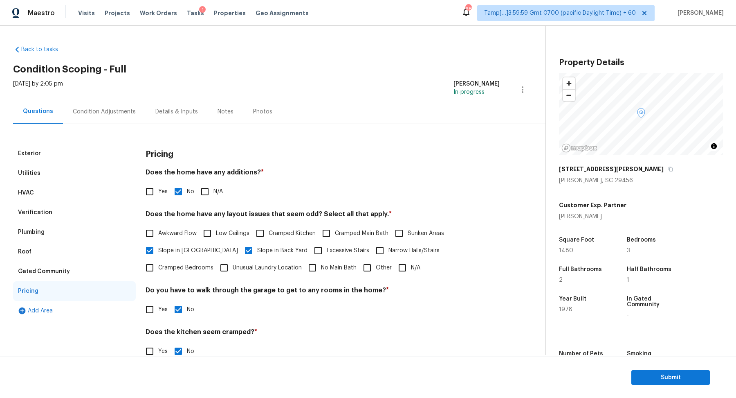
click at [103, 99] on div "Condition Adjustments" at bounding box center [104, 111] width 83 height 24
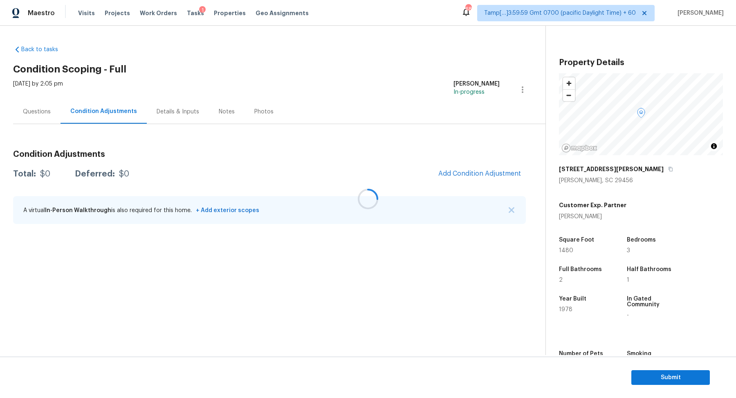
click at [42, 113] on div at bounding box center [368, 199] width 736 height 398
click at [40, 117] on div "Questions" at bounding box center [36, 111] width 47 height 24
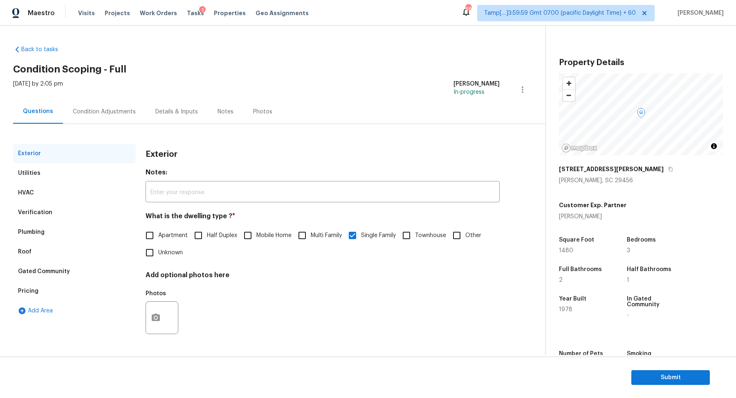
click at [52, 281] on div "Pricing" at bounding box center [74, 291] width 123 height 20
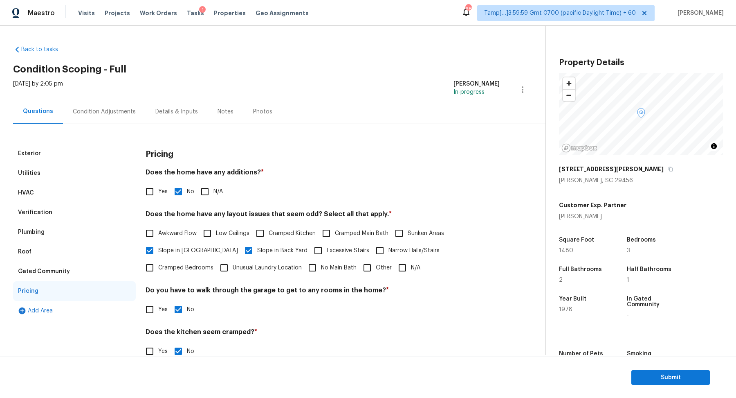
click at [359, 263] on input "Other" at bounding box center [367, 267] width 17 height 17
checkbox input "true"
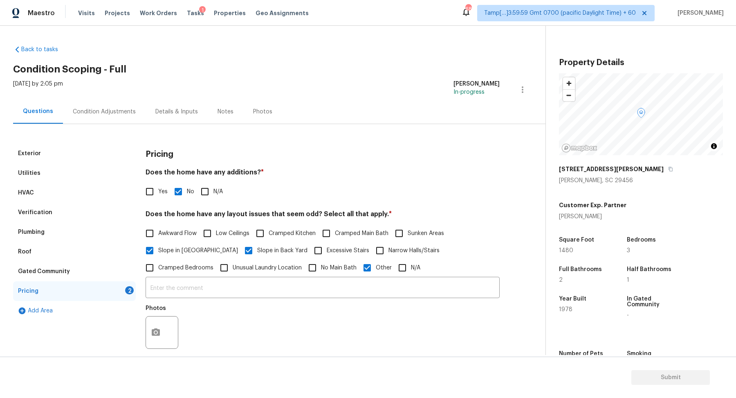
click at [169, 323] on div at bounding box center [162, 332] width 33 height 33
click at [154, 331] on icon "button" at bounding box center [156, 332] width 10 height 10
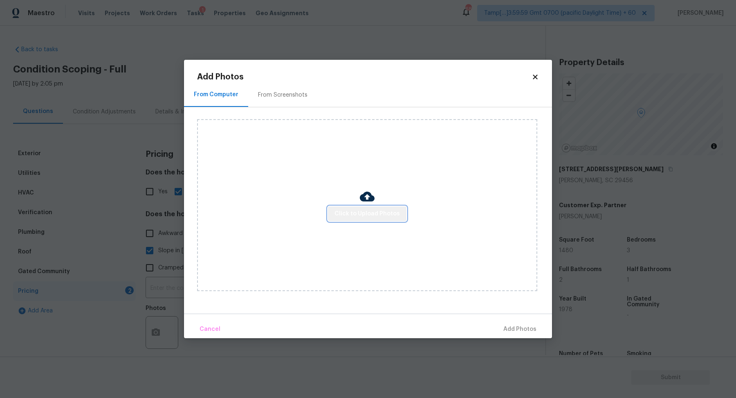
click at [391, 215] on span "Click to Upload Photos" at bounding box center [367, 214] width 65 height 10
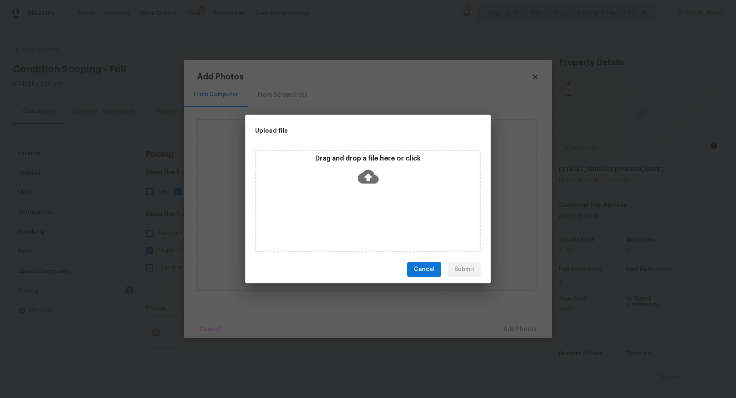
click at [376, 195] on div "Drag and drop a file here or click" at bounding box center [368, 201] width 226 height 102
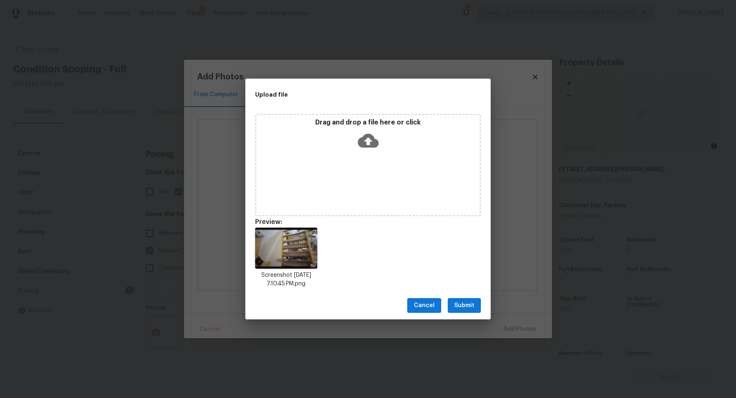
click at [469, 311] on button "Submit" at bounding box center [464, 305] width 33 height 15
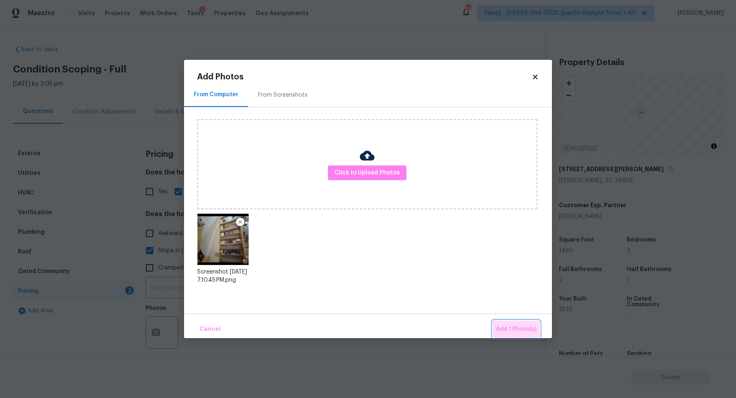
click at [517, 321] on button "Add 1 Photo(s)" at bounding box center [516, 329] width 47 height 18
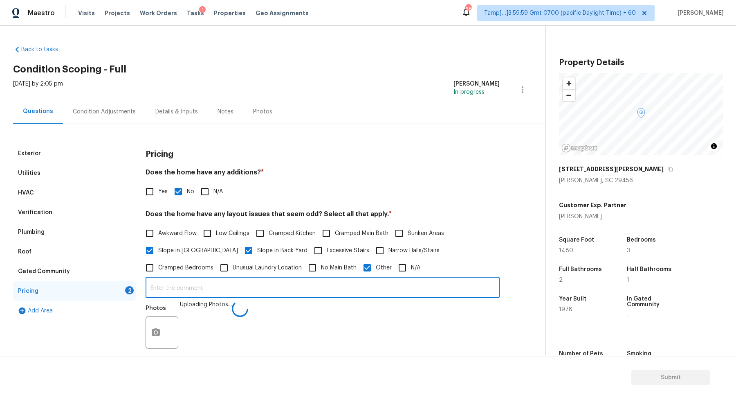
click at [342, 280] on input "text" at bounding box center [323, 288] width 354 height 19
type input "The stairs seem odd"
click at [500, 277] on div "Exterior Utilities HVAC Verification Plumbing Roof Gated Community Pricing 1 Ad…" at bounding box center [269, 316] width 513 height 345
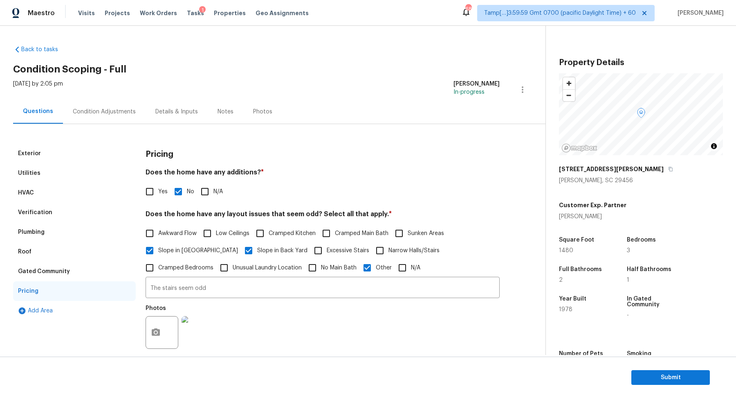
click at [378, 168] on h4 "Does the home have any additions? *" at bounding box center [323, 173] width 354 height 11
click at [89, 103] on div "Condition Adjustments" at bounding box center [104, 111] width 83 height 24
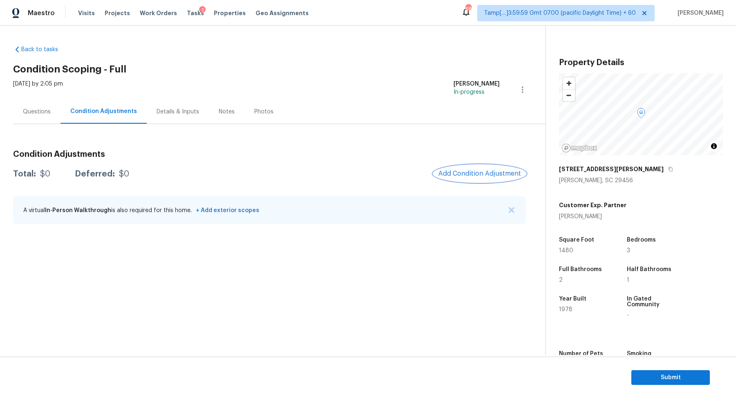
click at [508, 167] on button "Add Condition Adjustment" at bounding box center [480, 173] width 92 height 17
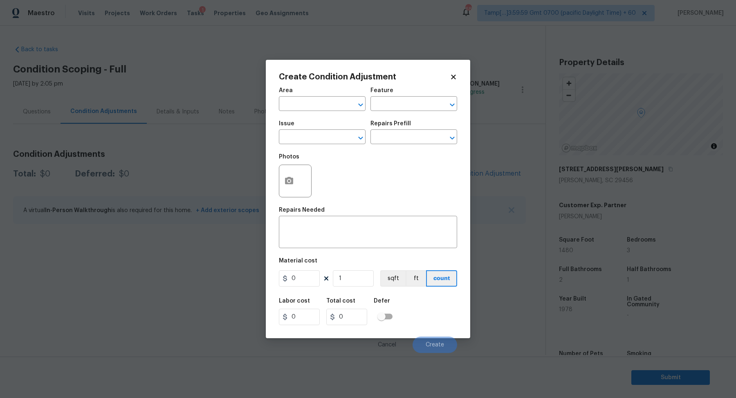
click at [300, 115] on span "Area ​" at bounding box center [322, 99] width 87 height 33
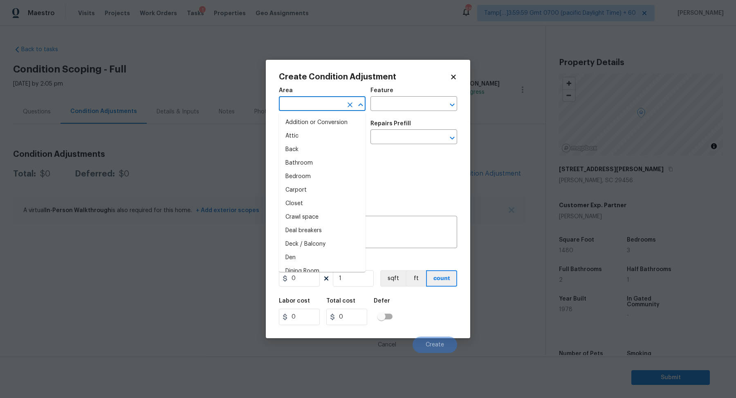
click at [304, 109] on input "text" at bounding box center [311, 104] width 64 height 13
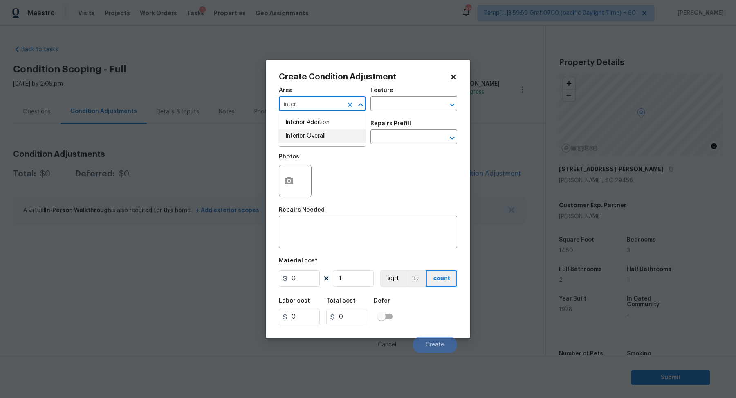
click at [309, 136] on li "Interior Overall" at bounding box center [322, 135] width 87 height 13
type input "Interior Overall"
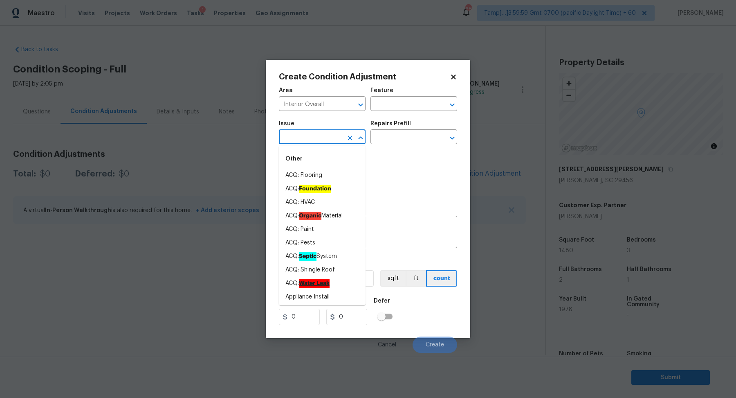
click at [309, 136] on input "text" at bounding box center [311, 137] width 64 height 13
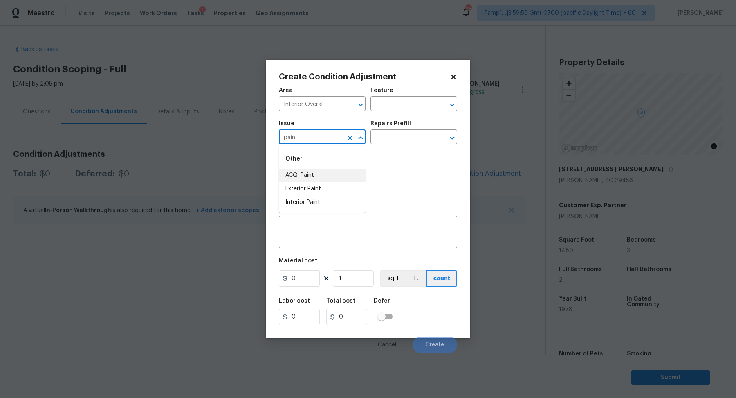
click at [337, 180] on li "ACQ: Paint" at bounding box center [322, 175] width 87 height 13
type input "ACQ: Paint"
drag, startPoint x: 337, startPoint y: 180, endPoint x: 351, endPoint y: 168, distance: 19.2
click at [339, 178] on div "Photos" at bounding box center [368, 175] width 178 height 53
click at [383, 138] on input "text" at bounding box center [403, 137] width 64 height 13
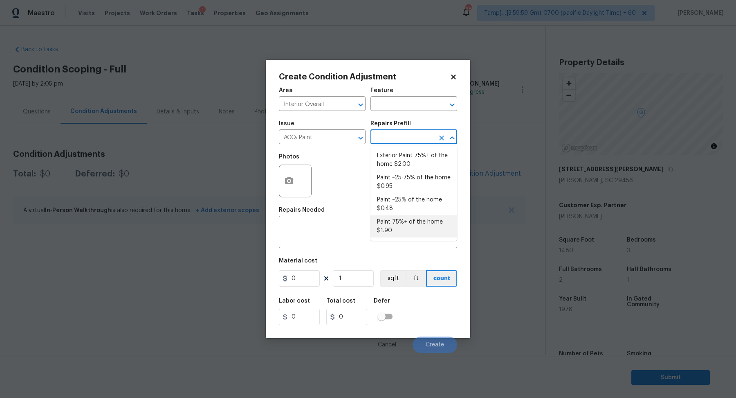
click at [410, 222] on li "Paint 75%+ of the home $1.90" at bounding box center [414, 226] width 87 height 22
type input "Acquisition"
type textarea "Acquisition Scope: 75%+ of the home will likely require interior paint"
type input "1.9"
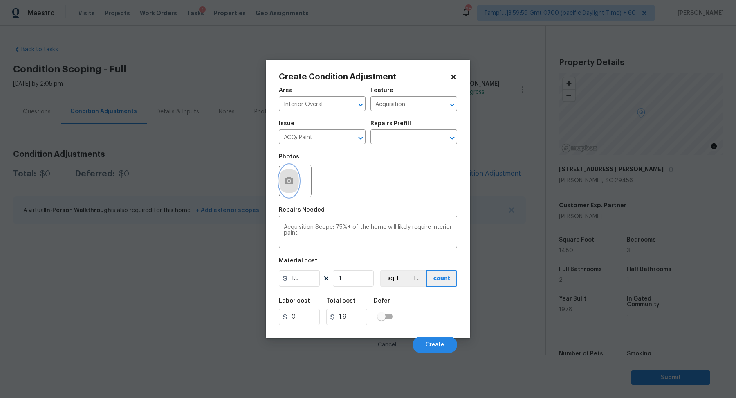
click at [297, 179] on button "button" at bounding box center [289, 181] width 20 height 32
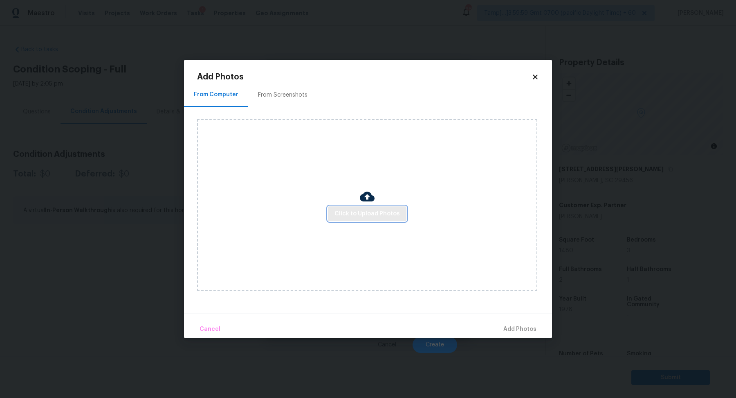
click at [346, 206] on button "Click to Upload Photos" at bounding box center [367, 213] width 79 height 15
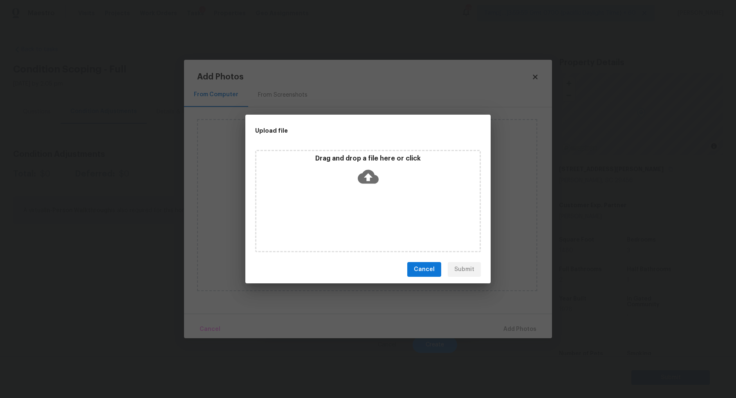
click at [368, 189] on div "Drag and drop a file here or click" at bounding box center [367, 171] width 223 height 35
